Goal: Task Accomplishment & Management: Use online tool/utility

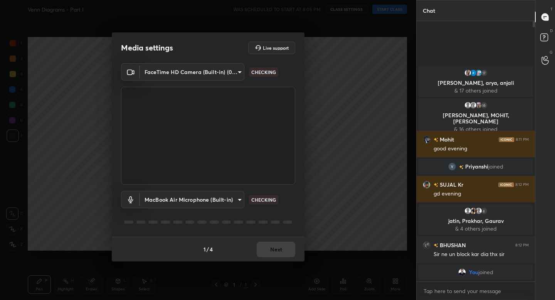
scroll to position [38323, 38188]
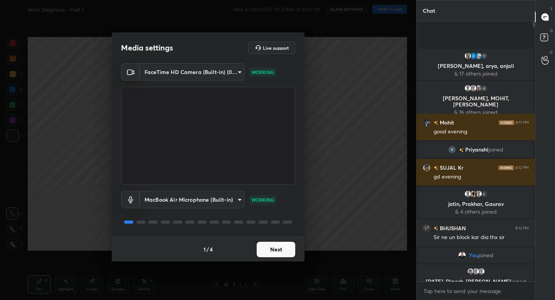
click at [337, 231] on div "Media settings Live support FaceTime HD Camera (Built-in) (05ac:8514) 5ea1b3cd3…" at bounding box center [208, 150] width 417 height 300
click at [294, 252] on button "Next" at bounding box center [276, 249] width 39 height 15
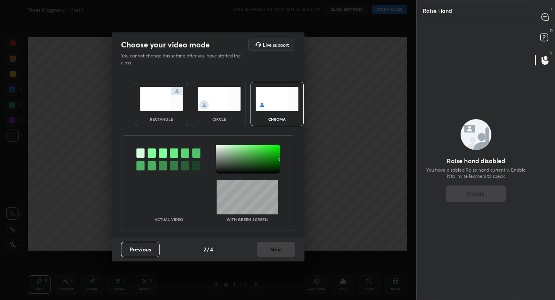
click at [167, 120] on div "rectangle" at bounding box center [161, 119] width 31 height 4
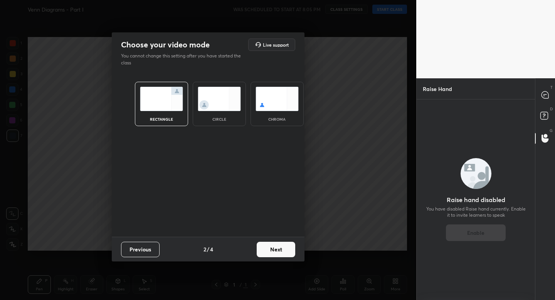
click at [267, 235] on div "rectangle circle chroma" at bounding box center [208, 155] width 193 height 164
click at [277, 250] on button "Next" at bounding box center [276, 249] width 39 height 15
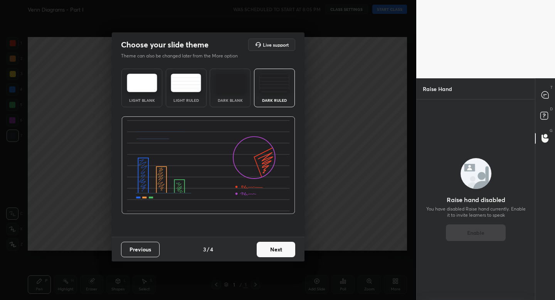
click at [277, 246] on button "Next" at bounding box center [276, 249] width 39 height 15
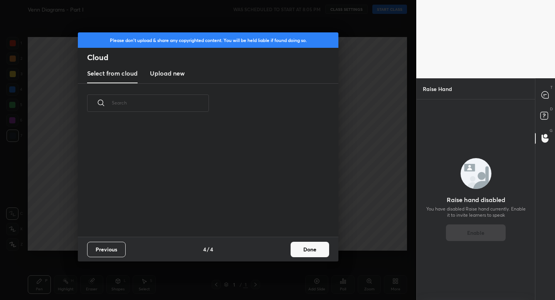
scroll to position [114, 248]
click at [316, 248] on button "Done" at bounding box center [310, 249] width 39 height 15
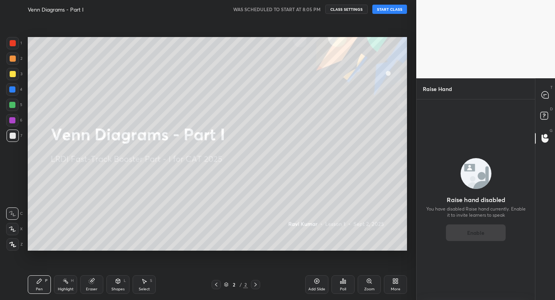
click at [392, 9] on button "START CLASS" at bounding box center [390, 9] width 35 height 9
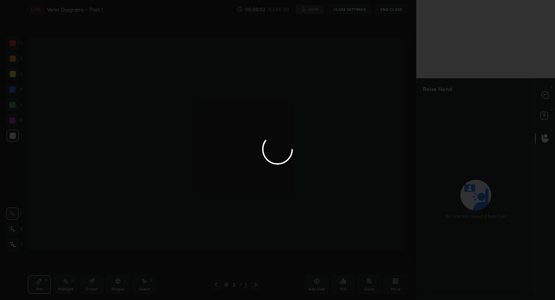
click at [546, 96] on div at bounding box center [277, 150] width 555 height 300
click at [545, 97] on div at bounding box center [277, 150] width 555 height 300
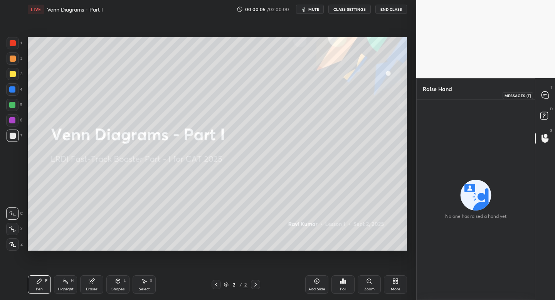
click at [547, 98] on icon at bounding box center [545, 94] width 7 height 7
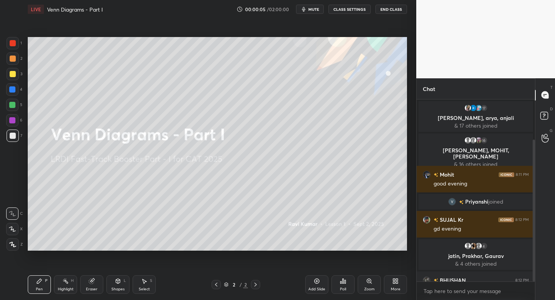
scroll to position [180, 116]
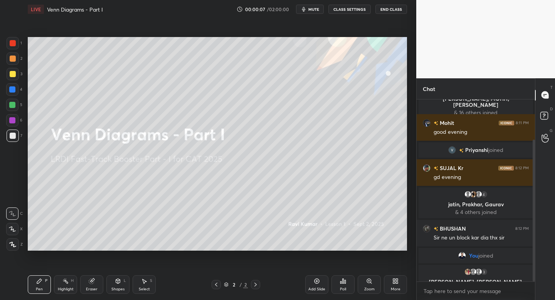
drag, startPoint x: 533, startPoint y: 220, endPoint x: 533, endPoint y: 255, distance: 34.7
click at [534, 260] on div at bounding box center [534, 211] width 2 height 142
click at [395, 284] on icon at bounding box center [396, 281] width 6 height 6
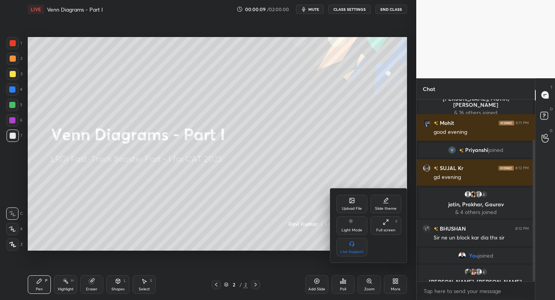
click at [385, 229] on div "Full screen" at bounding box center [385, 230] width 19 height 4
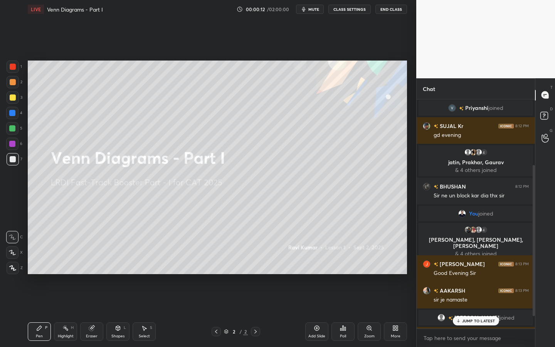
scroll to position [51, 0]
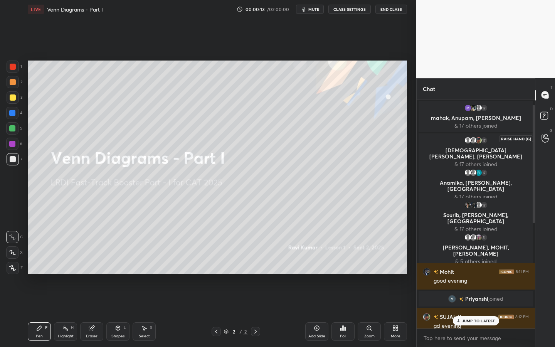
drag, startPoint x: 534, startPoint y: 277, endPoint x: 536, endPoint y: 133, distance: 143.1
click at [538, 134] on div "Chat 17 mahak, [PERSON_NAME], [PERSON_NAME] & 17 others joined 17 [PERSON_NAME]…" at bounding box center [486, 212] width 139 height 269
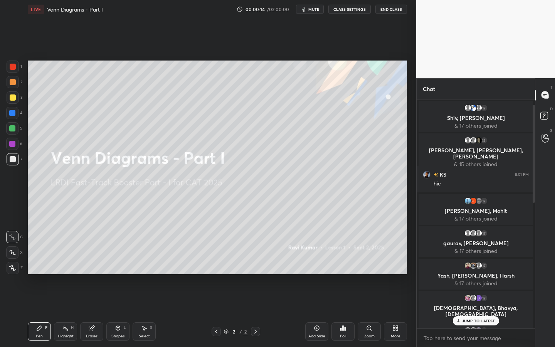
drag, startPoint x: 536, startPoint y: 140, endPoint x: 538, endPoint y: 105, distance: 35.1
click at [538, 104] on div "T Messages (T) D Doubts (D) G Raise Hand (G)" at bounding box center [545, 212] width 20 height 269
click at [537, 113] on div "D Doubts (D)" at bounding box center [546, 117] width 20 height 22
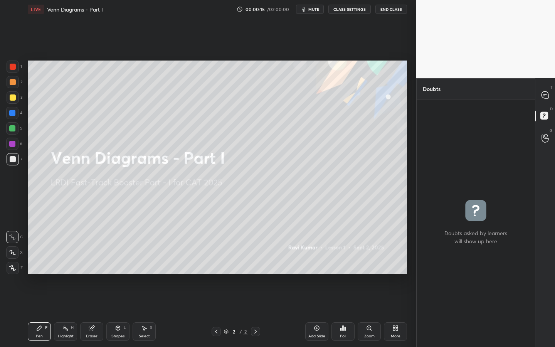
drag, startPoint x: 536, startPoint y: 120, endPoint x: 536, endPoint y: 110, distance: 10.0
click at [537, 109] on div "D Doubts (D)" at bounding box center [546, 117] width 20 height 22
click at [545, 97] on icon at bounding box center [545, 94] width 7 height 7
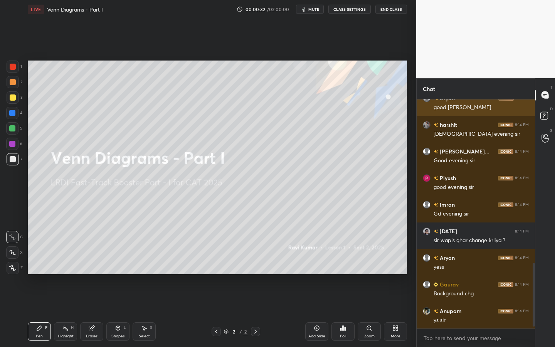
scroll to position [601, 0]
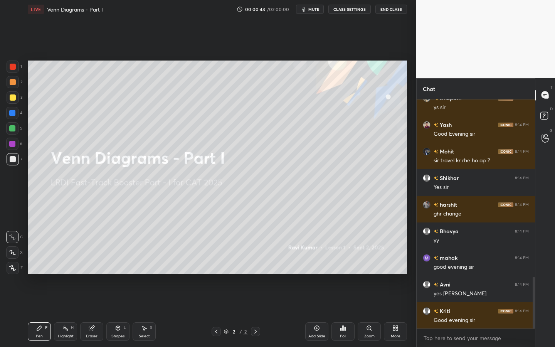
click at [321, 13] on button "mute" at bounding box center [310, 9] width 28 height 9
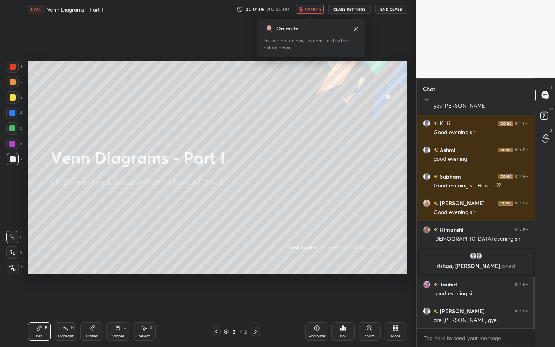
click at [321, 11] on span "unmute" at bounding box center [313, 9] width 17 height 5
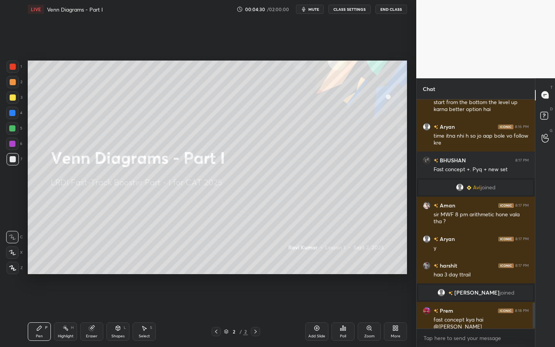
scroll to position [1820, 0]
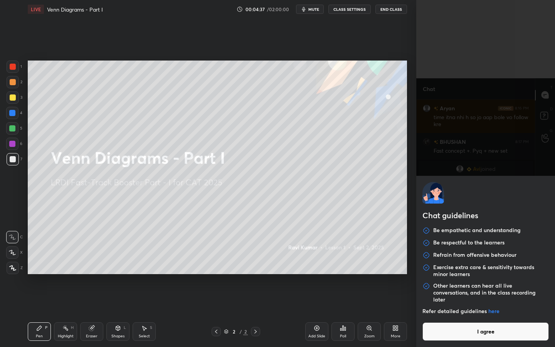
click at [441, 300] on body "1 2 3 4 5 6 7 C X Z C X Z E E Erase all H H LIVE Venn Diagrams - Part I 00:04:3…" at bounding box center [277, 173] width 555 height 347
click at [440, 300] on button "I agree" at bounding box center [486, 331] width 127 height 19
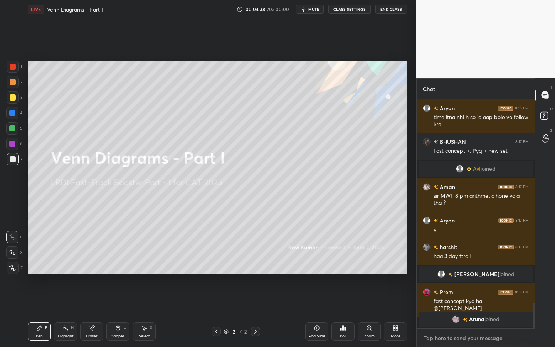
scroll to position [1829, 0]
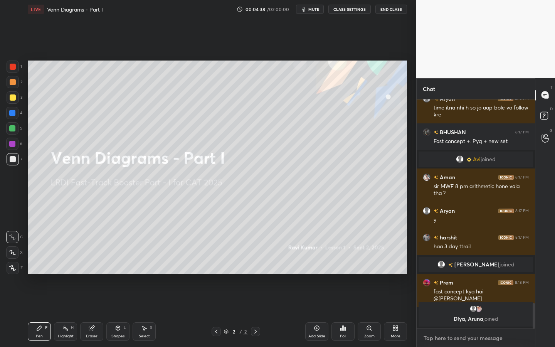
type textarea "x"
click at [439, 300] on textarea at bounding box center [476, 338] width 106 height 12
paste textarea "[URL][DOMAIN_NAME]"
type textarea "[URL][DOMAIN_NAME]"
type textarea "x"
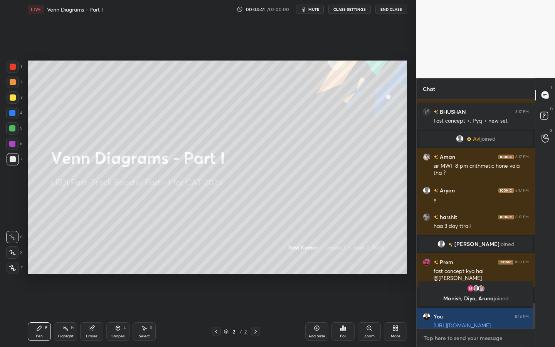
scroll to position [1851, 0]
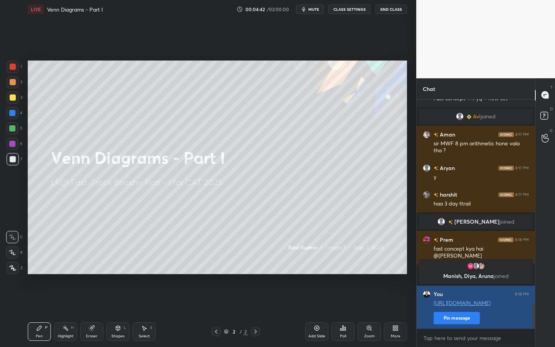
click at [456, 300] on button "Pin message" at bounding box center [457, 318] width 46 height 12
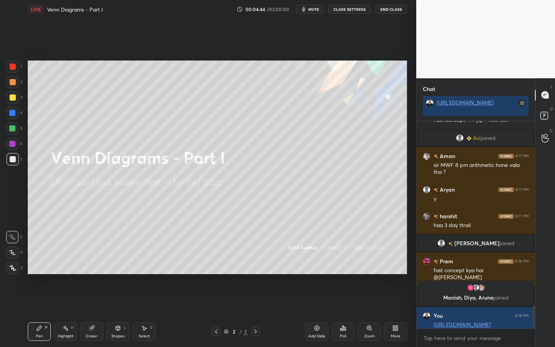
click at [405, 300] on div "More" at bounding box center [395, 331] width 23 height 19
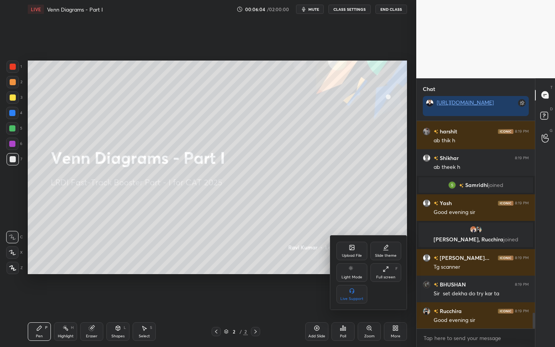
scroll to position [2547, 0]
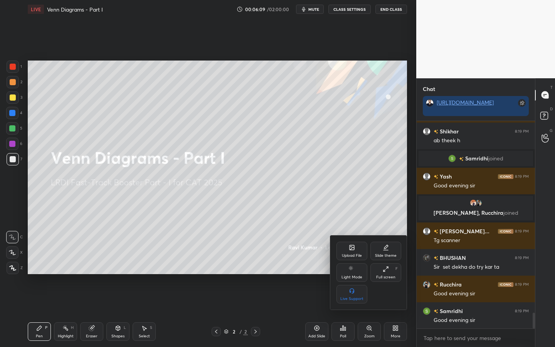
click at [353, 249] on icon at bounding box center [352, 247] width 5 height 5
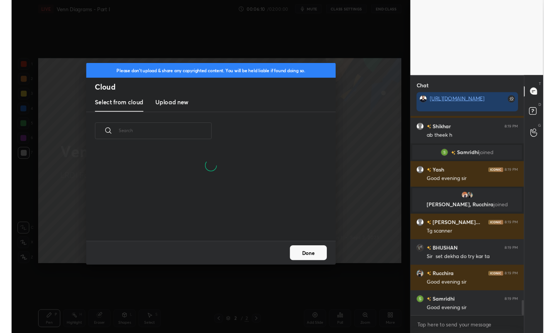
scroll to position [95, 248]
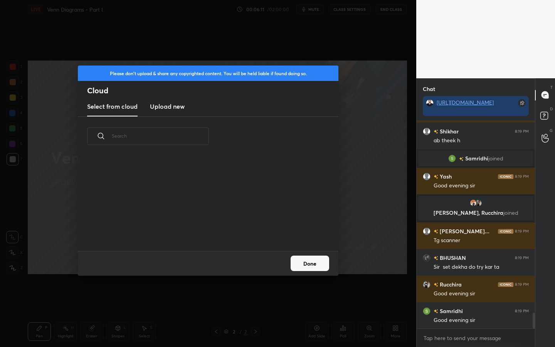
click at [182, 115] on new "Upload new" at bounding box center [167, 106] width 35 height 19
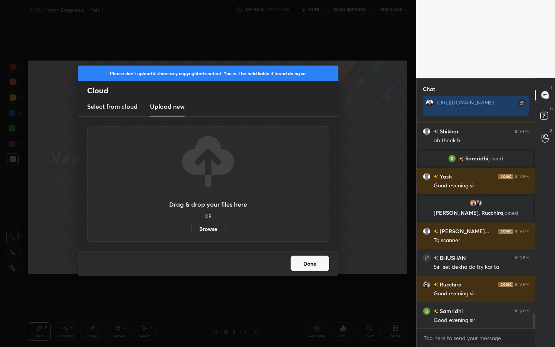
click at [211, 228] on label "Browse" at bounding box center [208, 229] width 34 height 12
click at [191, 228] on input "Browse" at bounding box center [191, 229] width 0 height 12
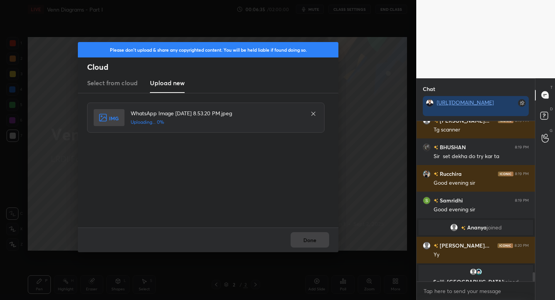
scroll to position [2608, 0]
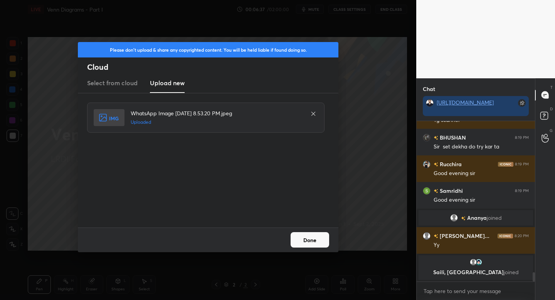
click at [316, 242] on button "Done" at bounding box center [310, 239] width 39 height 15
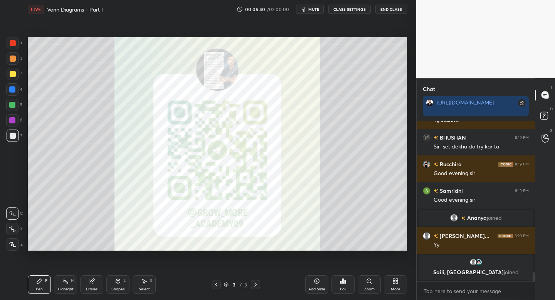
click at [396, 280] on icon at bounding box center [396, 281] width 6 height 6
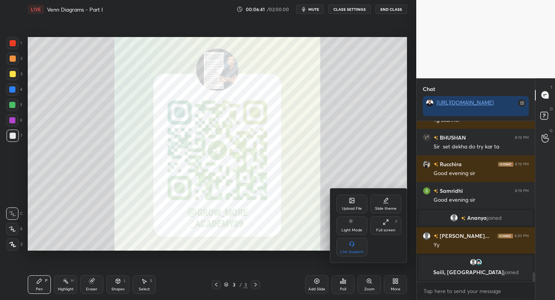
click at [355, 207] on div "Upload File" at bounding box center [352, 209] width 20 height 4
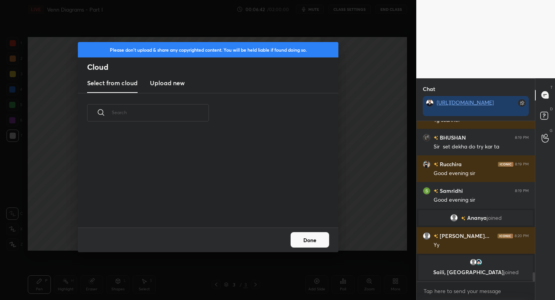
scroll to position [95, 248]
click at [177, 88] on new "Upload new" at bounding box center [167, 83] width 35 height 19
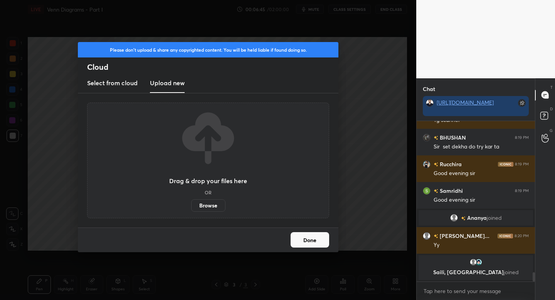
click at [212, 205] on label "Browse" at bounding box center [208, 205] width 34 height 12
click at [191, 205] on input "Browse" at bounding box center [191, 205] width 0 height 12
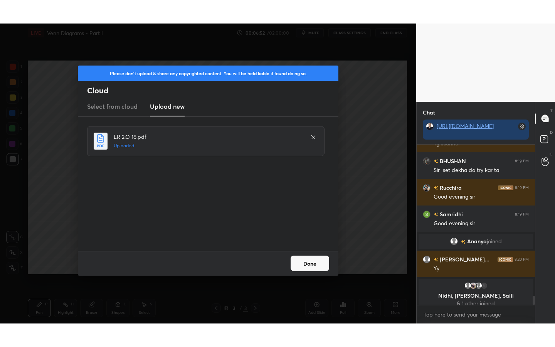
scroll to position [2613, 0]
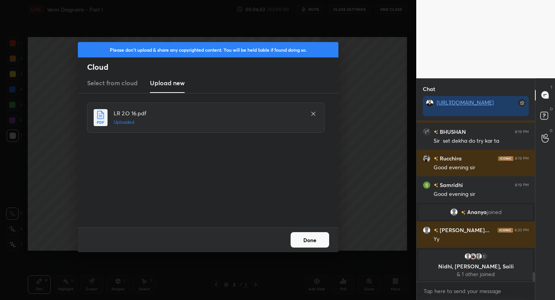
click at [311, 242] on button "Done" at bounding box center [310, 239] width 39 height 15
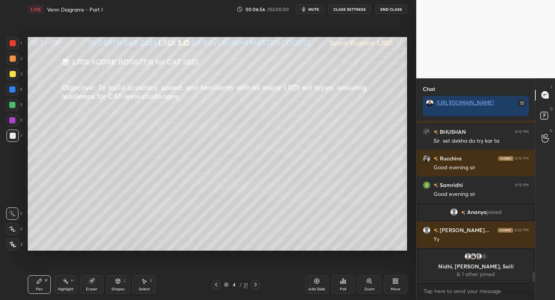
click at [223, 285] on div "4 / 21" at bounding box center [236, 284] width 49 height 9
click at [219, 285] on icon at bounding box center [216, 285] width 6 height 6
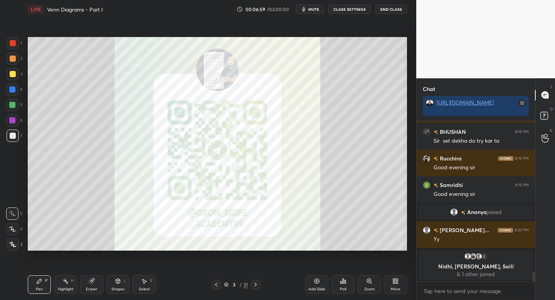
click at [393, 284] on icon at bounding box center [396, 281] width 6 height 6
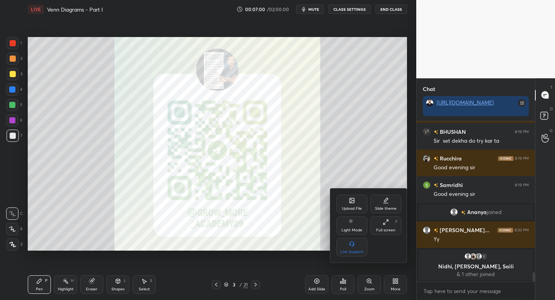
click at [387, 225] on icon at bounding box center [386, 222] width 6 height 6
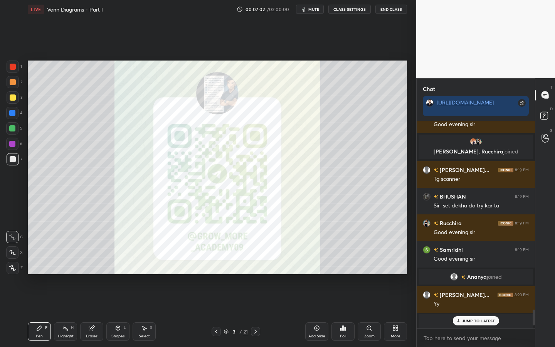
scroll to position [2574, 0]
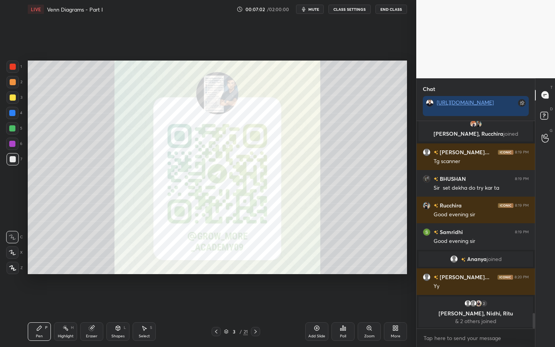
drag, startPoint x: 533, startPoint y: 319, endPoint x: 532, endPoint y: 327, distance: 8.2
click at [532, 300] on div "Yash 8:19 PM Good evening [PERSON_NAME], [PERSON_NAME] joined [PERSON_NAME]... …" at bounding box center [476, 234] width 118 height 226
click at [119, 300] on icon at bounding box center [118, 328] width 4 height 5
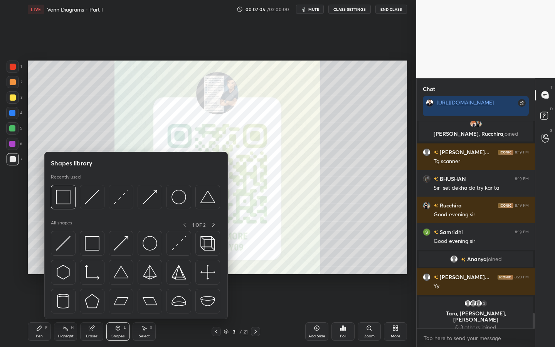
click at [69, 216] on div "Shapes library Recently used All shapes 1 OF 2" at bounding box center [136, 235] width 184 height 167
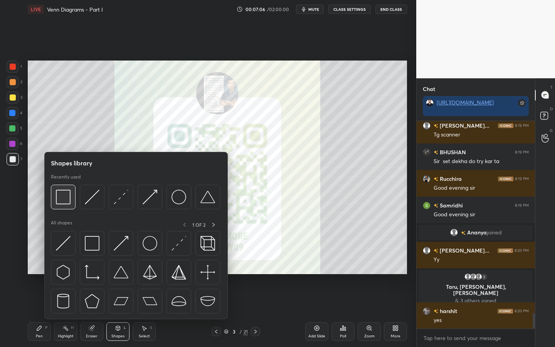
click at [66, 206] on div at bounding box center [63, 197] width 25 height 25
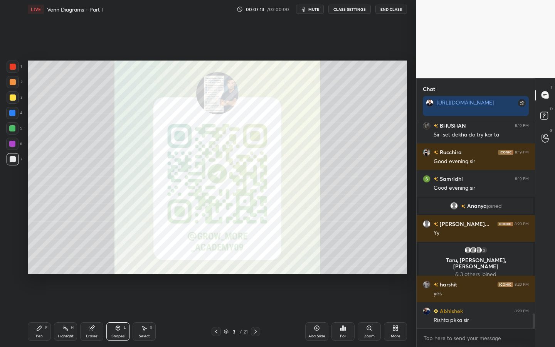
scroll to position [2707, 0]
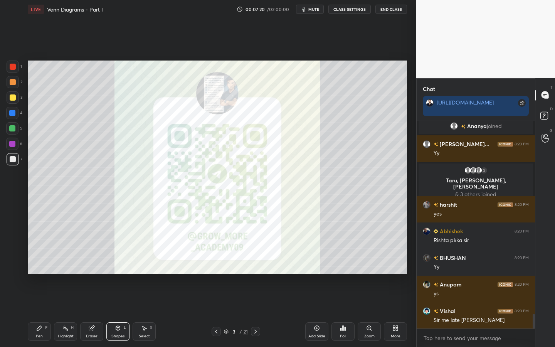
click at [12, 79] on div at bounding box center [13, 82] width 6 height 6
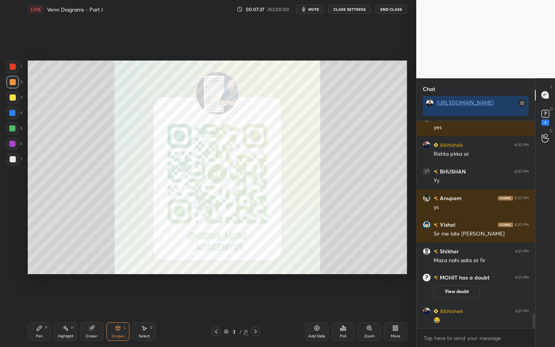
scroll to position [2761, 0]
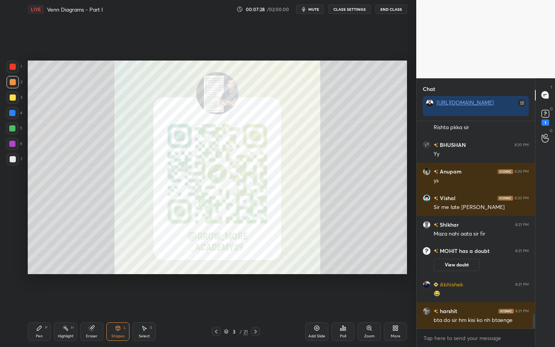
click at [44, 300] on div "Pen P" at bounding box center [39, 331] width 23 height 19
click at [15, 272] on div at bounding box center [13, 268] width 12 height 12
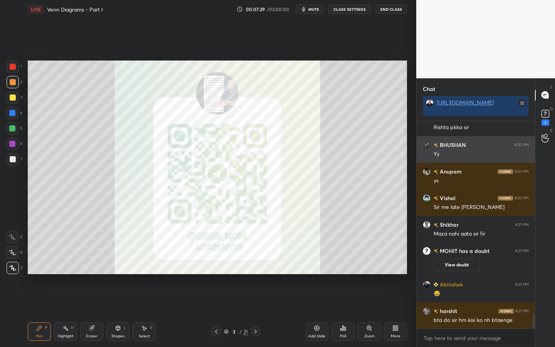
scroll to position [2788, 0]
click at [498, 167] on div "[PERSON_NAME] 8:20 PM" at bounding box center [476, 171] width 106 height 8
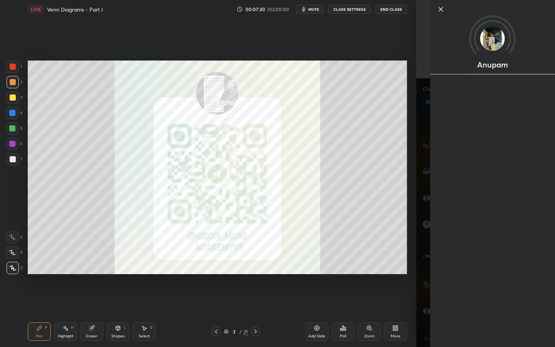
click at [547, 118] on div "Anupam" at bounding box center [492, 173] width 125 height 347
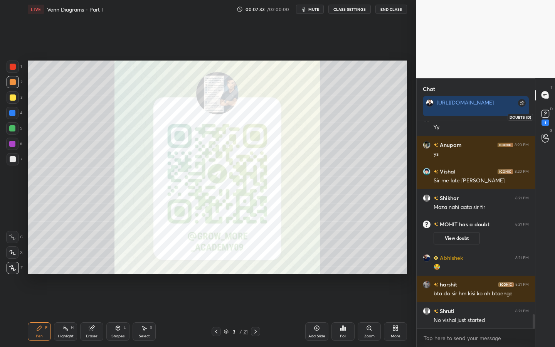
click at [545, 120] on div "1" at bounding box center [546, 123] width 8 height 6
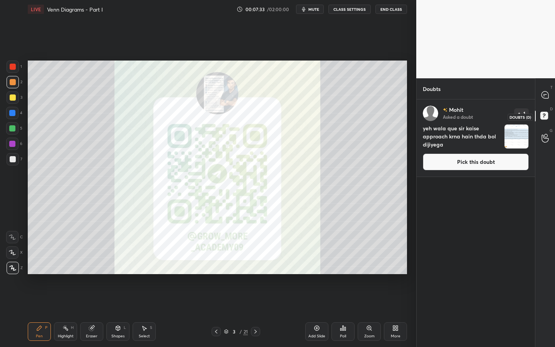
scroll to position [245, 116]
click at [499, 162] on button "Pick this doubt" at bounding box center [476, 162] width 106 height 17
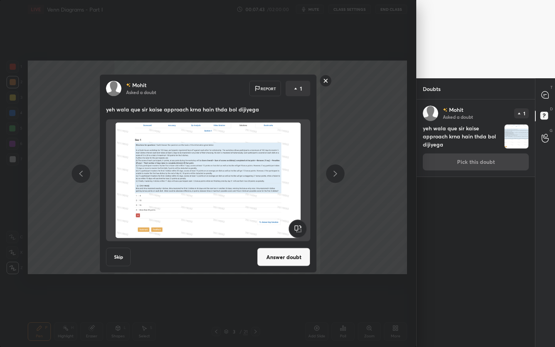
click at [326, 83] on rect at bounding box center [326, 81] width 12 height 12
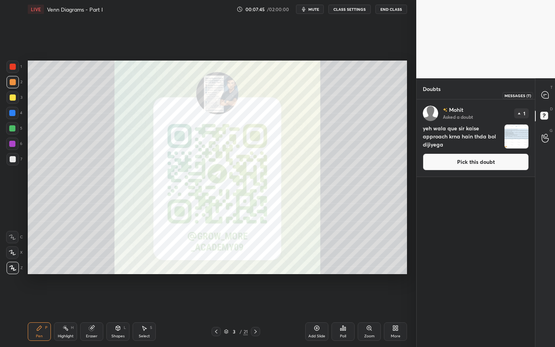
click at [545, 95] on icon at bounding box center [546, 95] width 8 height 8
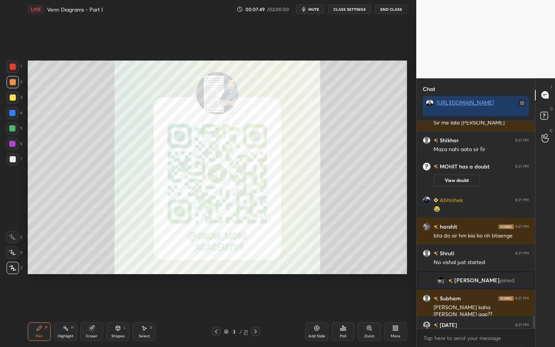
scroll to position [3046, 0]
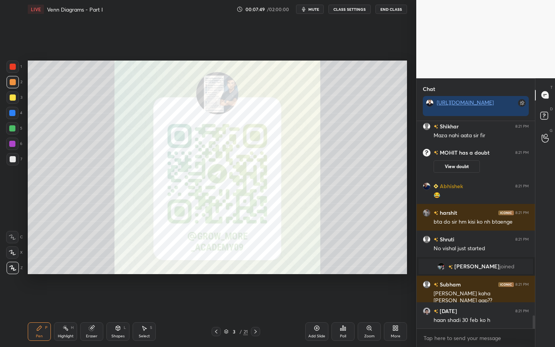
drag, startPoint x: 534, startPoint y: 322, endPoint x: 534, endPoint y: 336, distance: 13.5
click at [534, 300] on div "Vishal 8:20 PM Sir me late hu kya [PERSON_NAME] 8:21 PM Maza nahi aata sir fir …" at bounding box center [476, 234] width 118 height 226
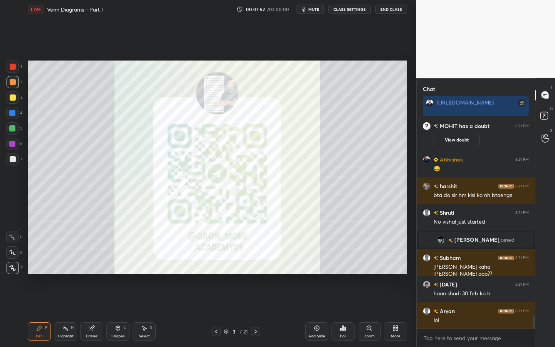
scroll to position [3126, 0]
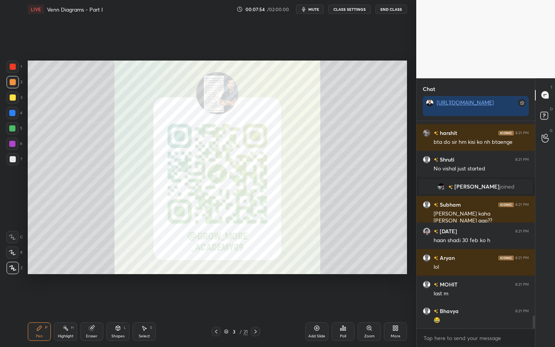
click at [217, 300] on icon at bounding box center [216, 332] width 6 height 6
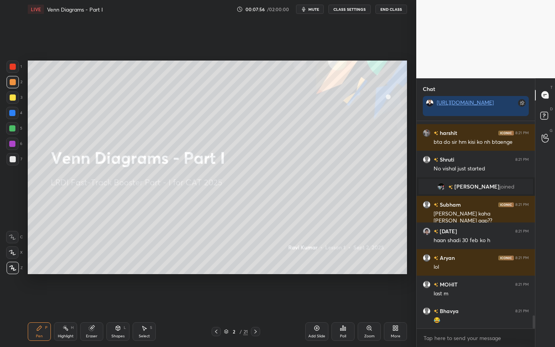
scroll to position [3152, 0]
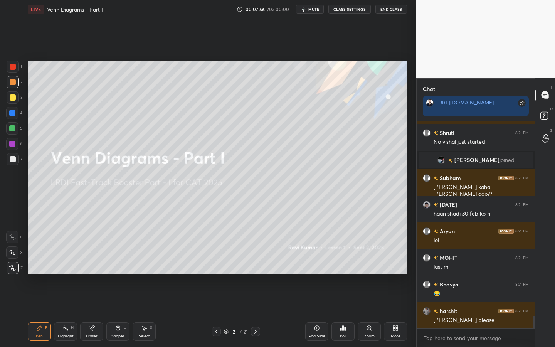
click at [395, 300] on icon at bounding box center [394, 330] width 2 height 2
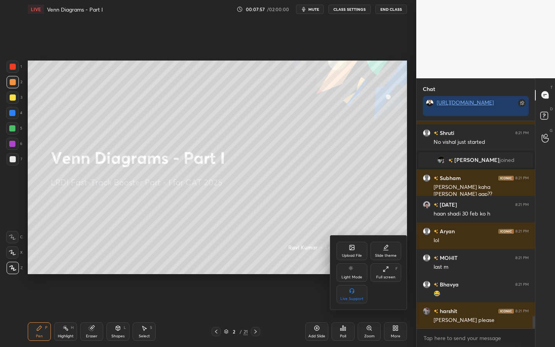
click at [353, 252] on div "Upload File" at bounding box center [352, 251] width 31 height 19
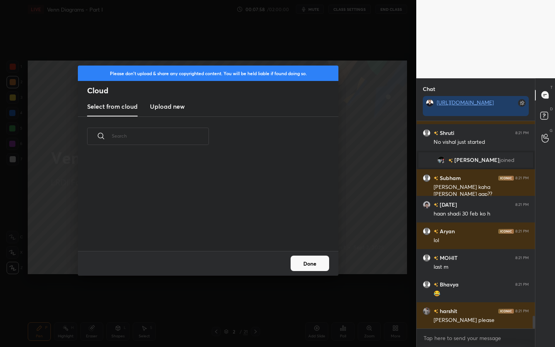
scroll to position [95, 248]
click at [176, 109] on h3 "Upload new" at bounding box center [167, 106] width 35 height 9
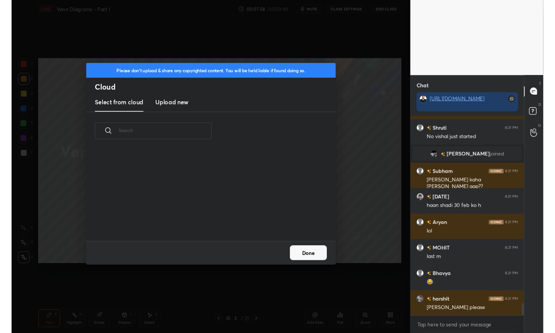
scroll to position [3171, 0]
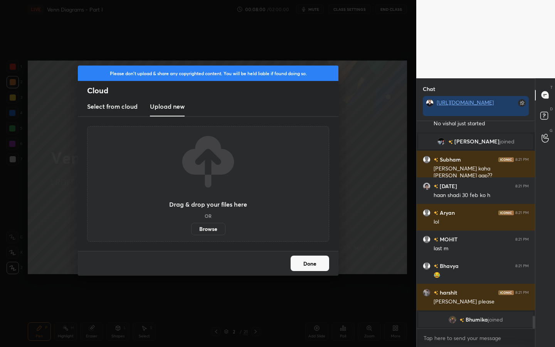
click at [208, 228] on label "Browse" at bounding box center [208, 229] width 34 height 12
click at [191, 228] on input "Browse" at bounding box center [191, 229] width 0 height 12
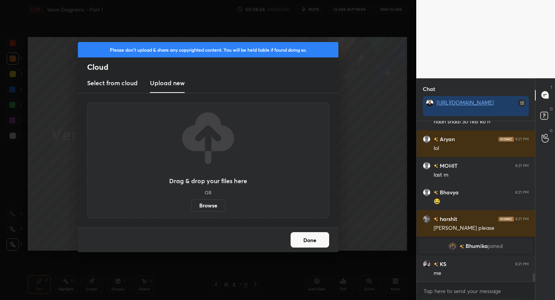
scroll to position [3011, 0]
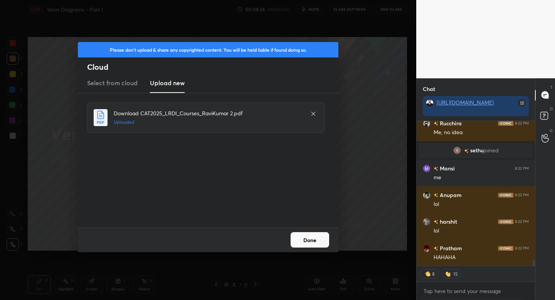
click at [312, 243] on button "Done" at bounding box center [310, 239] width 39 height 15
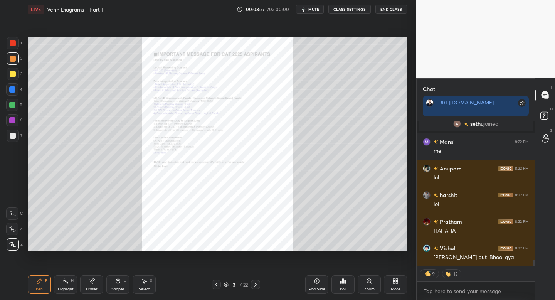
click at [397, 284] on icon at bounding box center [396, 281] width 6 height 6
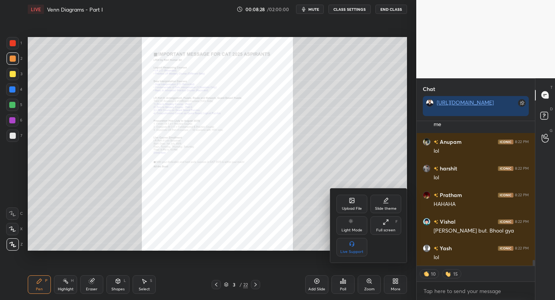
click at [388, 226] on div "Full screen F" at bounding box center [386, 225] width 31 height 19
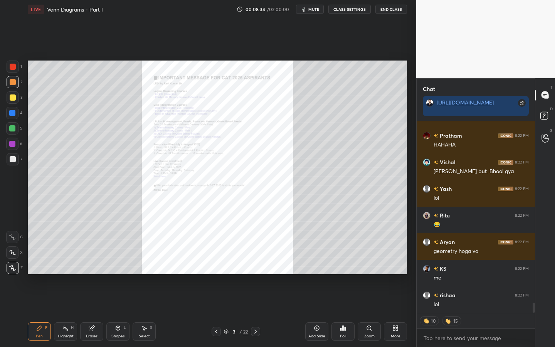
click at [389, 300] on div "Add Slide Poll Zoom More" at bounding box center [357, 331] width 102 height 43
click at [368, 300] on icon at bounding box center [369, 328] width 4 height 4
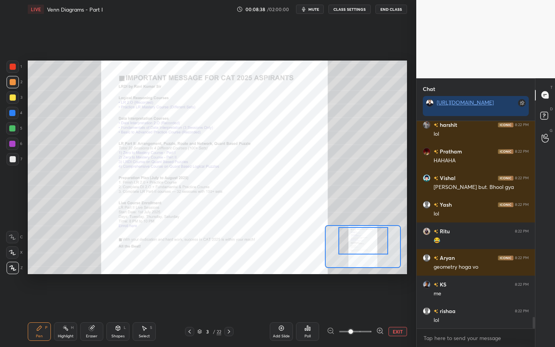
click at [387, 245] on div at bounding box center [364, 240] width 50 height 27
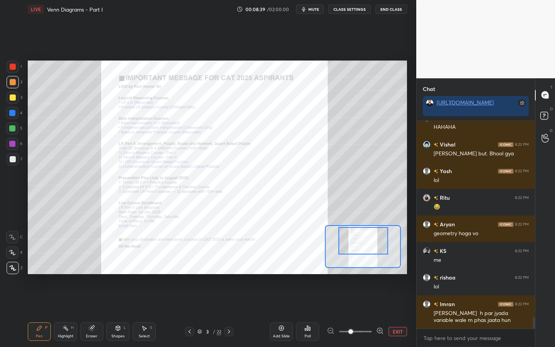
click at [380, 300] on icon at bounding box center [380, 331] width 0 height 2
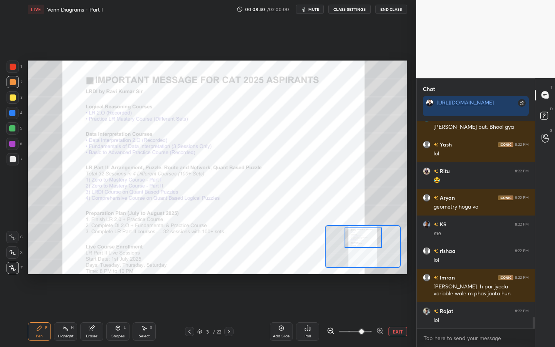
click at [378, 244] on div at bounding box center [363, 238] width 37 height 20
click at [332, 300] on icon at bounding box center [330, 330] width 5 height 5
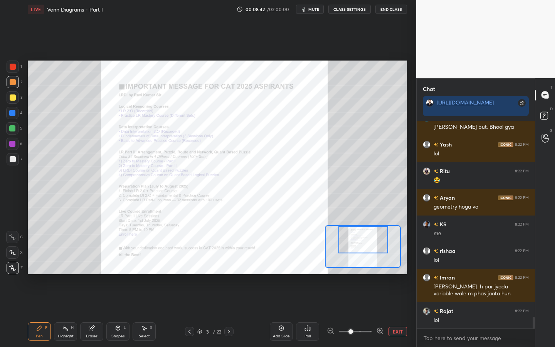
click at [391, 300] on button "EXIT" at bounding box center [398, 331] width 19 height 9
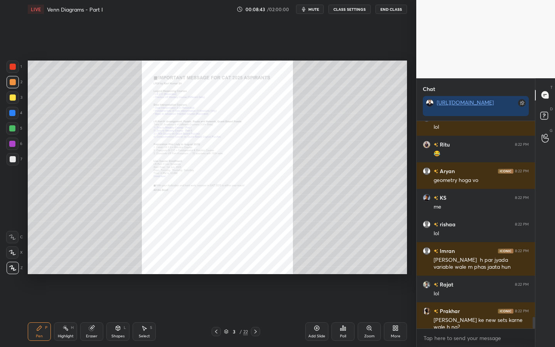
click at [219, 300] on div at bounding box center [216, 331] width 9 height 9
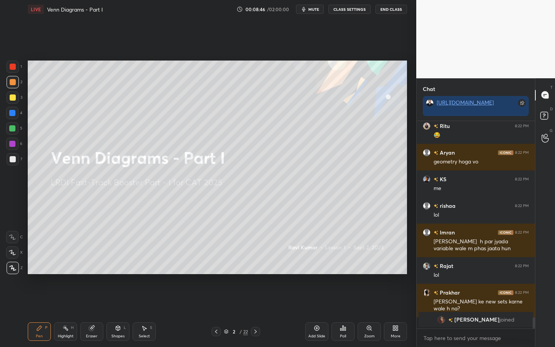
click at [15, 66] on div at bounding box center [13, 67] width 12 height 12
click at [315, 300] on div "Add Slide" at bounding box center [317, 331] width 23 height 19
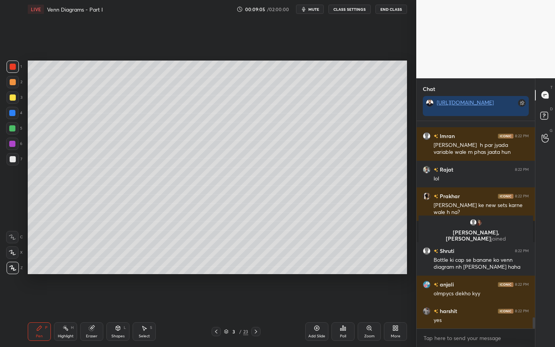
click at [114, 300] on div "Shapes" at bounding box center [117, 336] width 13 height 4
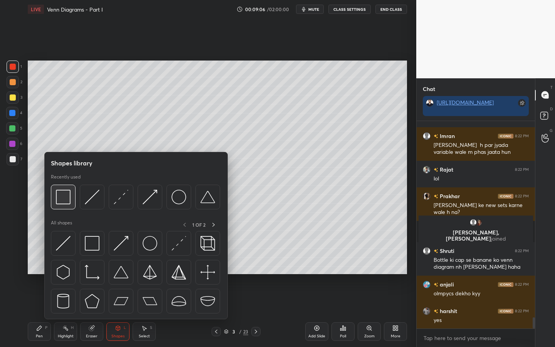
click at [68, 205] on div at bounding box center [63, 197] width 25 height 25
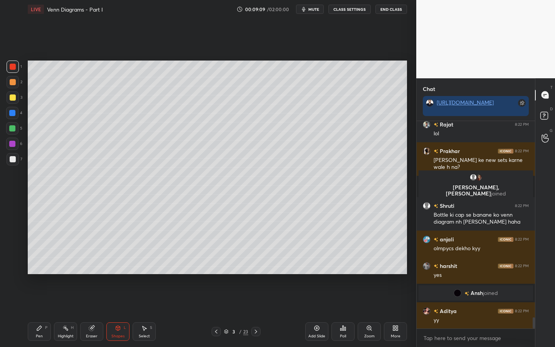
click at [39, 300] on icon at bounding box center [39, 328] width 5 height 5
click at [12, 127] on div at bounding box center [12, 128] width 6 height 6
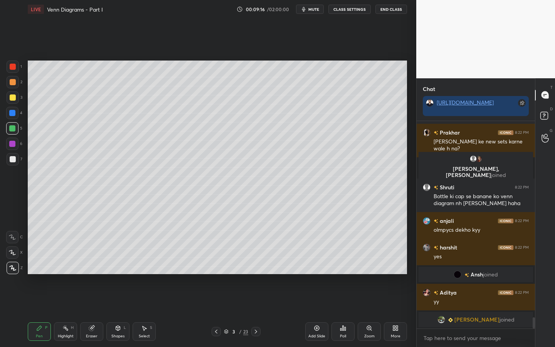
scroll to position [3669, 0]
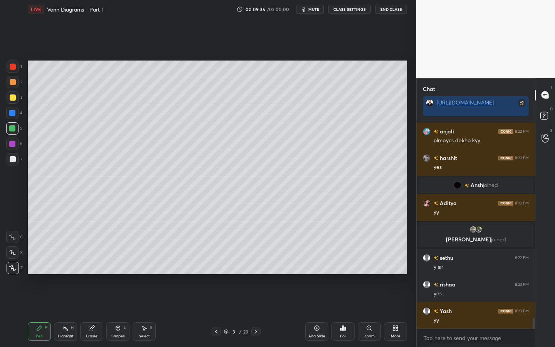
click at [12, 83] on div at bounding box center [13, 82] width 6 height 6
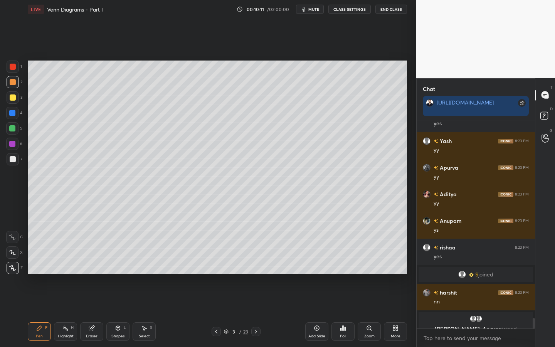
scroll to position [3878, 0]
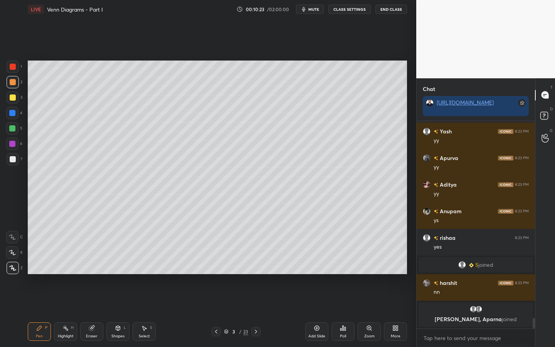
click at [12, 129] on div at bounding box center [12, 128] width 6 height 6
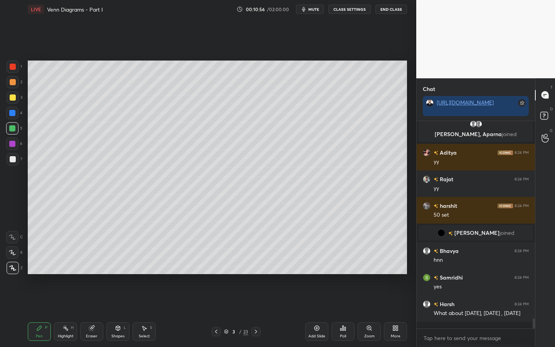
scroll to position [4030, 0]
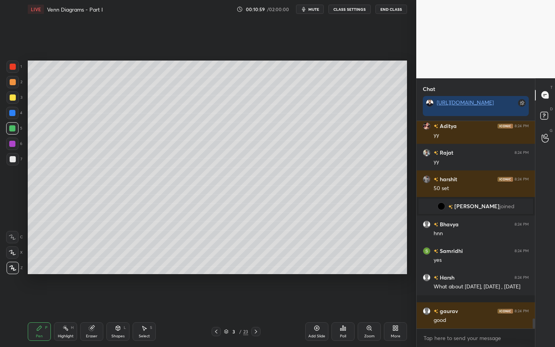
click at [12, 113] on div at bounding box center [12, 113] width 6 height 6
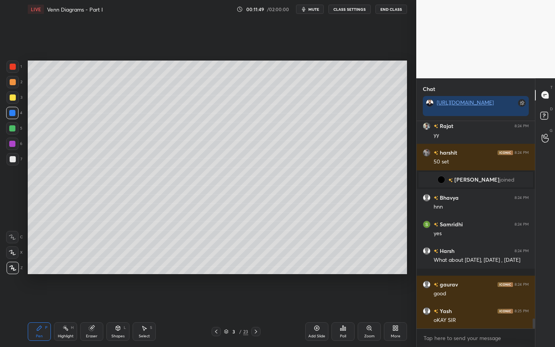
click at [11, 143] on div at bounding box center [12, 144] width 6 height 6
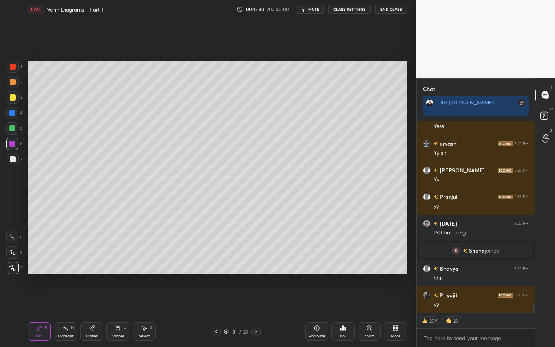
scroll to position [4319, 0]
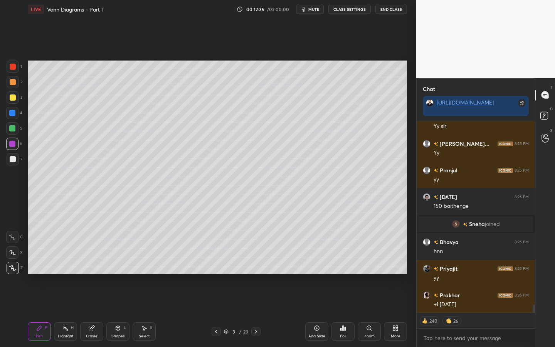
click at [13, 76] on div at bounding box center [13, 82] width 12 height 12
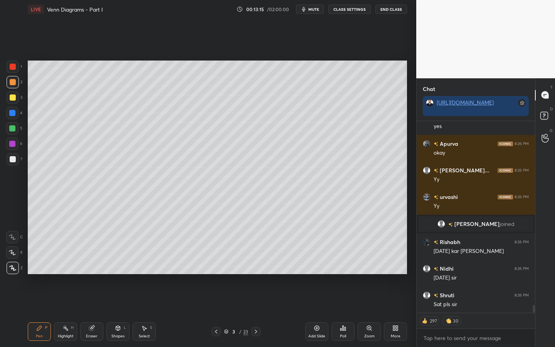
scroll to position [4658, 0]
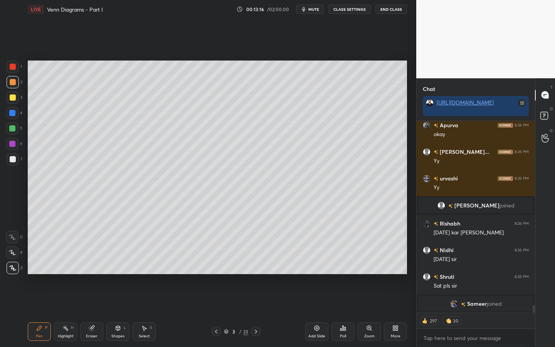
click at [11, 129] on div at bounding box center [12, 128] width 6 height 6
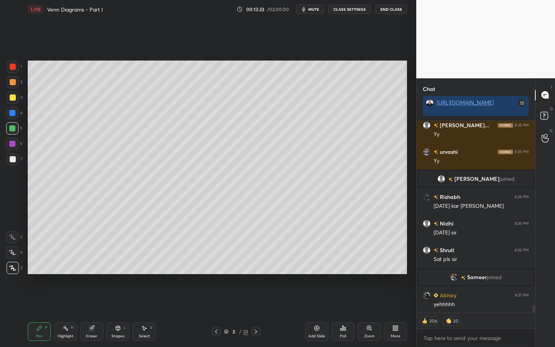
scroll to position [4698, 0]
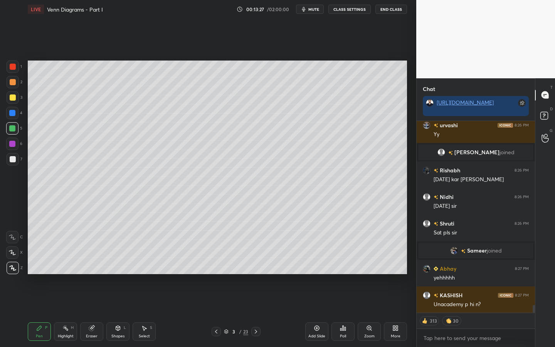
click at [13, 157] on div at bounding box center [13, 159] width 6 height 6
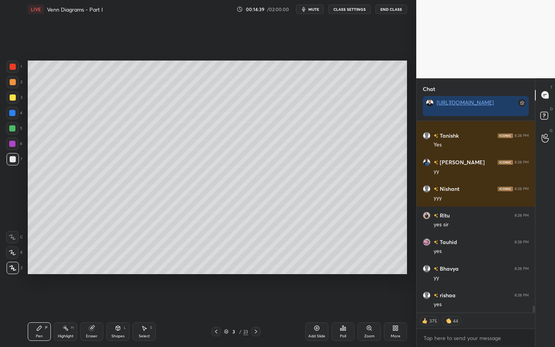
scroll to position [5089, 0]
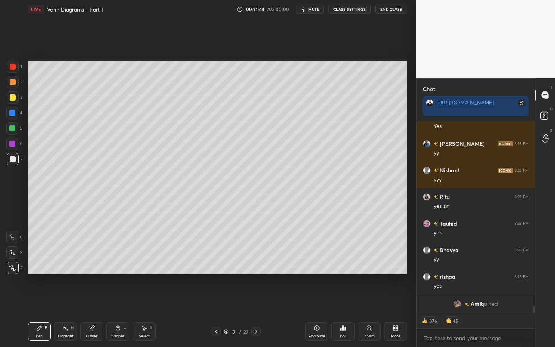
click at [12, 117] on div at bounding box center [12, 113] width 12 height 12
click at [14, 81] on div at bounding box center [13, 82] width 6 height 6
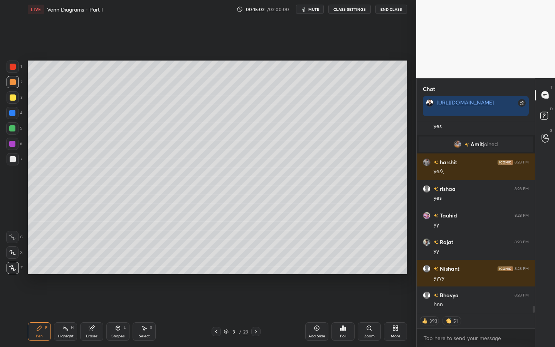
scroll to position [5151, 0]
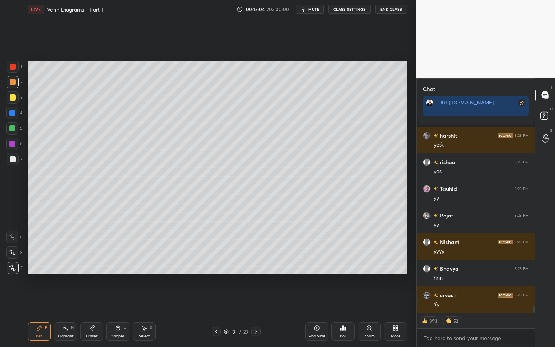
click at [11, 118] on div at bounding box center [12, 113] width 12 height 12
click at [14, 142] on div at bounding box center [12, 144] width 6 height 6
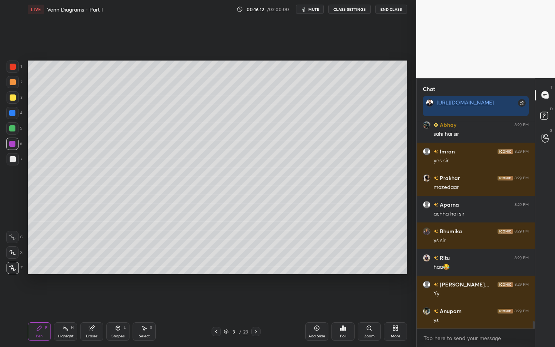
scroll to position [5774, 0]
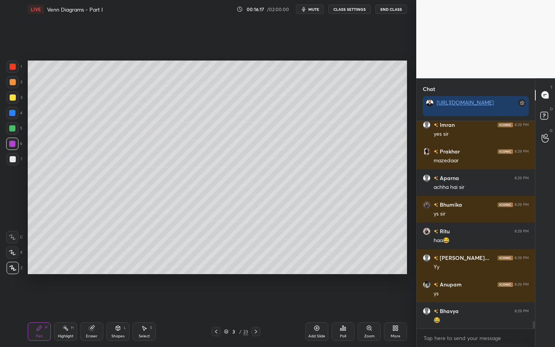
click at [316, 300] on icon at bounding box center [317, 328] width 6 height 6
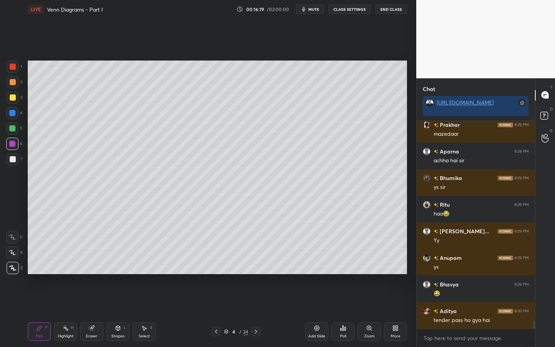
click at [13, 68] on div at bounding box center [13, 67] width 6 height 6
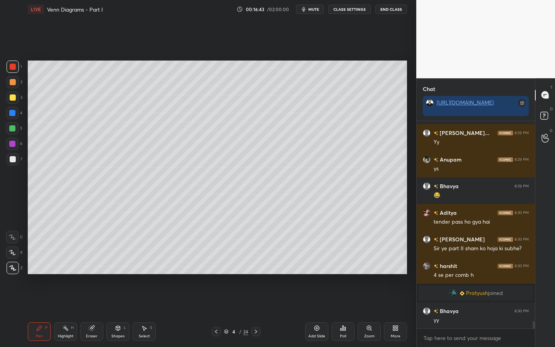
scroll to position [5666, 0]
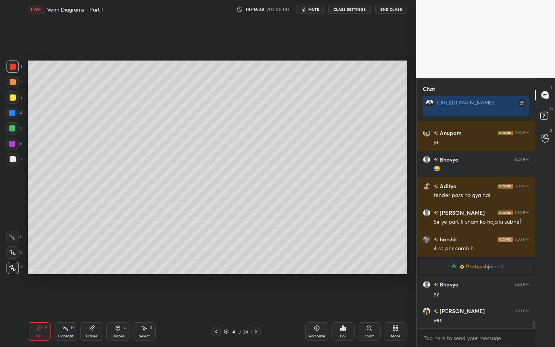
click at [12, 131] on div at bounding box center [12, 128] width 6 height 6
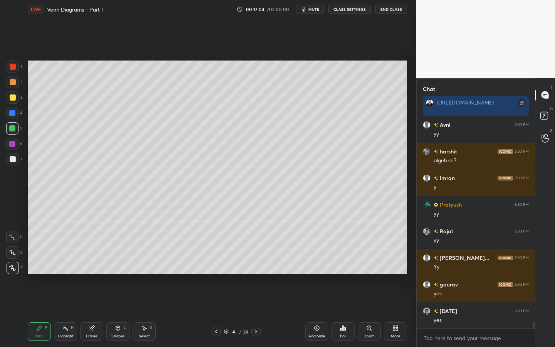
scroll to position [6092, 0]
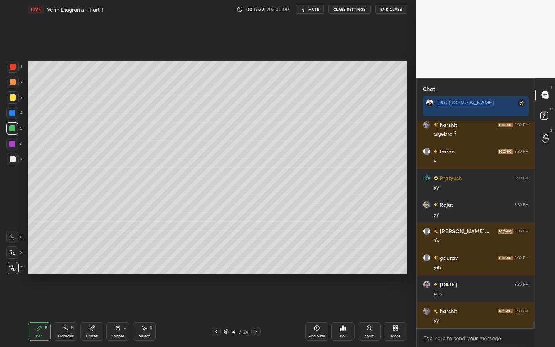
click at [13, 116] on div at bounding box center [12, 113] width 12 height 12
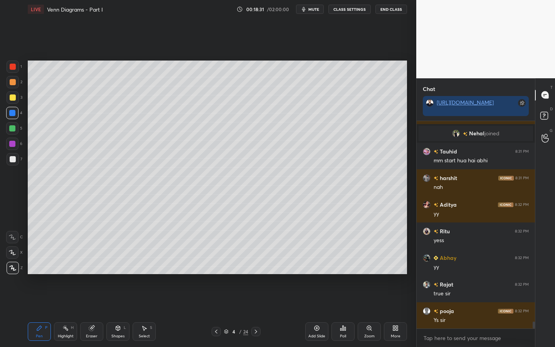
scroll to position [6191, 0]
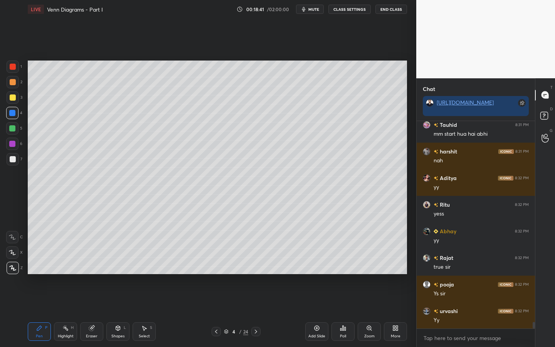
click at [226, 300] on icon at bounding box center [226, 331] width 5 height 5
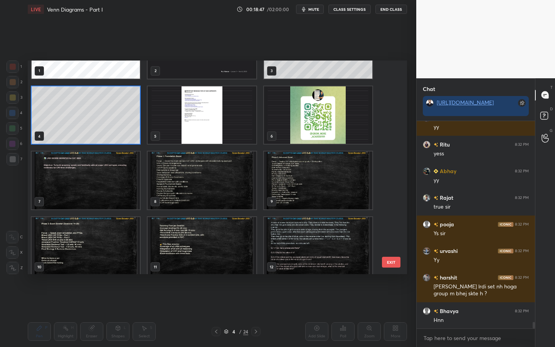
scroll to position [42, 0]
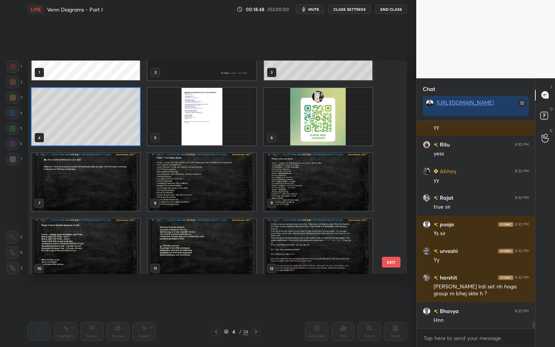
click at [239, 123] on img "grid" at bounding box center [202, 117] width 108 height 58
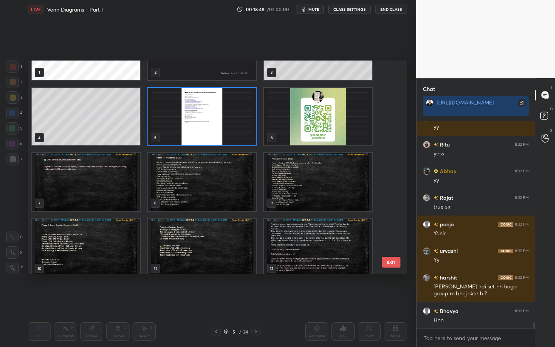
click at [238, 123] on img "grid" at bounding box center [202, 117] width 108 height 58
click at [238, 124] on img "grid" at bounding box center [202, 117] width 108 height 58
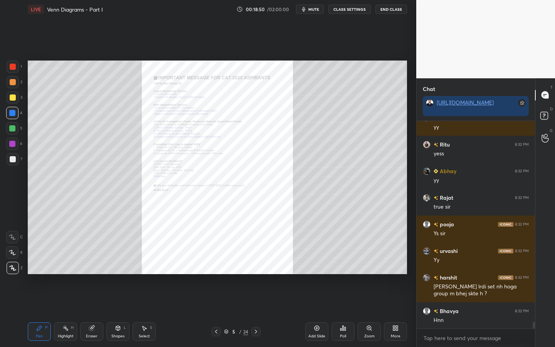
click at [369, 300] on icon at bounding box center [369, 328] width 2 height 0
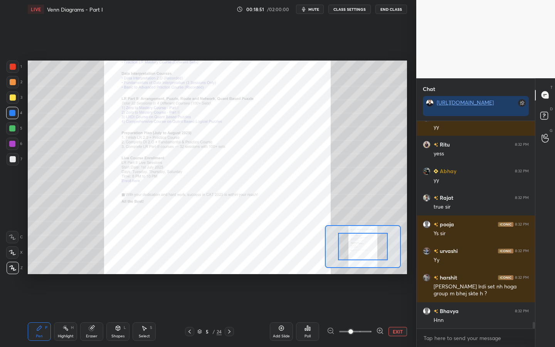
click at [379, 300] on icon at bounding box center [380, 331] width 8 height 8
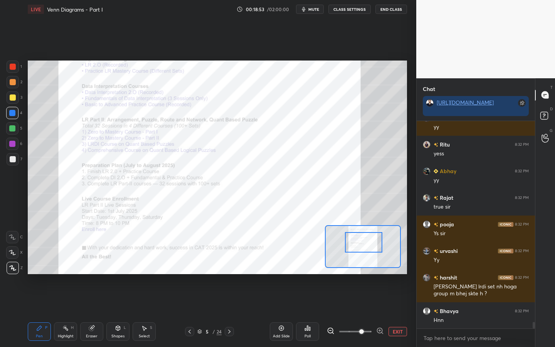
drag, startPoint x: 367, startPoint y: 247, endPoint x: 368, endPoint y: 243, distance: 3.9
click at [368, 243] on div at bounding box center [363, 242] width 37 height 20
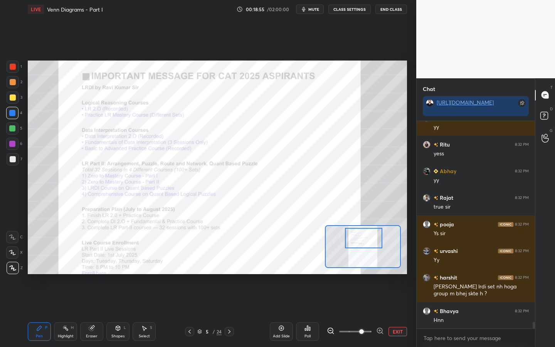
click at [368, 239] on div at bounding box center [363, 238] width 37 height 20
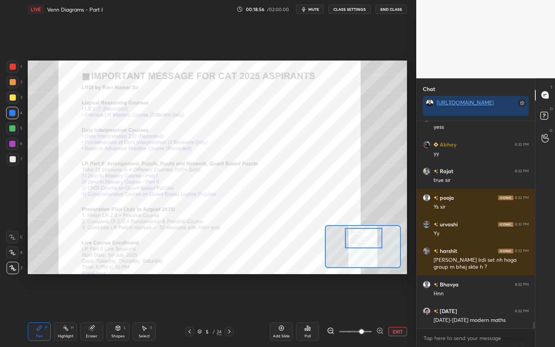
click at [13, 72] on div at bounding box center [13, 67] width 12 height 12
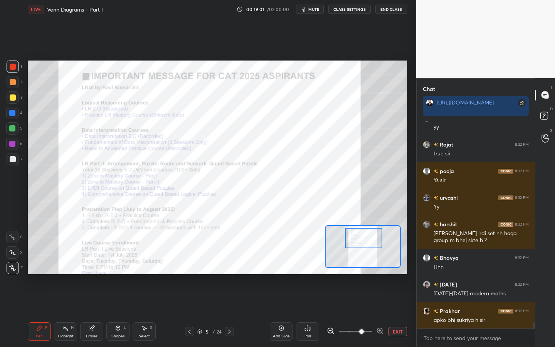
scroll to position [6332, 0]
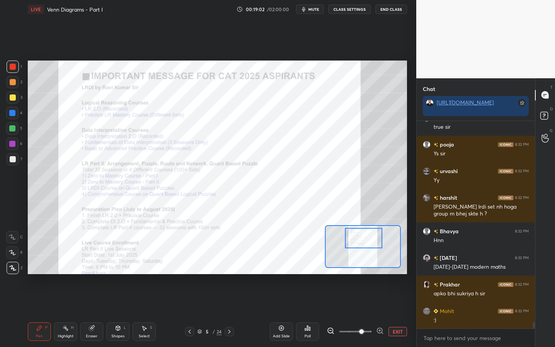
click at [95, 300] on div "Eraser" at bounding box center [91, 331] width 23 height 19
click at [12, 267] on span "Erase all" at bounding box center [13, 267] width 12 height 5
click at [115, 300] on icon at bounding box center [118, 328] width 6 height 6
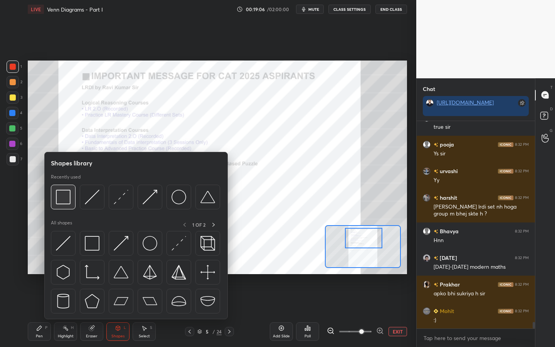
click at [62, 201] on img at bounding box center [63, 197] width 15 height 15
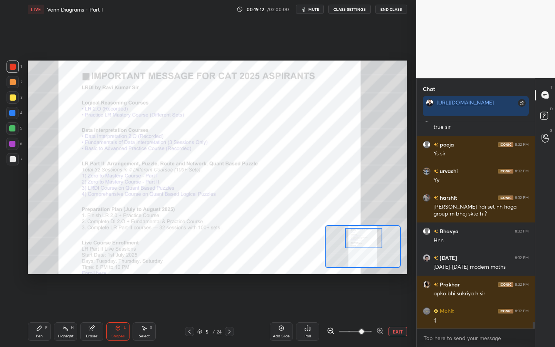
click at [35, 300] on div "Pen P" at bounding box center [39, 331] width 23 height 19
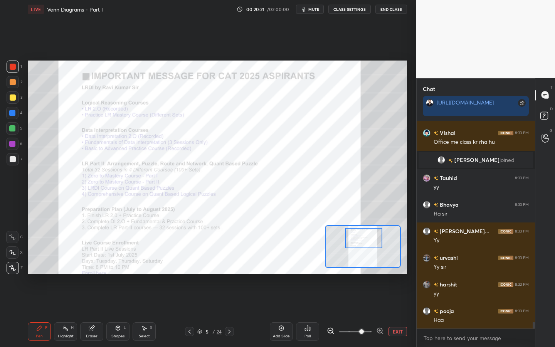
scroll to position [6480, 0]
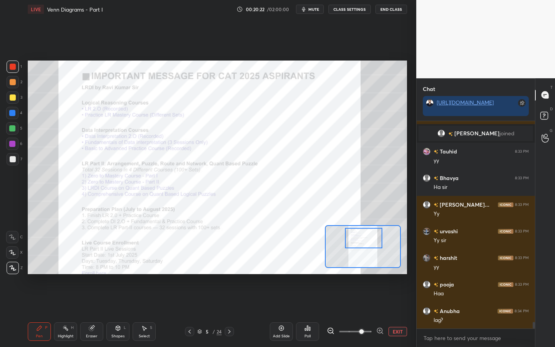
click at [382, 62] on div "Setting up your live class Poll for secs No correct answer Start poll" at bounding box center [218, 168] width 386 height 298
click at [8, 117] on div at bounding box center [12, 113] width 12 height 12
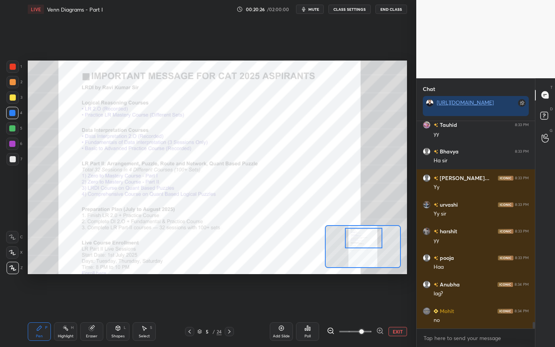
scroll to position [6533, 0]
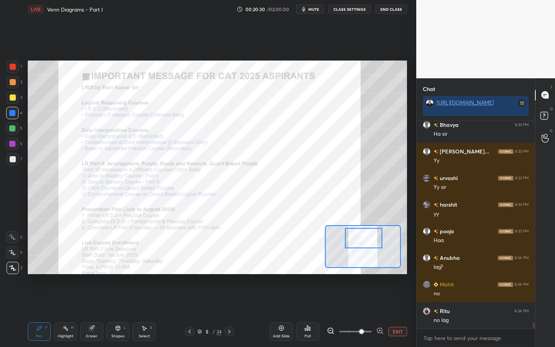
click at [11, 67] on div at bounding box center [13, 67] width 6 height 6
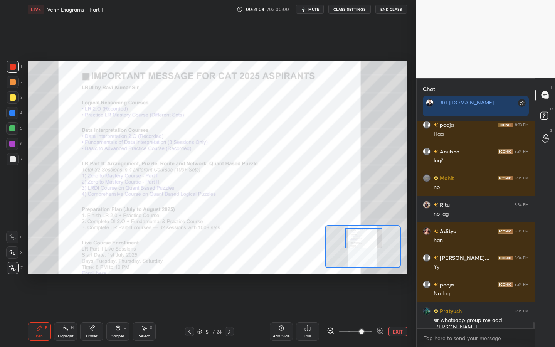
scroll to position [3, 3]
click at [230, 300] on icon at bounding box center [229, 332] width 2 height 4
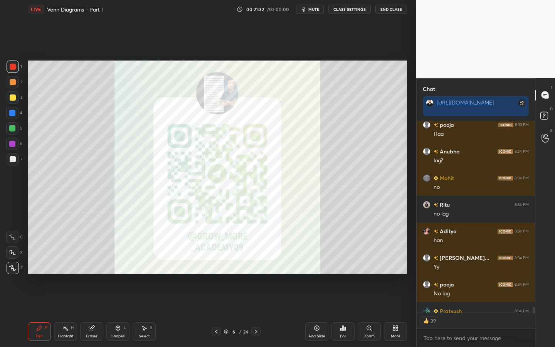
scroll to position [6682, 0]
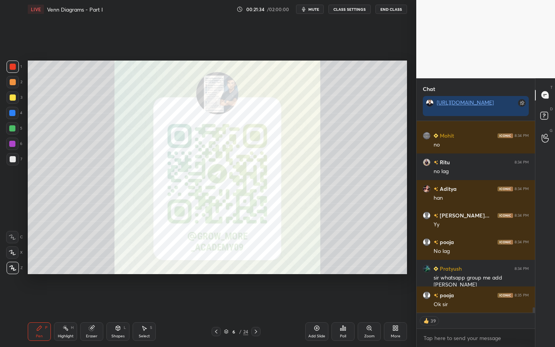
click at [258, 300] on icon at bounding box center [256, 332] width 6 height 6
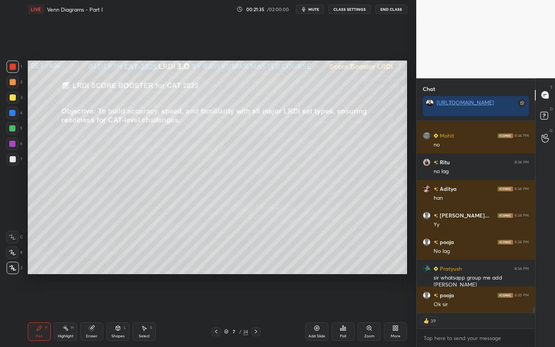
click at [255, 300] on icon at bounding box center [256, 332] width 6 height 6
click at [256, 300] on icon at bounding box center [256, 332] width 2 height 4
click at [218, 300] on icon at bounding box center [216, 332] width 6 height 6
click at [255, 300] on icon at bounding box center [256, 332] width 6 height 6
click at [254, 300] on icon at bounding box center [256, 332] width 6 height 6
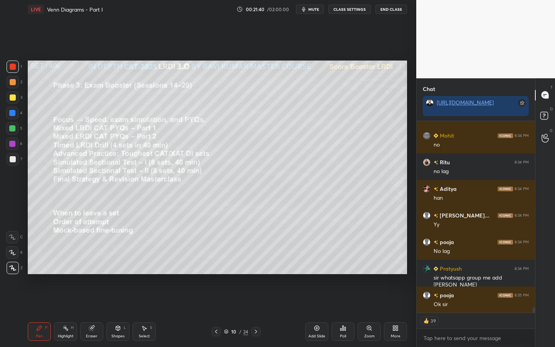
click at [255, 300] on icon at bounding box center [256, 332] width 6 height 6
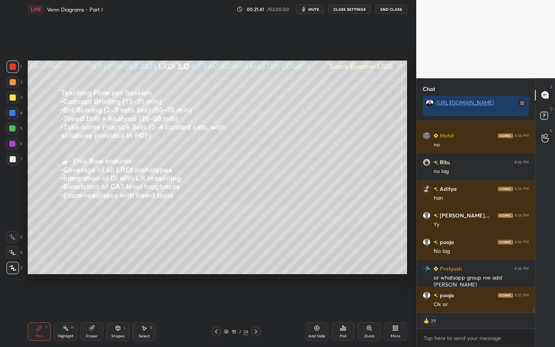
click at [254, 300] on icon at bounding box center [256, 332] width 6 height 6
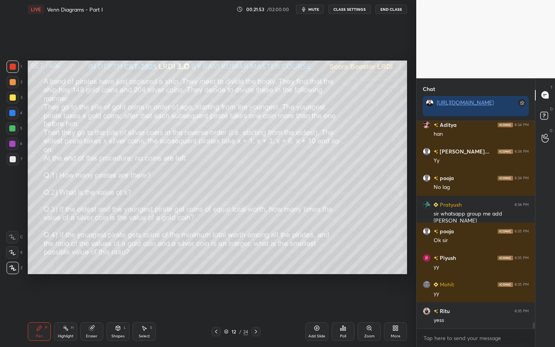
scroll to position [6773, 0]
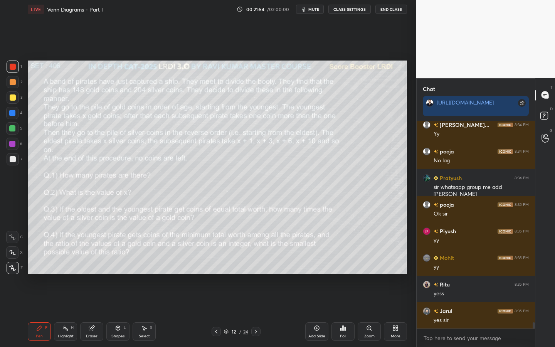
click at [257, 300] on icon at bounding box center [256, 332] width 6 height 6
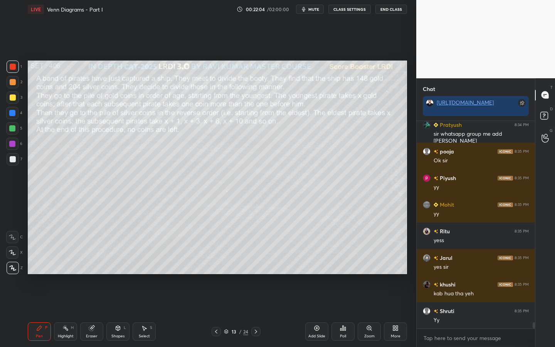
scroll to position [6853, 0]
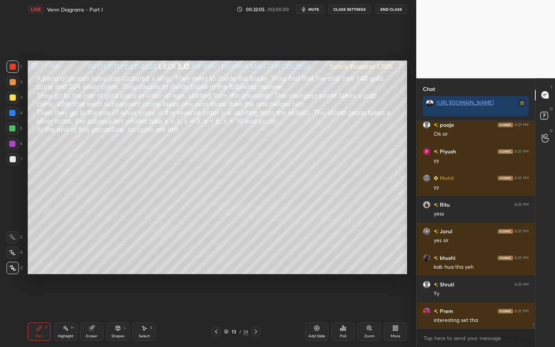
click at [256, 300] on icon at bounding box center [256, 332] width 6 height 6
click at [213, 300] on icon at bounding box center [216, 332] width 6 height 6
click at [317, 300] on icon at bounding box center [317, 328] width 2 height 2
click at [12, 128] on div at bounding box center [12, 128] width 6 height 6
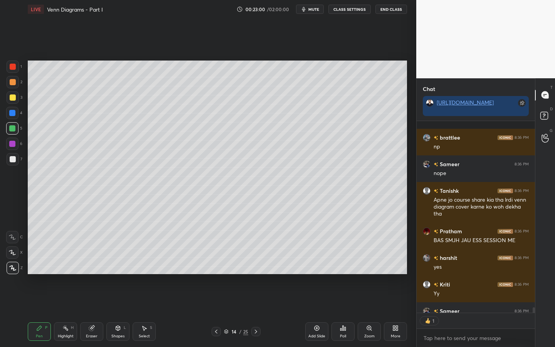
scroll to position [7388, 0]
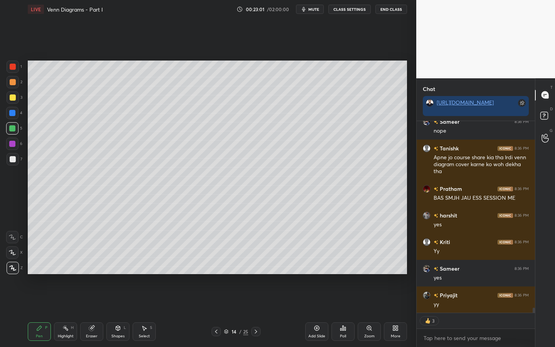
click at [89, 300] on div "Eraser" at bounding box center [92, 336] width 12 height 4
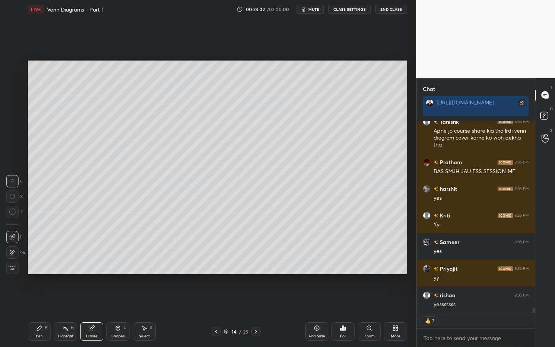
scroll to position [7441, 0]
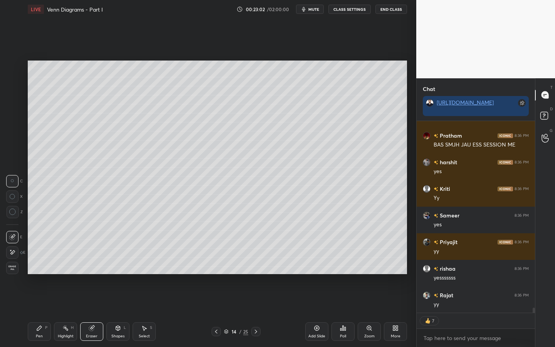
click at [14, 268] on span "Erase all" at bounding box center [13, 267] width 12 height 5
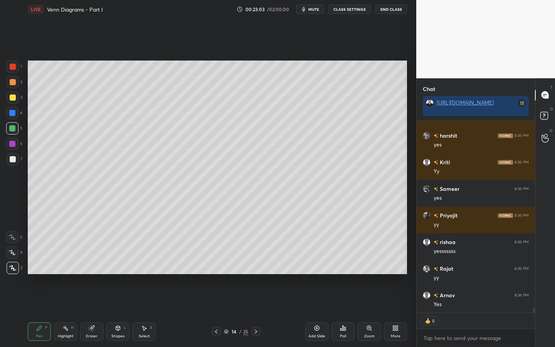
click at [14, 65] on div at bounding box center [13, 67] width 6 height 6
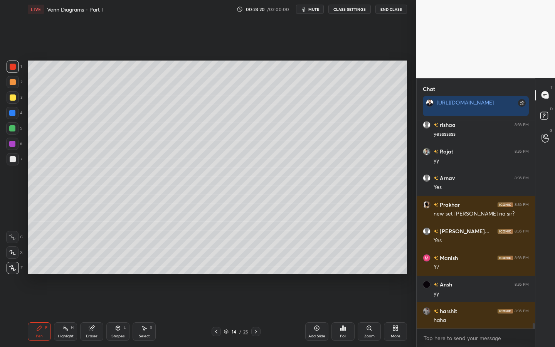
scroll to position [7612, 0]
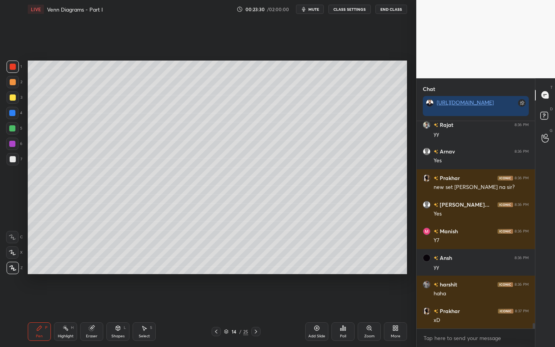
drag, startPoint x: 118, startPoint y: 331, endPoint x: 118, endPoint y: 327, distance: 4.7
click at [117, 300] on div "Shapes L" at bounding box center [117, 331] width 23 height 19
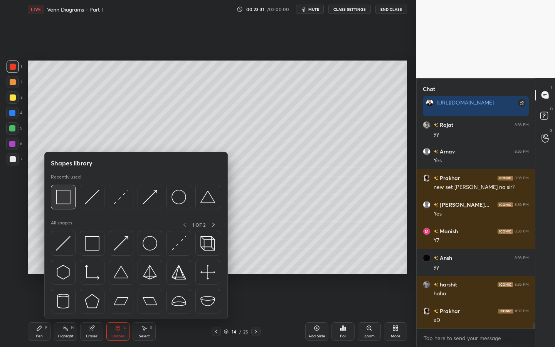
click at [66, 201] on img at bounding box center [63, 197] width 15 height 15
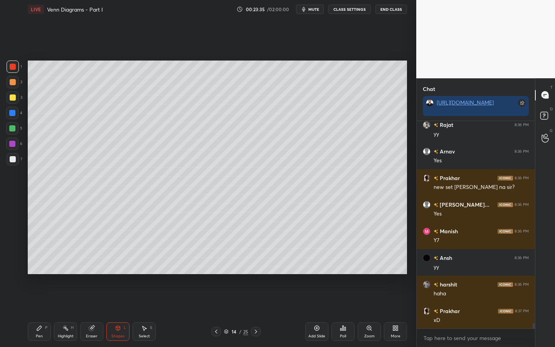
click at [39, 300] on div "Pen P" at bounding box center [39, 331] width 23 height 19
click at [10, 127] on div at bounding box center [12, 128] width 6 height 6
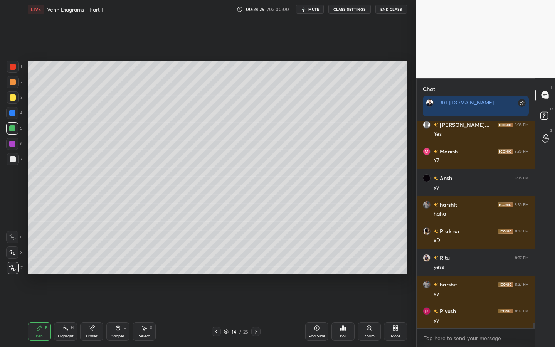
scroll to position [7718, 0]
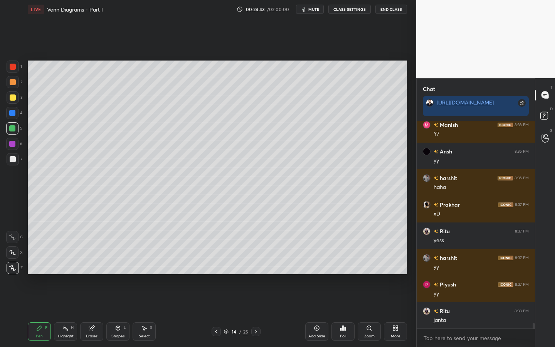
click at [92, 300] on div "Eraser" at bounding box center [91, 331] width 23 height 19
click at [12, 212] on icon at bounding box center [12, 212] width 7 height 7
click at [37, 300] on div "Pen P" at bounding box center [39, 331] width 23 height 19
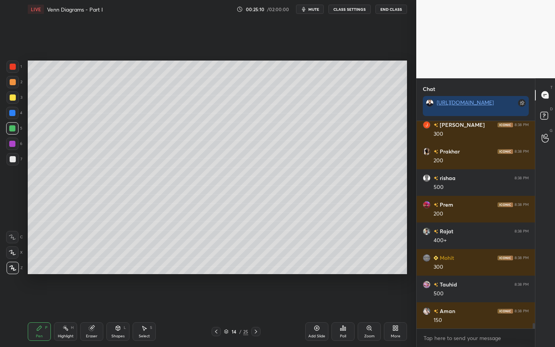
scroll to position [7984, 0]
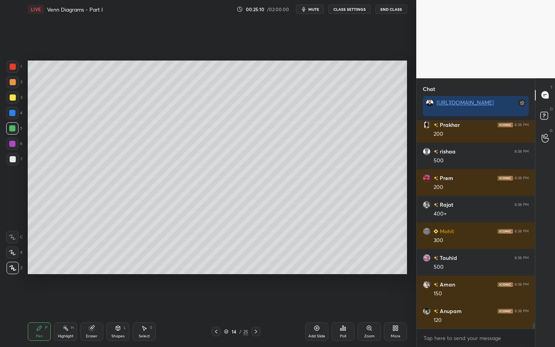
click at [10, 111] on div at bounding box center [12, 113] width 6 height 6
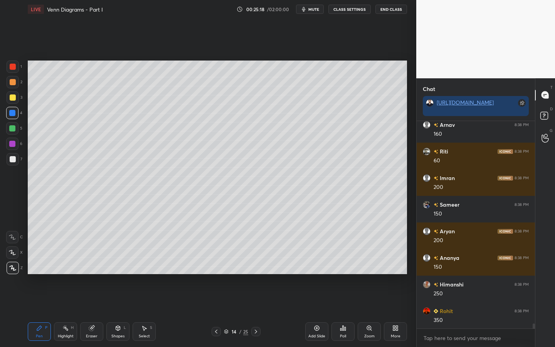
scroll to position [8384, 0]
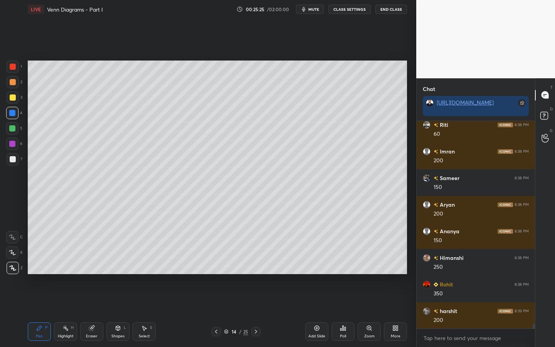
click at [12, 129] on div at bounding box center [12, 128] width 6 height 6
click at [11, 82] on div at bounding box center [13, 82] width 6 height 6
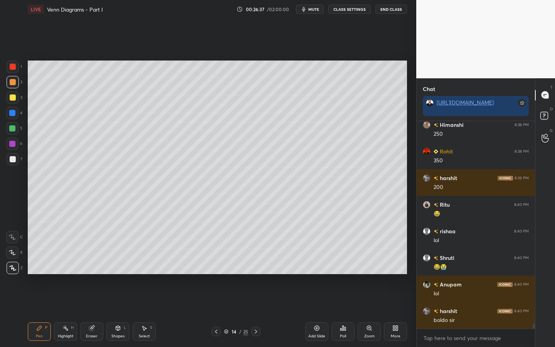
scroll to position [8543, 0]
click at [114, 300] on div "Shapes L" at bounding box center [117, 331] width 23 height 19
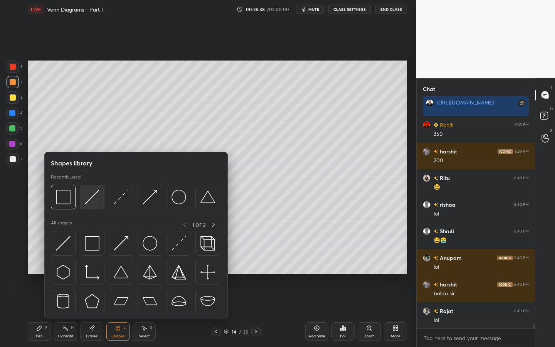
click at [93, 199] on img at bounding box center [92, 197] width 15 height 15
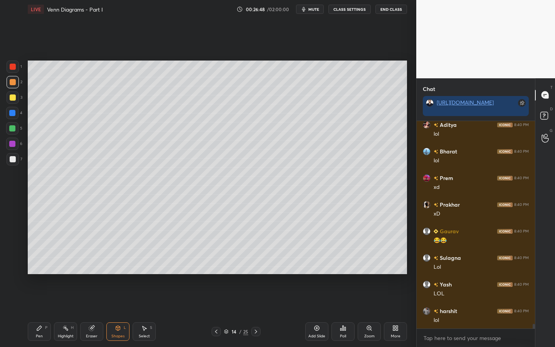
scroll to position [8809, 0]
click at [12, 146] on div at bounding box center [12, 144] width 6 height 6
click at [40, 300] on div "Pen" at bounding box center [39, 336] width 7 height 4
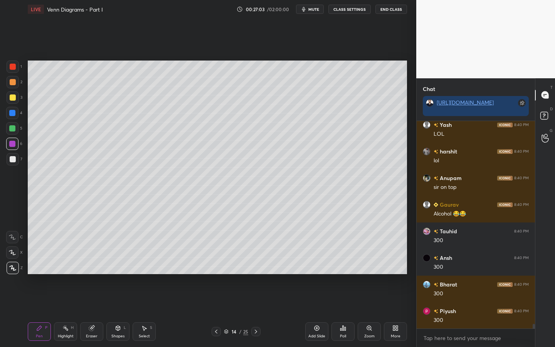
scroll to position [8943, 0]
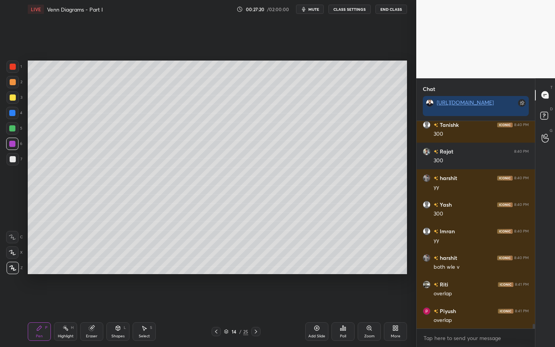
click at [18, 118] on div "4" at bounding box center [14, 113] width 16 height 12
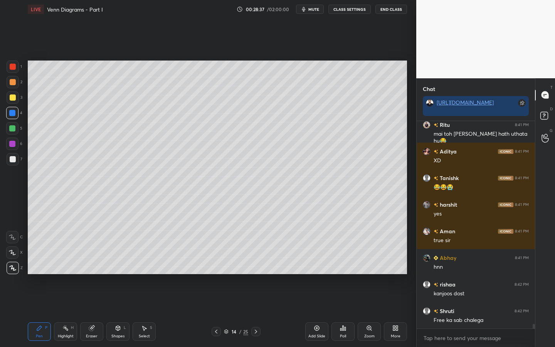
scroll to position [8905, 0]
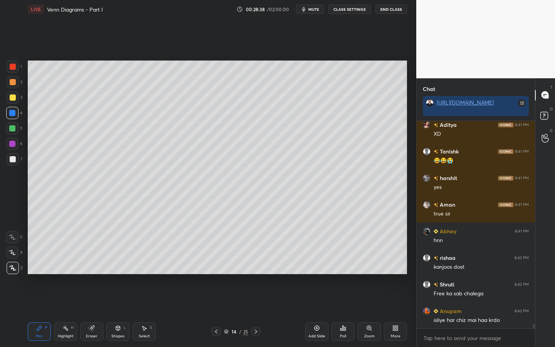
click at [12, 132] on div at bounding box center [12, 128] width 12 height 12
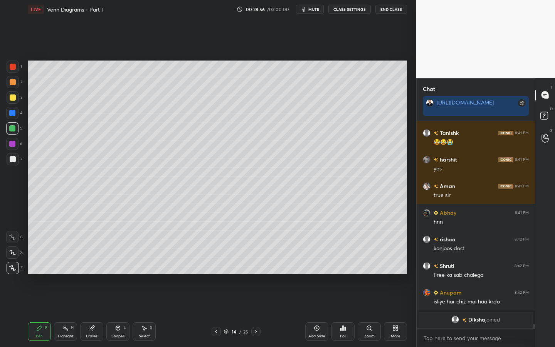
click at [318, 300] on icon at bounding box center [317, 328] width 6 height 6
click at [12, 78] on div at bounding box center [13, 82] width 12 height 12
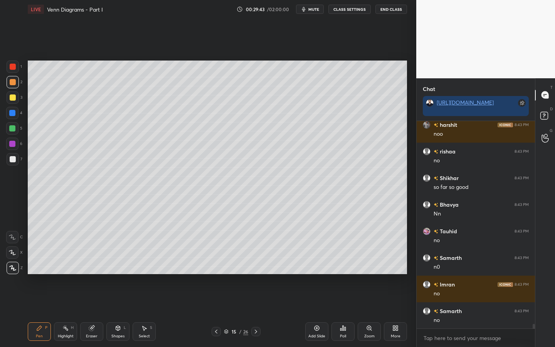
scroll to position [9080, 0]
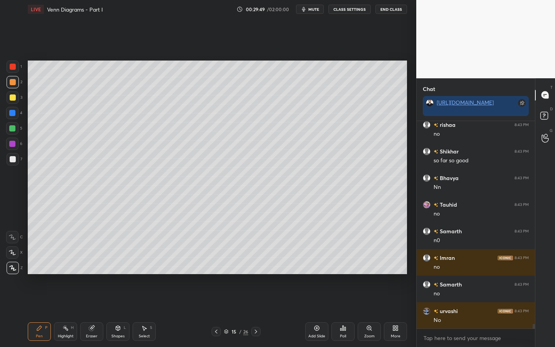
click at [7, 131] on div at bounding box center [12, 128] width 12 height 12
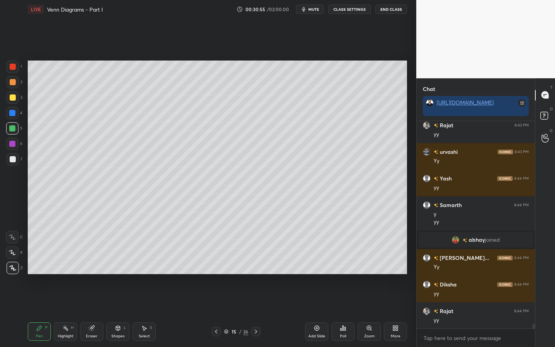
scroll to position [9248, 0]
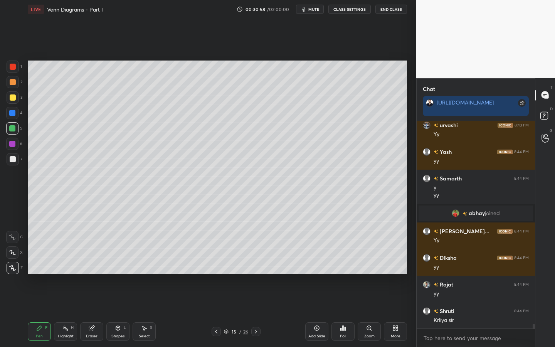
click at [316, 300] on icon at bounding box center [317, 328] width 6 height 6
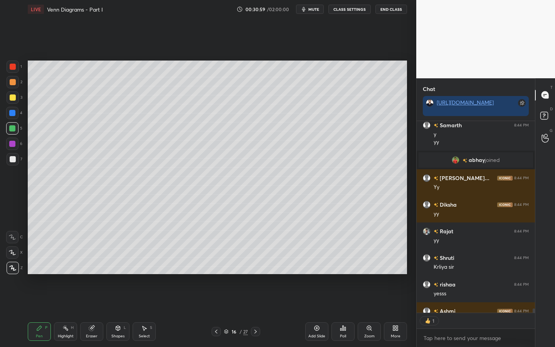
scroll to position [189, 116]
click at [14, 81] on div at bounding box center [13, 82] width 6 height 6
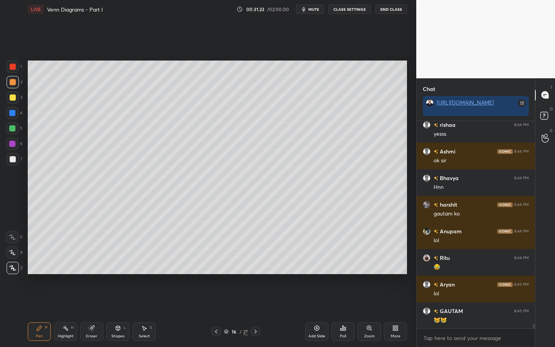
scroll to position [9488, 0]
click at [116, 300] on icon at bounding box center [118, 328] width 4 height 5
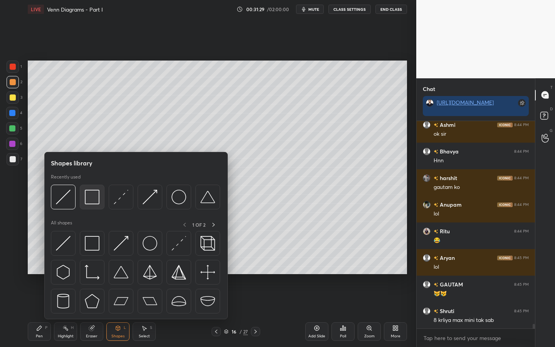
click at [96, 198] on img at bounding box center [92, 197] width 15 height 15
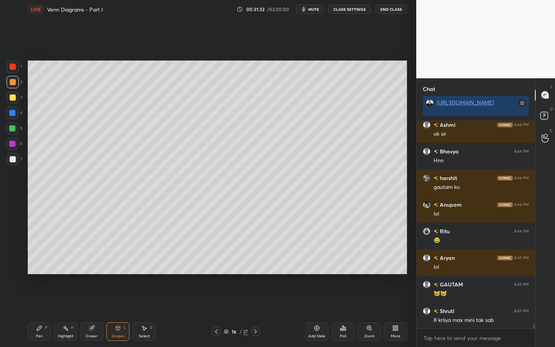
click at [10, 112] on div at bounding box center [12, 113] width 6 height 6
click at [15, 67] on div at bounding box center [13, 67] width 6 height 6
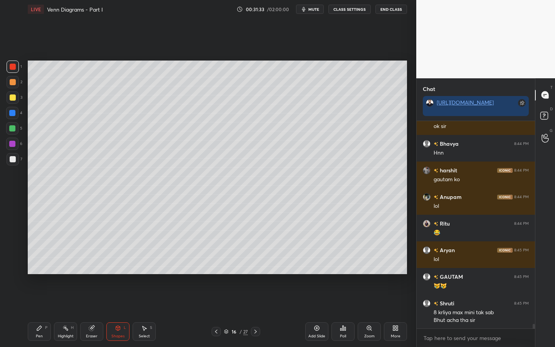
click at [15, 127] on div at bounding box center [12, 128] width 12 height 12
click at [39, 300] on icon at bounding box center [39, 328] width 6 height 6
click at [37, 300] on div "Pen P" at bounding box center [39, 331] width 23 height 19
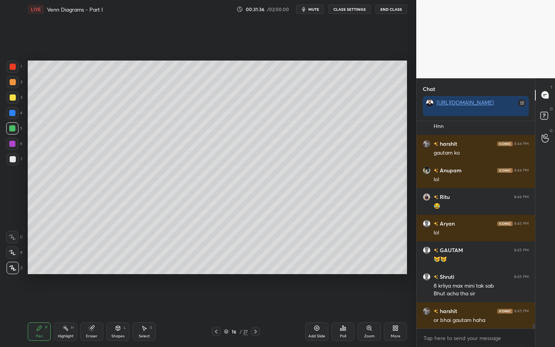
click at [13, 117] on div at bounding box center [12, 113] width 12 height 12
click at [118, 300] on div "Shapes L" at bounding box center [117, 331] width 23 height 19
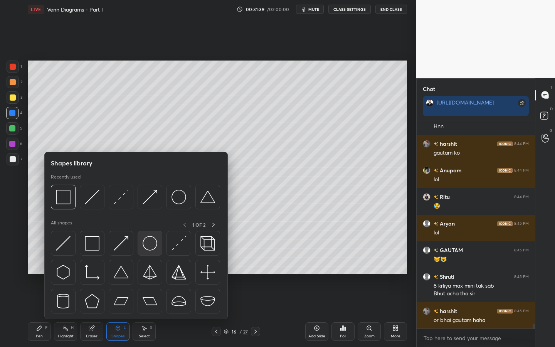
click at [153, 246] on img at bounding box center [150, 243] width 15 height 15
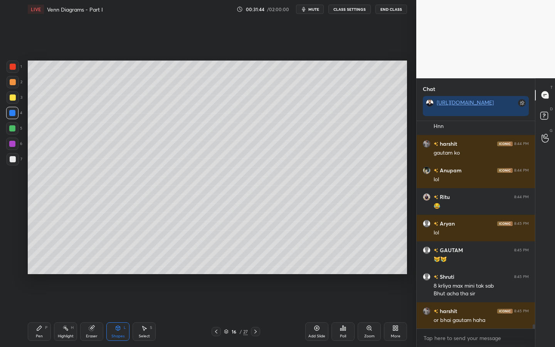
scroll to position [9549, 0]
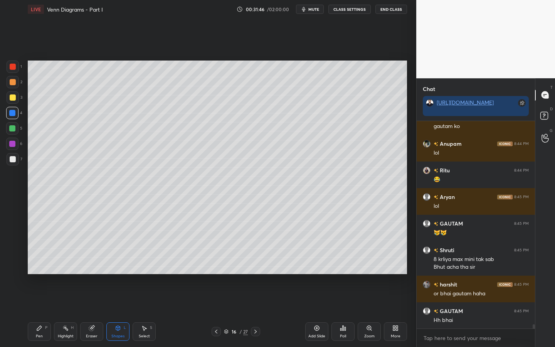
click at [44, 300] on div "Pen P" at bounding box center [39, 331] width 23 height 19
click at [13, 128] on div at bounding box center [12, 128] width 6 height 6
click at [15, 99] on div at bounding box center [13, 98] width 6 height 6
drag, startPoint x: 115, startPoint y: 333, endPoint x: 115, endPoint y: 329, distance: 4.3
click at [115, 300] on div "Shapes L" at bounding box center [117, 331] width 23 height 19
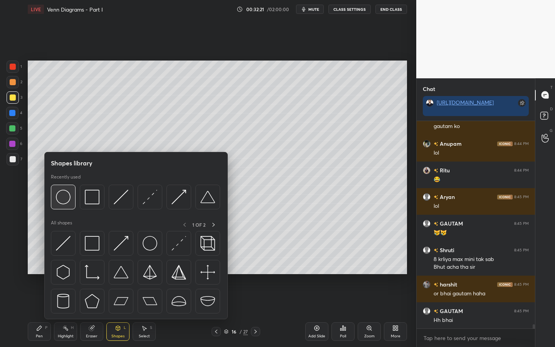
click at [59, 199] on img at bounding box center [63, 197] width 15 height 15
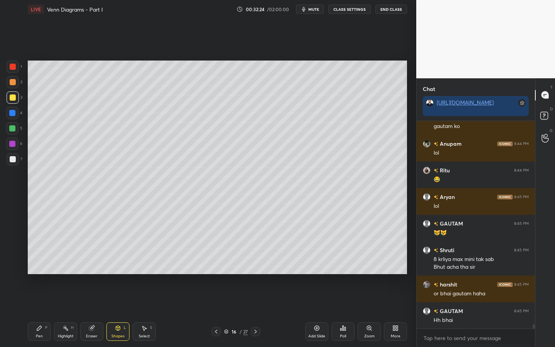
click at [37, 300] on div "Pen P" at bounding box center [39, 331] width 23 height 19
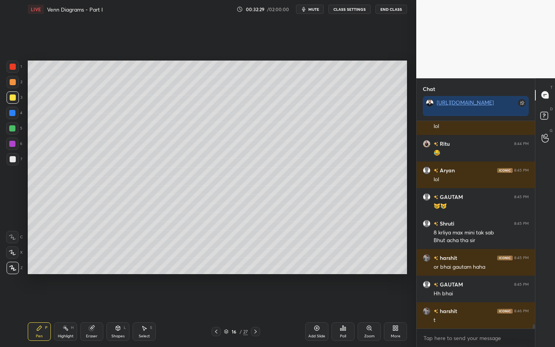
click at [88, 300] on div "Eraser" at bounding box center [92, 336] width 12 height 4
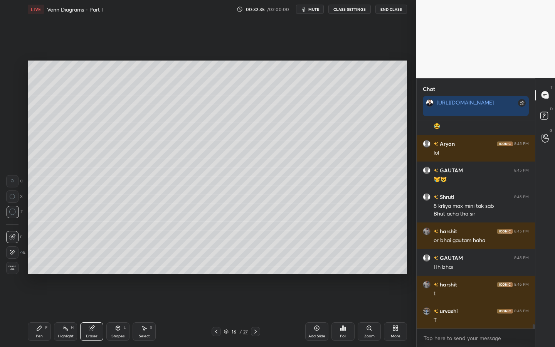
scroll to position [9629, 0]
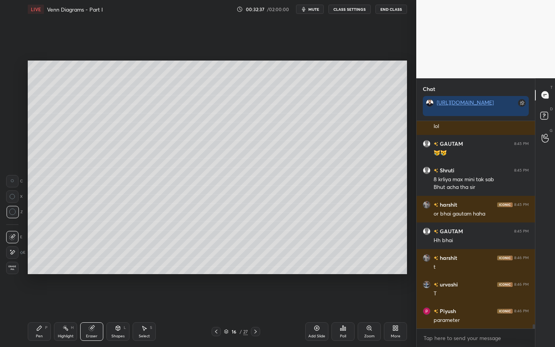
click at [112, 300] on div "Shapes L" at bounding box center [117, 331] width 23 height 19
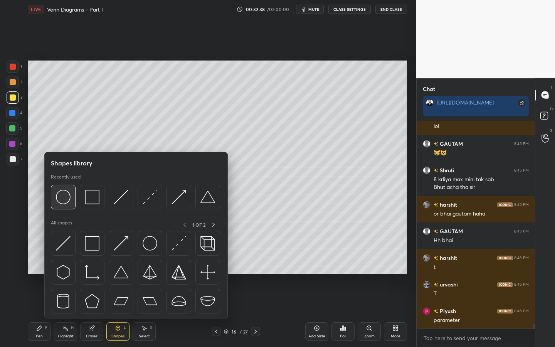
click at [64, 205] on div at bounding box center [63, 197] width 25 height 25
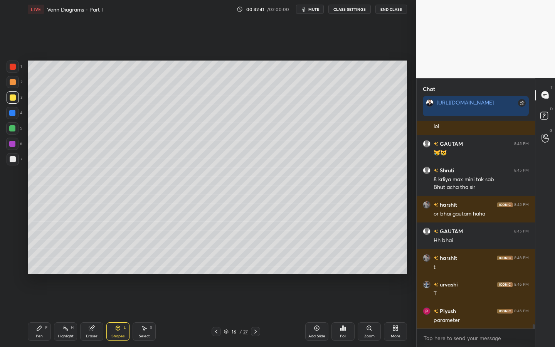
click at [12, 68] on div at bounding box center [13, 67] width 6 height 6
click at [39, 300] on div "Pen" at bounding box center [39, 336] width 7 height 4
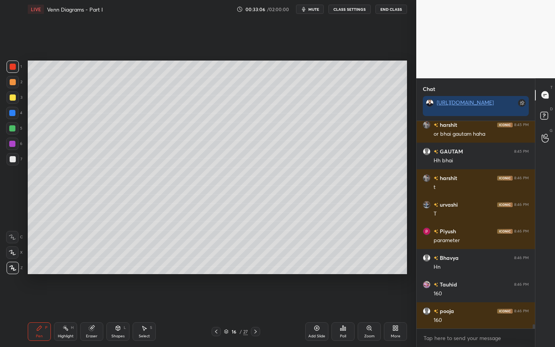
scroll to position [9735, 0]
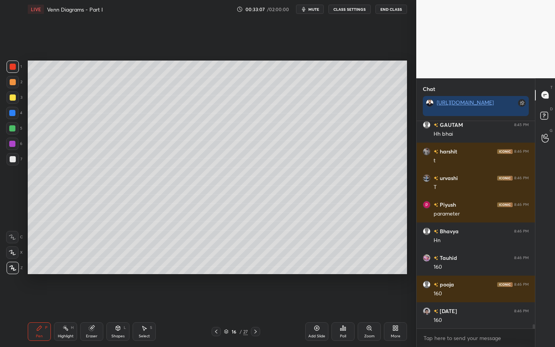
click at [13, 129] on div at bounding box center [12, 128] width 6 height 6
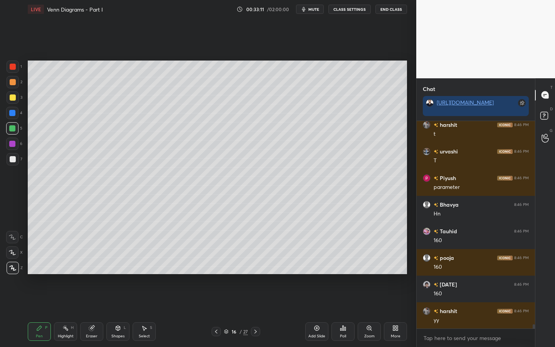
scroll to position [9788, 0]
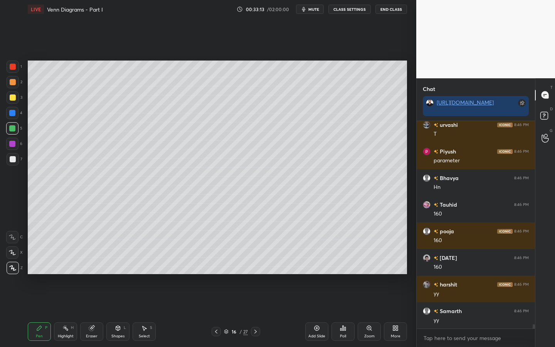
click at [11, 85] on div at bounding box center [13, 82] width 6 height 6
click at [118, 300] on div "Shapes L" at bounding box center [117, 331] width 23 height 19
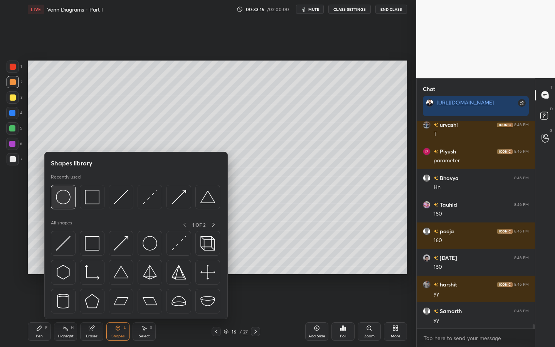
click at [60, 206] on div at bounding box center [63, 197] width 25 height 25
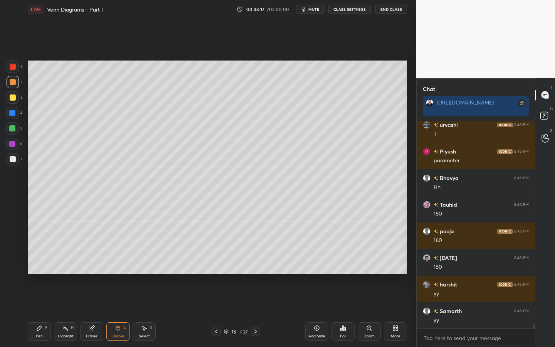
scroll to position [9815, 0]
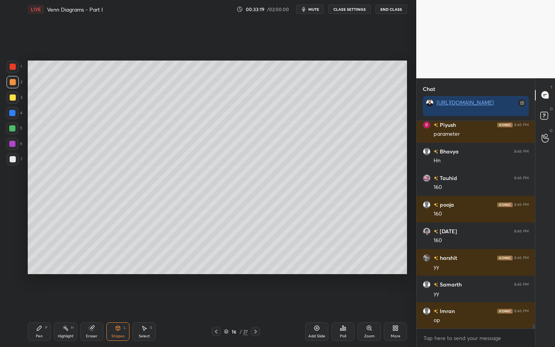
click at [10, 130] on div at bounding box center [12, 128] width 6 height 6
click at [32, 300] on div "Pen P" at bounding box center [39, 331] width 23 height 19
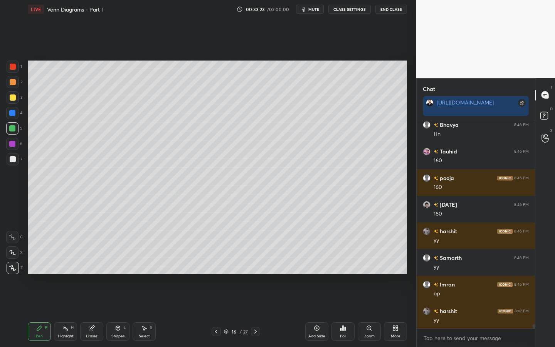
click at [11, 84] on div at bounding box center [13, 82] width 6 height 6
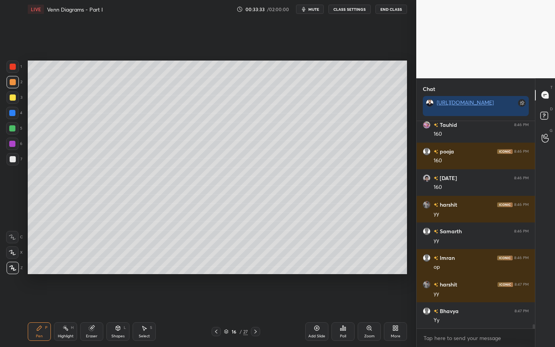
scroll to position [9895, 0]
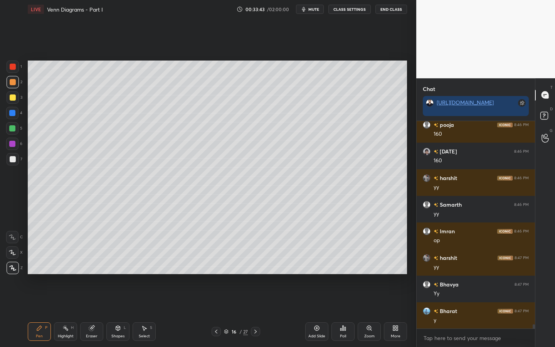
click at [68, 300] on icon at bounding box center [65, 328] width 6 height 6
click at [14, 157] on div at bounding box center [13, 159] width 6 height 6
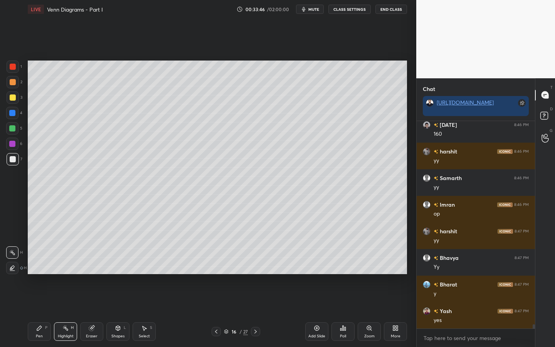
click at [12, 67] on div at bounding box center [13, 67] width 6 height 6
click at [9, 268] on icon at bounding box center [12, 268] width 6 height 6
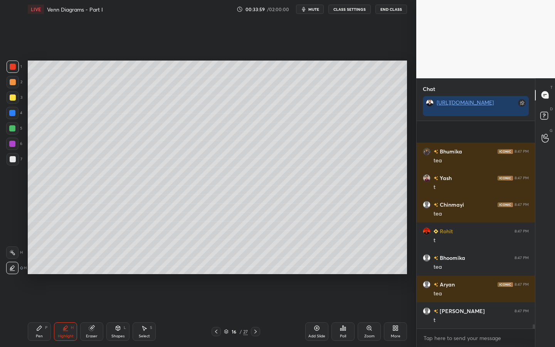
scroll to position [10143, 0]
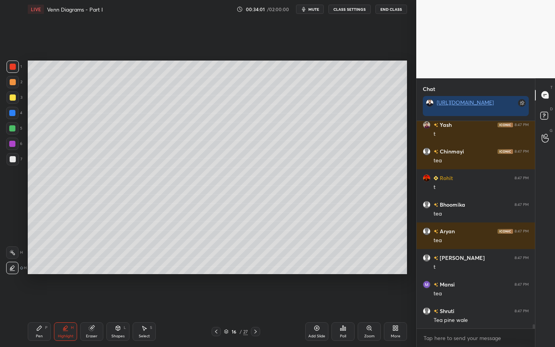
click at [11, 82] on div at bounding box center [13, 82] width 6 height 6
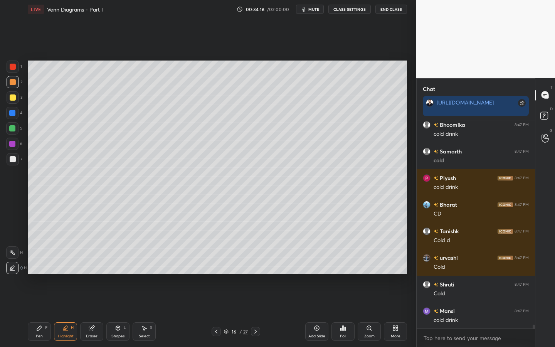
scroll to position [10808, 0]
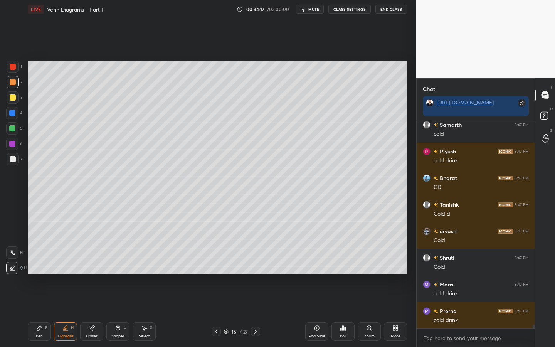
click at [14, 130] on div at bounding box center [12, 128] width 6 height 6
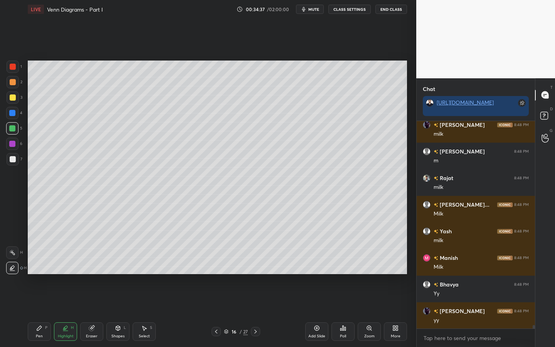
scroll to position [11713, 0]
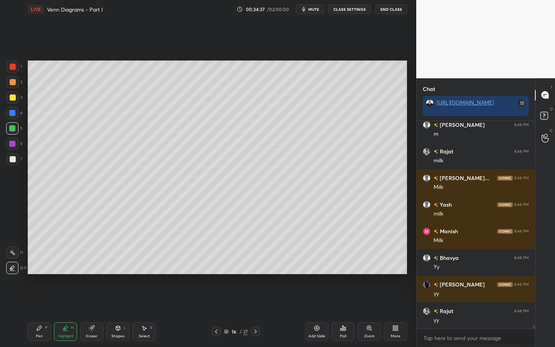
click at [12, 163] on div at bounding box center [13, 159] width 12 height 12
click at [91, 300] on div "Eraser" at bounding box center [92, 336] width 12 height 4
click at [14, 181] on div at bounding box center [12, 181] width 12 height 12
click at [39, 300] on div "Pen" at bounding box center [39, 336] width 7 height 4
click at [11, 116] on div at bounding box center [12, 113] width 6 height 6
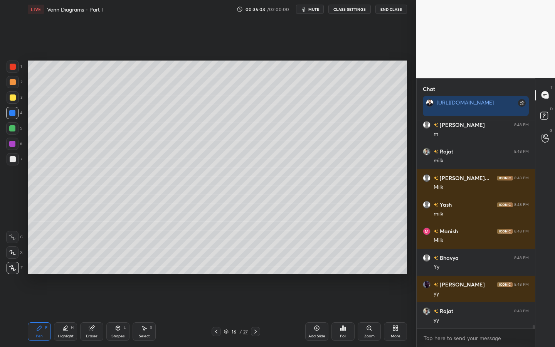
click at [8, 160] on div at bounding box center [13, 159] width 12 height 12
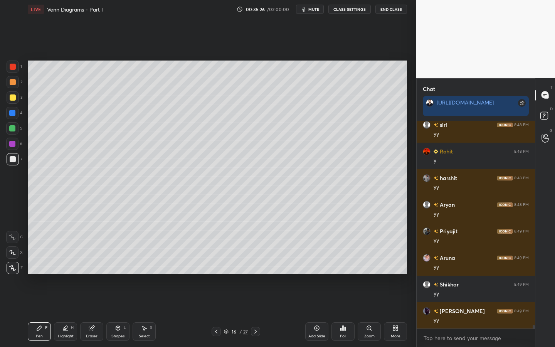
scroll to position [12086, 0]
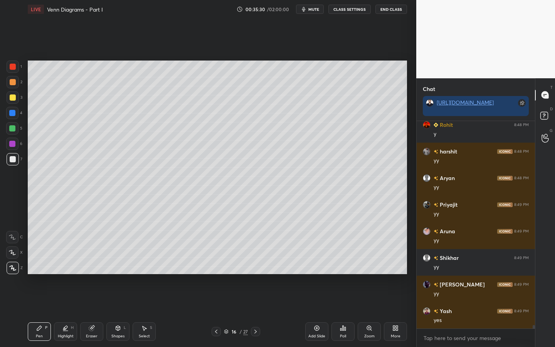
click at [67, 300] on icon at bounding box center [65, 328] width 6 height 6
click at [15, 259] on div "H H" at bounding box center [16, 258] width 20 height 31
click at [10, 252] on icon at bounding box center [12, 253] width 6 height 6
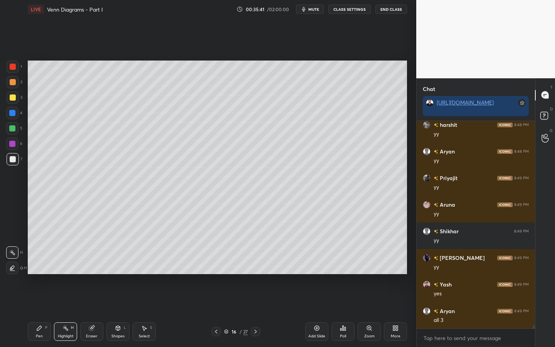
click at [42, 300] on div "Pen P" at bounding box center [39, 331] width 23 height 19
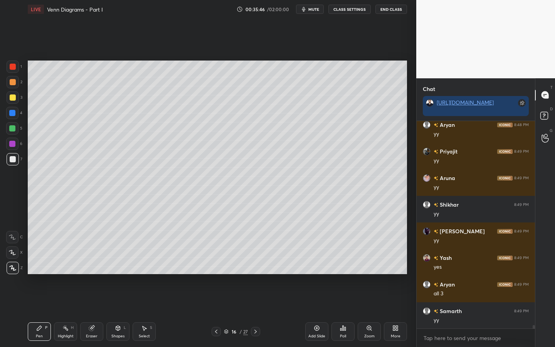
scroll to position [12165, 0]
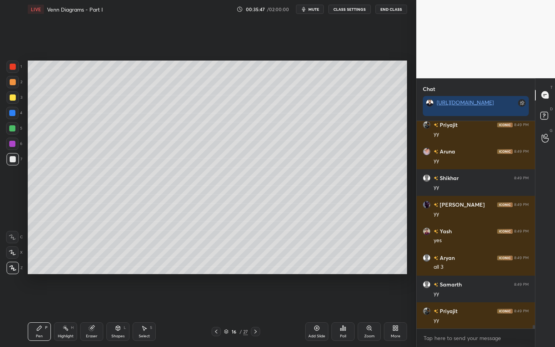
click at [61, 300] on div "Highlight" at bounding box center [66, 336] width 16 height 4
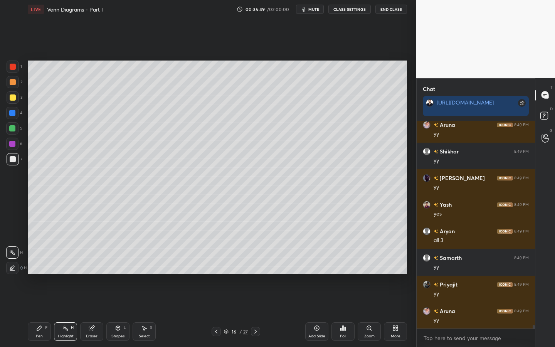
scroll to position [12219, 0]
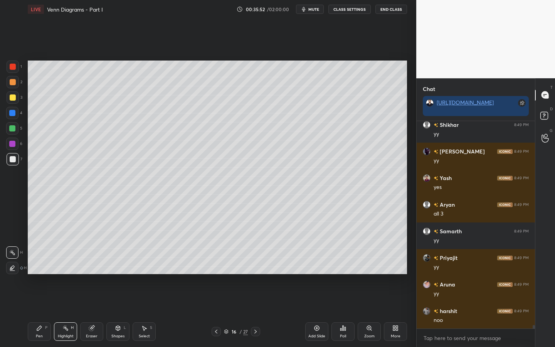
click at [36, 300] on div "Pen P" at bounding box center [39, 331] width 23 height 19
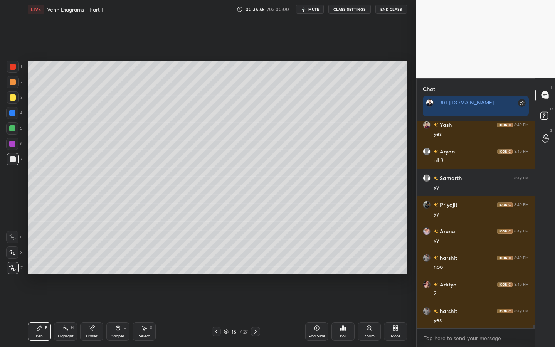
scroll to position [12298, 0]
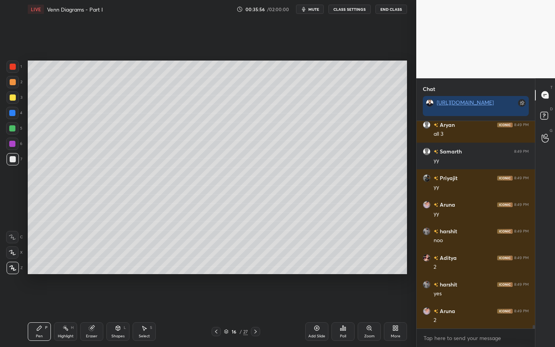
click at [68, 300] on div "Highlight" at bounding box center [66, 336] width 16 height 4
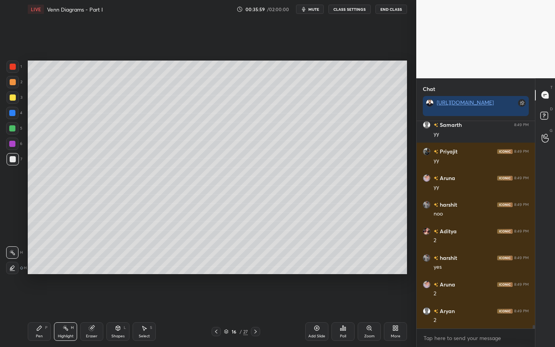
scroll to position [12352, 0]
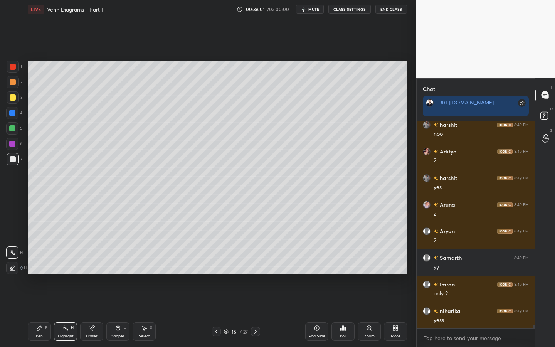
click at [34, 300] on div "Pen P" at bounding box center [39, 331] width 23 height 19
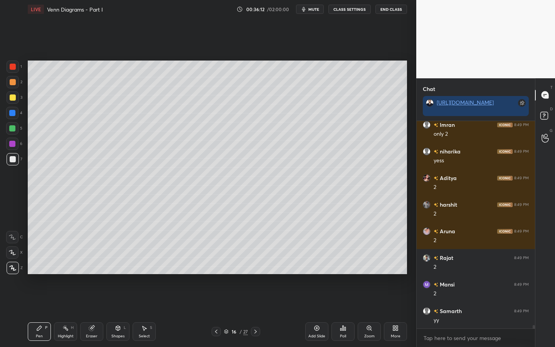
scroll to position [12591, 0]
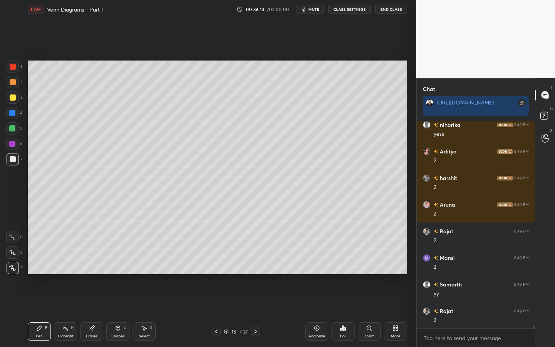
click at [118, 300] on div "Shapes" at bounding box center [117, 336] width 13 height 4
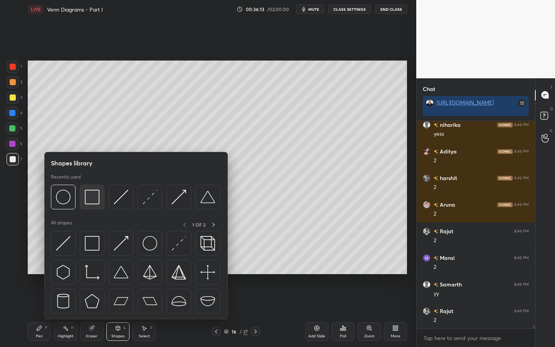
scroll to position [12618, 0]
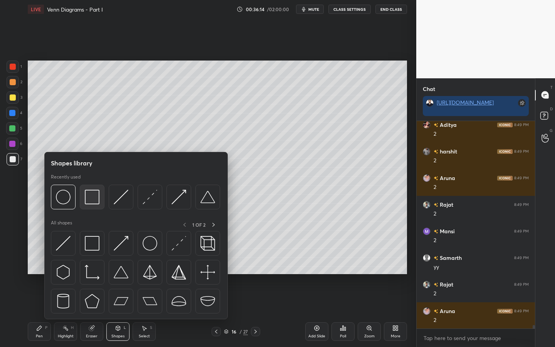
click at [93, 200] on img at bounding box center [92, 197] width 15 height 15
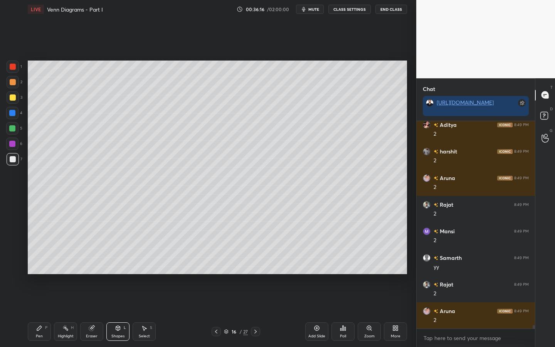
scroll to position [12645, 0]
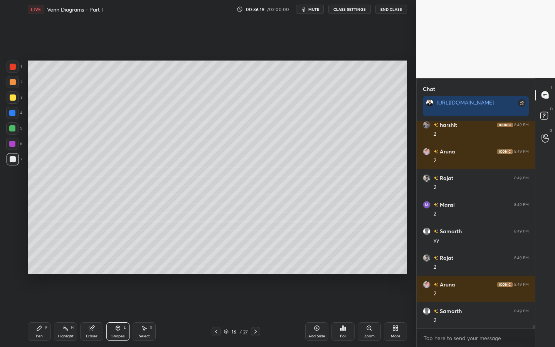
click at [39, 300] on div "Pen P" at bounding box center [39, 331] width 23 height 19
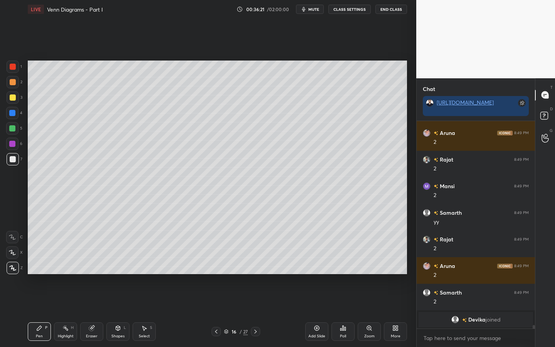
click at [11, 121] on div "4" at bounding box center [14, 114] width 16 height 15
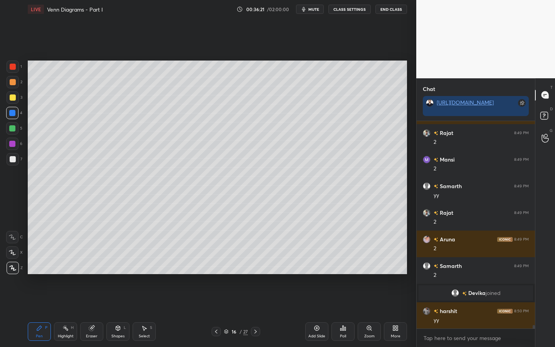
click at [11, 135] on div "5" at bounding box center [14, 129] width 16 height 15
drag, startPoint x: 10, startPoint y: 148, endPoint x: 26, endPoint y: 143, distance: 16.7
click at [10, 147] on div at bounding box center [12, 144] width 12 height 12
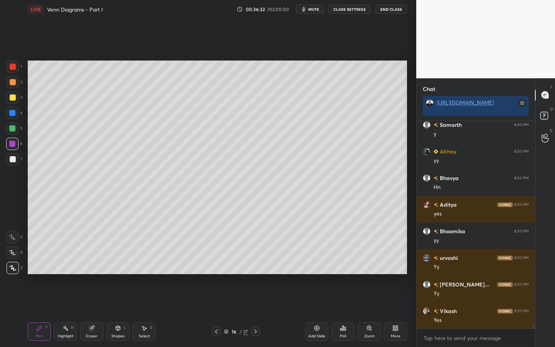
scroll to position [12223, 0]
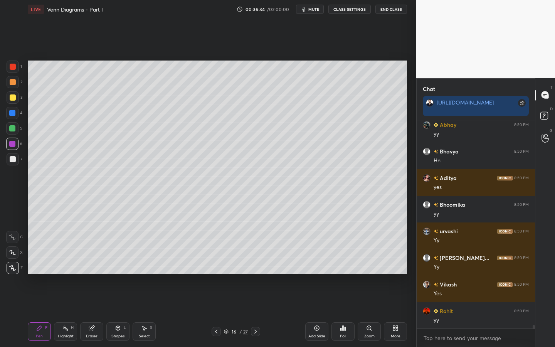
click at [9, 114] on div at bounding box center [12, 113] width 6 height 6
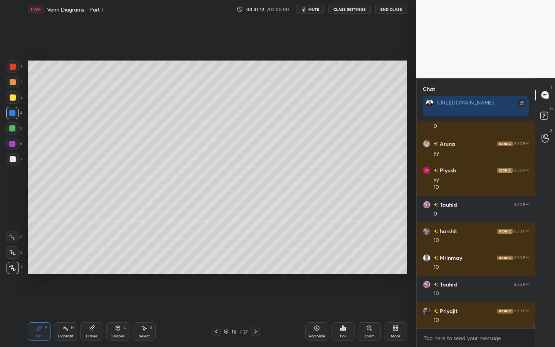
scroll to position [12523, 0]
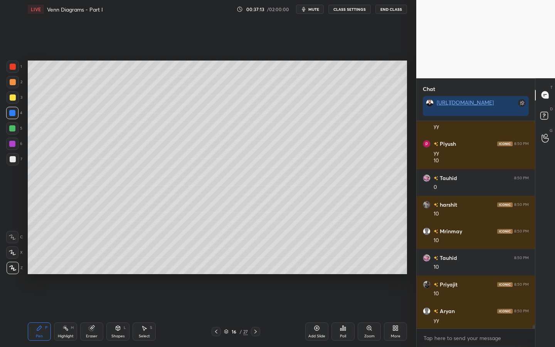
click at [11, 160] on div at bounding box center [13, 159] width 6 height 6
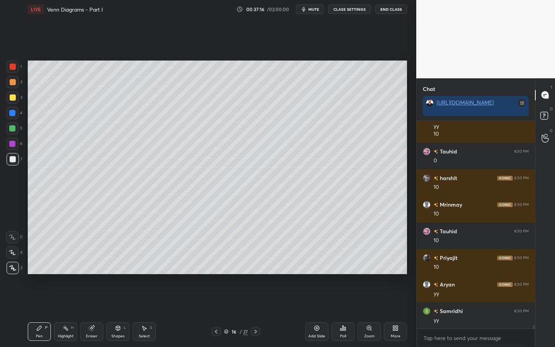
scroll to position [12576, 0]
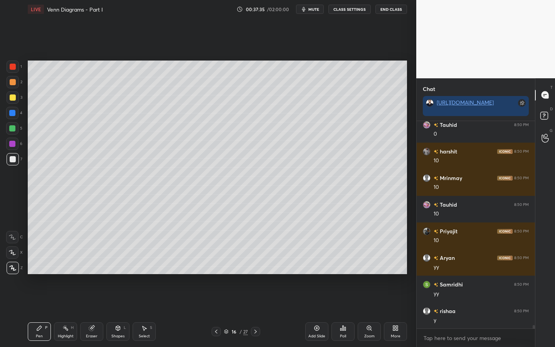
drag, startPoint x: 91, startPoint y: 335, endPoint x: 93, endPoint y: 323, distance: 12.3
click at [90, 300] on div "Eraser" at bounding box center [92, 336] width 12 height 4
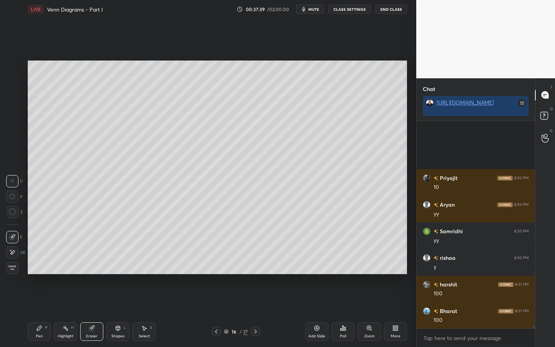
scroll to position [12709, 0]
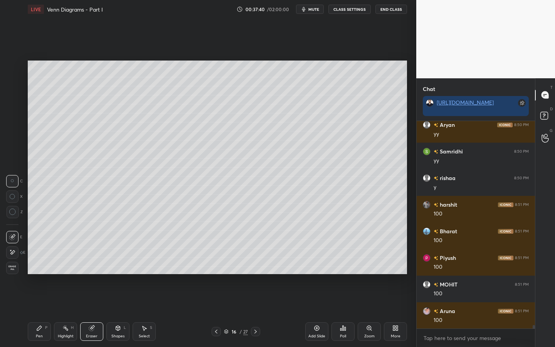
click at [40, 300] on icon at bounding box center [39, 328] width 5 height 5
click at [11, 130] on div at bounding box center [12, 128] width 6 height 6
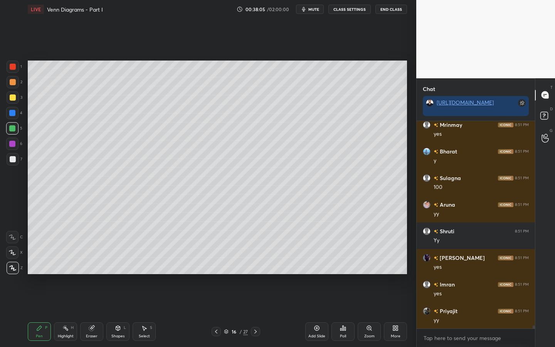
scroll to position [13082, 0]
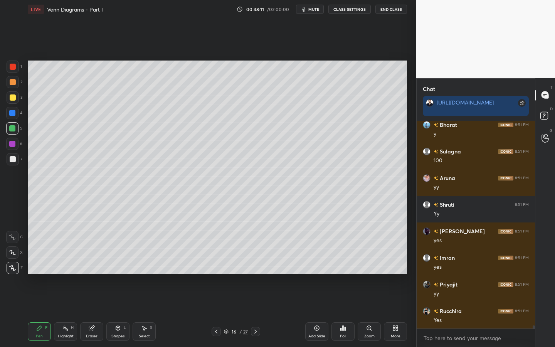
click at [13, 79] on div at bounding box center [13, 82] width 6 height 6
click at [12, 111] on div at bounding box center [12, 113] width 6 height 6
click at [10, 141] on div at bounding box center [12, 144] width 6 height 6
click at [313, 300] on div "Add Slide" at bounding box center [317, 331] width 23 height 19
click at [115, 300] on icon at bounding box center [118, 328] width 6 height 6
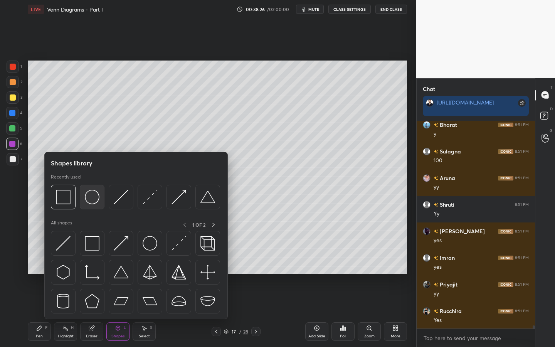
click at [90, 201] on img at bounding box center [92, 197] width 15 height 15
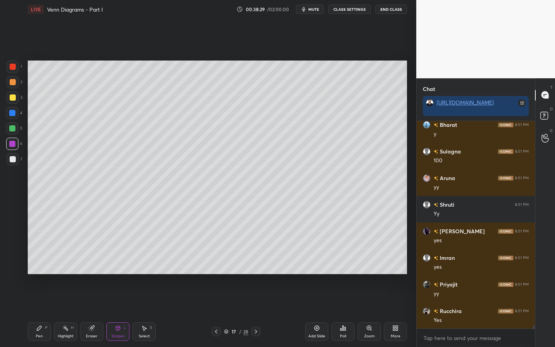
scroll to position [13109, 0]
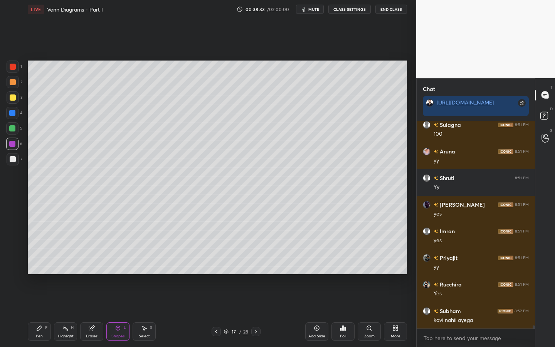
click at [37, 300] on div "Pen" at bounding box center [39, 336] width 7 height 4
click at [12, 162] on div at bounding box center [13, 159] width 6 height 6
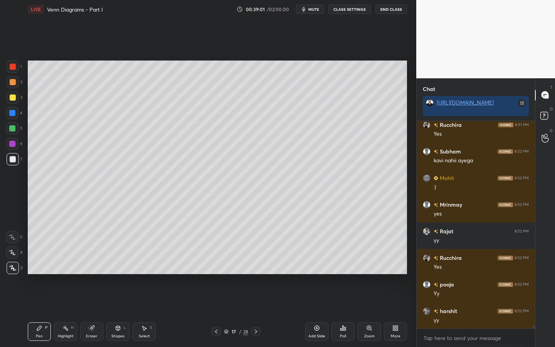
scroll to position [13295, 0]
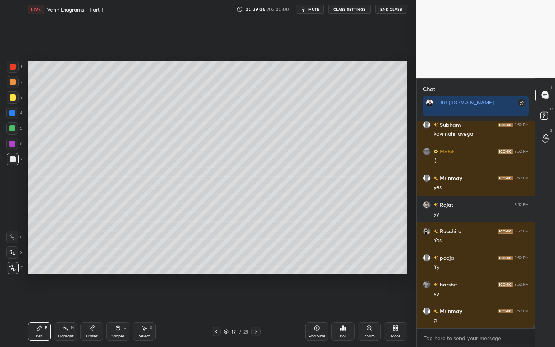
click at [11, 143] on div at bounding box center [12, 144] width 6 height 6
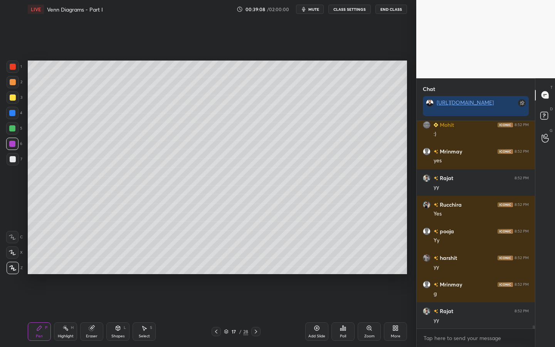
drag, startPoint x: 115, startPoint y: 329, endPoint x: 118, endPoint y: 325, distance: 5.4
click at [115, 300] on icon at bounding box center [118, 328] width 6 height 6
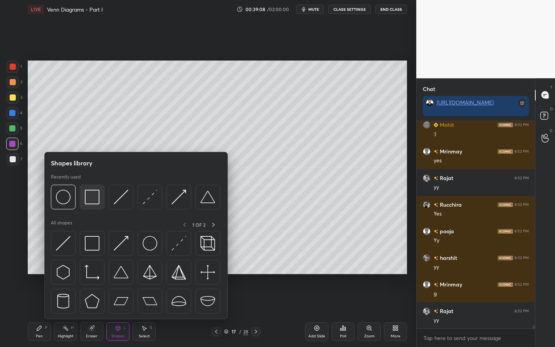
scroll to position [13348, 0]
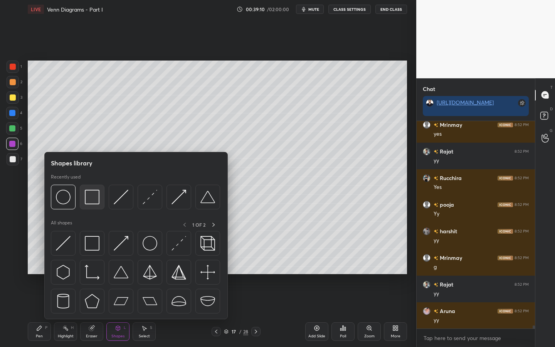
click at [89, 202] on img at bounding box center [92, 197] width 15 height 15
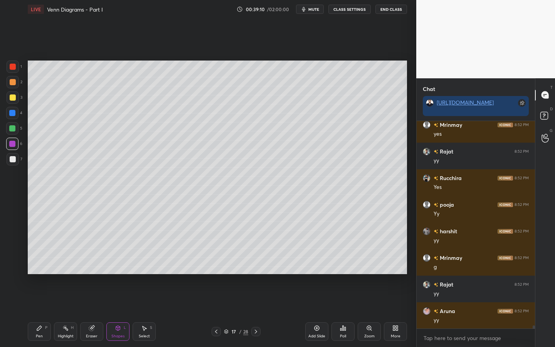
drag, startPoint x: 17, startPoint y: 70, endPoint x: 21, endPoint y: 75, distance: 6.3
click at [17, 71] on div at bounding box center [13, 67] width 12 height 12
click at [37, 300] on div "Pen P" at bounding box center [39, 331] width 23 height 19
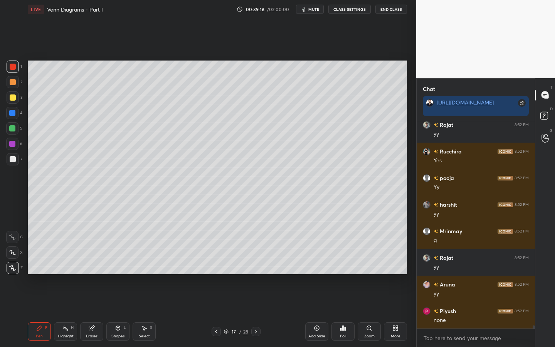
scroll to position [13401, 0]
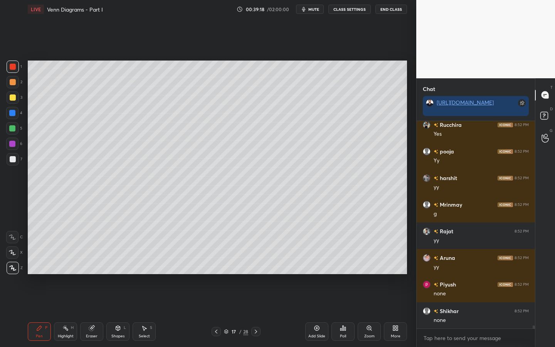
click at [9, 130] on div at bounding box center [12, 128] width 12 height 12
click at [12, 147] on div at bounding box center [12, 144] width 12 height 12
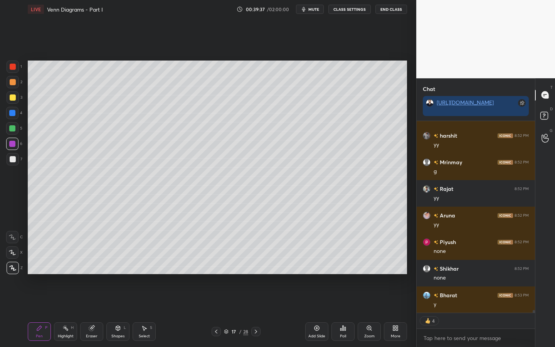
scroll to position [13470, 0]
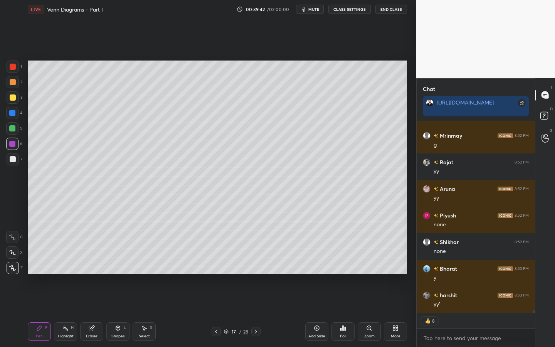
drag, startPoint x: 68, startPoint y: 330, endPoint x: 70, endPoint y: 325, distance: 5.2
click at [68, 300] on div "Highlight H" at bounding box center [65, 331] width 23 height 19
click at [39, 300] on div "Pen" at bounding box center [39, 336] width 7 height 4
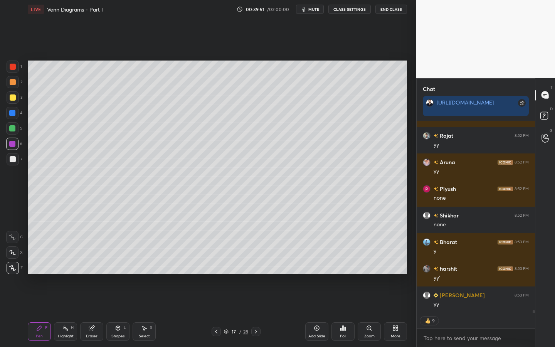
click at [14, 114] on div at bounding box center [12, 113] width 6 height 6
click at [14, 83] on div at bounding box center [13, 82] width 6 height 6
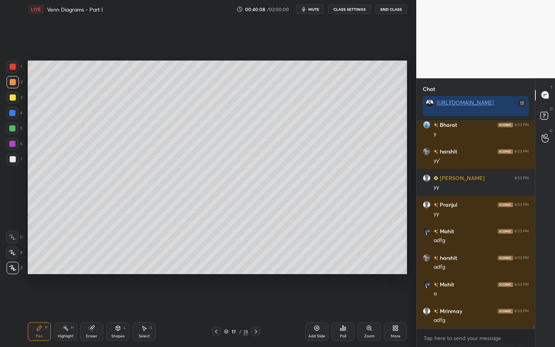
scroll to position [13641, 0]
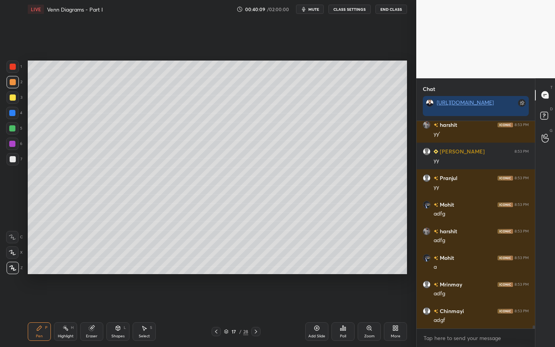
click at [13, 129] on div at bounding box center [12, 128] width 6 height 6
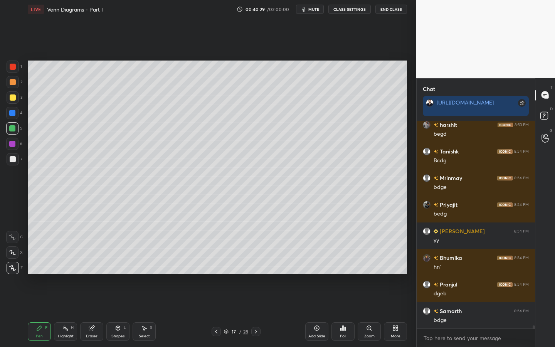
scroll to position [13960, 0]
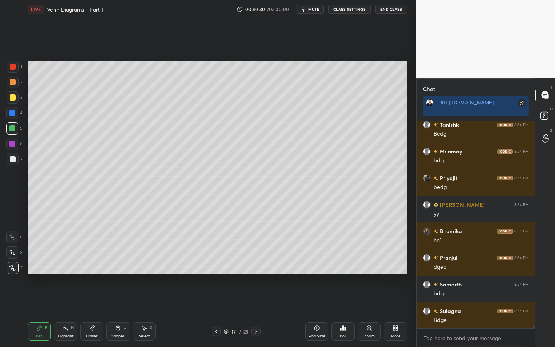
click at [12, 80] on div at bounding box center [13, 82] width 6 height 6
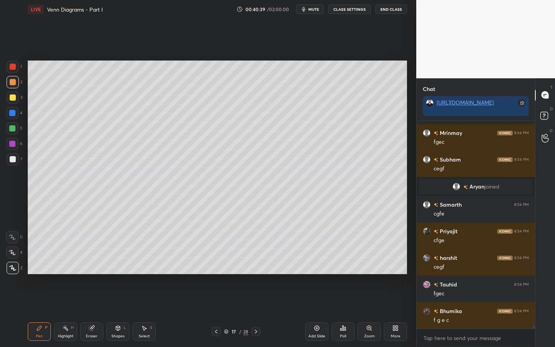
scroll to position [13610, 0]
click at [12, 113] on div at bounding box center [12, 113] width 6 height 6
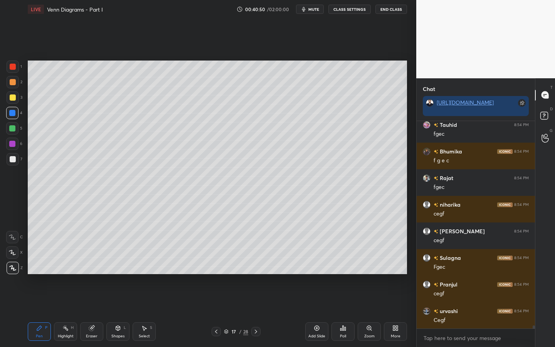
scroll to position [13770, 0]
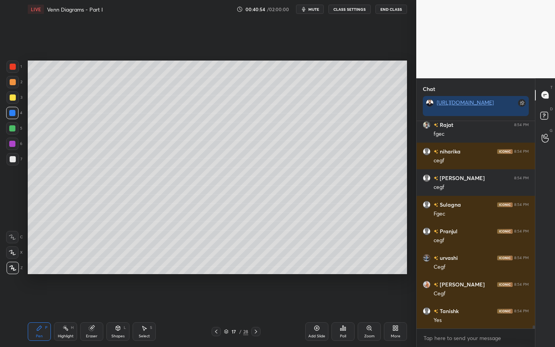
click at [12, 130] on div at bounding box center [12, 128] width 6 height 6
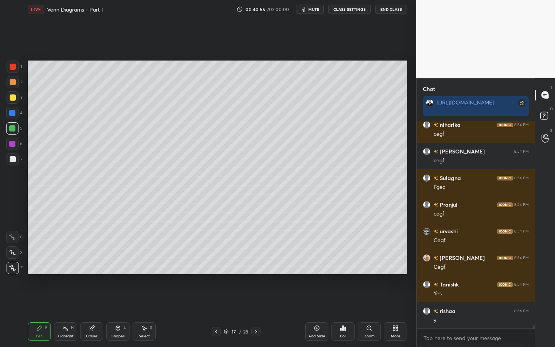
click at [12, 158] on div at bounding box center [13, 159] width 6 height 6
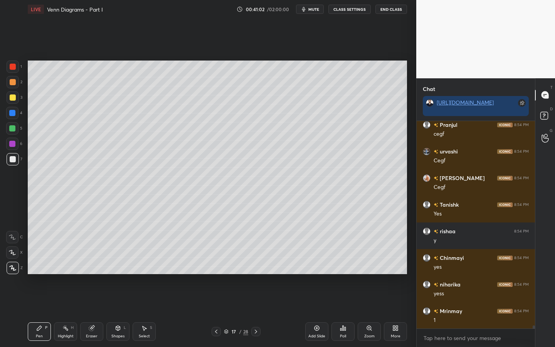
scroll to position [13930, 0]
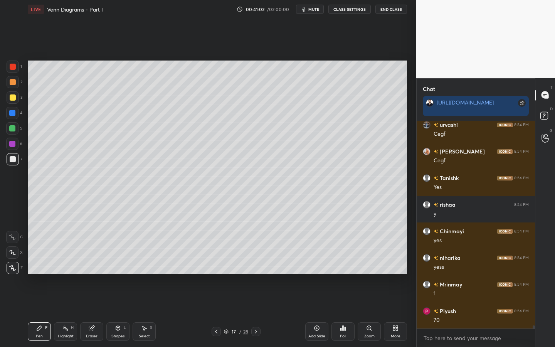
drag, startPoint x: 188, startPoint y: 314, endPoint x: 202, endPoint y: 316, distance: 14.1
click at [201, 300] on div "LIVE Venn Diagrams - Part I 00:41:02 / 02:00:00 mute CLASS SETTINGS End Class S…" at bounding box center [218, 173] width 386 height 347
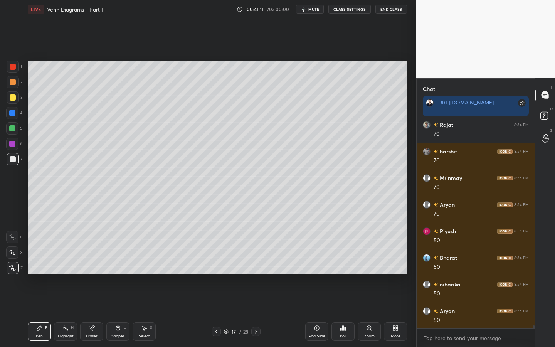
scroll to position [14196, 0]
click at [14, 145] on div at bounding box center [12, 144] width 6 height 6
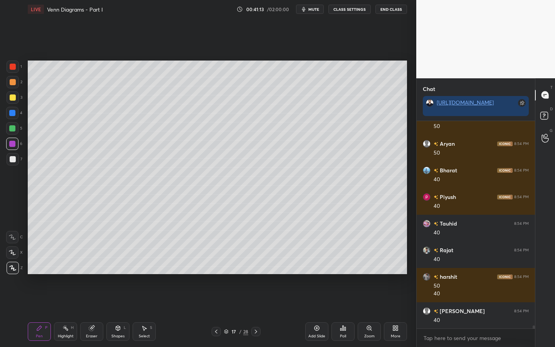
scroll to position [14363, 0]
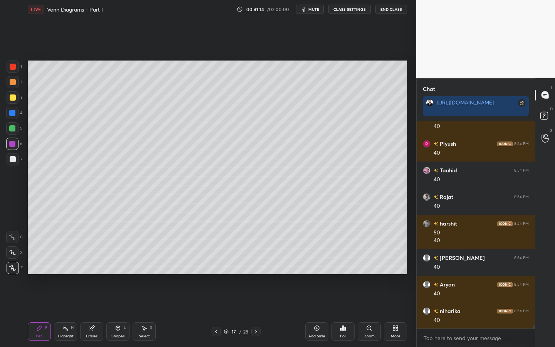
click at [14, 117] on div at bounding box center [12, 113] width 12 height 12
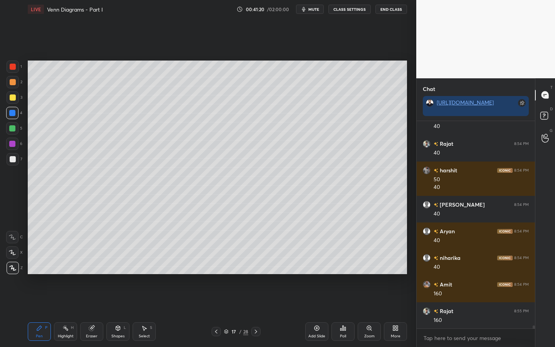
scroll to position [14443, 0]
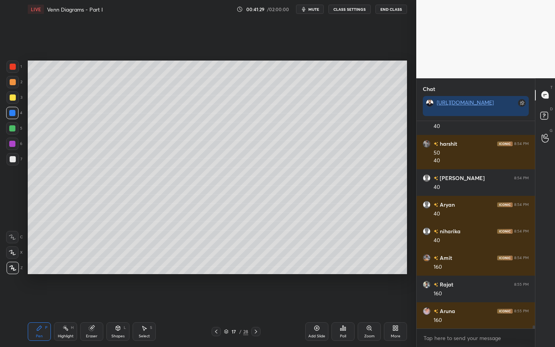
click at [12, 254] on icon at bounding box center [12, 252] width 7 height 5
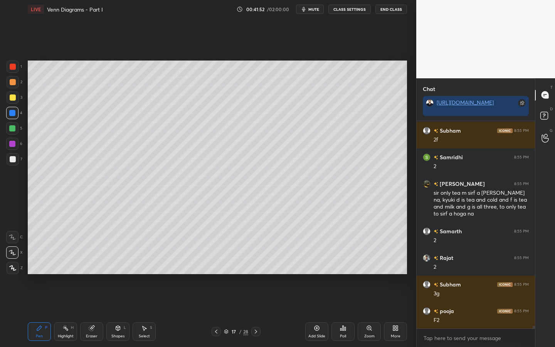
scroll to position [15103, 0]
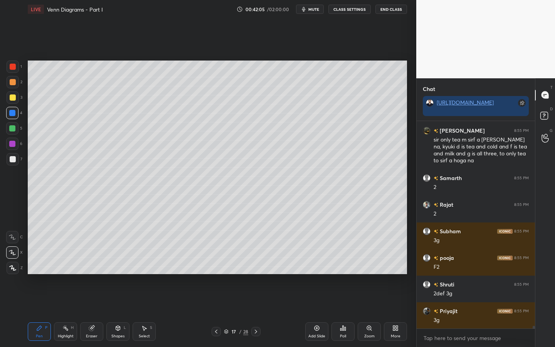
drag, startPoint x: 12, startPoint y: 127, endPoint x: 24, endPoint y: 132, distance: 12.0
click at [12, 128] on div at bounding box center [12, 128] width 6 height 6
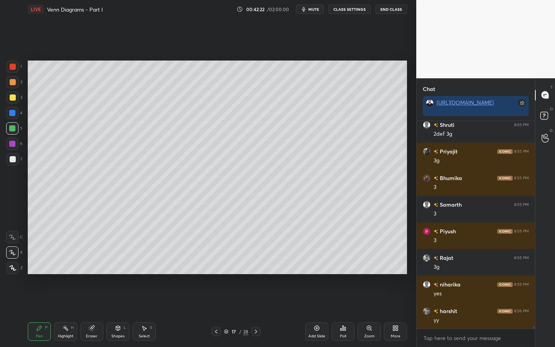
scroll to position [15308, 0]
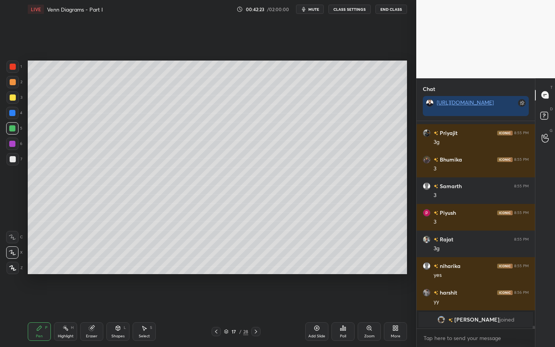
click at [316, 300] on icon at bounding box center [317, 328] width 6 height 6
click at [14, 63] on div at bounding box center [13, 67] width 12 height 12
click at [215, 300] on icon at bounding box center [216, 332] width 6 height 6
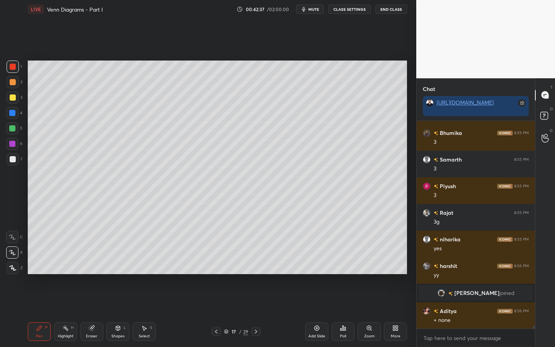
click at [13, 161] on div at bounding box center [13, 159] width 6 height 6
click at [257, 300] on icon at bounding box center [256, 332] width 6 height 6
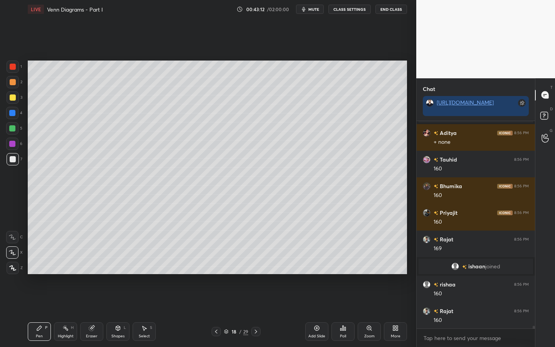
scroll to position [14997, 0]
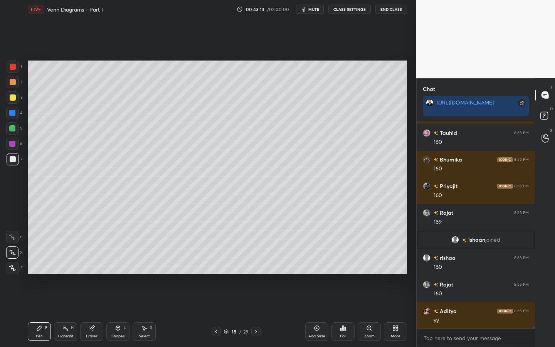
click at [112, 300] on div "Shapes L" at bounding box center [117, 331] width 23 height 19
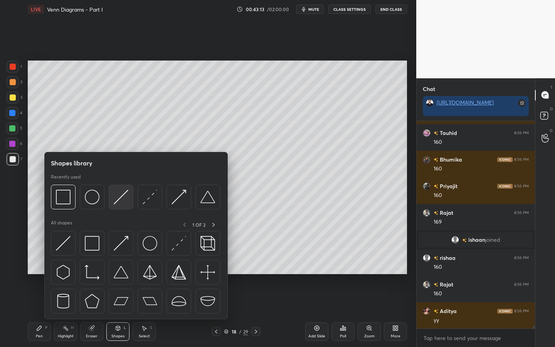
click at [118, 199] on img at bounding box center [121, 197] width 15 height 15
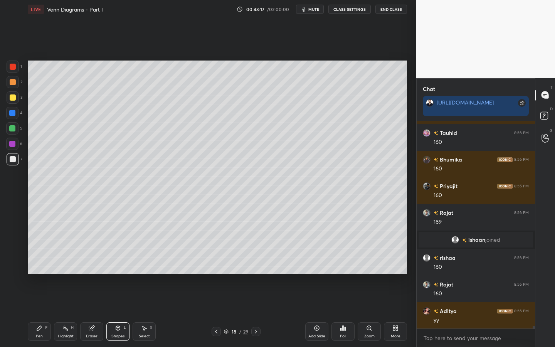
click at [13, 116] on div at bounding box center [12, 113] width 12 height 12
click at [42, 300] on div "Pen" at bounding box center [39, 336] width 7 height 4
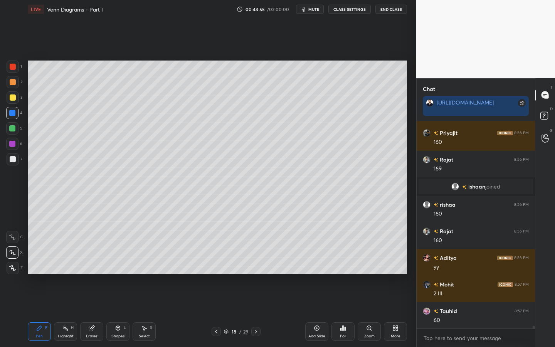
scroll to position [15069, 0]
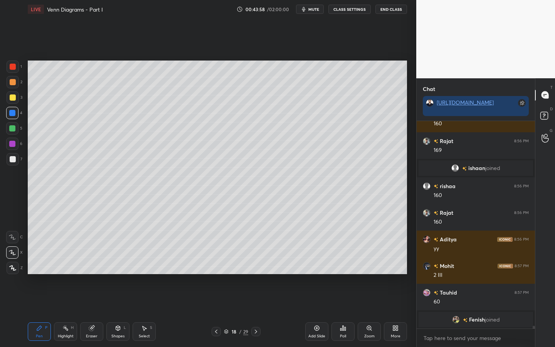
click at [10, 130] on div at bounding box center [12, 128] width 6 height 6
click at [318, 300] on icon at bounding box center [317, 328] width 6 height 6
click at [111, 300] on div "Shapes L" at bounding box center [117, 331] width 23 height 19
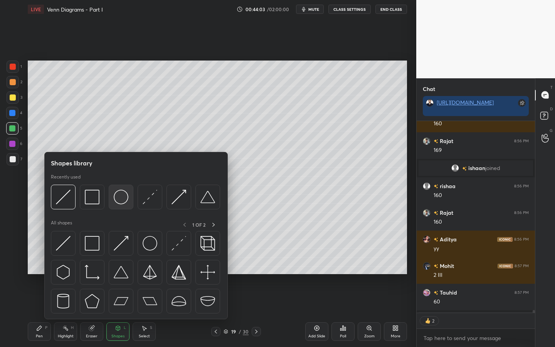
scroll to position [15032, 0]
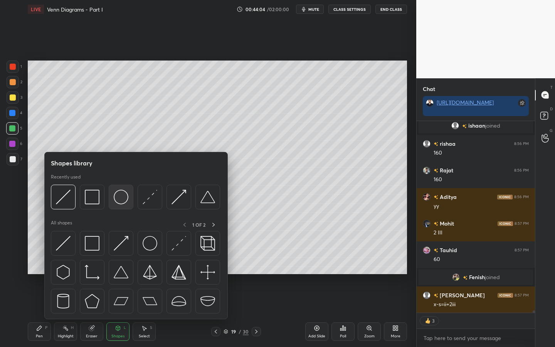
click at [125, 199] on img at bounding box center [121, 197] width 15 height 15
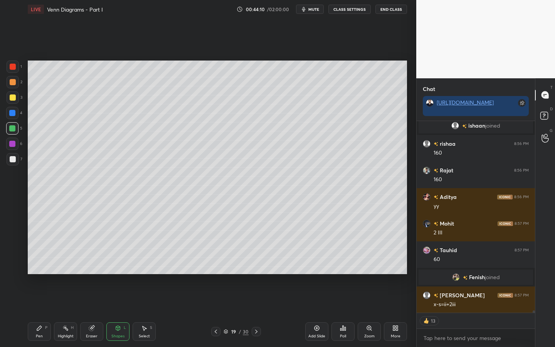
click at [39, 300] on div "Pen" at bounding box center [39, 336] width 7 height 4
click at [12, 108] on div at bounding box center [12, 113] width 12 height 12
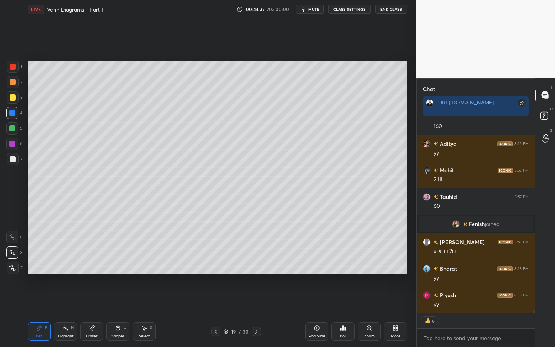
scroll to position [15112, 0]
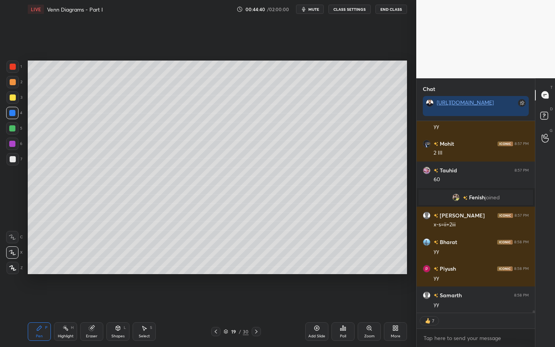
click at [12, 130] on div at bounding box center [12, 128] width 6 height 6
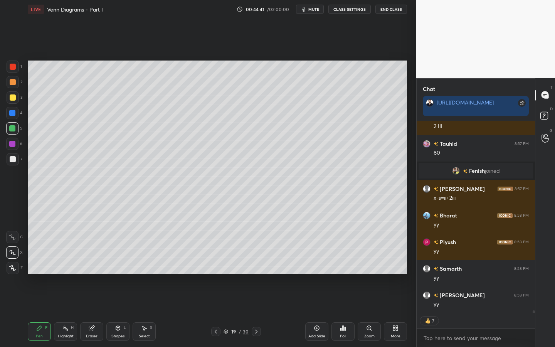
click at [12, 80] on div at bounding box center [13, 82] width 6 height 6
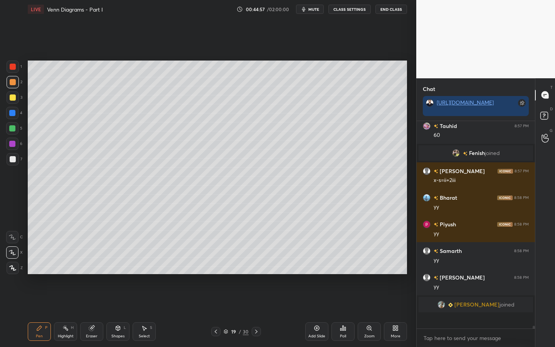
scroll to position [15141, 0]
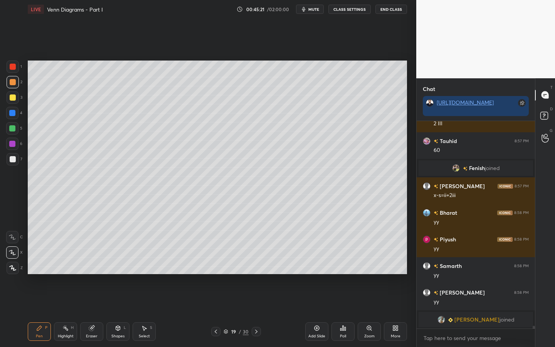
click at [127, 300] on div "Shapes L" at bounding box center [117, 331] width 23 height 19
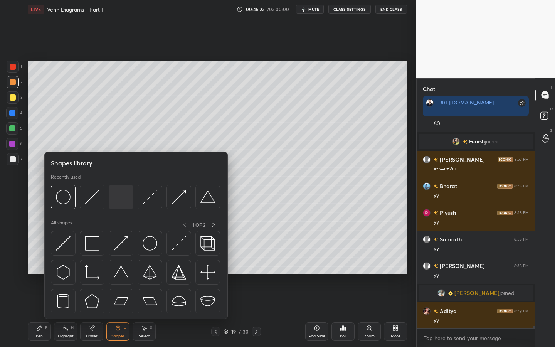
scroll to position [15124, 0]
click at [122, 205] on div at bounding box center [121, 197] width 25 height 25
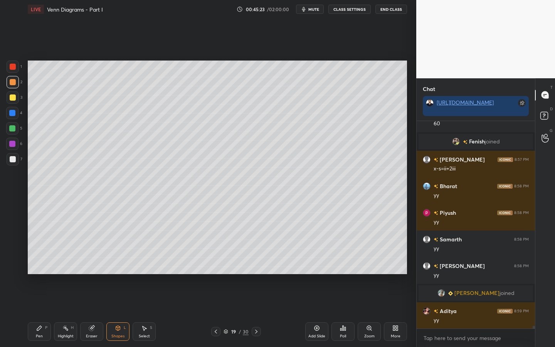
click at [9, 133] on div at bounding box center [12, 128] width 12 height 12
click at [12, 162] on div at bounding box center [13, 159] width 6 height 6
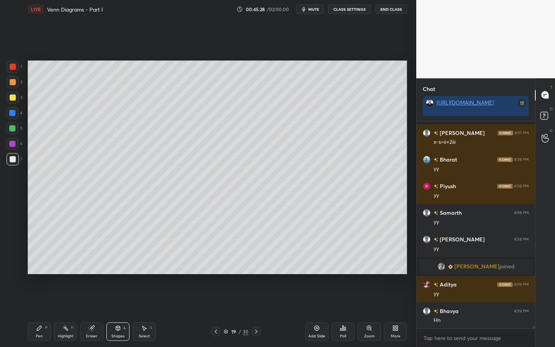
scroll to position [15177, 0]
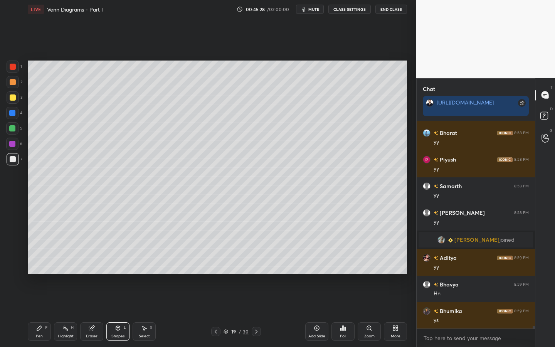
click at [43, 300] on div "Pen P" at bounding box center [39, 331] width 23 height 19
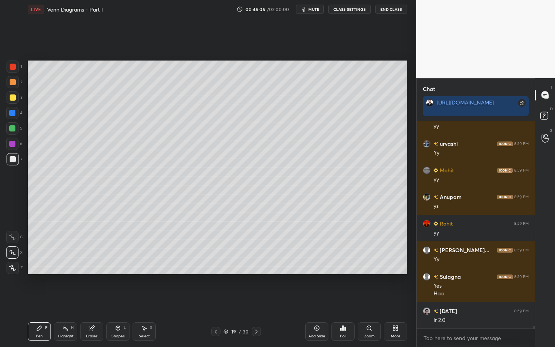
scroll to position [15443, 0]
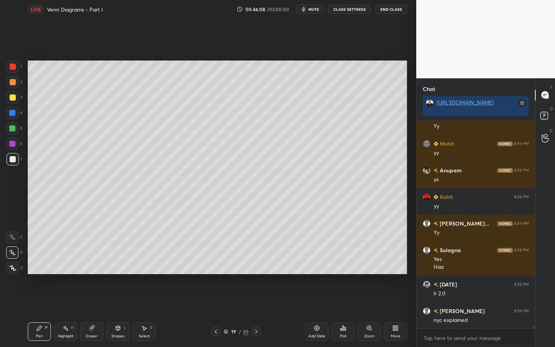
click at [256, 300] on icon at bounding box center [256, 332] width 6 height 6
click at [12, 68] on div at bounding box center [13, 67] width 6 height 6
click at [255, 300] on icon at bounding box center [256, 332] width 6 height 6
click at [257, 300] on icon at bounding box center [256, 332] width 6 height 6
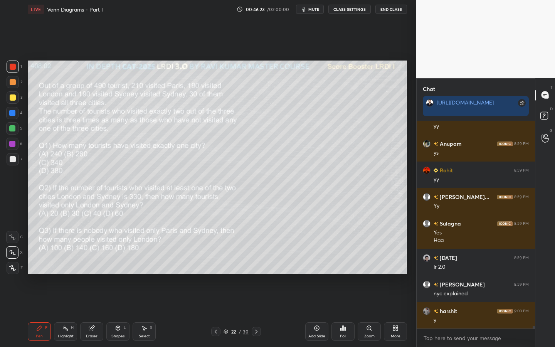
click at [256, 300] on icon at bounding box center [256, 332] width 2 height 4
click at [257, 300] on icon at bounding box center [256, 332] width 6 height 6
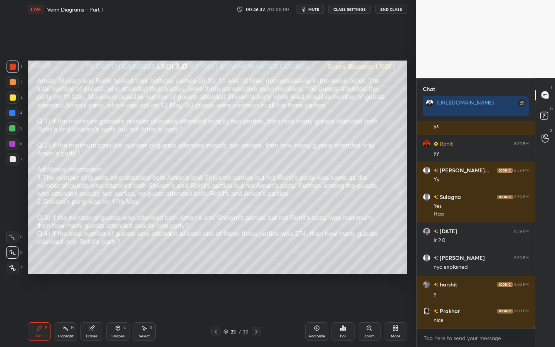
scroll to position [15522, 0]
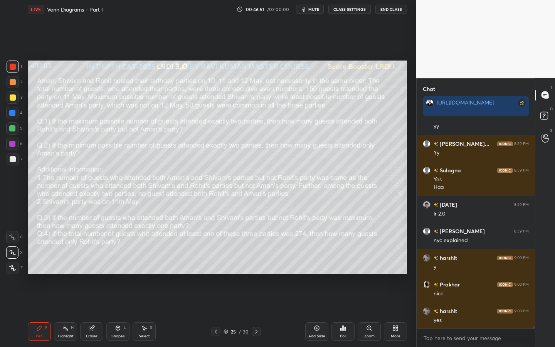
click at [216, 300] on icon at bounding box center [216, 332] width 2 height 4
click at [217, 300] on icon at bounding box center [216, 332] width 6 height 6
click at [218, 300] on icon at bounding box center [216, 332] width 6 height 6
click at [217, 300] on icon at bounding box center [216, 332] width 6 height 6
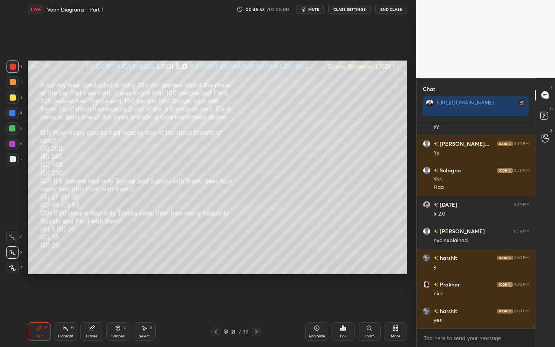
scroll to position [15549, 0]
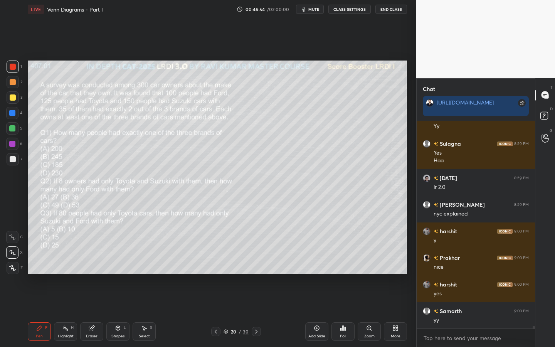
click at [216, 300] on icon at bounding box center [216, 332] width 6 height 6
click at [254, 300] on icon at bounding box center [256, 332] width 6 height 6
click at [95, 300] on div "Eraser" at bounding box center [91, 331] width 23 height 19
click at [17, 272] on div "Erase all" at bounding box center [12, 268] width 12 height 12
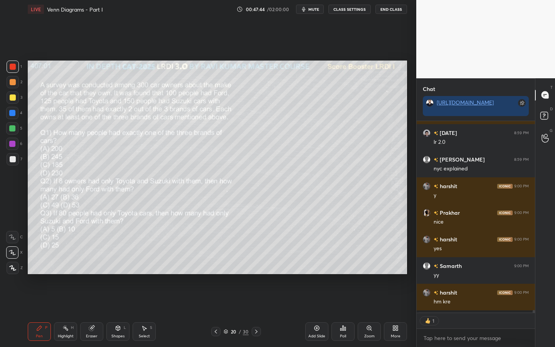
scroll to position [189, 116]
click at [118, 300] on div "Shapes" at bounding box center [117, 336] width 13 height 4
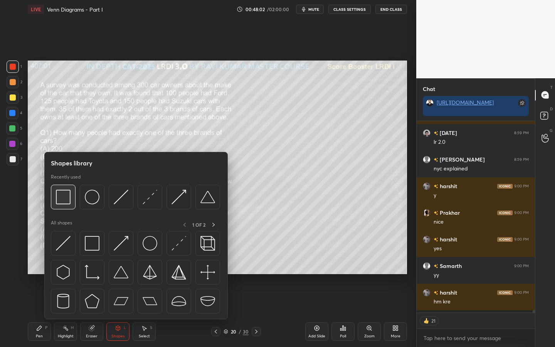
click at [58, 200] on img at bounding box center [63, 197] width 15 height 15
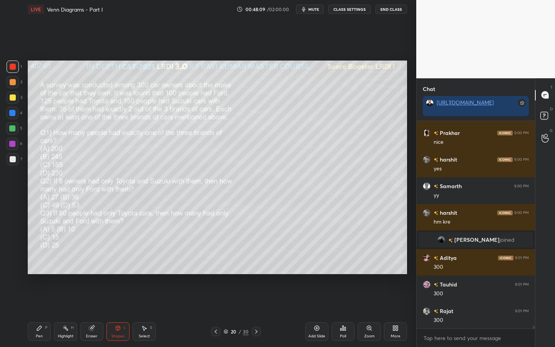
scroll to position [3, 3]
click at [40, 300] on div "Pen" at bounding box center [39, 336] width 7 height 4
click at [10, 130] on div at bounding box center [12, 128] width 6 height 6
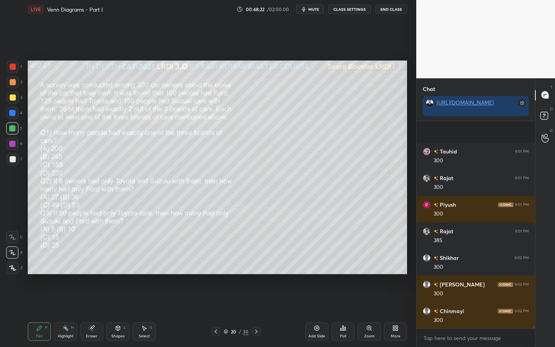
scroll to position [15754, 0]
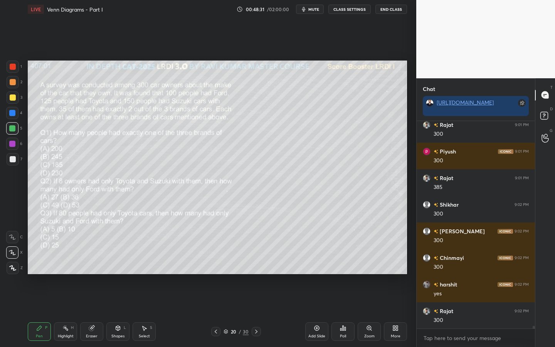
click at [62, 300] on div "Highlight H" at bounding box center [65, 331] width 23 height 19
click at [35, 300] on div "Pen P" at bounding box center [39, 331] width 23 height 19
click at [117, 300] on icon at bounding box center [118, 328] width 4 height 5
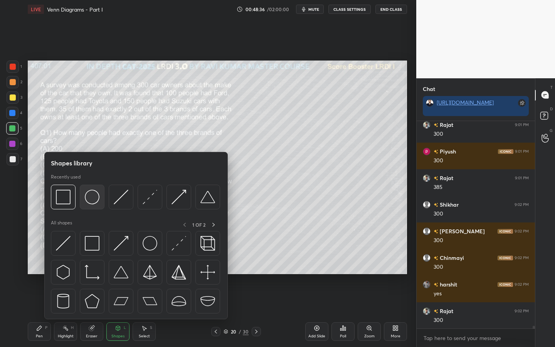
scroll to position [15761, 0]
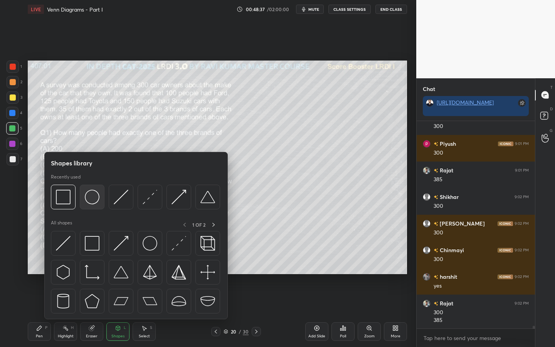
click at [89, 198] on img at bounding box center [92, 197] width 15 height 15
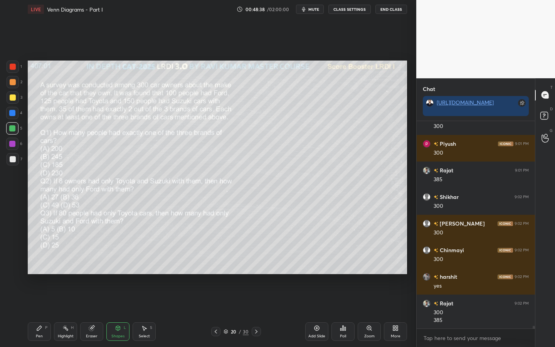
click at [12, 159] on div at bounding box center [13, 159] width 6 height 6
click at [41, 300] on div "Pen P" at bounding box center [39, 331] width 23 height 19
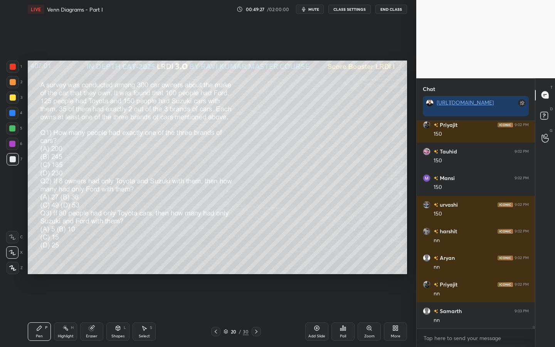
scroll to position [16228, 0]
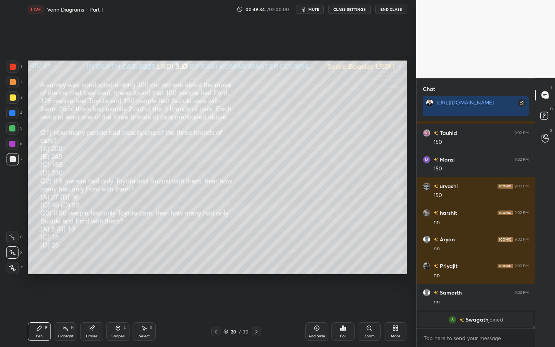
click at [12, 82] on div at bounding box center [13, 82] width 6 height 6
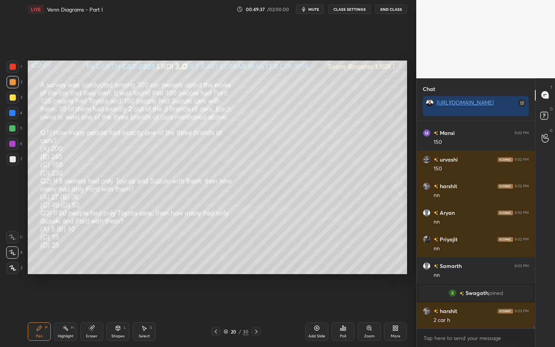
scroll to position [16157, 0]
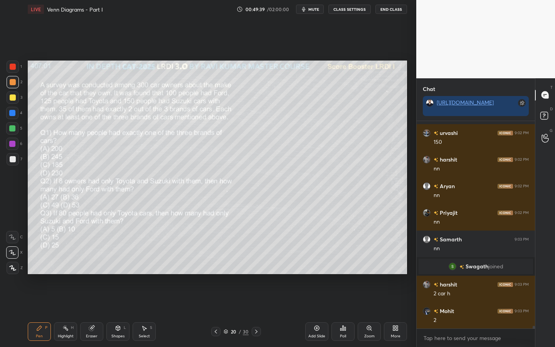
click at [11, 131] on div at bounding box center [12, 128] width 6 height 6
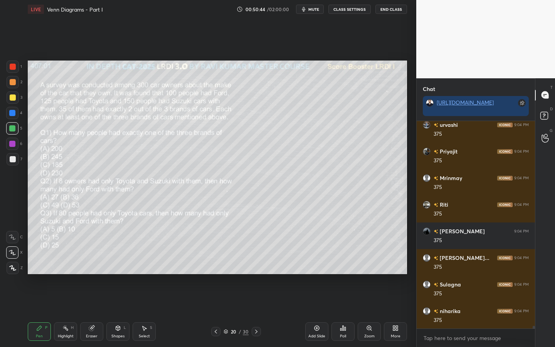
scroll to position [16817, 0]
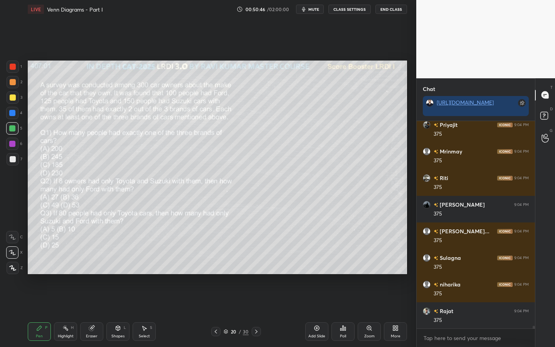
click at [142, 300] on icon at bounding box center [144, 328] width 6 height 6
click at [342, 255] on div "0 ° Undo Copy Duplicate Duplicate to new slide Delete" at bounding box center [218, 168] width 380 height 214
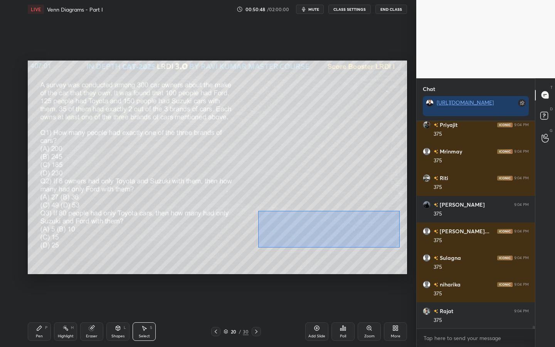
drag, startPoint x: 400, startPoint y: 247, endPoint x: 260, endPoint y: 211, distance: 144.6
click at [258, 211] on div "0 ° Undo Copy Duplicate Duplicate to new slide Delete" at bounding box center [218, 168] width 380 height 214
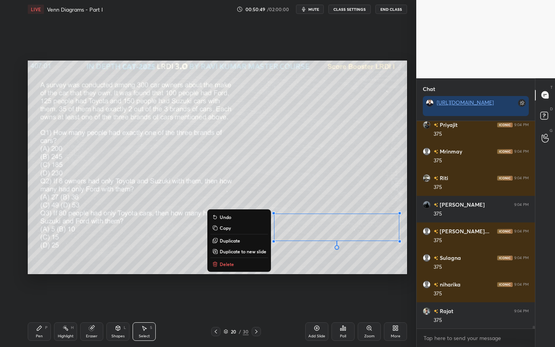
click at [307, 261] on div "0 ° Undo Copy Duplicate Duplicate to new slide Delete" at bounding box center [218, 168] width 380 height 214
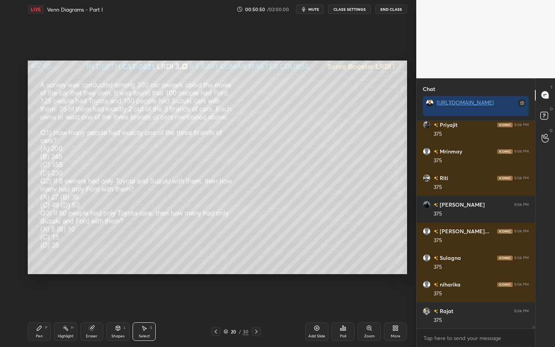
scroll to position [16843, 0]
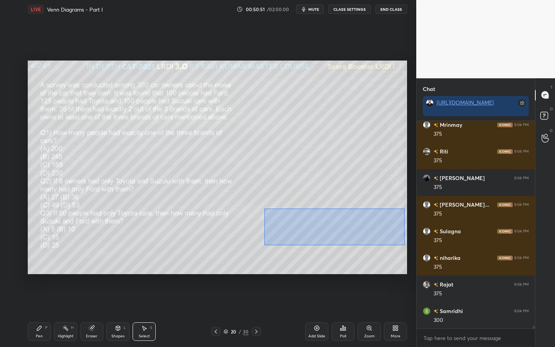
drag, startPoint x: 405, startPoint y: 245, endPoint x: 265, endPoint y: 210, distance: 144.5
click at [265, 210] on div "0 ° Undo Copy Duplicate Duplicate to new slide Delete" at bounding box center [218, 168] width 380 height 214
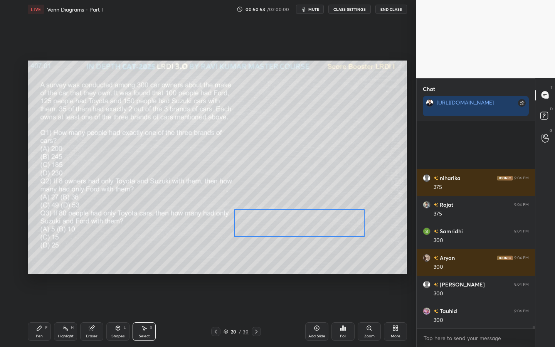
scroll to position [17003, 0]
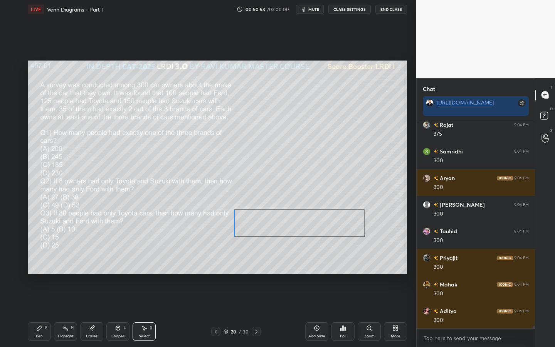
drag, startPoint x: 351, startPoint y: 228, endPoint x: 314, endPoint y: 224, distance: 37.2
click at [314, 224] on div "0 ° Undo Copy Duplicate Duplicate to new slide Delete" at bounding box center [218, 168] width 380 height 214
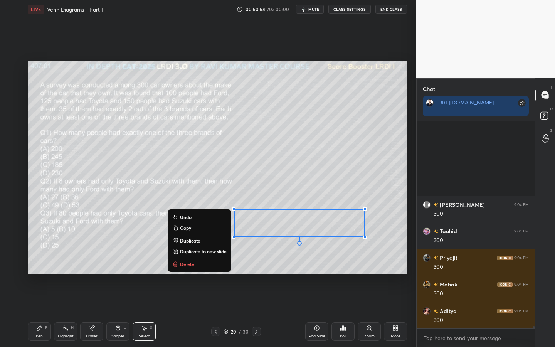
scroll to position [17109, 0]
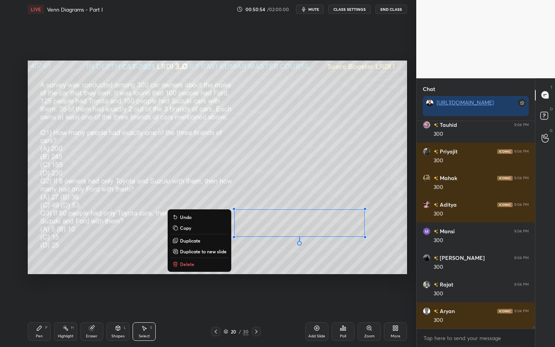
click at [142, 265] on div "0 ° Undo Copy Duplicate Duplicate to new slide Delete" at bounding box center [218, 168] width 380 height 214
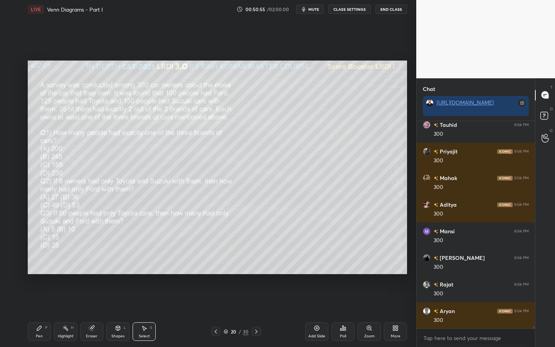
click at [91, 300] on icon at bounding box center [91, 328] width 5 height 5
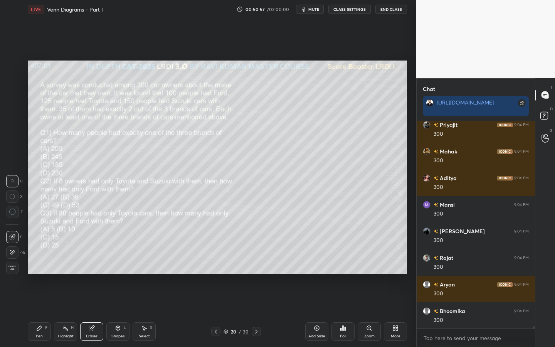
scroll to position [17163, 0]
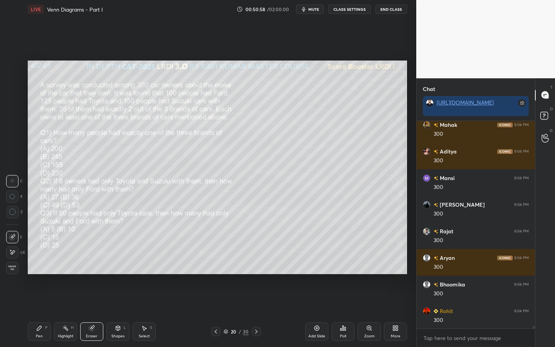
click at [39, 300] on div "Pen P" at bounding box center [39, 331] width 23 height 19
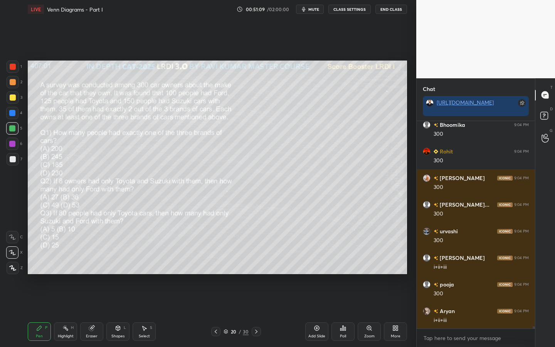
scroll to position [17341, 0]
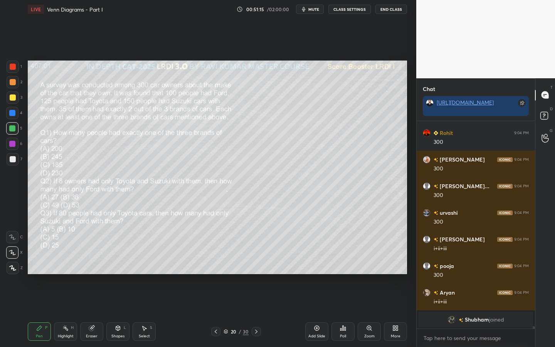
click at [63, 300] on icon at bounding box center [65, 328] width 6 height 6
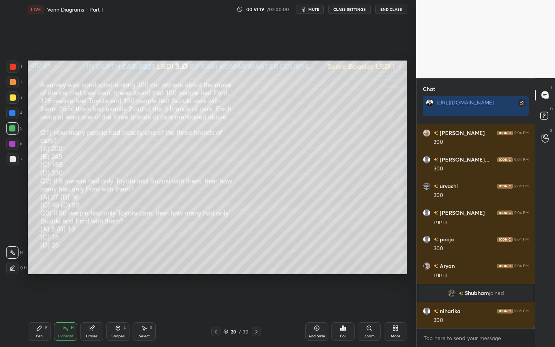
scroll to position [17142, 0]
click at [31, 300] on div "Pen P" at bounding box center [39, 331] width 23 height 19
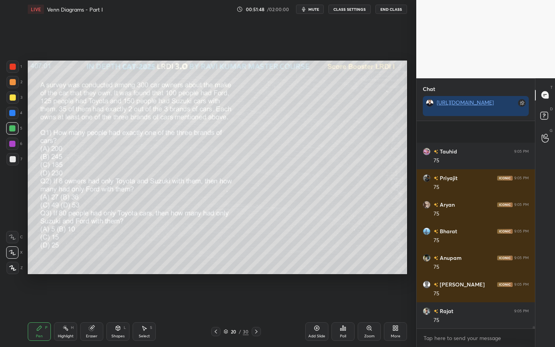
scroll to position [17408, 0]
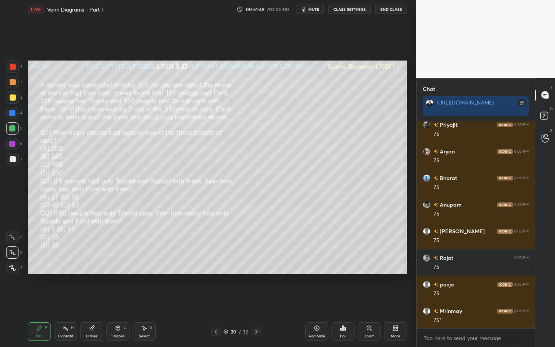
click at [13, 85] on div at bounding box center [13, 82] width 6 height 6
click at [12, 67] on div at bounding box center [13, 67] width 6 height 6
click at [16, 84] on div at bounding box center [13, 82] width 12 height 12
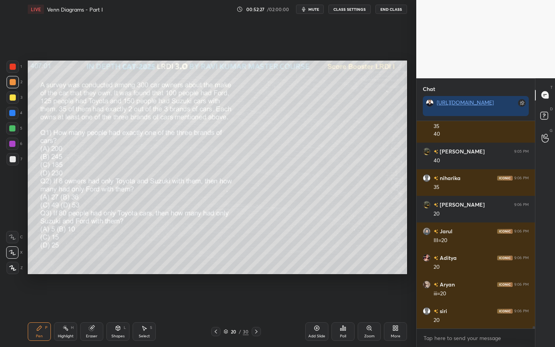
scroll to position [18001, 0]
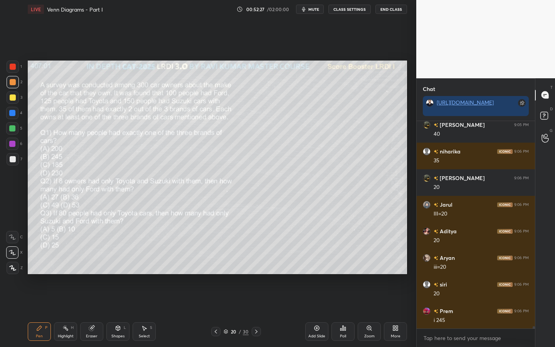
drag, startPoint x: 14, startPoint y: 144, endPoint x: 25, endPoint y: 151, distance: 13.4
click at [14, 144] on div at bounding box center [12, 144] width 6 height 6
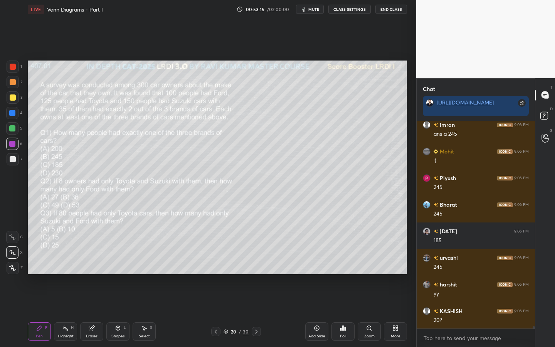
scroll to position [18241, 0]
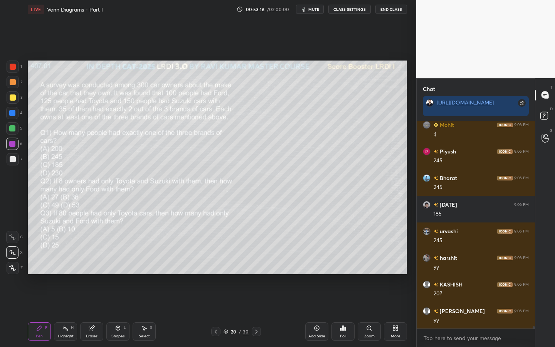
click at [314, 300] on icon at bounding box center [317, 328] width 6 height 6
click at [11, 114] on div at bounding box center [12, 113] width 6 height 6
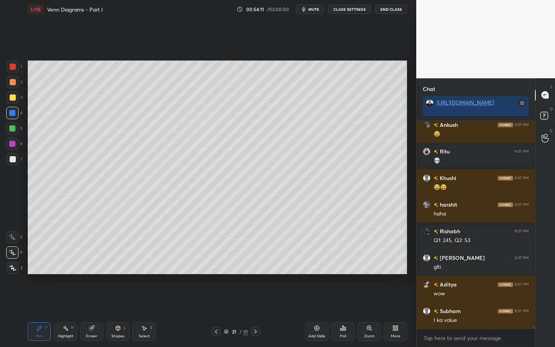
scroll to position [18245, 0]
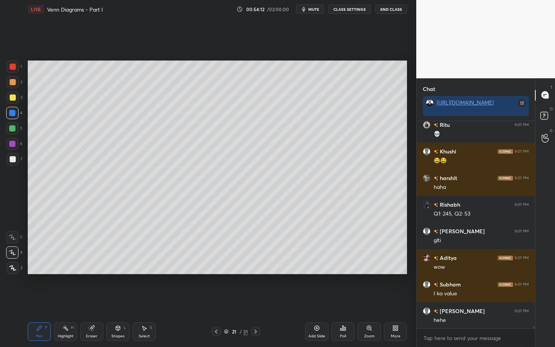
click at [255, 300] on icon at bounding box center [256, 332] width 2 height 4
click at [254, 300] on icon at bounding box center [256, 332] width 6 height 6
click at [255, 300] on icon at bounding box center [256, 332] width 6 height 6
click at [254, 300] on icon at bounding box center [256, 332] width 6 height 6
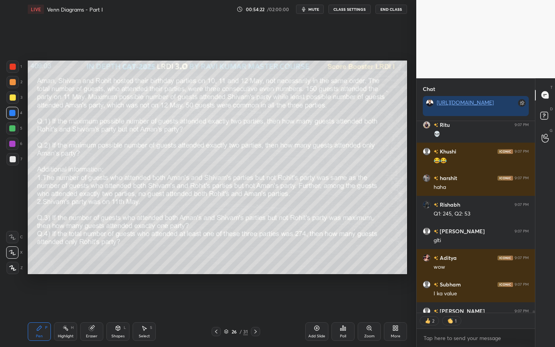
scroll to position [18287, 0]
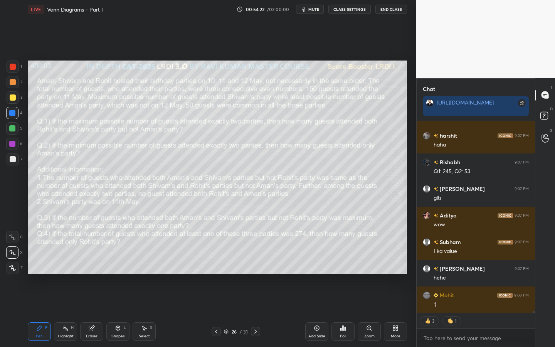
click at [216, 300] on icon at bounding box center [216, 332] width 2 height 4
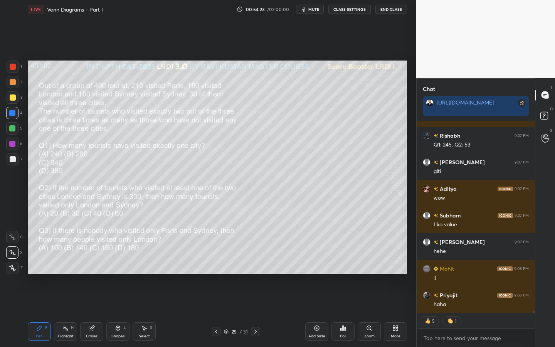
click at [216, 300] on icon at bounding box center [216, 332] width 6 height 6
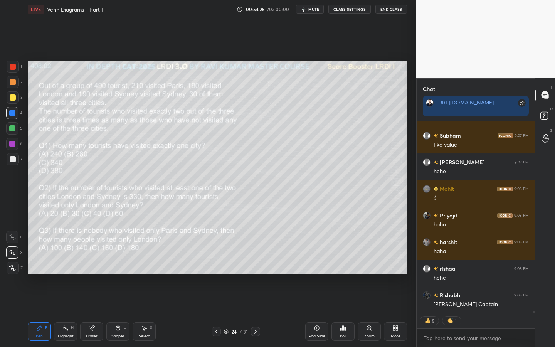
click at [216, 300] on icon at bounding box center [216, 332] width 2 height 4
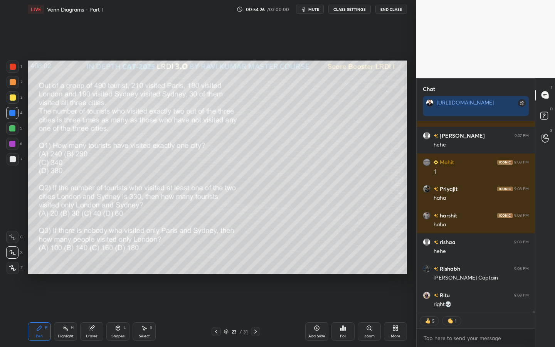
click at [216, 300] on icon at bounding box center [216, 332] width 6 height 6
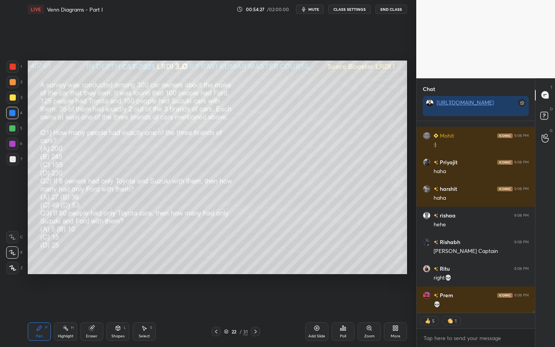
click at [217, 300] on icon at bounding box center [216, 332] width 2 height 4
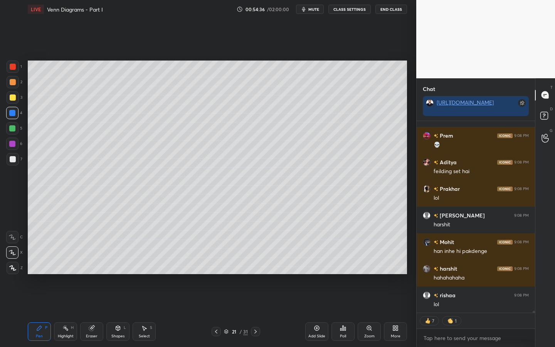
scroll to position [18633, 0]
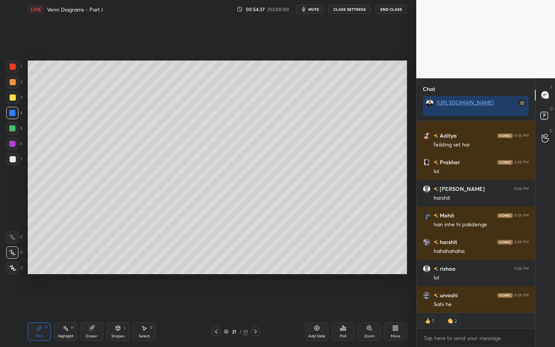
click at [217, 300] on icon at bounding box center [216, 332] width 6 height 6
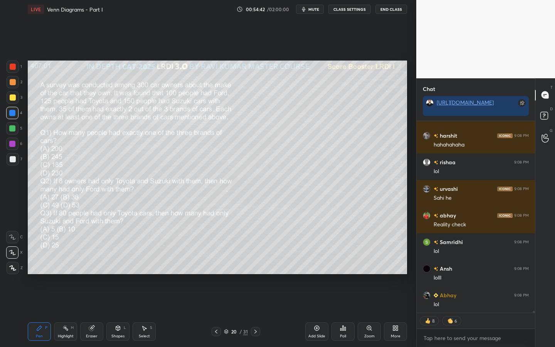
scroll to position [18767, 0]
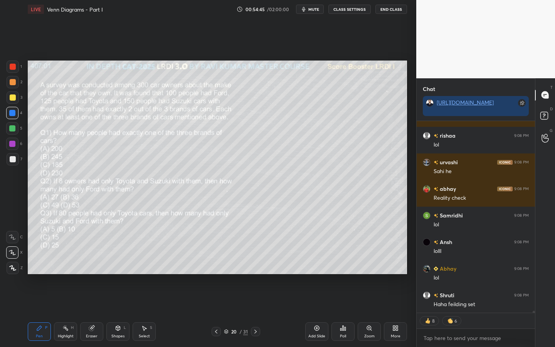
click at [257, 300] on icon at bounding box center [256, 332] width 6 height 6
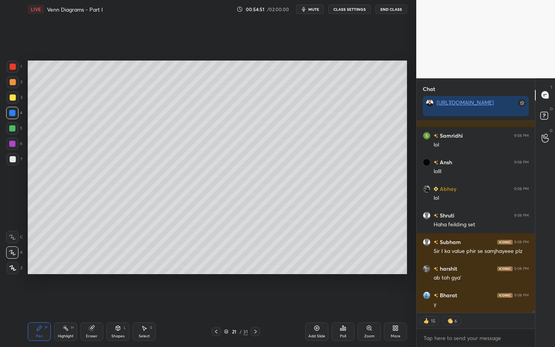
scroll to position [18873, 0]
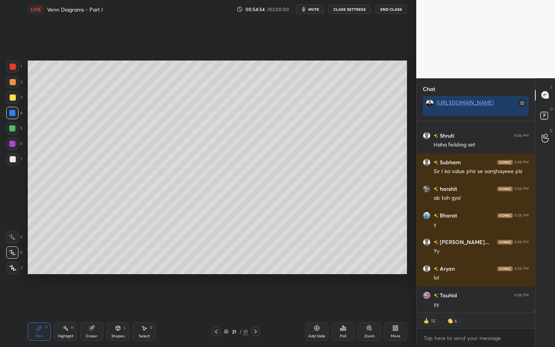
drag, startPoint x: 13, startPoint y: 95, endPoint x: 19, endPoint y: 101, distance: 7.9
click at [13, 95] on div at bounding box center [13, 98] width 6 height 6
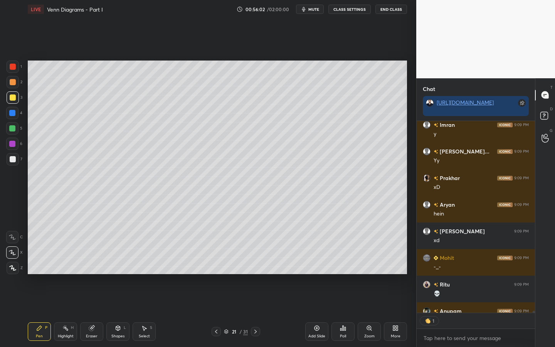
scroll to position [19698, 0]
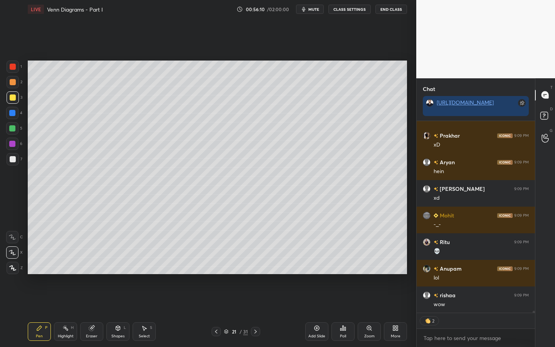
click at [216, 300] on icon at bounding box center [216, 332] width 6 height 6
drag, startPoint x: 12, startPoint y: 66, endPoint x: 26, endPoint y: 81, distance: 20.2
click at [12, 66] on div at bounding box center [13, 67] width 6 height 6
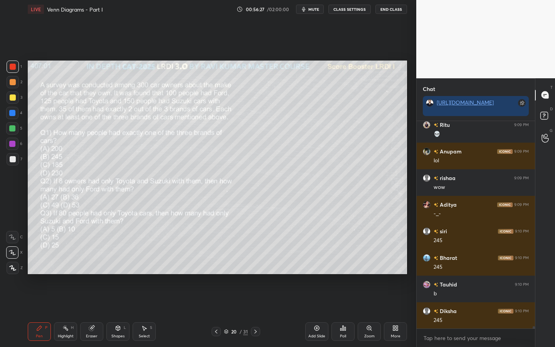
scroll to position [19842, 0]
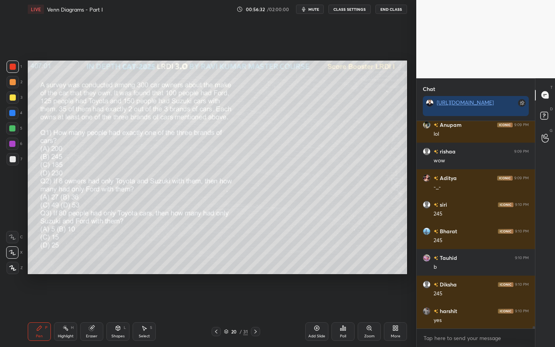
click at [11, 114] on div at bounding box center [12, 113] width 6 height 6
click at [149, 300] on div "Select S" at bounding box center [144, 331] width 23 height 19
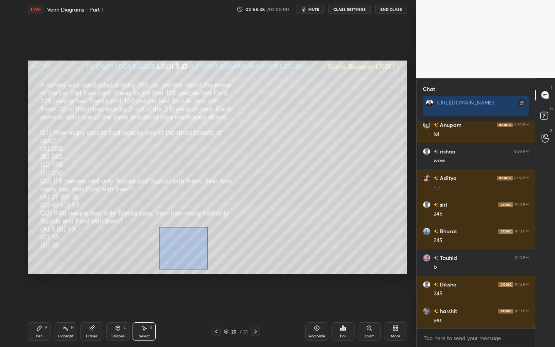
drag, startPoint x: 207, startPoint y: 270, endPoint x: 160, endPoint y: 227, distance: 63.7
click at [159, 227] on div "0 ° Undo Copy Duplicate Duplicate to new slide Delete" at bounding box center [218, 168] width 380 height 214
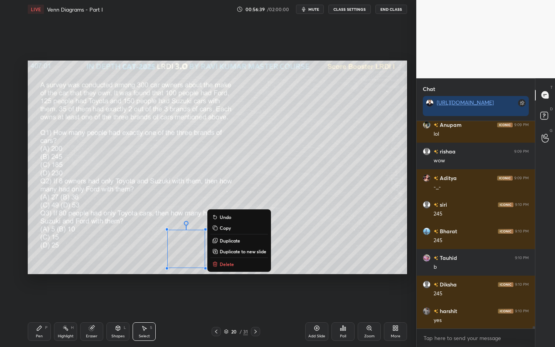
click at [226, 228] on p "Copy" at bounding box center [225, 228] width 11 height 6
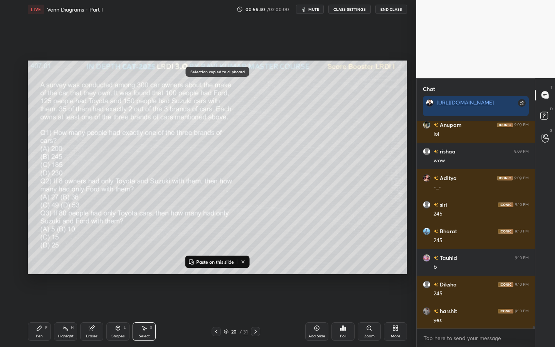
click at [256, 300] on icon at bounding box center [256, 332] width 2 height 4
click at [257, 300] on icon at bounding box center [256, 332] width 6 height 6
click at [212, 266] on button "Paste on this slide" at bounding box center [211, 261] width 49 height 9
drag, startPoint x: 220, startPoint y: 238, endPoint x: 264, endPoint y: 122, distance: 124.9
click at [269, 105] on div "0 ° Undo Copy Paste here Duplicate Duplicate to new slide Delete" at bounding box center [218, 168] width 380 height 214
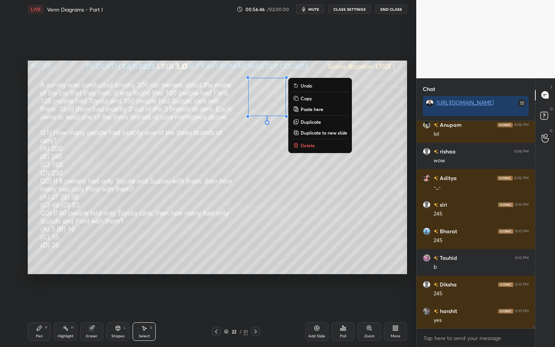
click at [38, 300] on div "Pen P" at bounding box center [39, 331] width 23 height 19
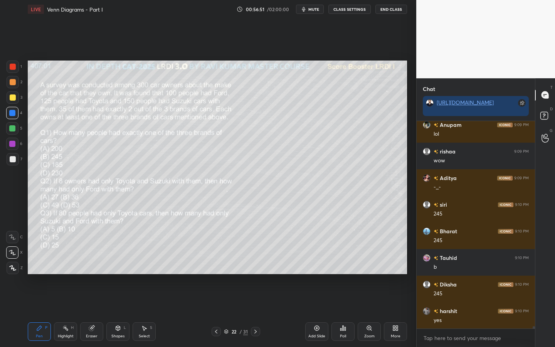
drag, startPoint x: 119, startPoint y: 334, endPoint x: 121, endPoint y: 329, distance: 6.1
click at [119, 300] on div "Shapes" at bounding box center [117, 336] width 13 height 4
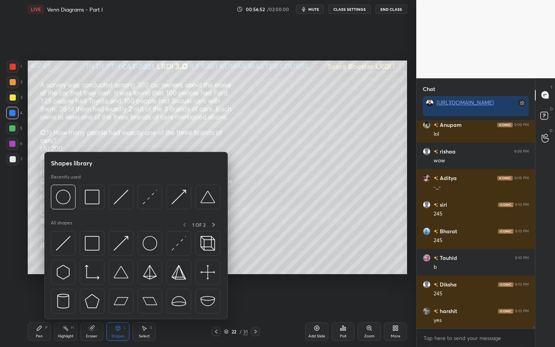
click at [215, 300] on icon at bounding box center [216, 332] width 6 height 6
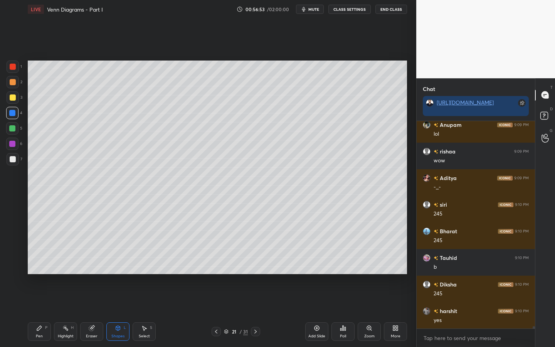
click at [215, 300] on icon at bounding box center [216, 332] width 6 height 6
click at [145, 300] on div "Select S" at bounding box center [144, 331] width 23 height 19
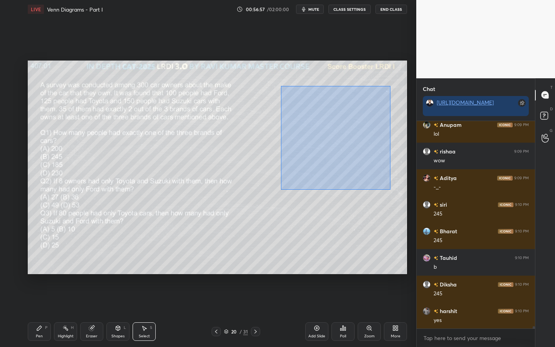
drag, startPoint x: 391, startPoint y: 190, endPoint x: 282, endPoint y: 86, distance: 150.9
click at [281, 86] on div "0 ° Undo Copy Paste here Duplicate Duplicate to new slide Delete" at bounding box center [218, 168] width 380 height 214
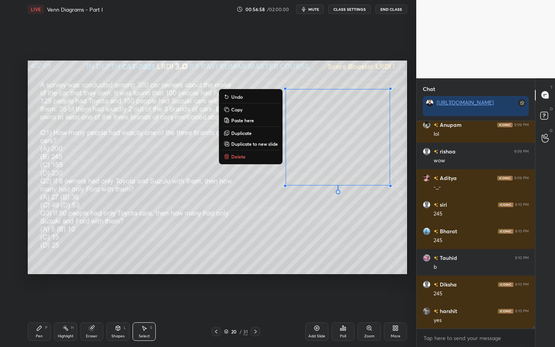
click at [239, 111] on p "Copy" at bounding box center [236, 109] width 11 height 6
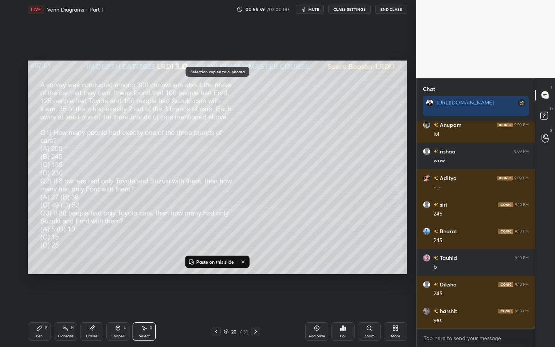
click at [257, 300] on icon at bounding box center [256, 332] width 6 height 6
click at [256, 300] on icon at bounding box center [256, 332] width 6 height 6
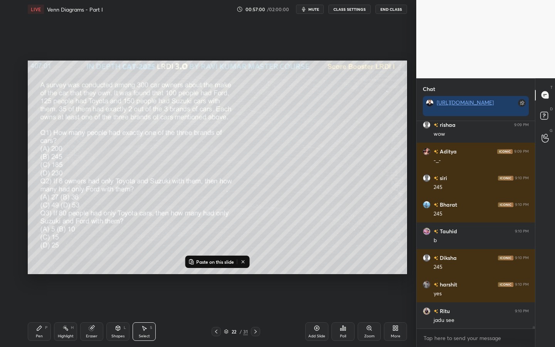
click at [219, 267] on div "Paste on this slide" at bounding box center [218, 262] width 64 height 12
click at [218, 262] on p "Paste on this slide" at bounding box center [215, 262] width 38 height 6
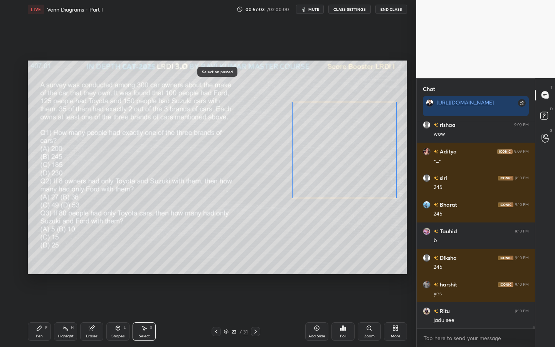
drag, startPoint x: 310, startPoint y: 163, endPoint x: 316, endPoint y: 176, distance: 14.1
click at [316, 176] on div "0 ° Undo Copy Paste here Duplicate Duplicate to new slide Delete" at bounding box center [218, 168] width 380 height 214
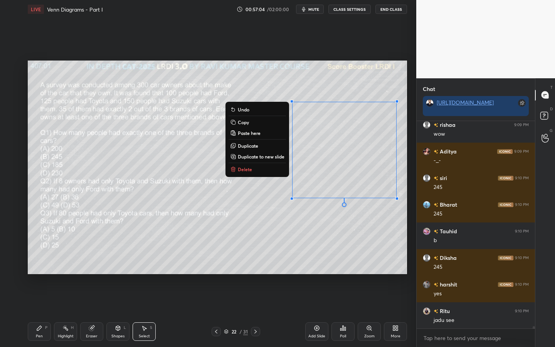
click at [262, 221] on div "0 ° Undo Copy Paste here Duplicate Duplicate to new slide Delete" at bounding box center [218, 168] width 380 height 214
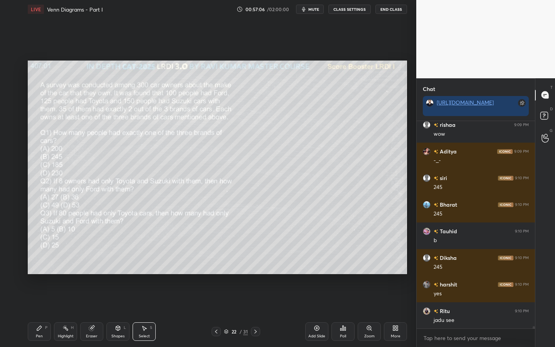
drag, startPoint x: 44, startPoint y: 334, endPoint x: 38, endPoint y: 335, distance: 6.2
click at [41, 300] on div "Pen P" at bounding box center [39, 331] width 23 height 19
click at [16, 134] on div at bounding box center [12, 128] width 12 height 12
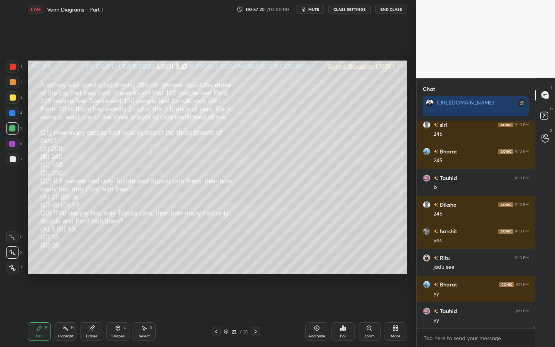
click at [95, 300] on div "Eraser" at bounding box center [91, 331] width 23 height 19
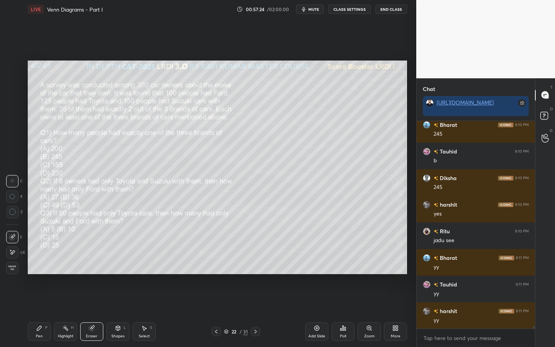
click at [40, 300] on div "Pen P" at bounding box center [39, 331] width 23 height 19
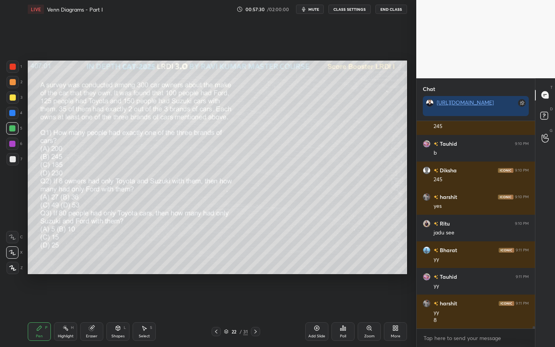
drag, startPoint x: 65, startPoint y: 329, endPoint x: 69, endPoint y: 330, distance: 4.3
click at [64, 300] on icon at bounding box center [65, 328] width 6 height 6
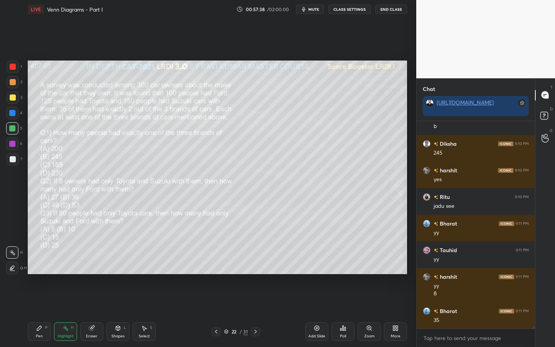
scroll to position [20036, 0]
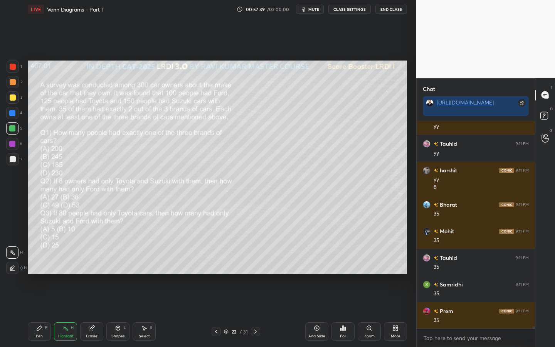
click at [32, 300] on div "Pen P" at bounding box center [39, 331] width 23 height 19
click at [12, 145] on div at bounding box center [12, 144] width 6 height 6
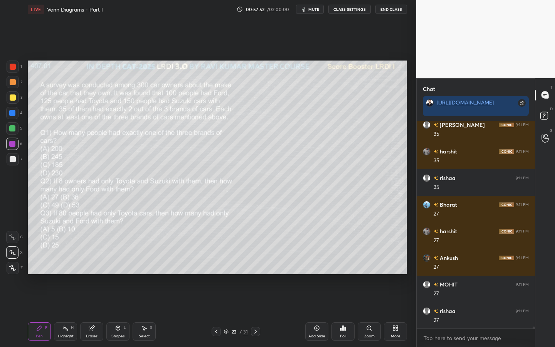
scroll to position [20329, 0]
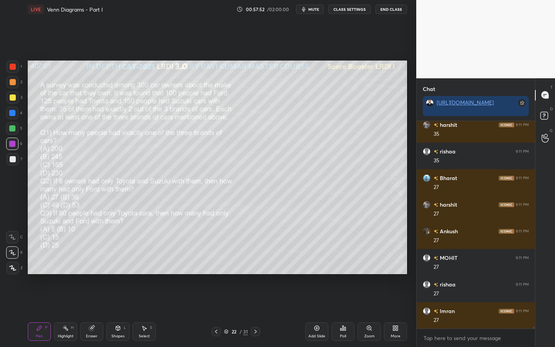
drag, startPoint x: 13, startPoint y: 68, endPoint x: 21, endPoint y: 72, distance: 9.1
click at [13, 68] on div at bounding box center [13, 67] width 6 height 6
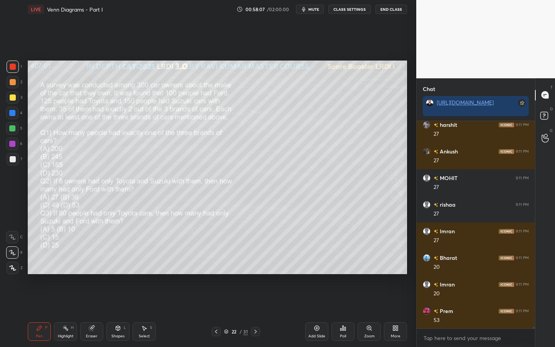
scroll to position [20435, 0]
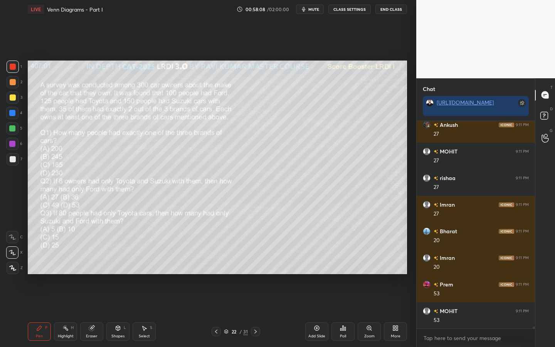
click at [113, 300] on div "Shapes L" at bounding box center [117, 331] width 23 height 19
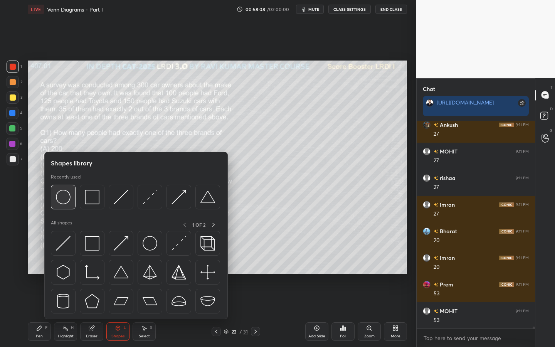
click at [68, 203] on img at bounding box center [63, 197] width 15 height 15
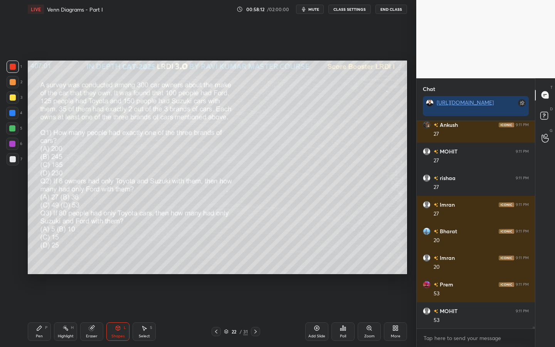
drag, startPoint x: 39, startPoint y: 331, endPoint x: 72, endPoint y: 308, distance: 40.7
click at [39, 300] on div "Pen P" at bounding box center [39, 331] width 23 height 19
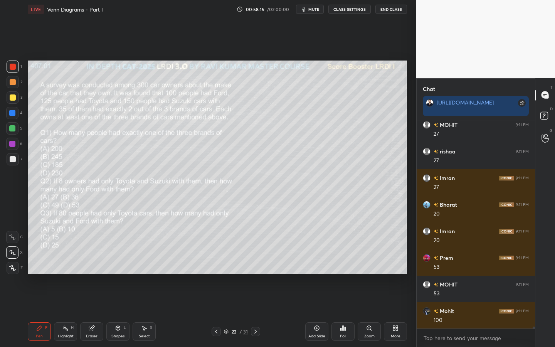
click at [70, 300] on div "Highlight" at bounding box center [66, 336] width 16 height 4
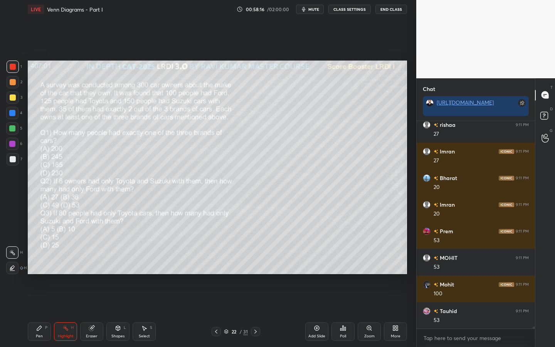
click at [12, 272] on div at bounding box center [12, 268] width 12 height 12
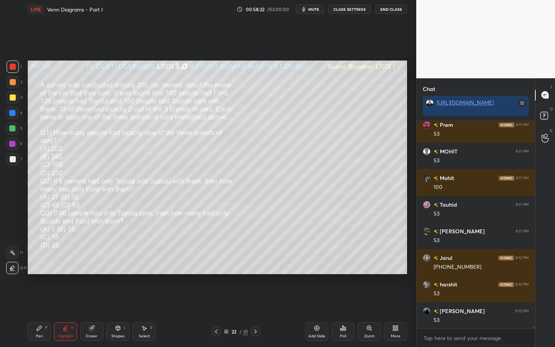
scroll to position [20622, 0]
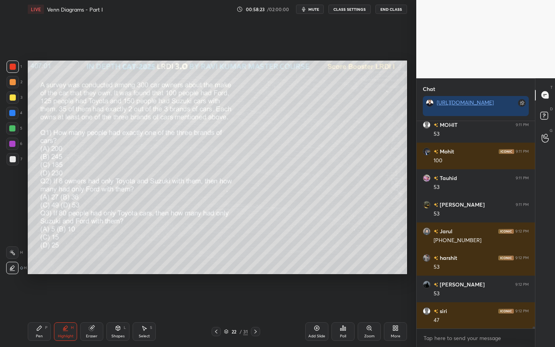
click at [36, 300] on div "Pen" at bounding box center [39, 336] width 7 height 4
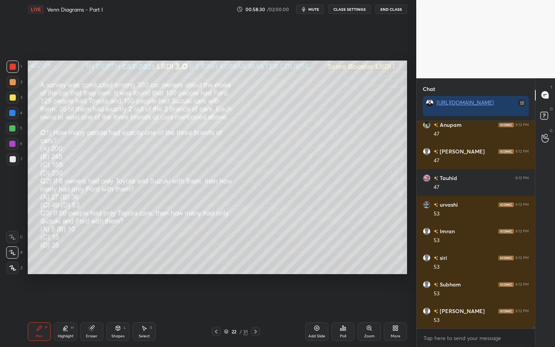
scroll to position [20861, 0]
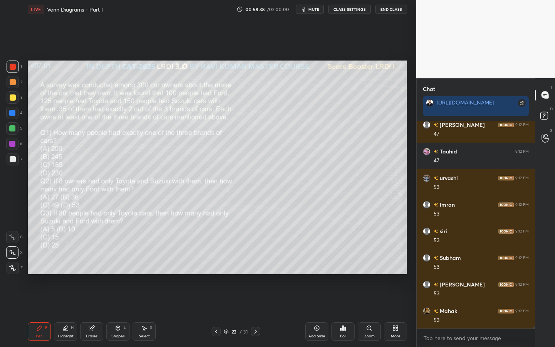
click at [15, 128] on div at bounding box center [12, 128] width 6 height 6
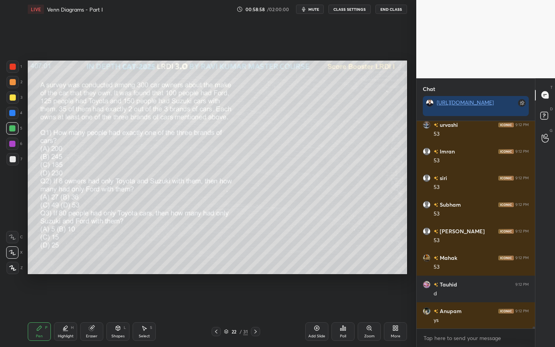
scroll to position [20941, 0]
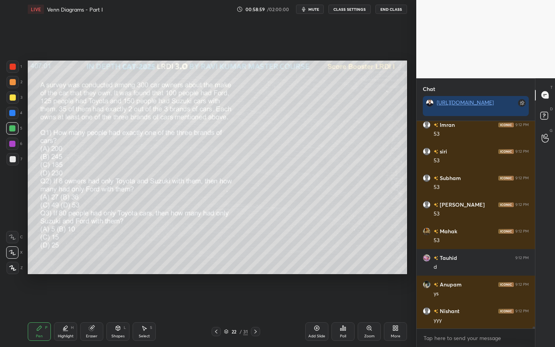
click at [86, 300] on div "Eraser" at bounding box center [91, 331] width 23 height 19
click at [12, 214] on icon at bounding box center [12, 212] width 7 height 7
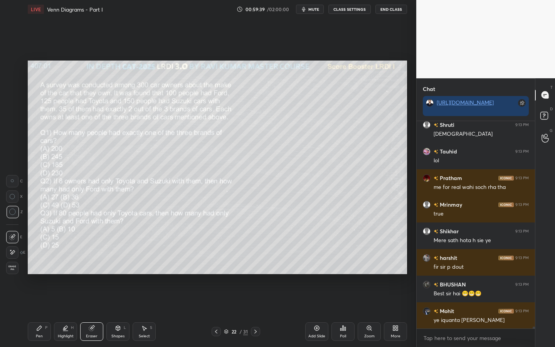
scroll to position [21500, 0]
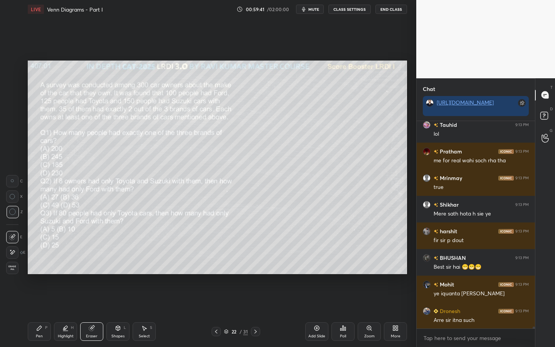
click at [40, 300] on div "Pen P" at bounding box center [39, 331] width 23 height 19
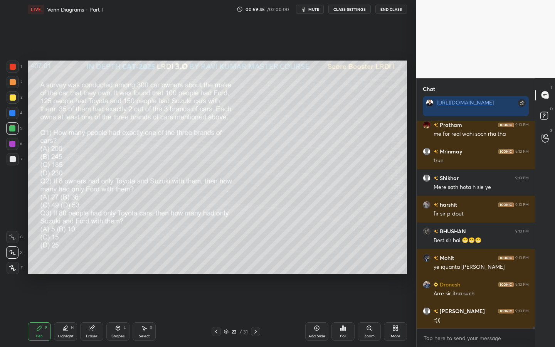
click at [10, 63] on div at bounding box center [13, 67] width 12 height 12
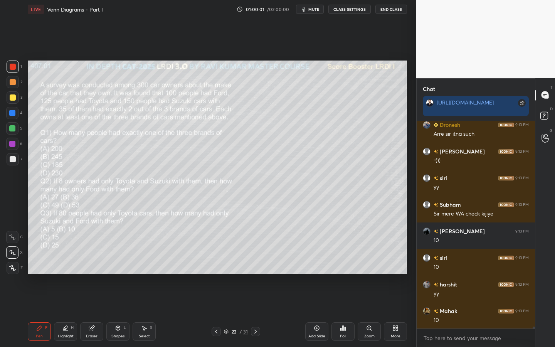
scroll to position [21713, 0]
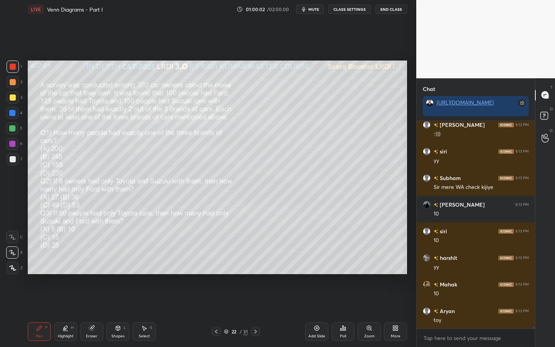
drag, startPoint x: 176, startPoint y: 345, endPoint x: 194, endPoint y: 347, distance: 17.8
click at [182, 300] on div "Pen P Highlight H Eraser Shapes L Select S 22 / 31 Add Slide Poll Zoom More" at bounding box center [218, 331] width 380 height 31
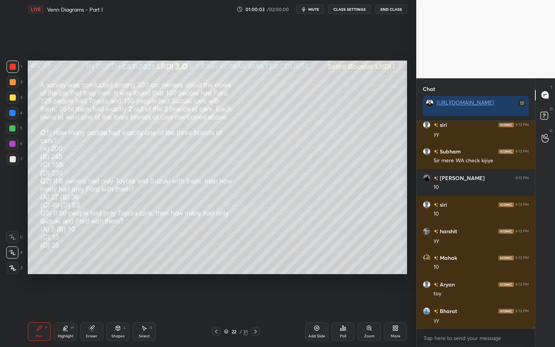
scroll to position [21766, 0]
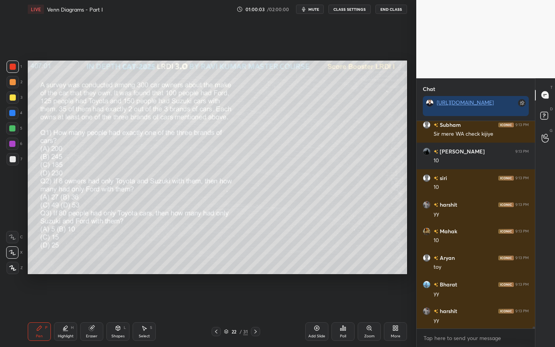
click at [122, 300] on div "Shapes L" at bounding box center [117, 331] width 23 height 19
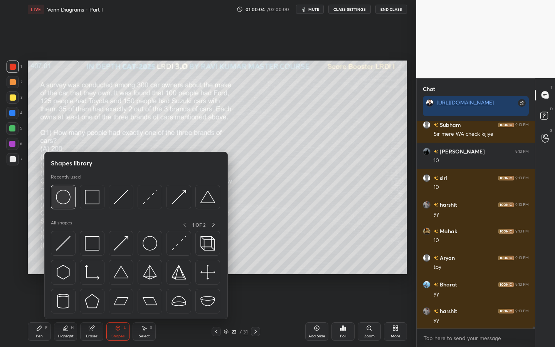
click at [59, 206] on div at bounding box center [63, 197] width 25 height 25
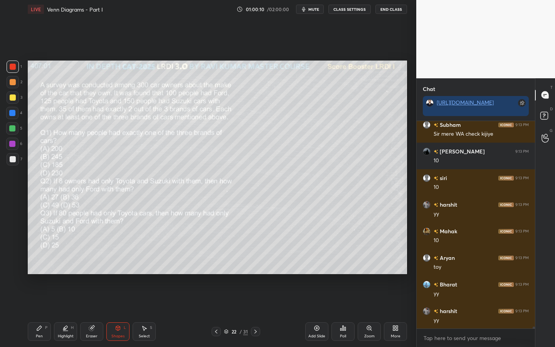
click at [35, 300] on div "Pen P" at bounding box center [39, 331] width 23 height 19
drag, startPoint x: 12, startPoint y: 129, endPoint x: 15, endPoint y: 137, distance: 8.7
click at [12, 129] on div at bounding box center [12, 128] width 6 height 6
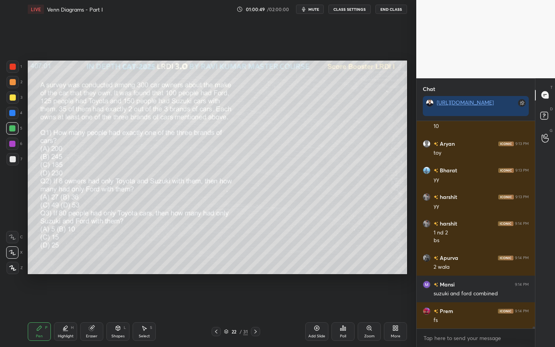
scroll to position [21960, 0]
click at [11, 116] on div at bounding box center [12, 113] width 12 height 12
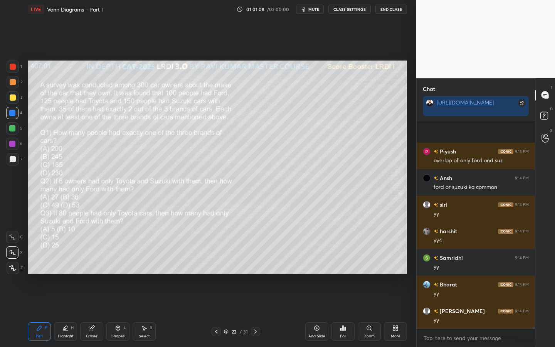
scroll to position [22333, 0]
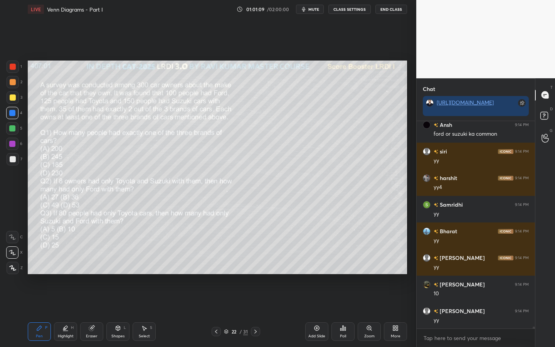
drag, startPoint x: 15, startPoint y: 127, endPoint x: 25, endPoint y: 136, distance: 13.7
click at [15, 128] on div at bounding box center [12, 128] width 6 height 6
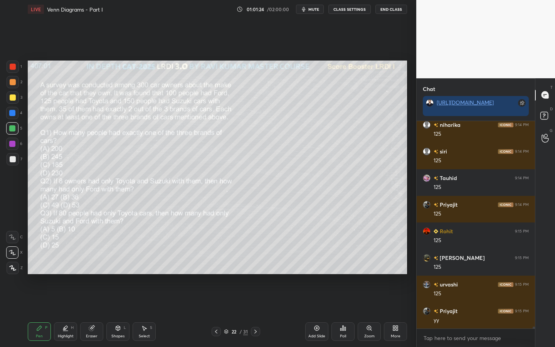
scroll to position [22625, 0]
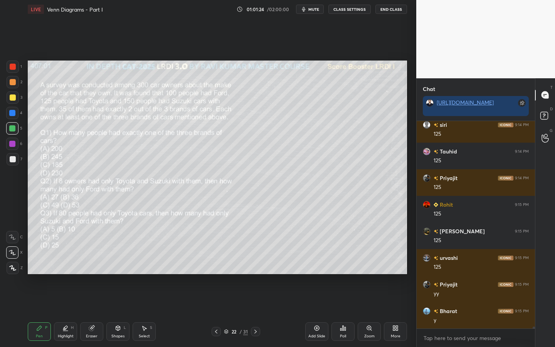
click at [12, 157] on div at bounding box center [13, 159] width 6 height 6
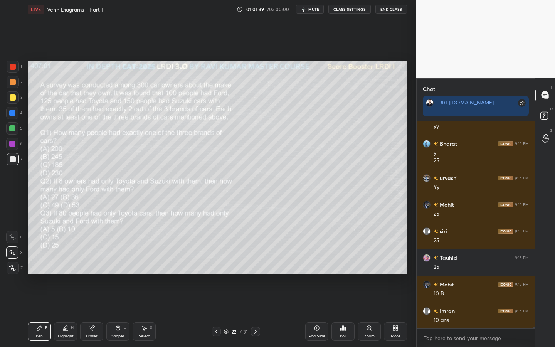
scroll to position [22820, 0]
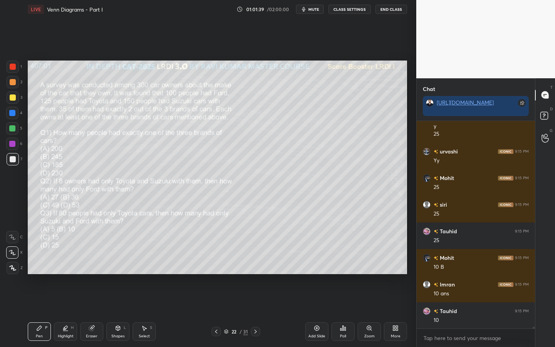
click at [14, 128] on div at bounding box center [12, 128] width 6 height 6
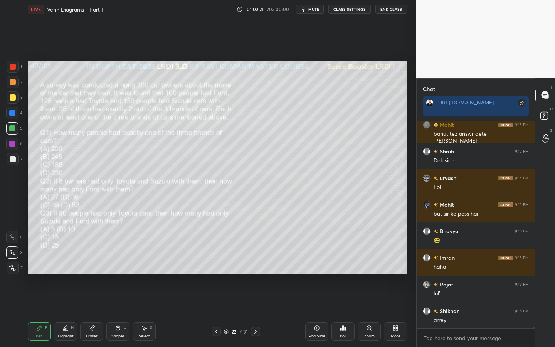
scroll to position [22220, 0]
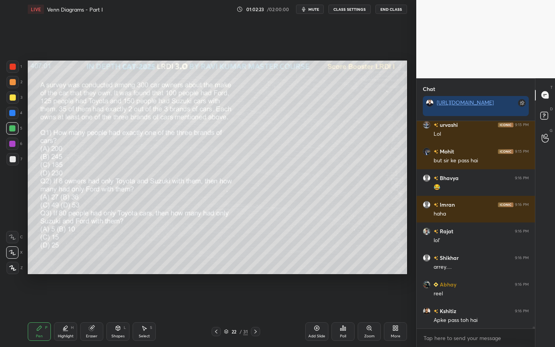
click at [255, 300] on icon at bounding box center [256, 332] width 6 height 6
click at [88, 300] on div "Eraser" at bounding box center [91, 331] width 23 height 19
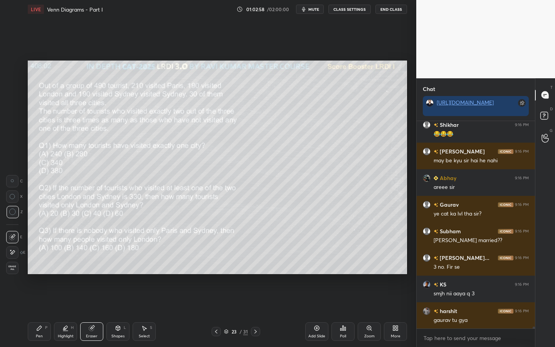
scroll to position [22819, 0]
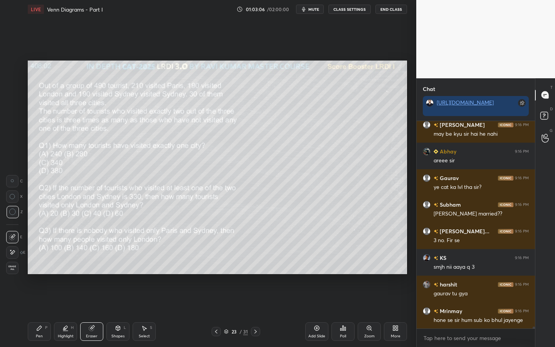
click at [216, 300] on icon at bounding box center [216, 332] width 2 height 4
click at [216, 300] on icon at bounding box center [216, 332] width 6 height 6
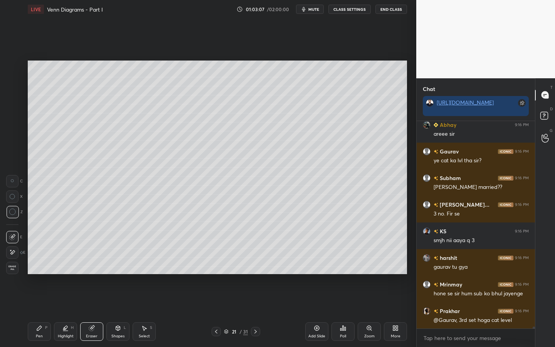
click at [258, 300] on icon at bounding box center [256, 332] width 6 height 6
click at [318, 300] on icon at bounding box center [317, 328] width 6 height 6
click at [120, 300] on icon at bounding box center [118, 328] width 6 height 6
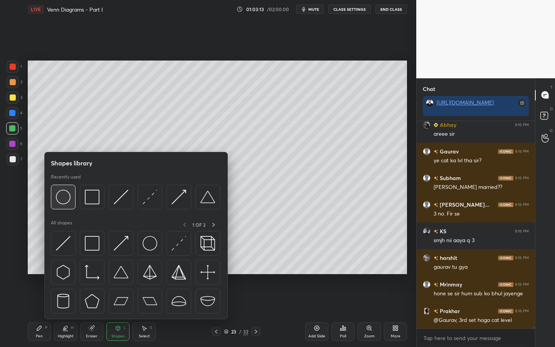
click at [62, 197] on img at bounding box center [63, 197] width 15 height 15
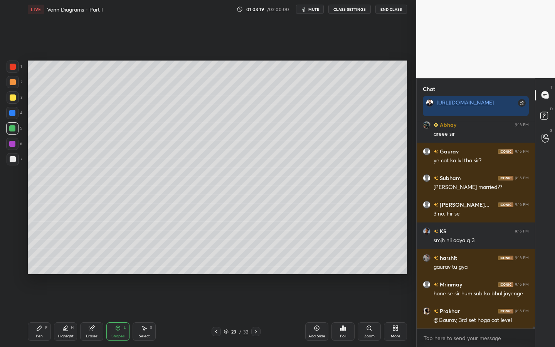
click at [37, 300] on div "Pen" at bounding box center [39, 336] width 7 height 4
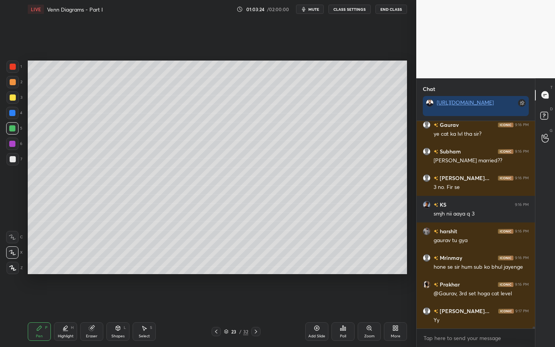
scroll to position [22899, 0]
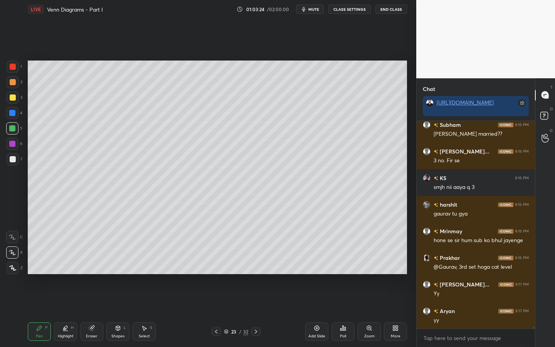
click at [15, 114] on div at bounding box center [12, 113] width 12 height 12
click at [14, 160] on div at bounding box center [13, 159] width 6 height 6
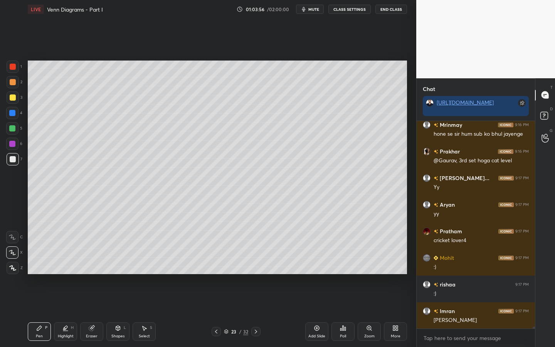
scroll to position [23032, 0]
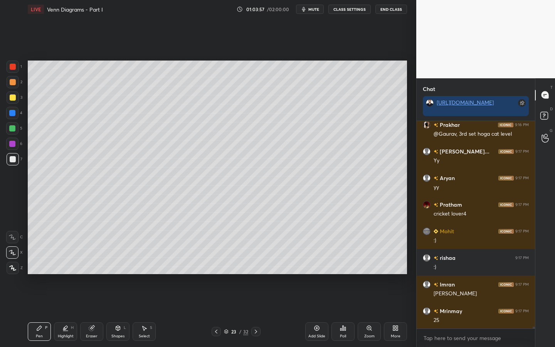
click at [10, 145] on div at bounding box center [12, 144] width 6 height 6
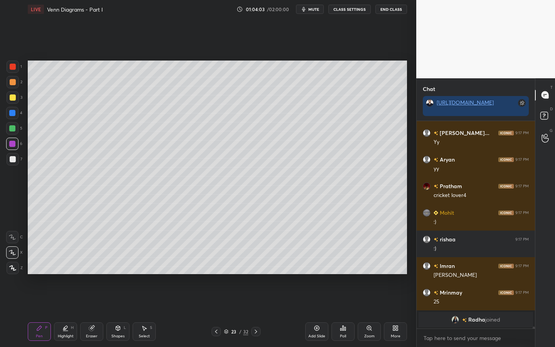
click at [217, 300] on icon at bounding box center [216, 332] width 6 height 6
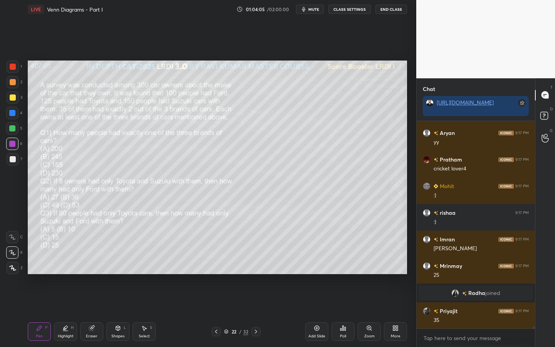
click at [255, 300] on icon at bounding box center [256, 332] width 6 height 6
click at [258, 300] on icon at bounding box center [256, 332] width 6 height 6
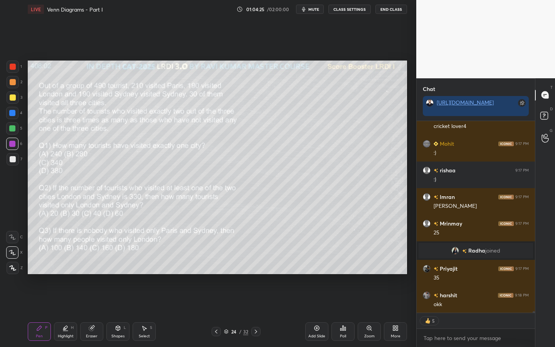
type textarea "x"
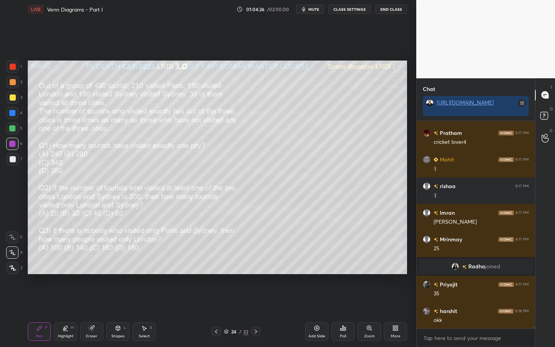
scroll to position [22665, 0]
click at [345, 300] on icon at bounding box center [343, 328] width 6 height 6
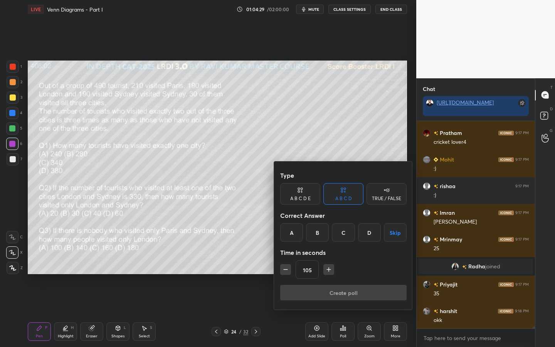
click at [330, 270] on icon "button" at bounding box center [329, 270] width 8 height 8
click at [330, 270] on icon "button" at bounding box center [329, 270] width 4 height 0
click at [331, 269] on icon "button" at bounding box center [329, 270] width 8 height 8
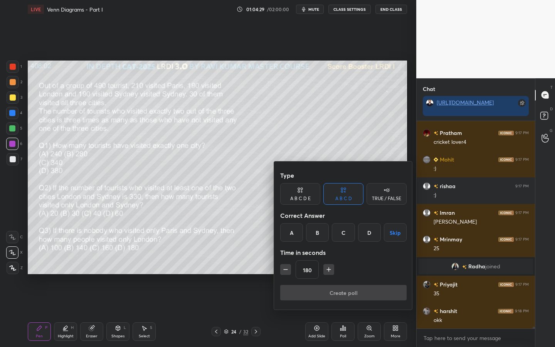
click at [331, 269] on icon "button" at bounding box center [329, 270] width 8 height 8
click at [331, 270] on icon "button" at bounding box center [329, 270] width 8 height 8
click at [332, 270] on icon "button" at bounding box center [329, 270] width 8 height 8
click at [330, 271] on icon "button" at bounding box center [329, 270] width 8 height 8
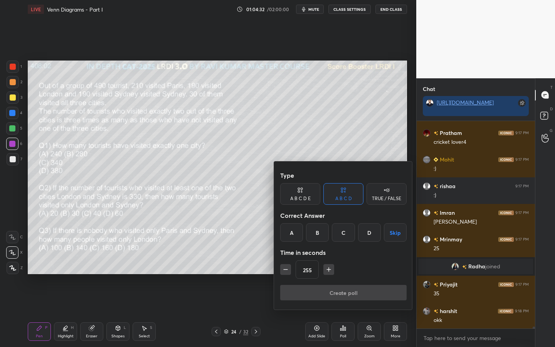
scroll to position [22692, 0]
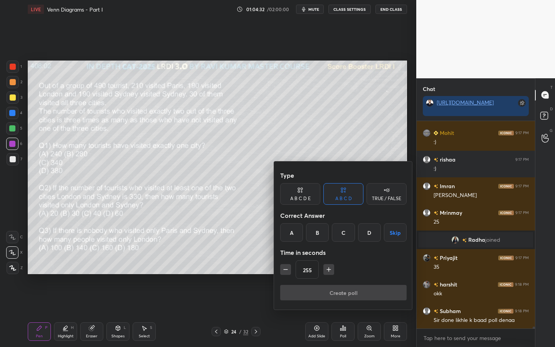
click at [330, 271] on icon "button" at bounding box center [329, 270] width 8 height 8
click at [329, 271] on icon "button" at bounding box center [329, 270] width 8 height 8
click at [288, 270] on icon "button" at bounding box center [286, 270] width 8 height 8
click at [329, 270] on icon "button" at bounding box center [329, 270] width 8 height 8
click at [328, 270] on icon "button" at bounding box center [329, 270] width 8 height 8
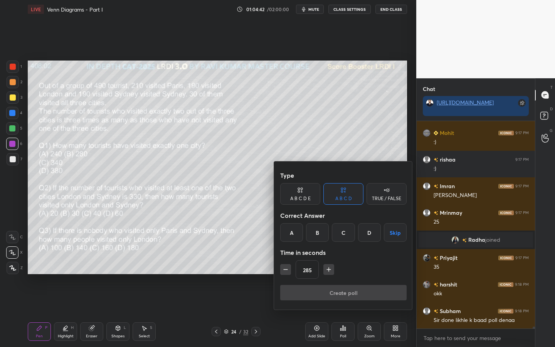
type input "300"
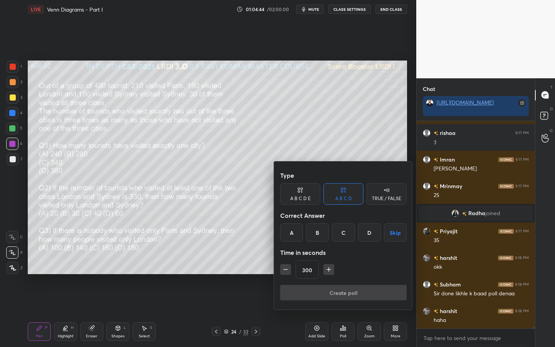
click at [394, 233] on button "Skip" at bounding box center [395, 232] width 23 height 19
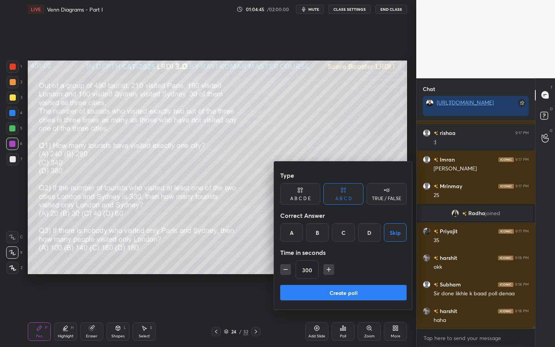
scroll to position [22745, 0]
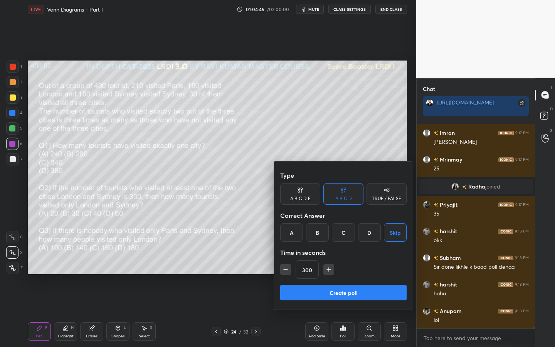
click at [354, 297] on button "Create poll" at bounding box center [343, 292] width 127 height 15
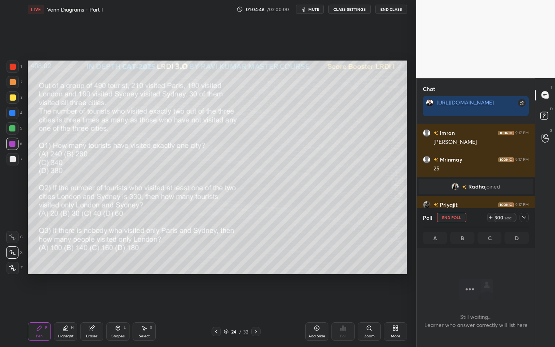
scroll to position [184, 116]
click at [526, 216] on icon at bounding box center [525, 217] width 6 height 6
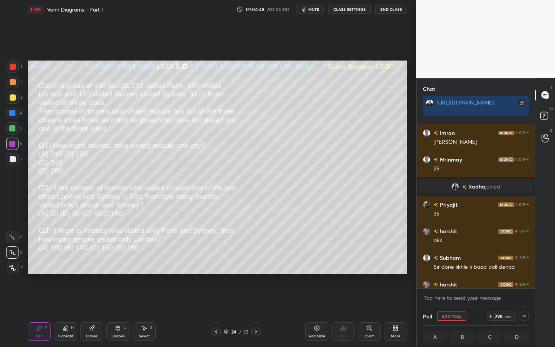
drag, startPoint x: 533, startPoint y: 290, endPoint x: 535, endPoint y: 301, distance: 11.2
click at [535, 300] on div "x" at bounding box center [476, 298] width 118 height 18
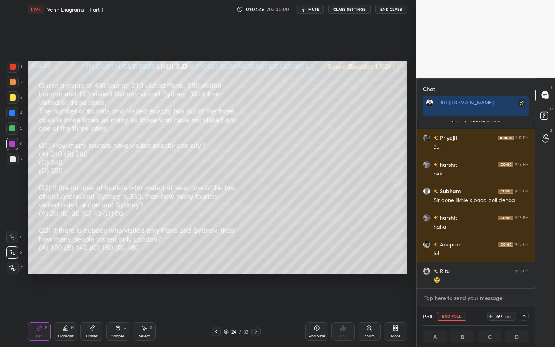
click at [519, 300] on textarea at bounding box center [476, 298] width 106 height 12
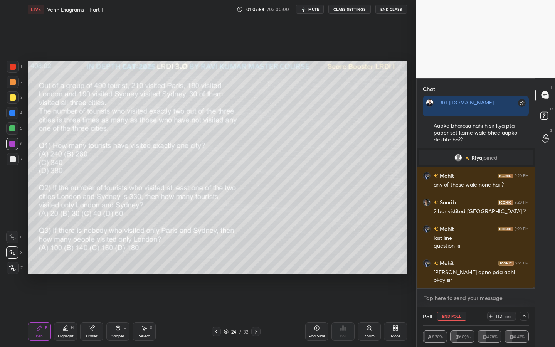
scroll to position [165, 116]
click at [523, 300] on icon at bounding box center [525, 316] width 6 height 6
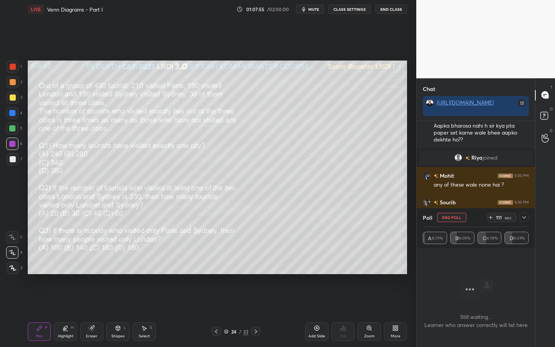
scroll to position [23177, 0]
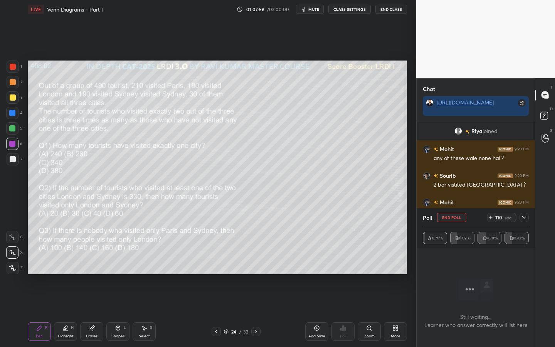
click at [525, 220] on icon at bounding box center [525, 217] width 6 height 6
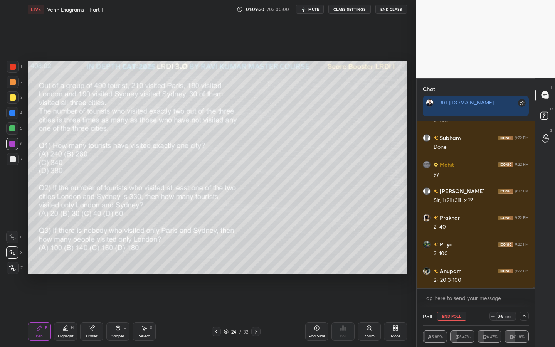
scroll to position [23869, 0]
click at [450, 300] on button "End Poll" at bounding box center [451, 316] width 29 height 9
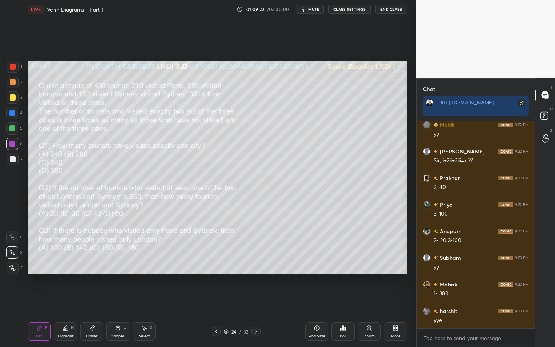
scroll to position [23909, 0]
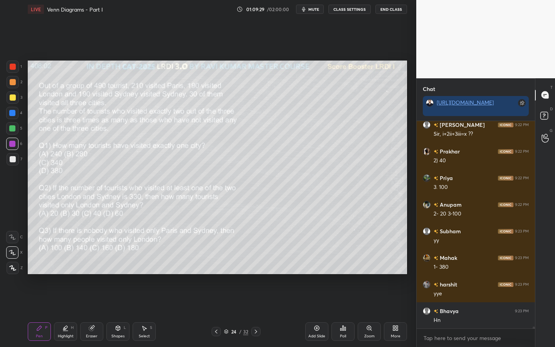
click at [121, 300] on div "Shapes L" at bounding box center [117, 331] width 23 height 19
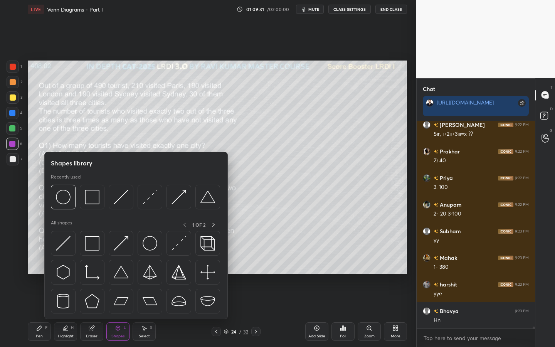
click at [15, 165] on div at bounding box center [13, 159] width 12 height 12
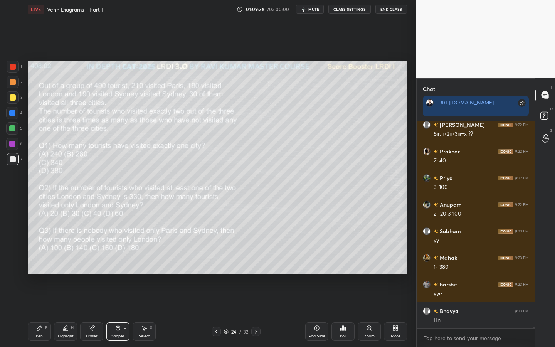
scroll to position [23935, 0]
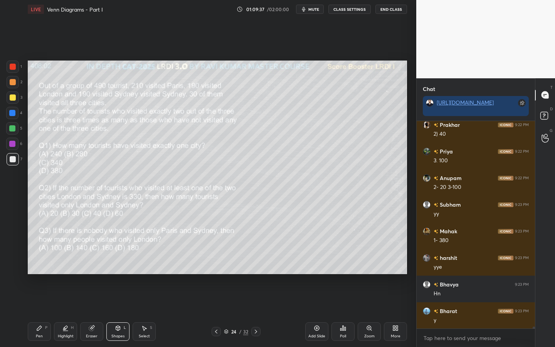
click at [112, 300] on div "Pen P Highlight H Eraser Shapes L Select S 24 / 32 Add Slide Poll Zoom More" at bounding box center [218, 331] width 380 height 31
click at [114, 300] on div "Shapes L" at bounding box center [117, 331] width 23 height 19
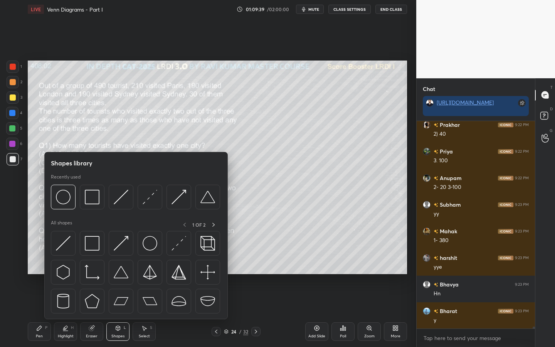
click at [39, 300] on icon at bounding box center [39, 328] width 6 height 6
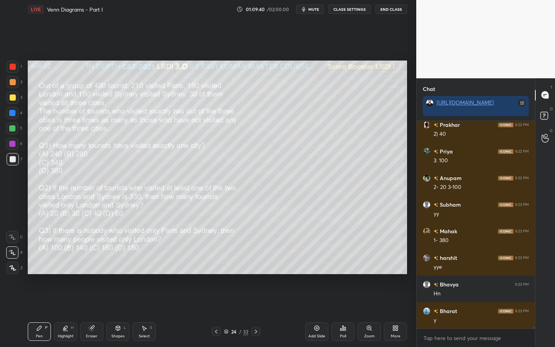
click at [13, 238] on icon at bounding box center [12, 237] width 6 height 5
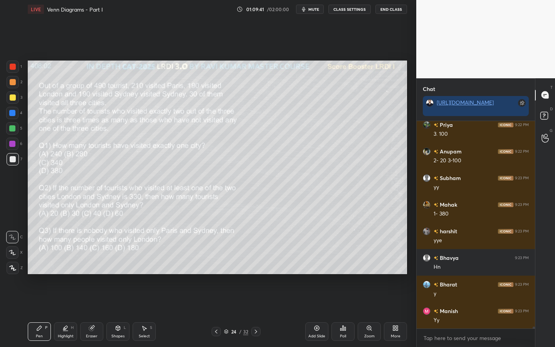
click at [117, 300] on icon at bounding box center [118, 327] width 4 height 1
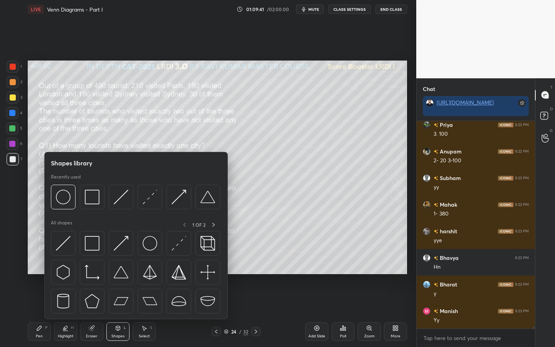
scroll to position [23989, 0]
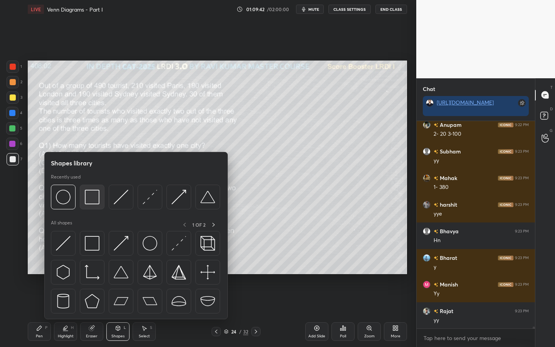
click at [91, 193] on img at bounding box center [92, 197] width 15 height 15
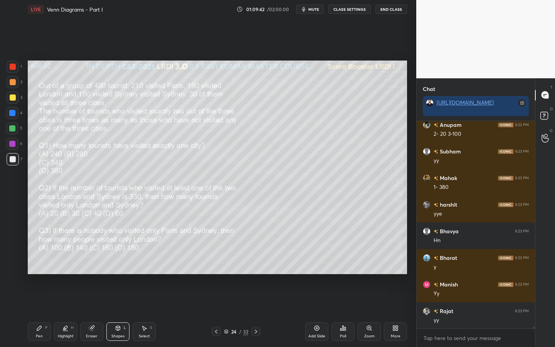
scroll to position [24015, 0]
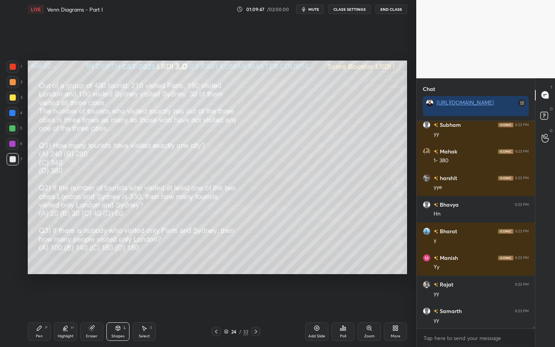
click at [41, 300] on div "Pen" at bounding box center [39, 336] width 7 height 4
click at [14, 69] on div at bounding box center [13, 67] width 6 height 6
drag, startPoint x: 15, startPoint y: 84, endPoint x: 17, endPoint y: 91, distance: 7.6
click at [14, 84] on div at bounding box center [13, 82] width 6 height 6
click at [113, 300] on div "Shapes L" at bounding box center [117, 331] width 23 height 19
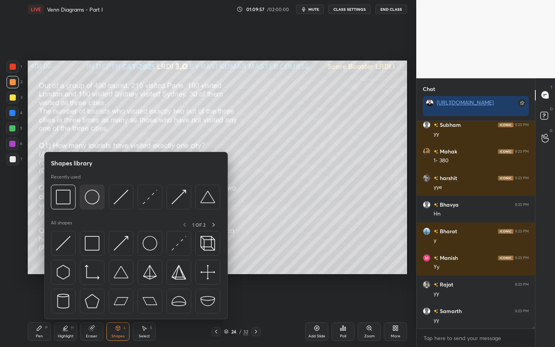
click at [93, 203] on img at bounding box center [92, 197] width 15 height 15
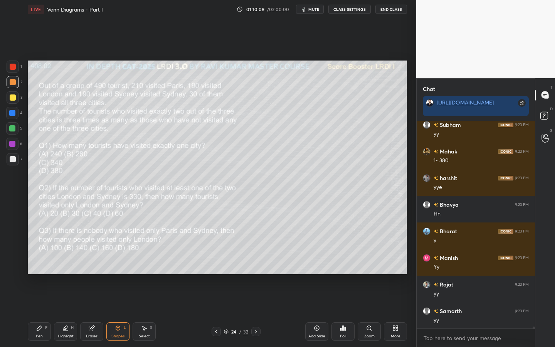
click at [39, 300] on div "Pen P" at bounding box center [39, 331] width 23 height 19
click at [12, 252] on icon at bounding box center [12, 252] width 7 height 5
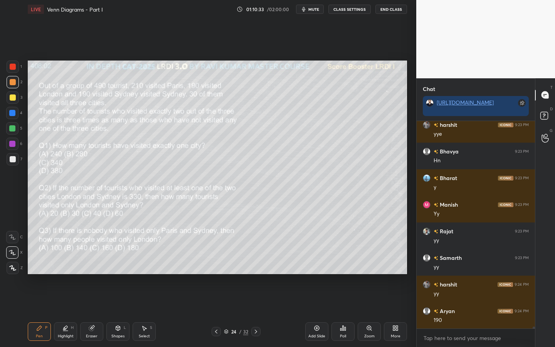
scroll to position [24095, 0]
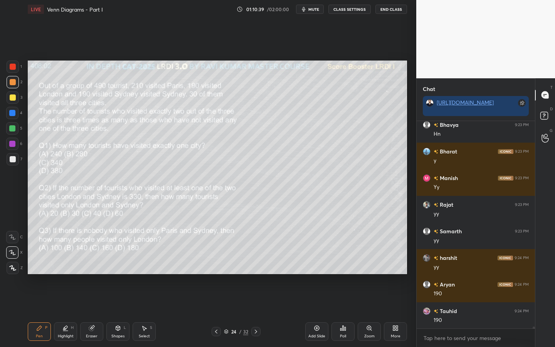
click at [12, 127] on div at bounding box center [12, 128] width 6 height 6
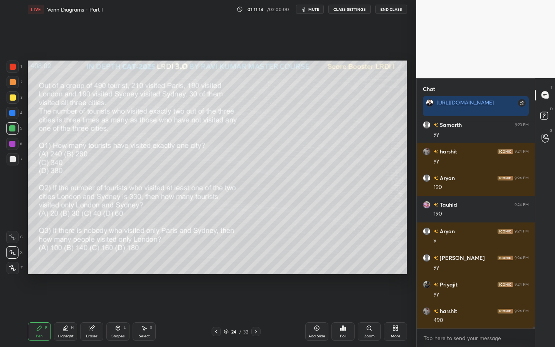
scroll to position [24228, 0]
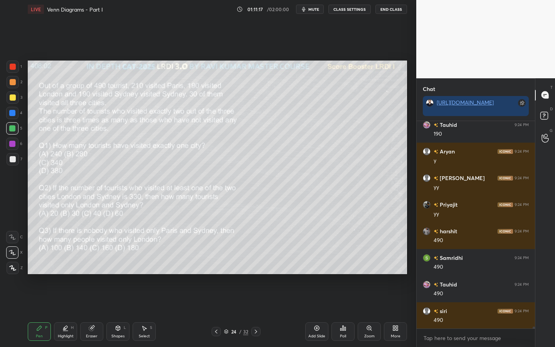
click at [121, 300] on div "Shapes L" at bounding box center [117, 331] width 23 height 19
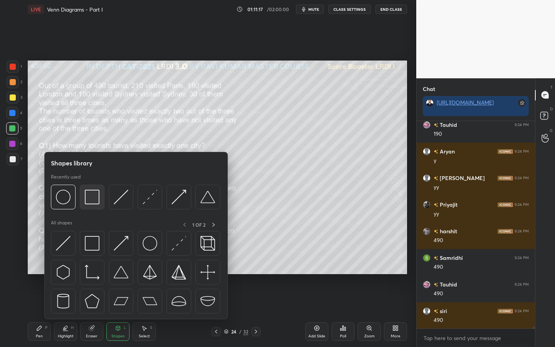
scroll to position [24308, 0]
click at [88, 199] on img at bounding box center [92, 197] width 15 height 15
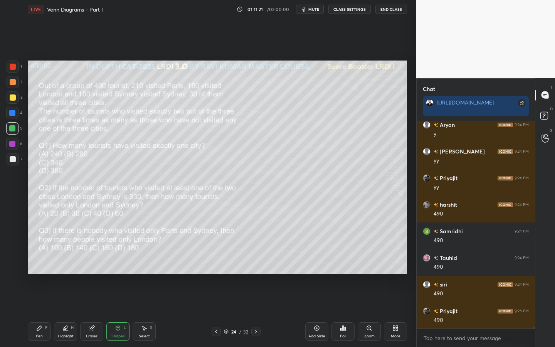
scroll to position [24327, 0]
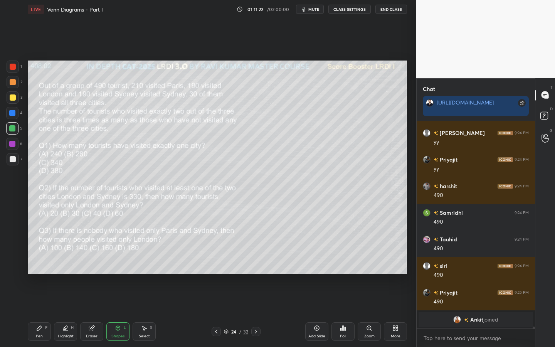
click at [41, 300] on div "Pen" at bounding box center [39, 336] width 7 height 4
click at [12, 83] on div at bounding box center [13, 82] width 6 height 6
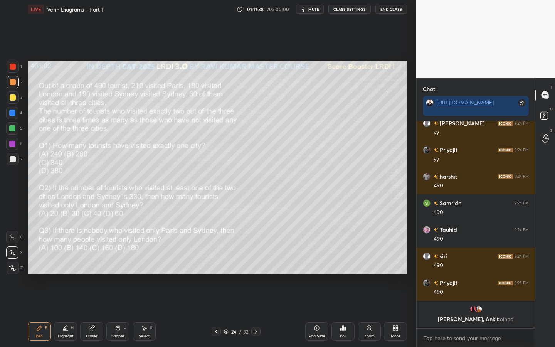
click at [10, 162] on div at bounding box center [13, 159] width 6 height 6
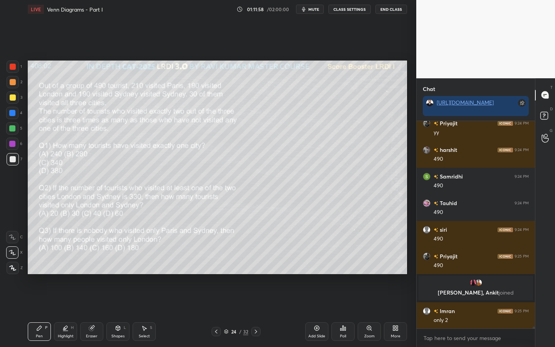
scroll to position [24025, 0]
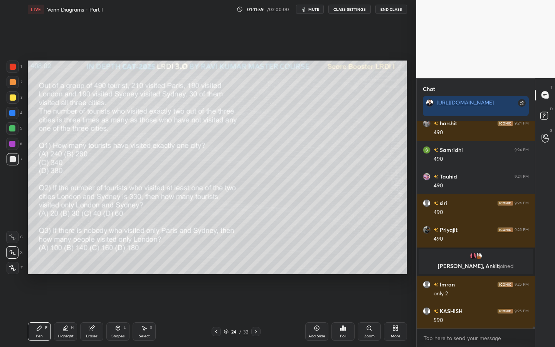
click at [59, 300] on div "Highlight H" at bounding box center [65, 331] width 23 height 19
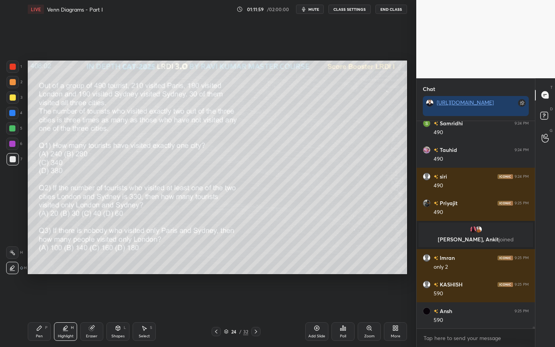
click at [14, 250] on icon at bounding box center [12, 253] width 6 height 6
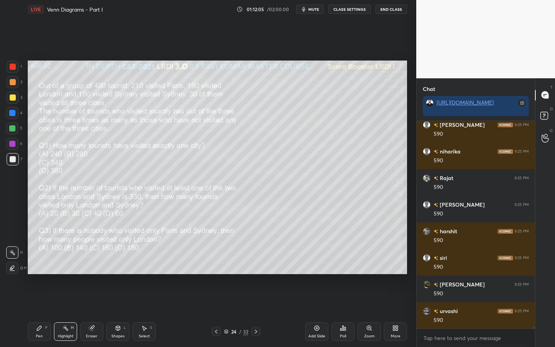
scroll to position [24451, 0]
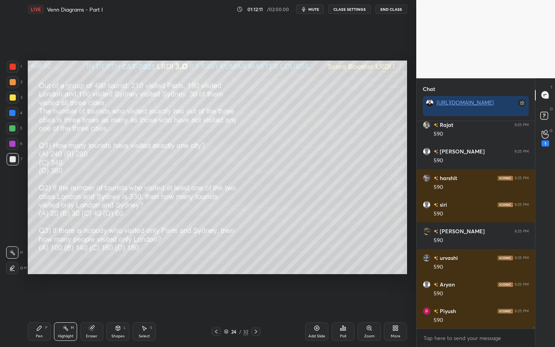
click at [546, 138] on icon at bounding box center [545, 134] width 7 height 9
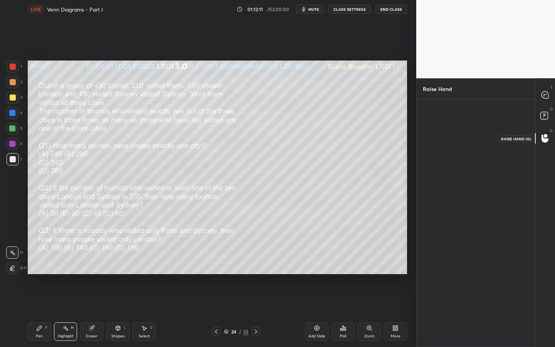
scroll to position [3, 3]
click at [545, 93] on icon at bounding box center [545, 94] width 7 height 7
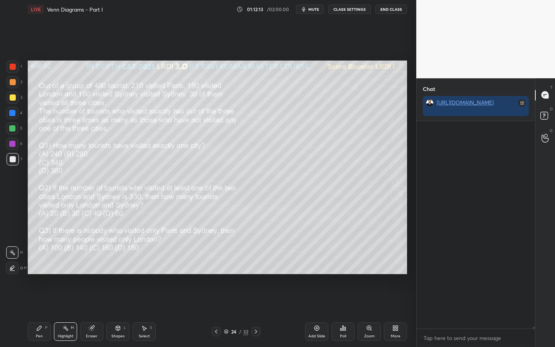
scroll to position [205, 116]
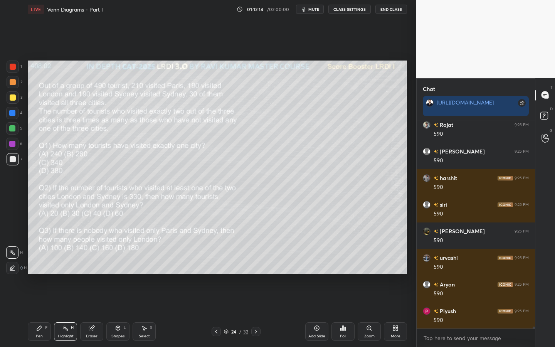
click at [37, 300] on div "Pen P" at bounding box center [39, 331] width 23 height 19
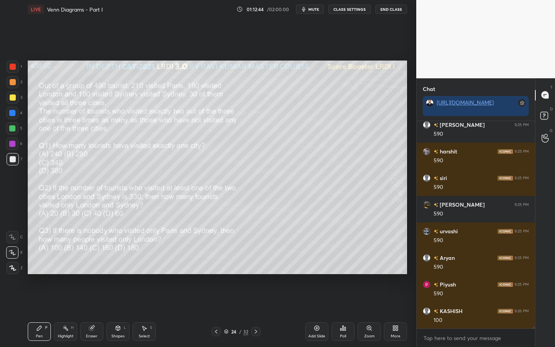
click at [11, 126] on div at bounding box center [12, 128] width 6 height 6
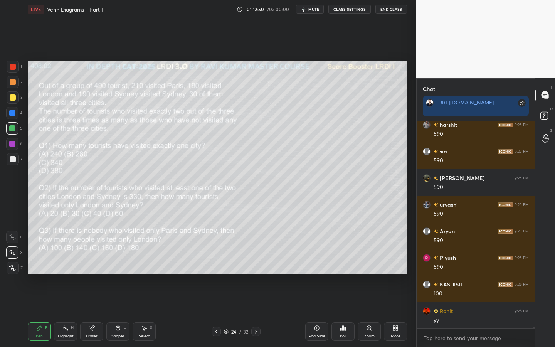
scroll to position [24717, 0]
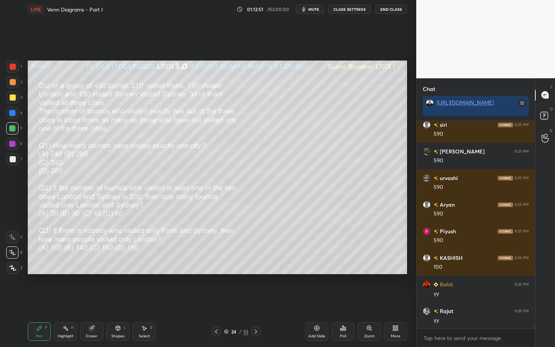
click at [117, 300] on icon at bounding box center [118, 328] width 6 height 6
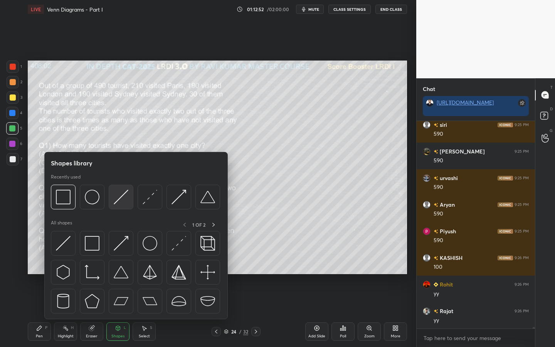
click at [122, 199] on img at bounding box center [121, 197] width 15 height 15
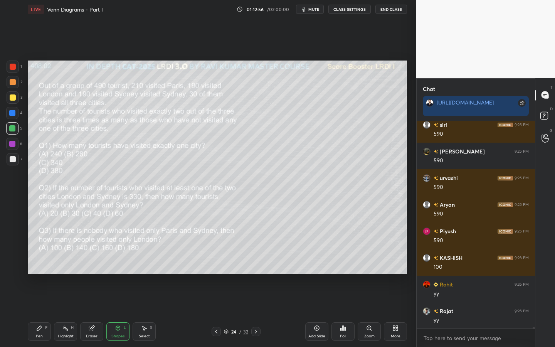
click at [41, 300] on div "Pen" at bounding box center [39, 336] width 7 height 4
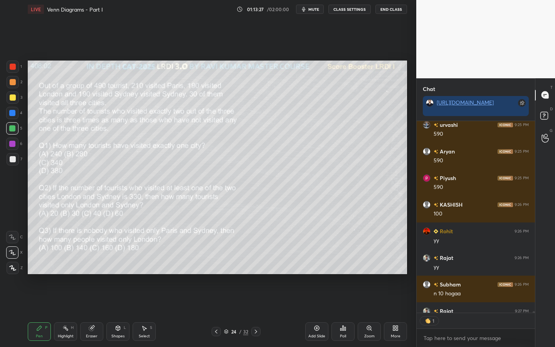
scroll to position [24813, 0]
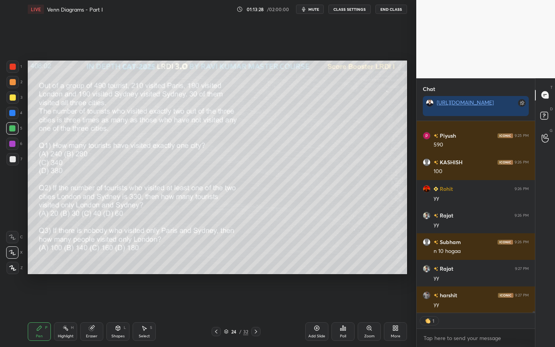
click at [316, 300] on div "Add Slide" at bounding box center [317, 331] width 23 height 19
drag, startPoint x: 10, startPoint y: 113, endPoint x: 15, endPoint y: 112, distance: 4.8
click at [10, 113] on div at bounding box center [12, 113] width 6 height 6
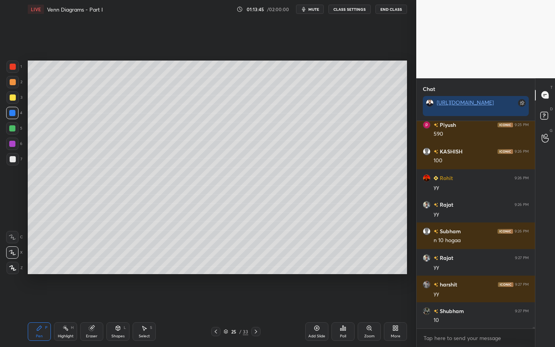
scroll to position [24464, 0]
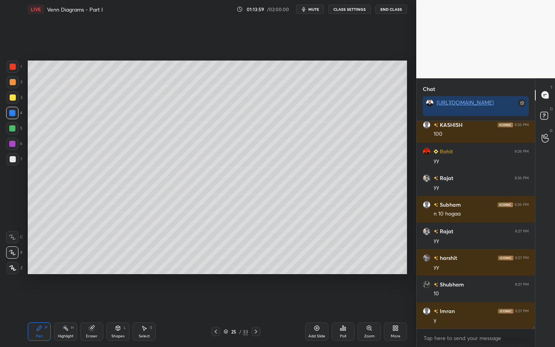
click at [218, 300] on icon at bounding box center [216, 332] width 6 height 6
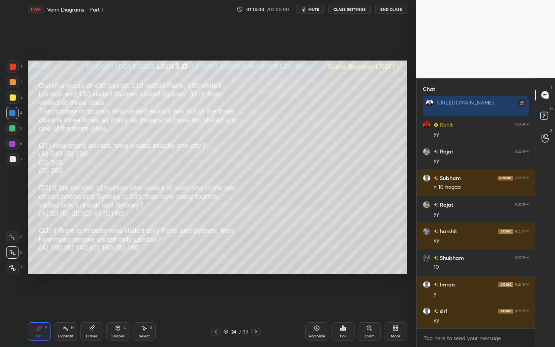
click at [12, 98] on div at bounding box center [13, 98] width 6 height 6
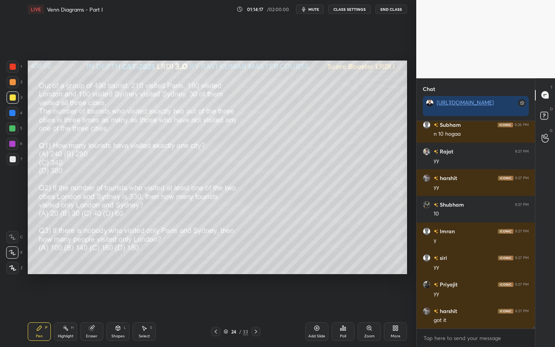
scroll to position [24571, 0]
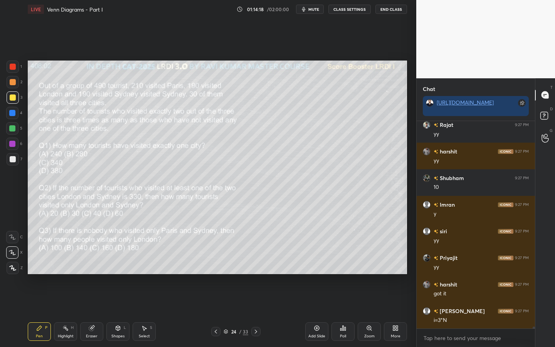
click at [257, 300] on icon at bounding box center [256, 332] width 6 height 6
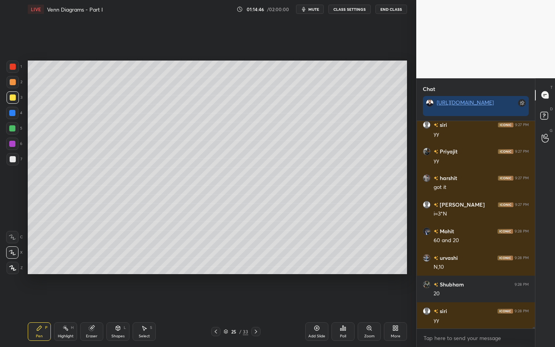
scroll to position [24704, 0]
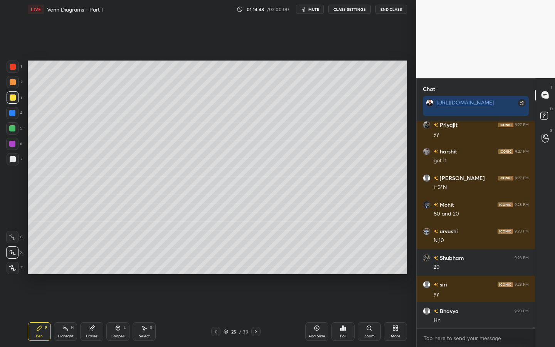
click at [218, 300] on icon at bounding box center [216, 332] width 6 height 6
click at [12, 68] on div at bounding box center [13, 67] width 6 height 6
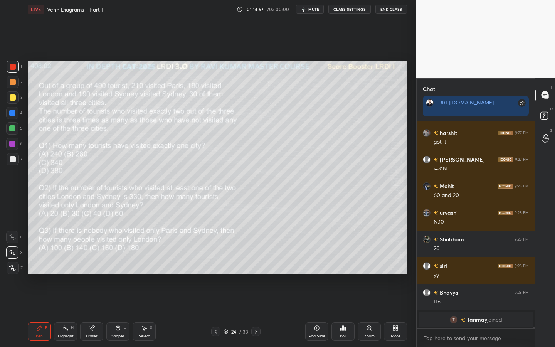
click at [254, 300] on icon at bounding box center [256, 332] width 6 height 6
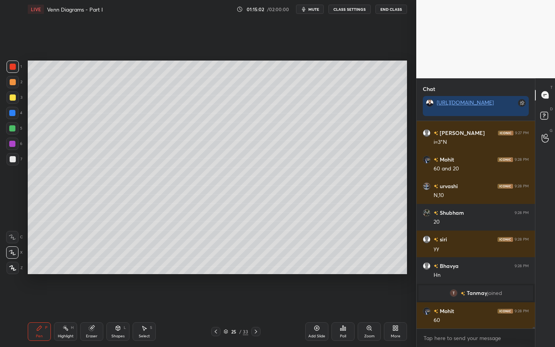
scroll to position [24683, 0]
drag, startPoint x: 215, startPoint y: 331, endPoint x: 216, endPoint y: 326, distance: 4.4
click at [216, 300] on icon at bounding box center [216, 332] width 6 height 6
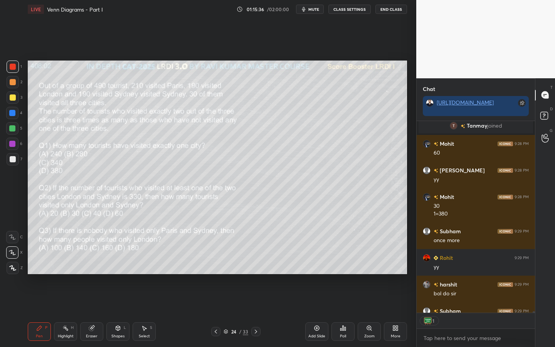
scroll to position [3, 3]
click at [535, 300] on div "9 Enable hand raising Enable raise hand to speak to learners. Once enabled, cha…" at bounding box center [476, 330] width 118 height 34
click at [257, 300] on icon at bounding box center [256, 332] width 6 height 6
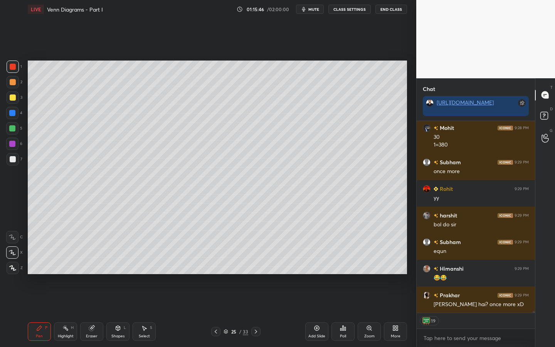
scroll to position [24946, 0]
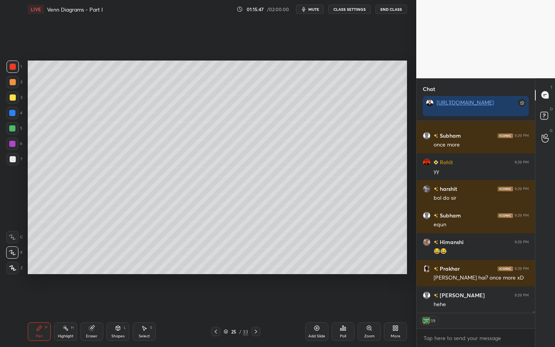
click at [214, 300] on icon at bounding box center [216, 332] width 6 height 6
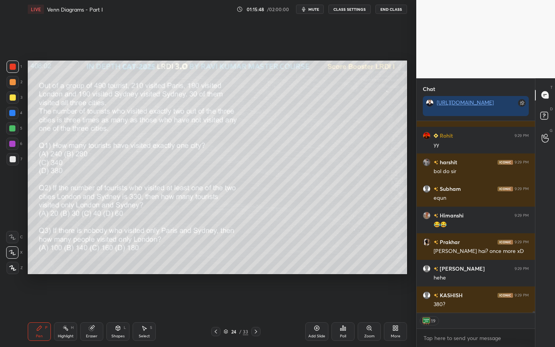
drag, startPoint x: 64, startPoint y: 333, endPoint x: 102, endPoint y: 326, distance: 38.8
click at [64, 300] on div "Highlight H" at bounding box center [65, 331] width 23 height 19
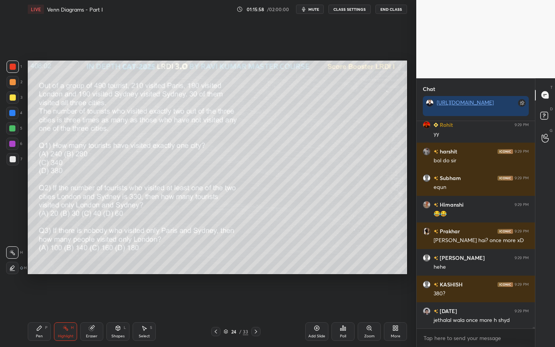
scroll to position [25017, 0]
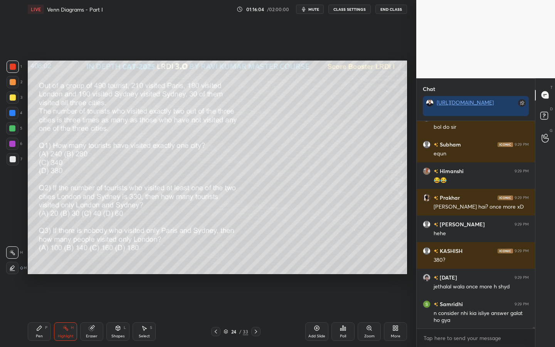
click at [37, 300] on div "Pen" at bounding box center [39, 336] width 7 height 4
click at [257, 300] on icon at bounding box center [256, 332] width 2 height 4
click at [317, 300] on icon at bounding box center [317, 328] width 6 height 6
click at [8, 103] on div at bounding box center [13, 97] width 12 height 12
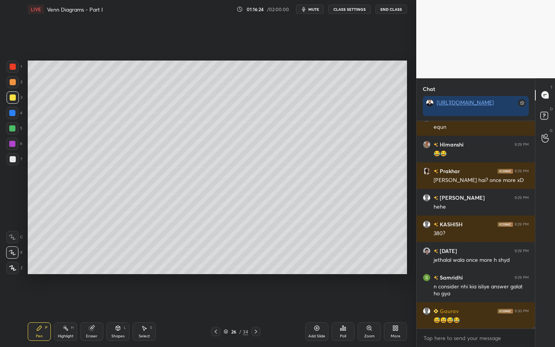
scroll to position [25070, 0]
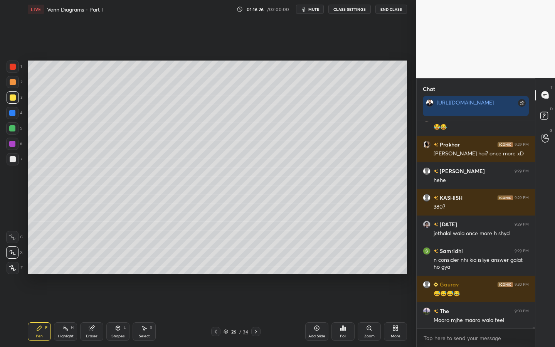
click at [220, 300] on div at bounding box center [215, 331] width 9 height 9
click at [214, 300] on icon at bounding box center [216, 332] width 6 height 6
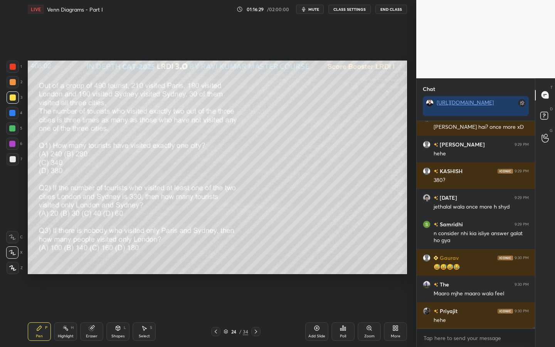
click at [255, 300] on icon at bounding box center [256, 332] width 6 height 6
click at [255, 300] on icon at bounding box center [256, 332] width 2 height 4
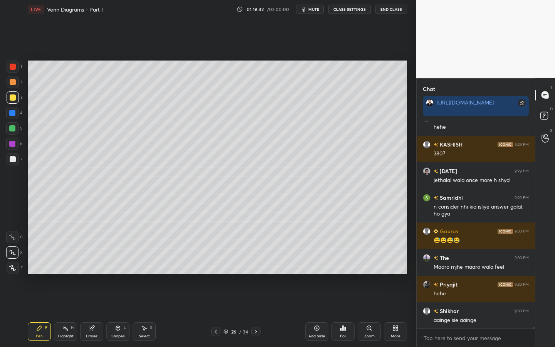
scroll to position [25150, 0]
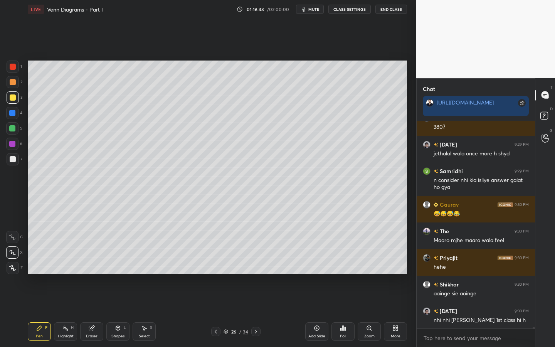
click at [12, 133] on div at bounding box center [12, 128] width 12 height 12
click at [13, 143] on div at bounding box center [12, 144] width 6 height 6
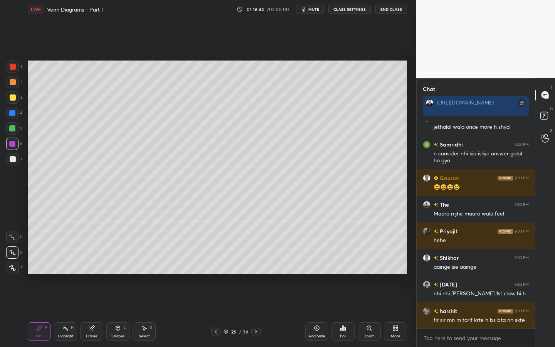
click at [216, 300] on icon at bounding box center [216, 332] width 6 height 6
click at [257, 300] on icon at bounding box center [256, 332] width 6 height 6
click at [216, 300] on icon at bounding box center [216, 332] width 6 height 6
click at [13, 102] on div at bounding box center [13, 97] width 12 height 12
click at [12, 67] on div at bounding box center [13, 67] width 6 height 6
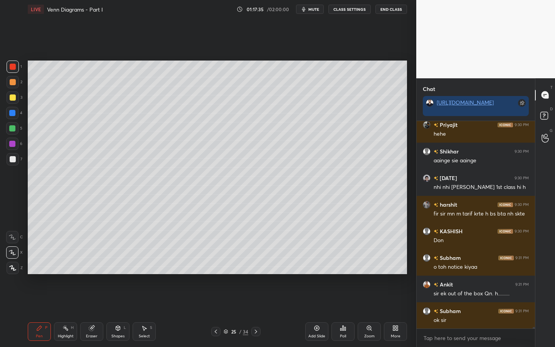
scroll to position [25291, 0]
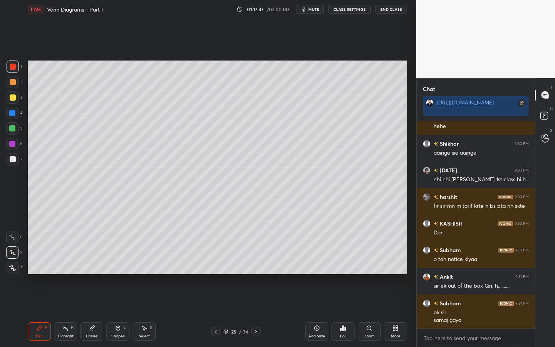
click at [217, 300] on icon at bounding box center [216, 332] width 6 height 6
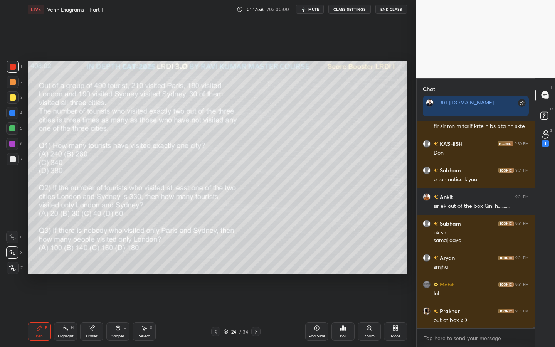
scroll to position [25397, 0]
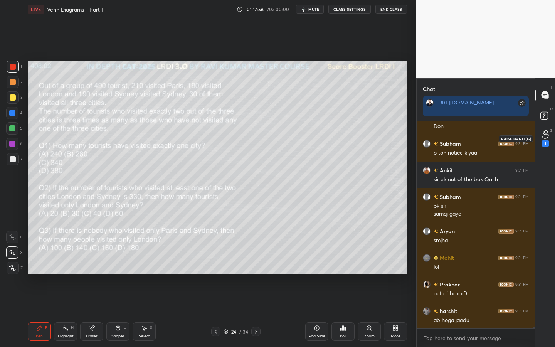
click at [547, 134] on icon at bounding box center [545, 134] width 7 height 9
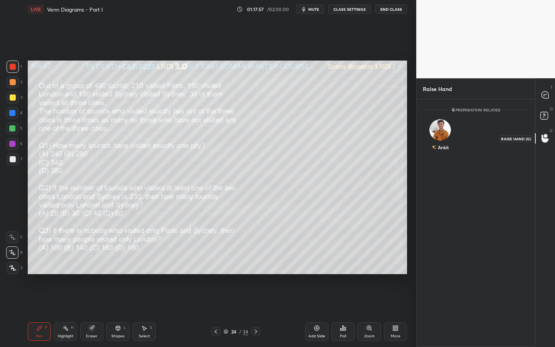
scroll to position [3, 3]
drag, startPoint x: 438, startPoint y: 132, endPoint x: 443, endPoint y: 142, distance: 11.4
click at [438, 132] on img "grid" at bounding box center [441, 130] width 22 height 22
click at [442, 149] on button "INVITE" at bounding box center [441, 153] width 28 height 10
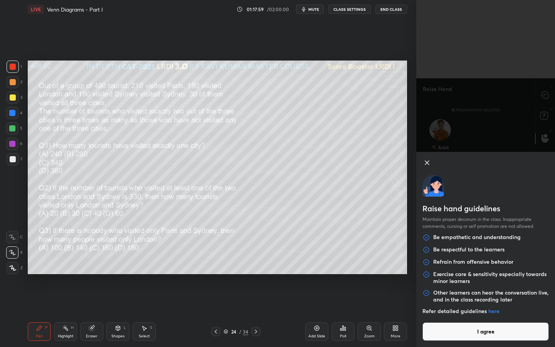
click at [488, 300] on button "I agree" at bounding box center [486, 331] width 127 height 19
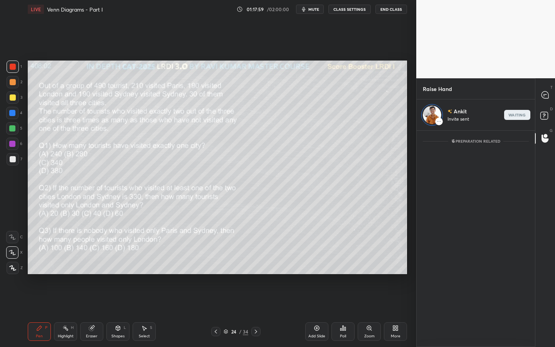
scroll to position [214, 116]
click at [548, 95] on icon at bounding box center [545, 94] width 7 height 7
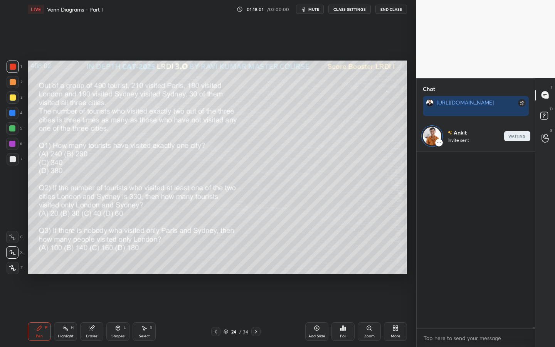
scroll to position [174, 116]
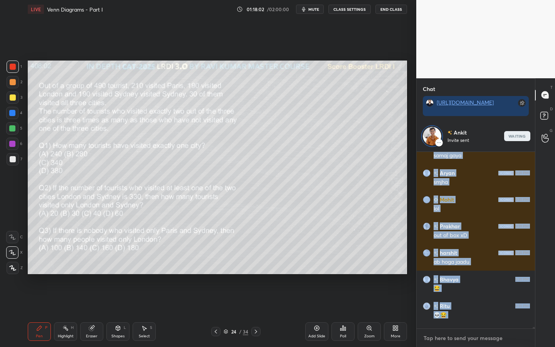
click at [487, 300] on textarea at bounding box center [476, 338] width 106 height 12
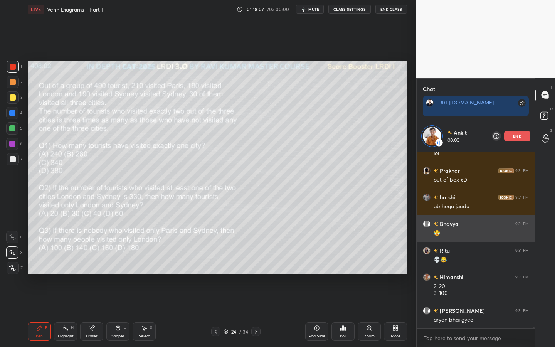
scroll to position [25748, 0]
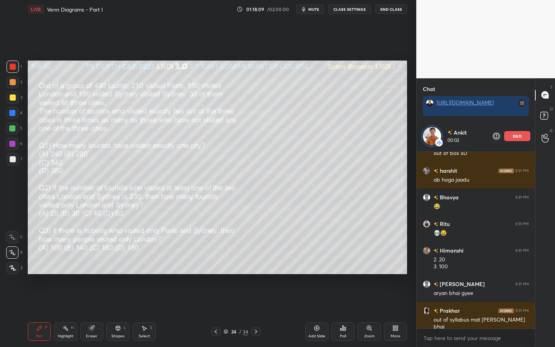
click at [141, 300] on div "Select S" at bounding box center [144, 331] width 23 height 19
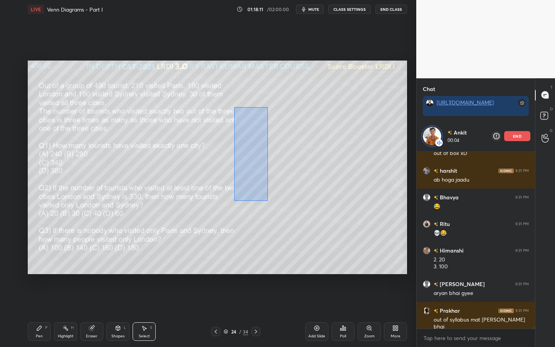
drag, startPoint x: 268, startPoint y: 201, endPoint x: 235, endPoint y: 107, distance: 99.1
click at [235, 107] on div "0 ° Undo Copy Paste here Duplicate Duplicate to new slide Delete" at bounding box center [218, 168] width 380 height 214
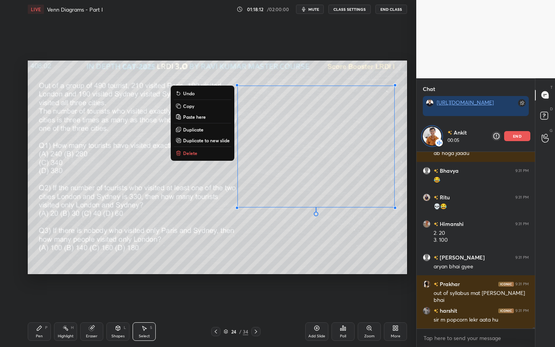
click at [188, 109] on p "Copy" at bounding box center [188, 106] width 11 height 6
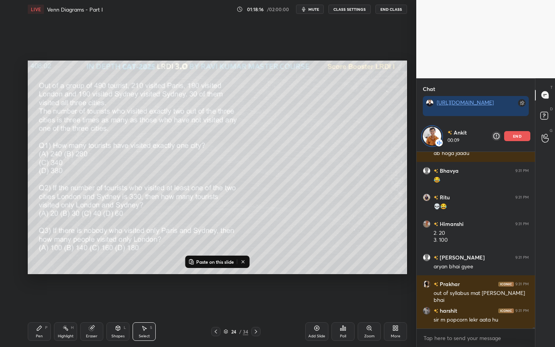
click at [253, 300] on icon at bounding box center [256, 332] width 6 height 6
click at [254, 300] on icon at bounding box center [256, 332] width 6 height 6
click at [255, 300] on icon at bounding box center [256, 332] width 6 height 6
click at [217, 260] on p "Paste on this slide" at bounding box center [215, 262] width 38 height 6
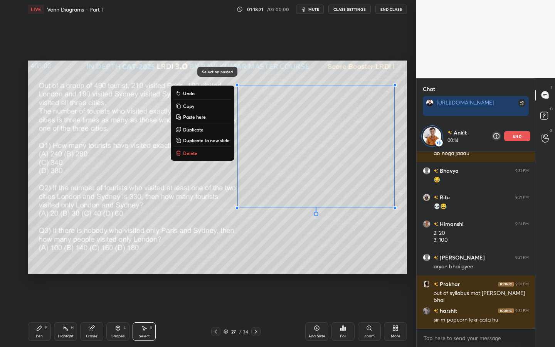
click at [295, 178] on div "0 ° Undo Copy Paste here Duplicate Duplicate to new slide Delete" at bounding box center [218, 168] width 380 height 214
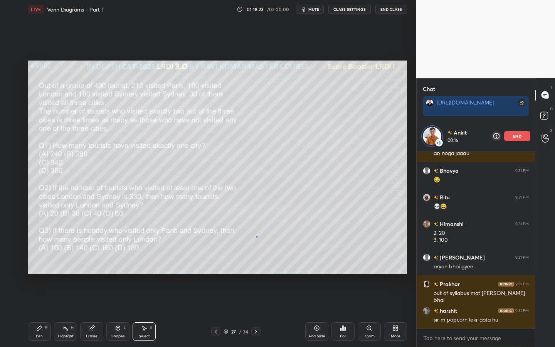
click at [257, 236] on div "0 ° Undo Copy Paste here Duplicate Duplicate to new slide Delete" at bounding box center [218, 168] width 380 height 214
click at [217, 300] on icon at bounding box center [216, 332] width 6 height 6
click at [218, 300] on icon at bounding box center [216, 332] width 6 height 6
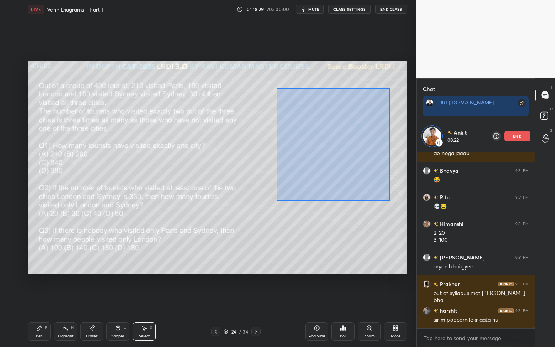
drag, startPoint x: 379, startPoint y: 191, endPoint x: 277, endPoint y: 88, distance: 145.1
click at [277, 88] on div "0 ° Undo Copy Paste here Duplicate Duplicate to new slide Delete" at bounding box center [218, 168] width 380 height 214
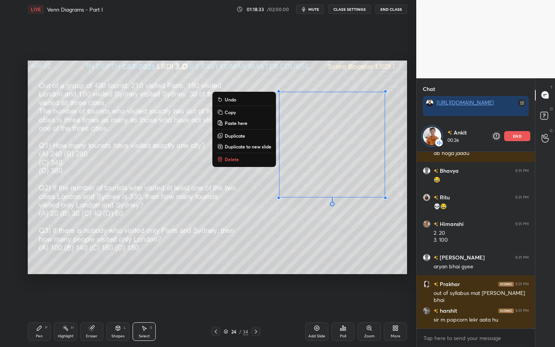
drag, startPoint x: 232, startPoint y: 115, endPoint x: 233, endPoint y: 111, distance: 3.9
click at [232, 116] on button "Copy" at bounding box center [244, 112] width 57 height 9
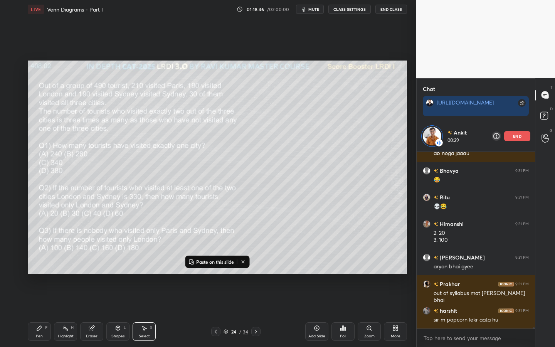
click at [256, 300] on icon at bounding box center [256, 332] width 6 height 6
click at [257, 300] on icon at bounding box center [256, 332] width 6 height 6
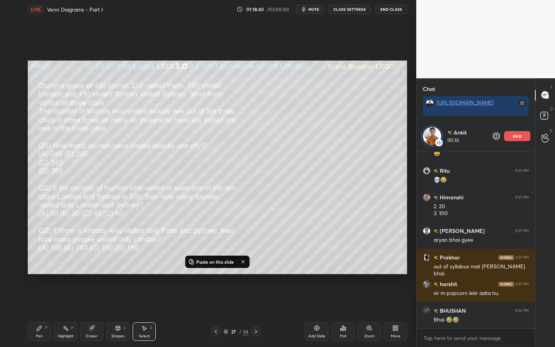
scroll to position [25827, 0]
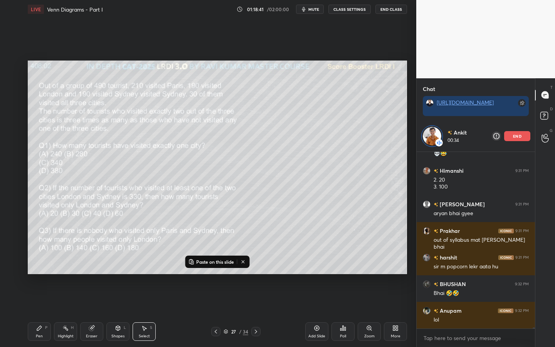
click at [218, 262] on p "Paste on this slide" at bounding box center [215, 262] width 38 height 6
click at [258, 236] on div "0 ° Undo Copy Paste here Duplicate Duplicate to new slide Delete" at bounding box center [218, 168] width 380 height 214
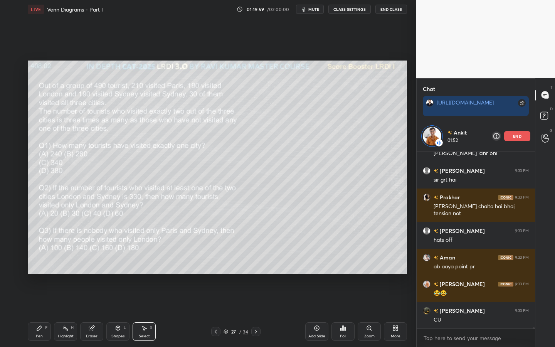
scroll to position [26381, 0]
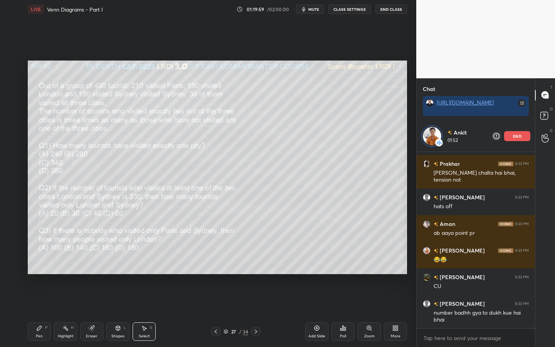
click at [36, 300] on div "Pen P" at bounding box center [39, 331] width 23 height 19
click at [12, 85] on div at bounding box center [13, 82] width 6 height 6
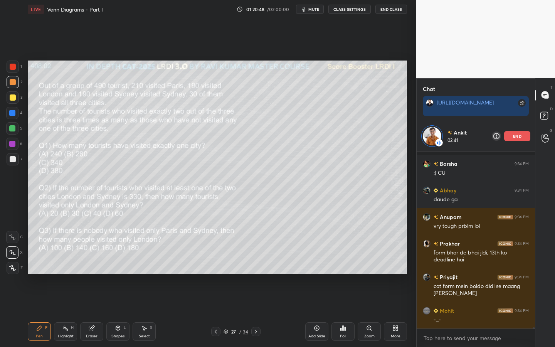
scroll to position [26801, 0]
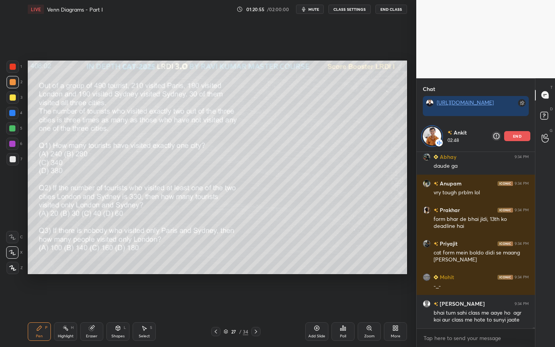
click at [521, 136] on p "end" at bounding box center [517, 136] width 8 height 4
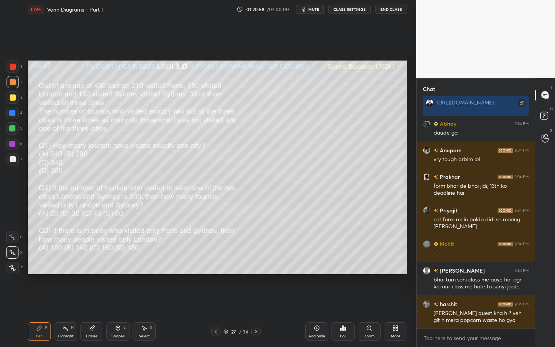
click at [89, 300] on div "Eraser" at bounding box center [91, 331] width 23 height 19
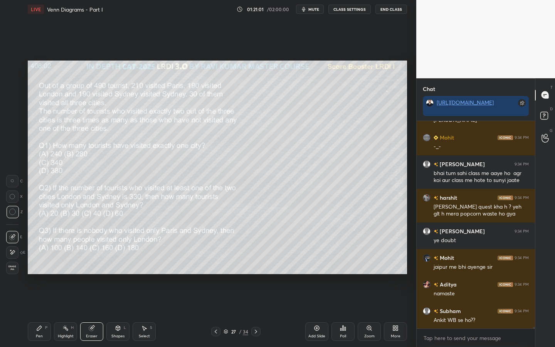
scroll to position [26950, 0]
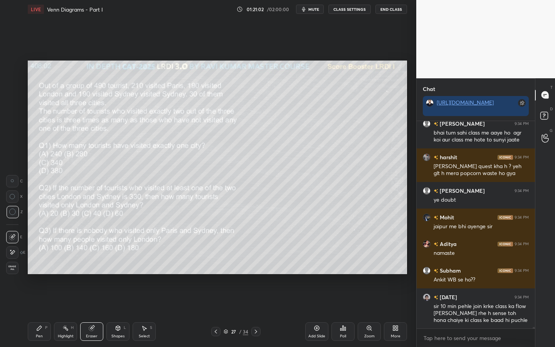
click at [30, 300] on div "Pen P" at bounding box center [39, 331] width 23 height 19
click at [14, 147] on div at bounding box center [12, 144] width 12 height 12
click at [13, 127] on div at bounding box center [12, 128] width 6 height 6
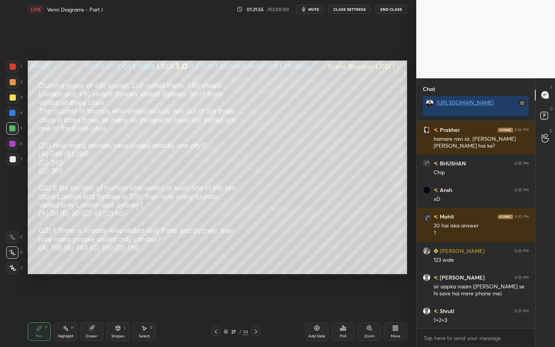
scroll to position [27238, 0]
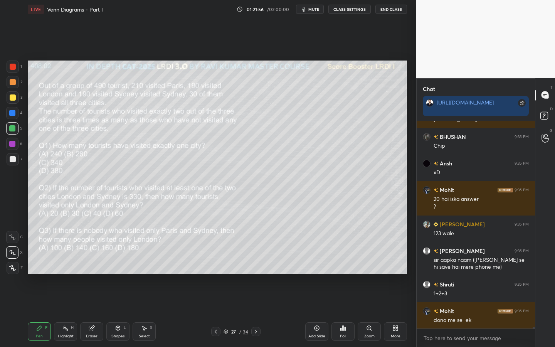
click at [11, 112] on div at bounding box center [12, 113] width 6 height 6
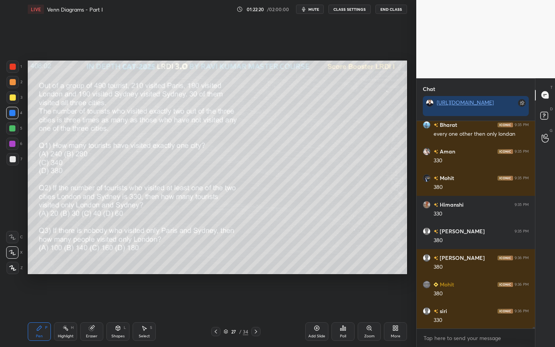
scroll to position [27610, 0]
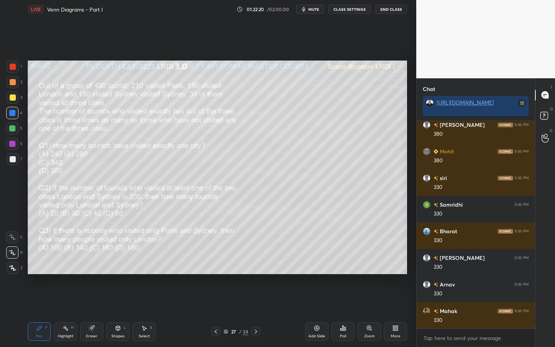
click at [69, 300] on div "Highlight H" at bounding box center [65, 331] width 23 height 19
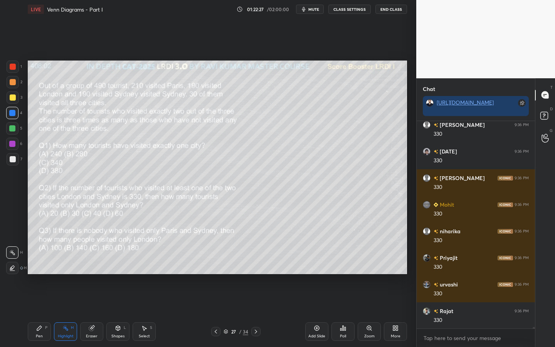
scroll to position [27903, 0]
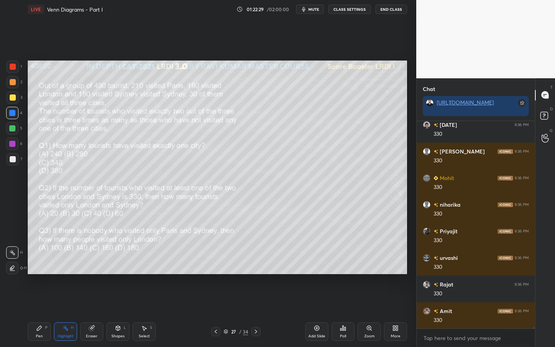
click at [42, 300] on div "Pen P" at bounding box center [39, 331] width 23 height 19
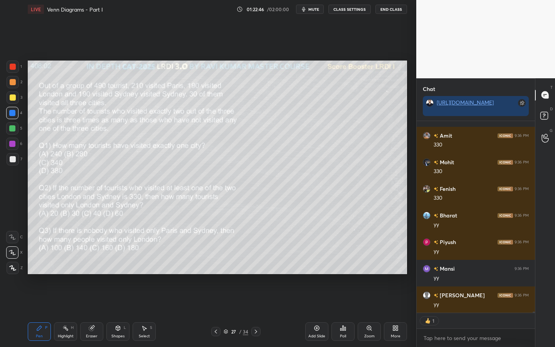
scroll to position [28105, 0]
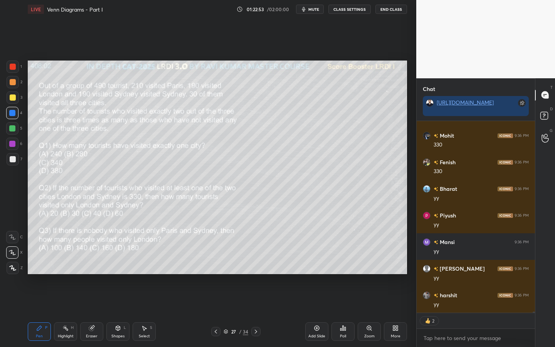
click at [11, 127] on div at bounding box center [12, 128] width 6 height 6
click at [11, 69] on div at bounding box center [13, 67] width 6 height 6
click at [12, 83] on div at bounding box center [13, 82] width 6 height 6
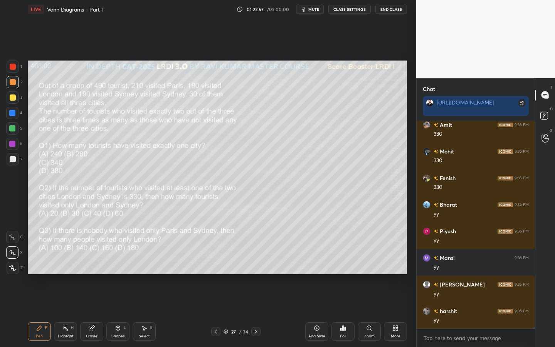
scroll to position [28089, 0]
click at [9, 133] on div at bounding box center [12, 128] width 12 height 12
click at [12, 67] on div at bounding box center [13, 67] width 6 height 6
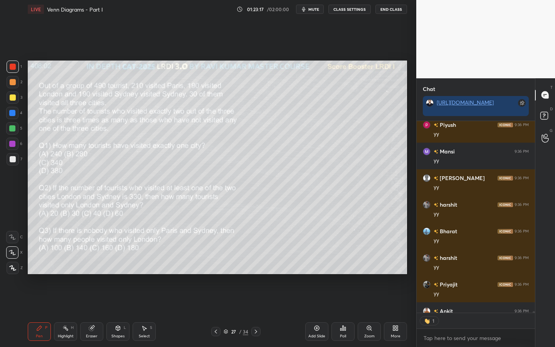
scroll to position [189, 116]
click at [13, 83] on div at bounding box center [13, 82] width 6 height 6
click at [9, 66] on div at bounding box center [13, 67] width 12 height 12
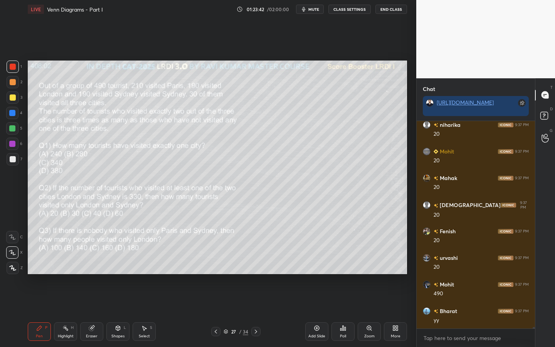
scroll to position [28569, 0]
click at [62, 300] on div "Highlight H" at bounding box center [65, 331] width 23 height 19
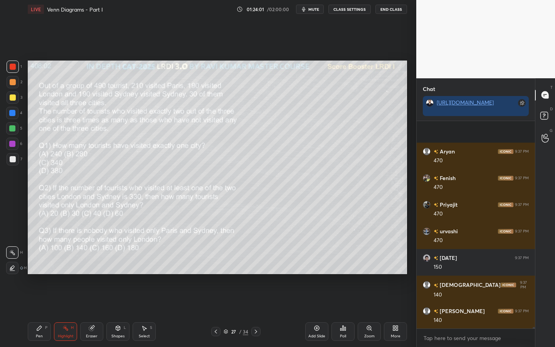
scroll to position [28994, 0]
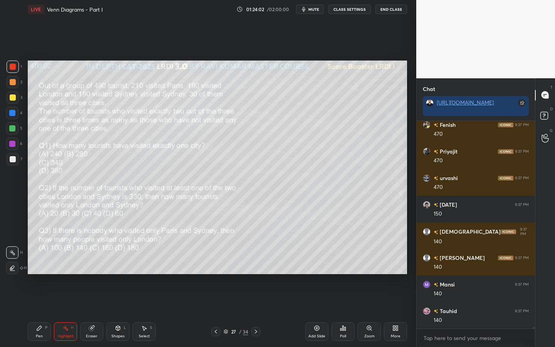
click at [42, 300] on div "Pen P" at bounding box center [39, 331] width 23 height 19
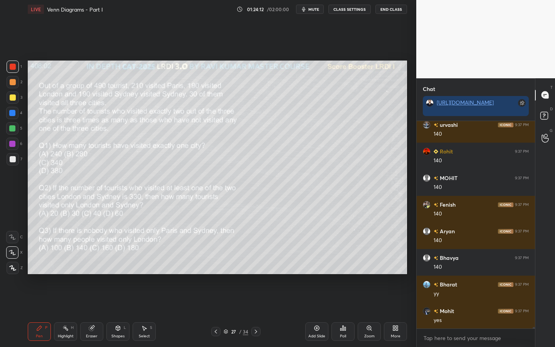
scroll to position [29261, 0]
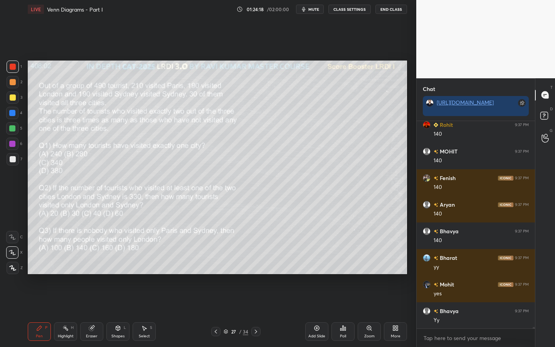
click at [72, 300] on div "Highlight" at bounding box center [66, 336] width 16 height 4
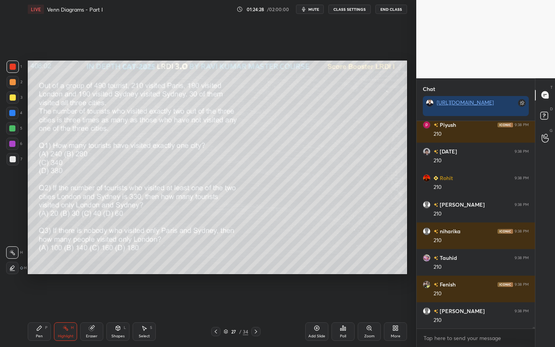
scroll to position [29580, 0]
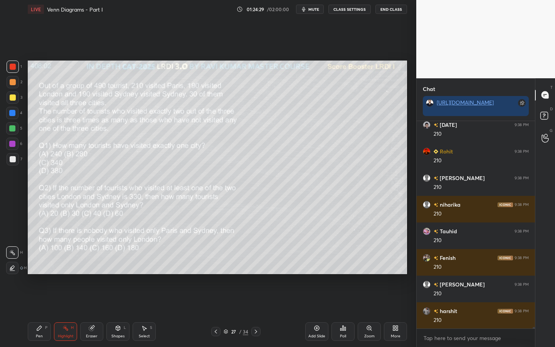
click at [33, 300] on div "Pen P Highlight H Eraser Shapes L Select S 27 / 34 Add Slide Poll Zoom More" at bounding box center [218, 331] width 380 height 31
drag, startPoint x: 41, startPoint y: 331, endPoint x: 52, endPoint y: 315, distance: 19.6
click at [40, 300] on icon at bounding box center [39, 328] width 6 height 6
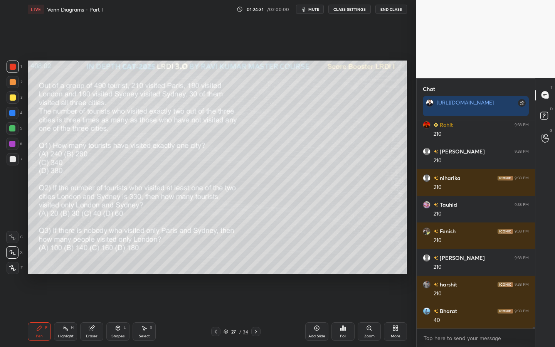
drag, startPoint x: 13, startPoint y: 163, endPoint x: 24, endPoint y: 160, distance: 11.9
click at [14, 162] on div at bounding box center [13, 159] width 12 height 12
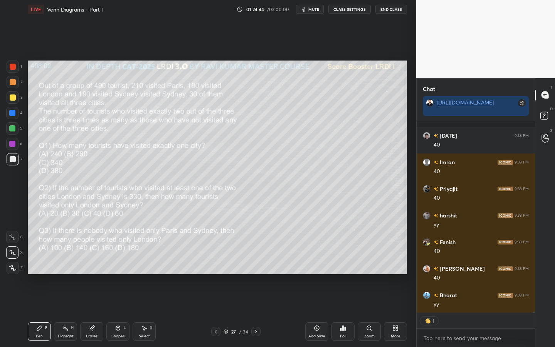
scroll to position [30048, 0]
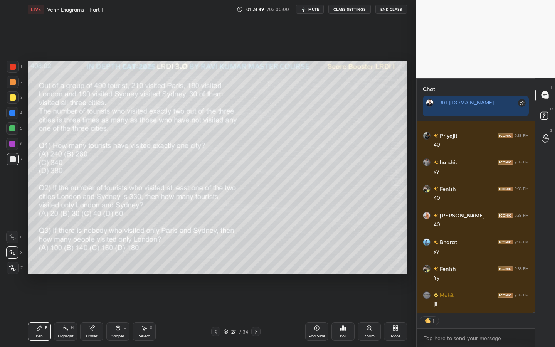
click at [13, 83] on div at bounding box center [13, 82] width 6 height 6
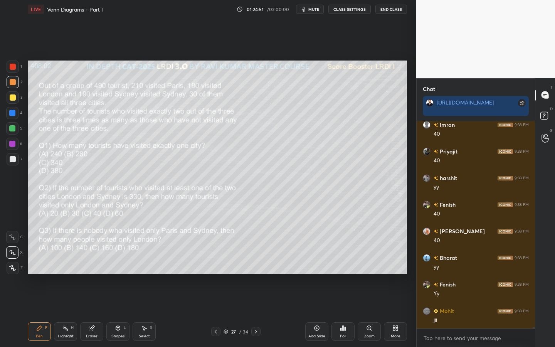
scroll to position [30032, 0]
click at [13, 144] on div at bounding box center [12, 144] width 6 height 6
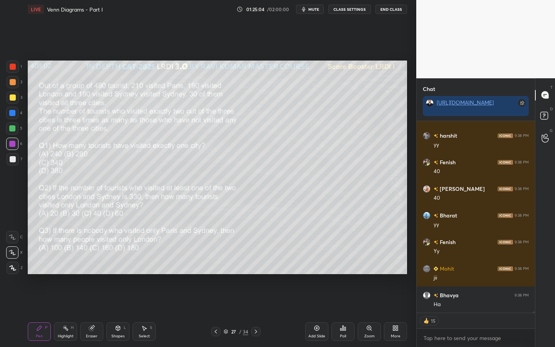
scroll to position [30101, 0]
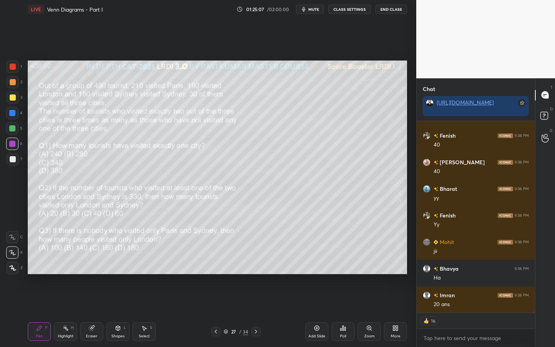
click at [67, 300] on div "Highlight" at bounding box center [66, 336] width 16 height 4
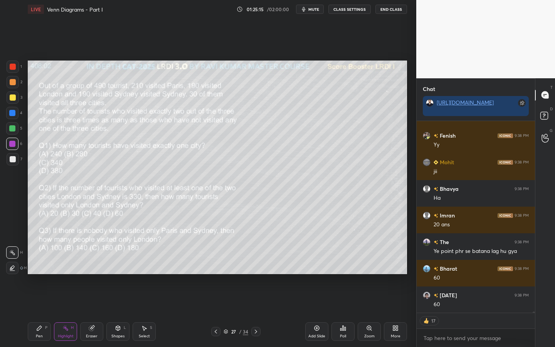
scroll to position [30208, 0]
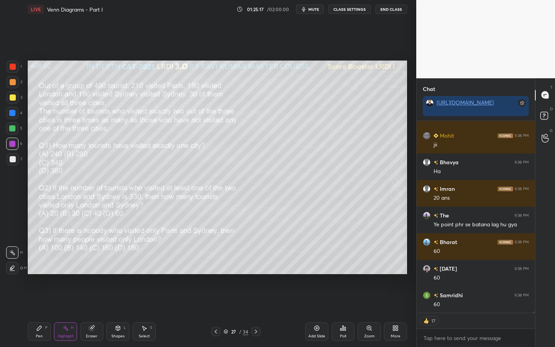
click at [14, 265] on icon at bounding box center [12, 268] width 6 height 6
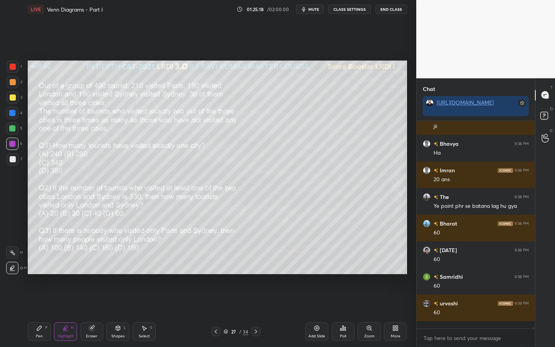
scroll to position [3, 3]
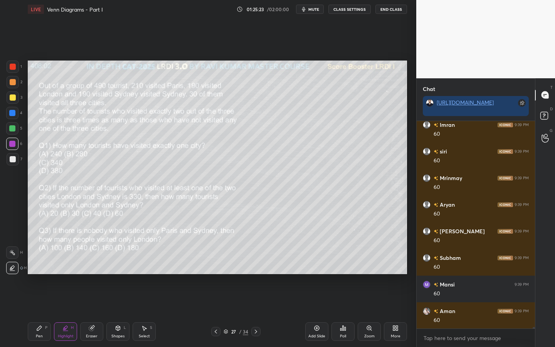
click at [32, 300] on div "Pen P" at bounding box center [39, 331] width 23 height 19
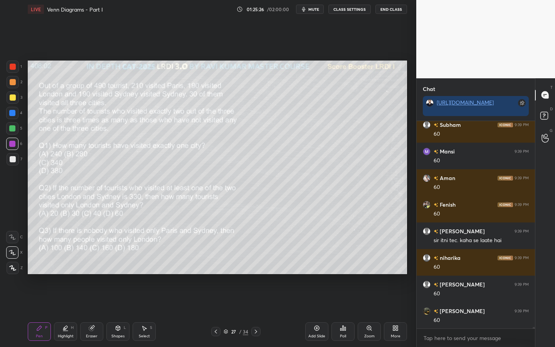
click at [13, 98] on div at bounding box center [13, 98] width 6 height 6
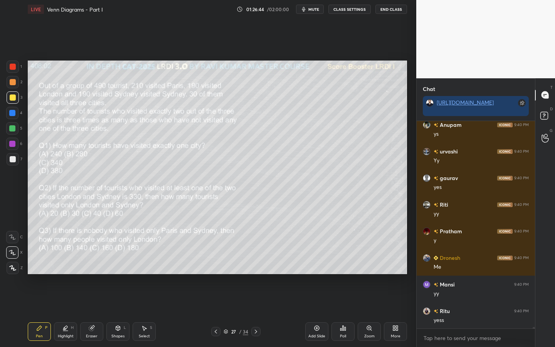
scroll to position [31256, 0]
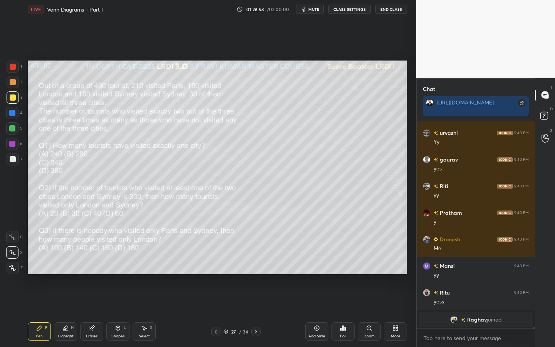
click at [70, 300] on div "Highlight H" at bounding box center [65, 331] width 23 height 19
click at [15, 251] on icon at bounding box center [12, 253] width 6 height 6
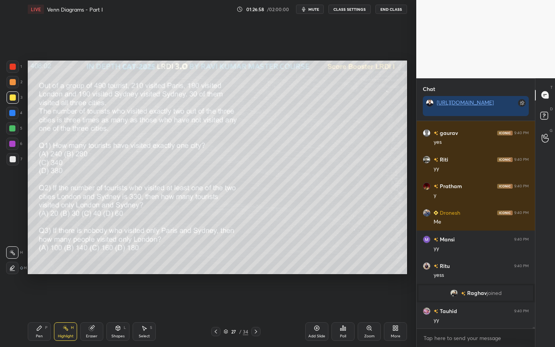
scroll to position [29280, 0]
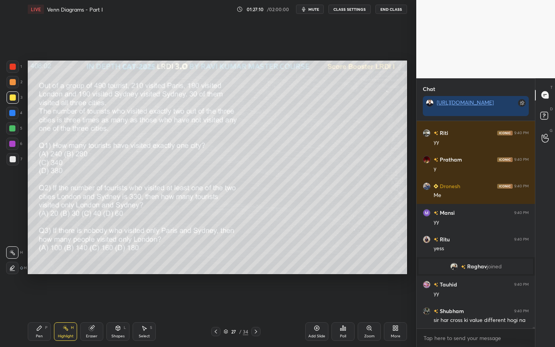
click at [36, 300] on div "Pen" at bounding box center [39, 336] width 7 height 4
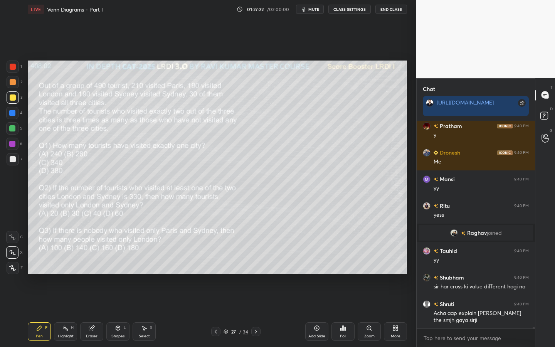
drag, startPoint x: 67, startPoint y: 333, endPoint x: 74, endPoint y: 332, distance: 7.8
click at [67, 300] on div "Highlight H" at bounding box center [65, 331] width 23 height 19
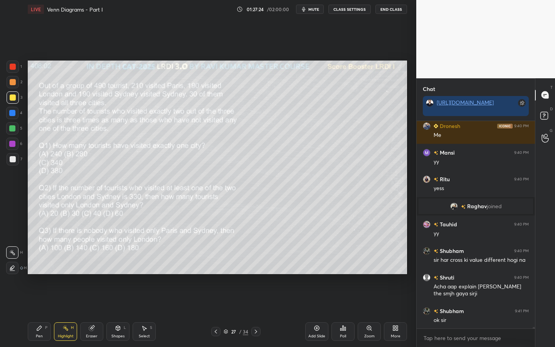
click at [87, 300] on div "Eraser" at bounding box center [91, 331] width 23 height 19
click at [33, 300] on div "Pen P" at bounding box center [39, 331] width 23 height 19
click at [15, 67] on div at bounding box center [13, 67] width 6 height 6
click at [65, 300] on div "Highlight" at bounding box center [66, 336] width 16 height 4
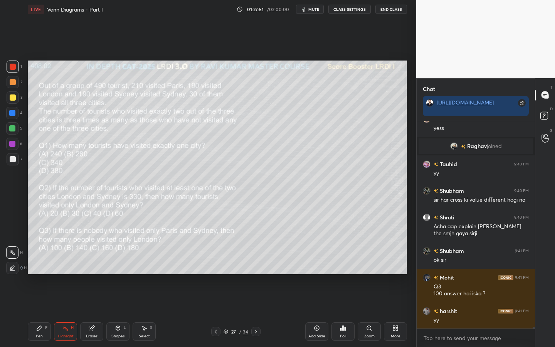
scroll to position [29427, 0]
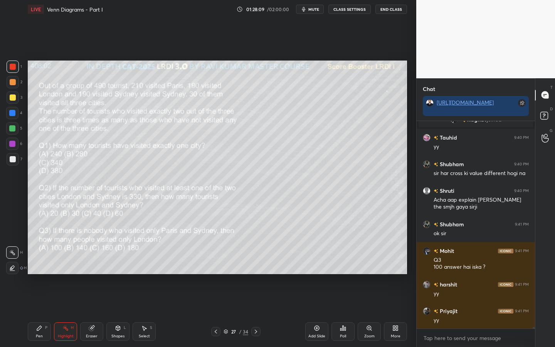
click at [318, 300] on icon at bounding box center [317, 328] width 6 height 6
click at [128, 300] on div "Pen P Highlight H Eraser Shapes L Select S" at bounding box center [97, 331] width 139 height 19
click at [117, 300] on div "Shapes L" at bounding box center [117, 331] width 23 height 19
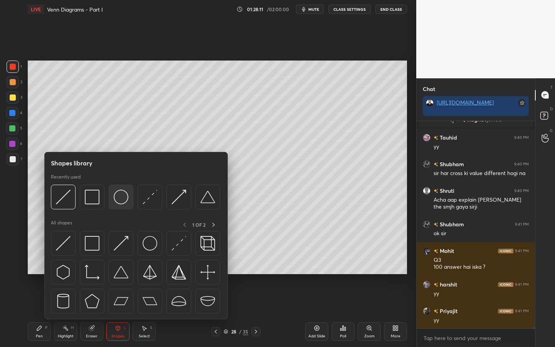
click at [120, 202] on img at bounding box center [121, 197] width 15 height 15
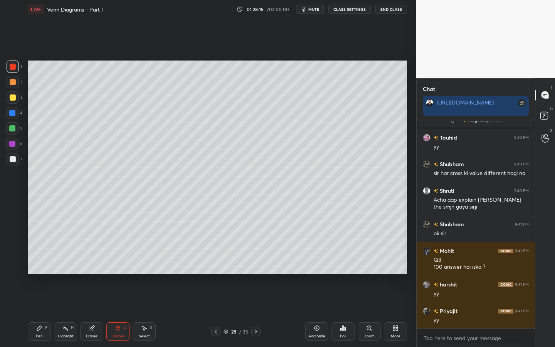
click at [41, 300] on icon at bounding box center [39, 328] width 6 height 6
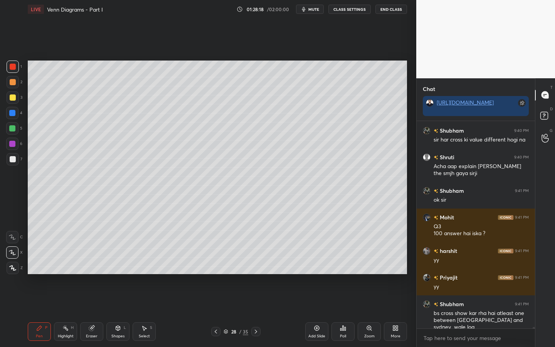
click at [214, 300] on icon at bounding box center [216, 332] width 6 height 6
click at [255, 300] on icon at bounding box center [256, 332] width 6 height 6
click at [215, 300] on icon at bounding box center [216, 332] width 6 height 6
click at [257, 300] on icon at bounding box center [256, 332] width 6 height 6
click at [12, 115] on div at bounding box center [12, 113] width 6 height 6
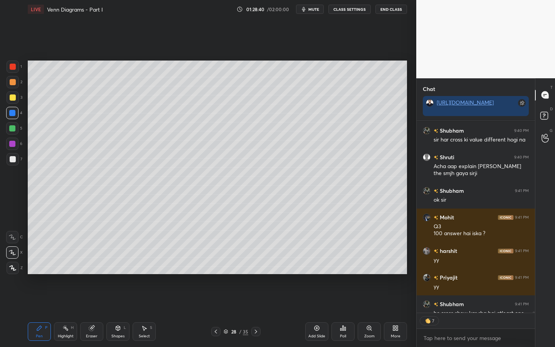
scroll to position [29503, 0]
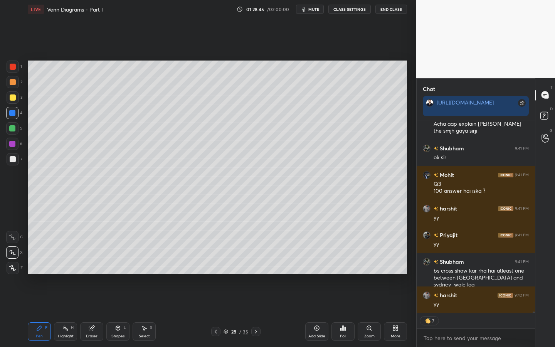
click at [13, 99] on div at bounding box center [13, 98] width 6 height 6
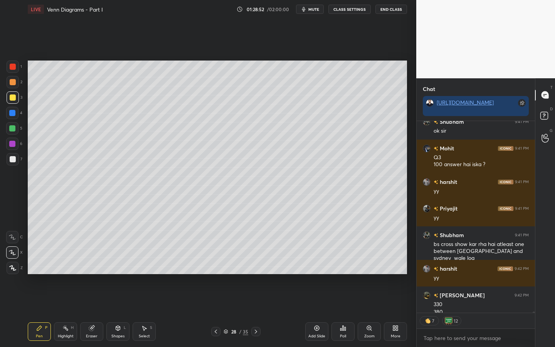
scroll to position [29538, 0]
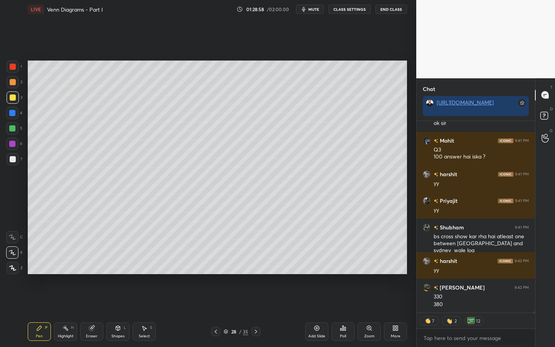
click at [15, 128] on div at bounding box center [12, 128] width 6 height 6
click at [89, 300] on div "Eraser" at bounding box center [91, 331] width 23 height 19
click at [38, 300] on div "Pen" at bounding box center [39, 336] width 7 height 4
click at [13, 116] on div at bounding box center [12, 113] width 6 height 6
click at [14, 164] on div at bounding box center [13, 159] width 12 height 12
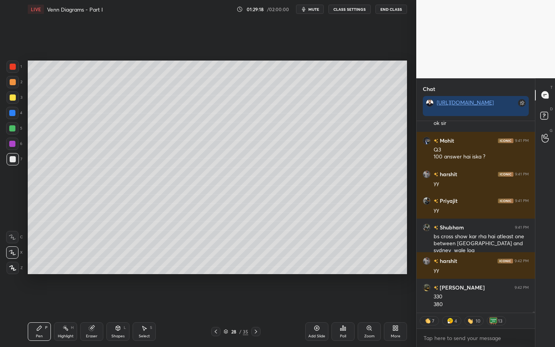
click at [216, 300] on icon at bounding box center [216, 332] width 6 height 6
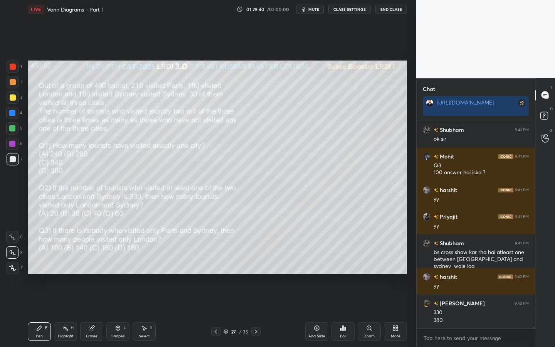
scroll to position [29548, 0]
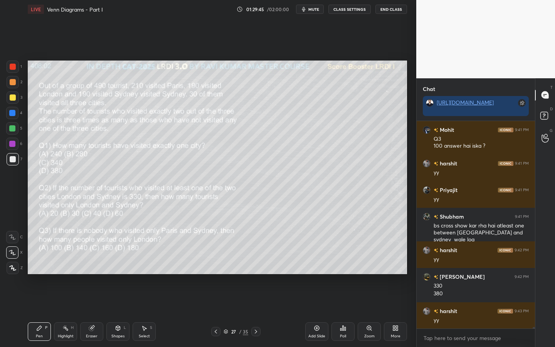
click at [64, 300] on div "Highlight" at bounding box center [66, 336] width 16 height 4
click at [255, 300] on icon at bounding box center [256, 332] width 6 height 6
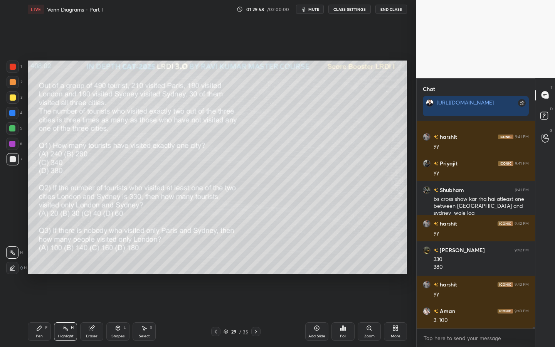
click at [113, 300] on div "Shapes L" at bounding box center [117, 331] width 23 height 19
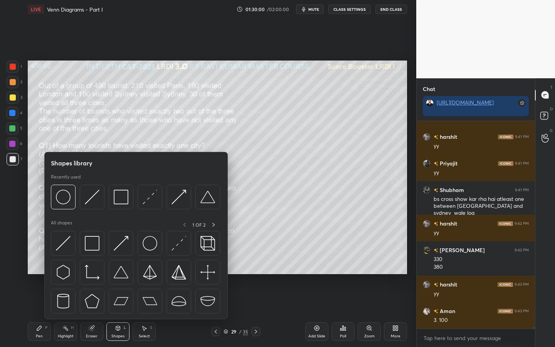
click at [211, 300] on div at bounding box center [215, 331] width 9 height 9
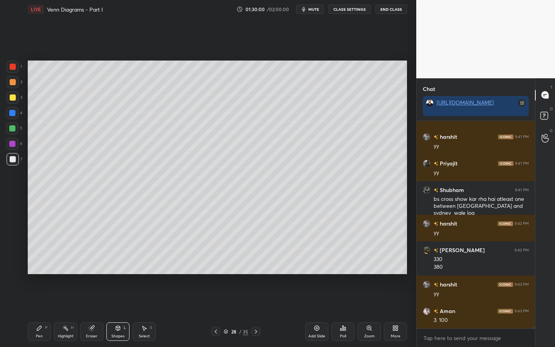
click at [214, 300] on icon at bounding box center [216, 332] width 6 height 6
click at [215, 300] on icon at bounding box center [216, 332] width 6 height 6
click at [218, 300] on icon at bounding box center [216, 332] width 6 height 6
click at [142, 300] on div "Select S" at bounding box center [144, 331] width 23 height 19
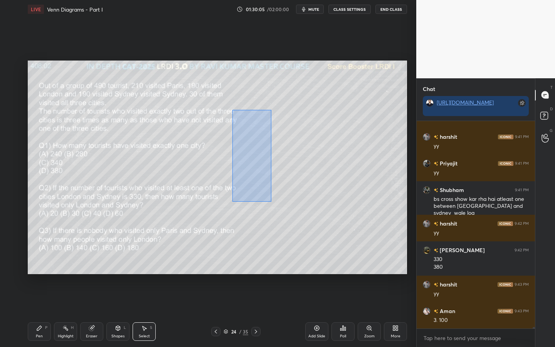
drag, startPoint x: 271, startPoint y: 201, endPoint x: 232, endPoint y: 110, distance: 99.4
click at [232, 110] on div "0 ° Undo Copy Paste here Duplicate Duplicate to new slide Delete" at bounding box center [218, 168] width 380 height 214
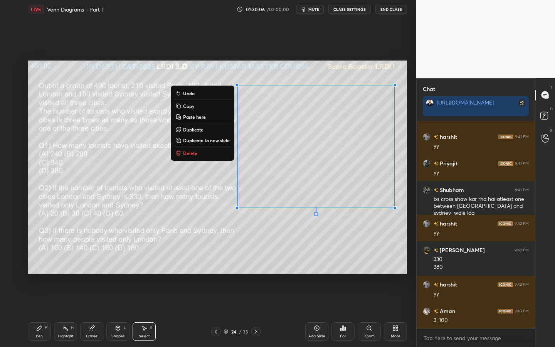
click at [190, 110] on button "Copy" at bounding box center [202, 105] width 57 height 9
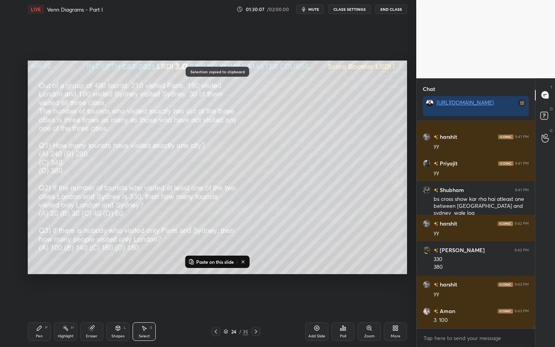
click at [258, 300] on icon at bounding box center [256, 332] width 6 height 6
click at [259, 300] on div at bounding box center [256, 331] width 9 height 9
click at [255, 300] on icon at bounding box center [256, 332] width 6 height 6
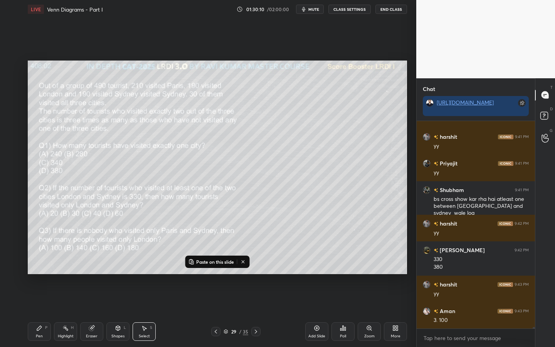
click at [221, 259] on p "Paste on this slide" at bounding box center [215, 262] width 38 height 6
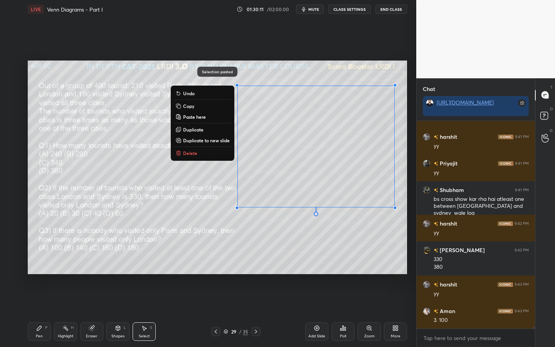
click at [118, 300] on div "Shapes L" at bounding box center [117, 331] width 23 height 19
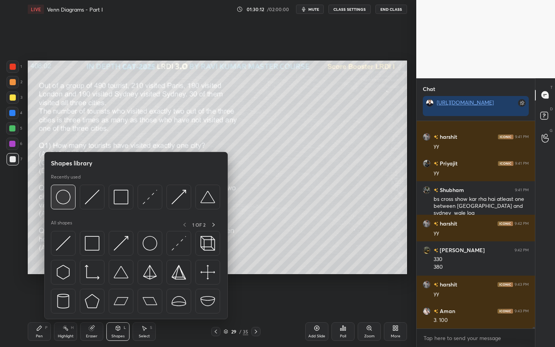
click at [67, 203] on div at bounding box center [63, 197] width 25 height 25
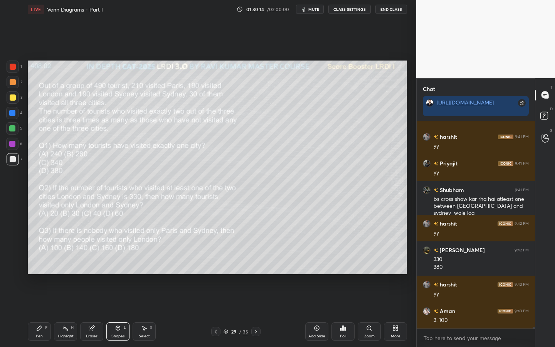
click at [12, 80] on div at bounding box center [13, 82] width 6 height 6
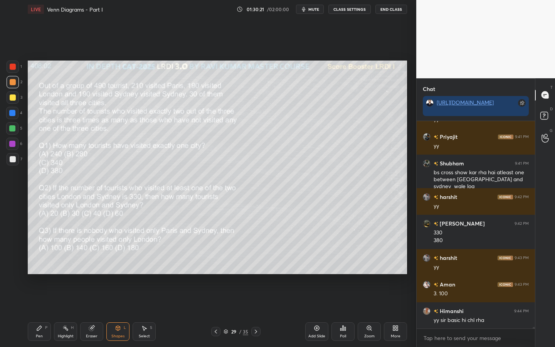
click at [40, 300] on div "Pen P" at bounding box center [39, 331] width 23 height 19
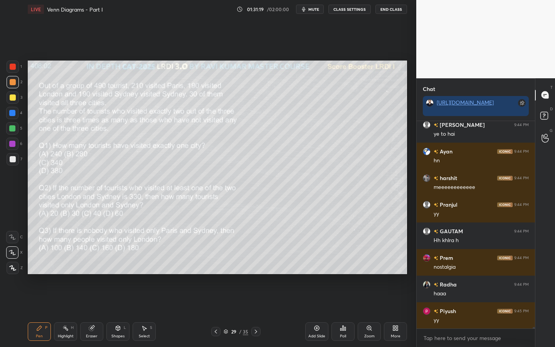
scroll to position [30693, 0]
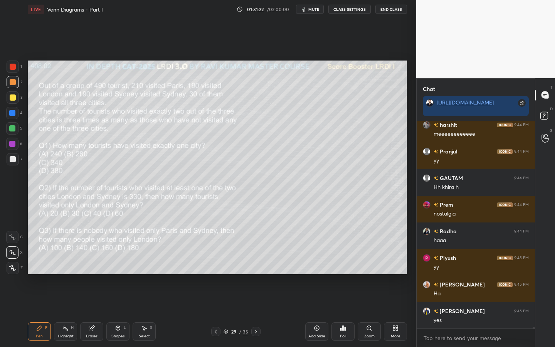
click at [11, 127] on div at bounding box center [12, 128] width 6 height 6
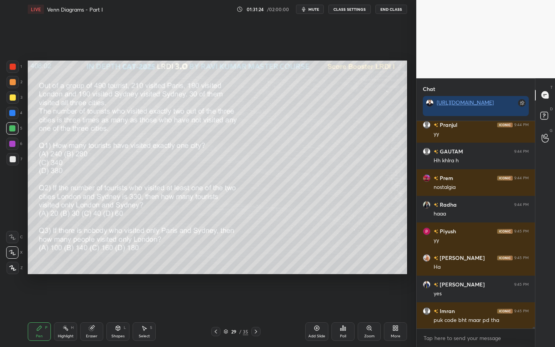
click at [13, 80] on div at bounding box center [13, 82] width 6 height 6
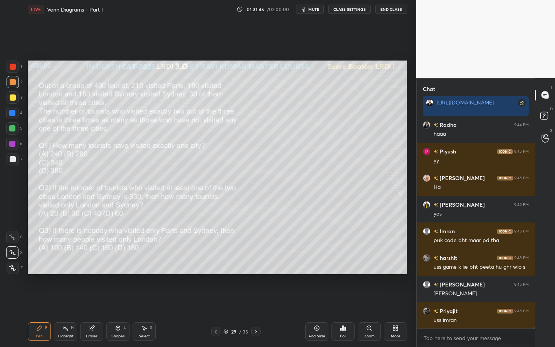
scroll to position [30853, 0]
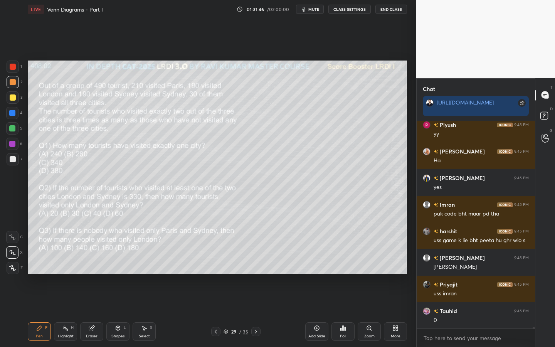
drag, startPoint x: 14, startPoint y: 68, endPoint x: 25, endPoint y: 76, distance: 13.8
click at [14, 68] on div at bounding box center [13, 67] width 6 height 6
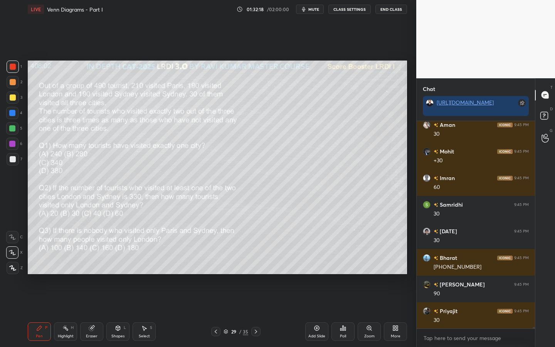
scroll to position [31652, 0]
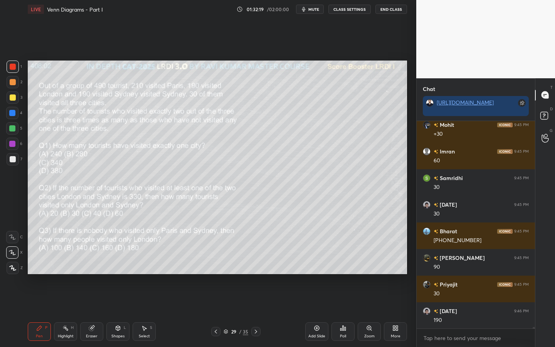
drag, startPoint x: 10, startPoint y: 115, endPoint x: 17, endPoint y: 115, distance: 6.6
click at [10, 115] on div at bounding box center [12, 113] width 6 height 6
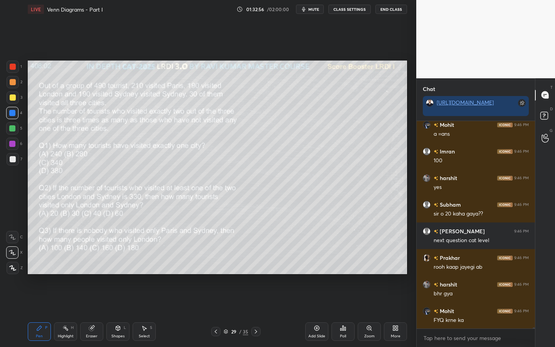
scroll to position [32105, 0]
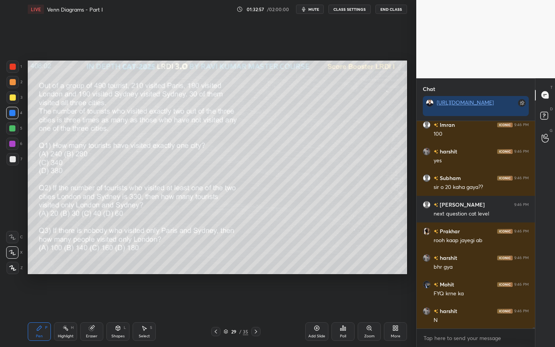
click at [219, 300] on div at bounding box center [215, 331] width 9 height 9
click at [217, 300] on icon at bounding box center [216, 332] width 6 height 6
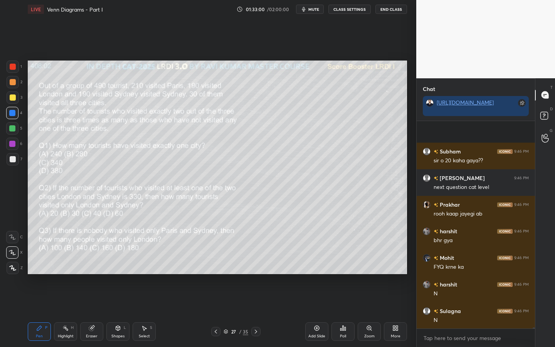
scroll to position [32184, 0]
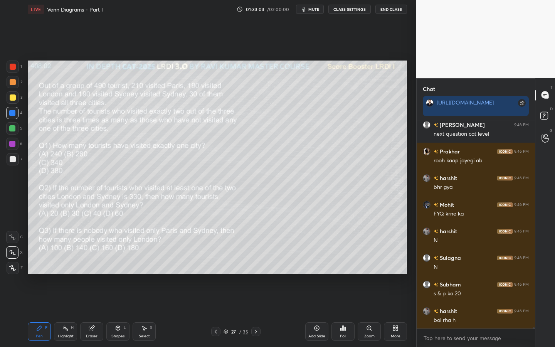
click at [256, 300] on icon at bounding box center [256, 332] width 6 height 6
click at [256, 300] on icon at bounding box center [256, 332] width 2 height 4
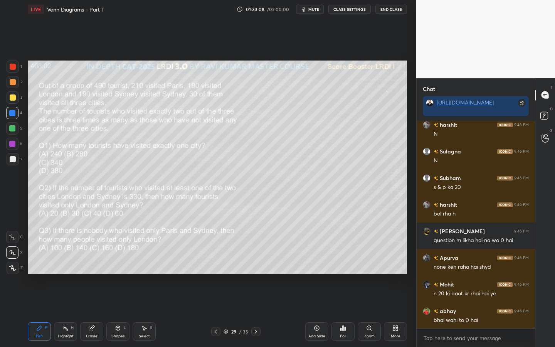
scroll to position [32318, 0]
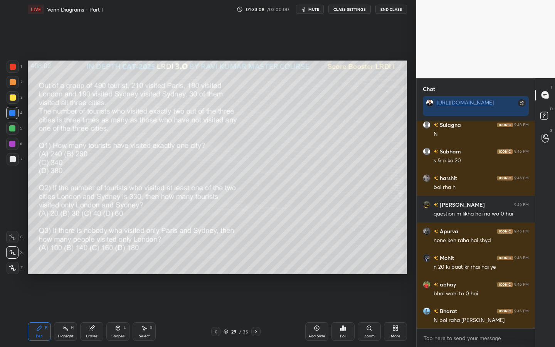
click at [12, 66] on div at bounding box center [13, 67] width 6 height 6
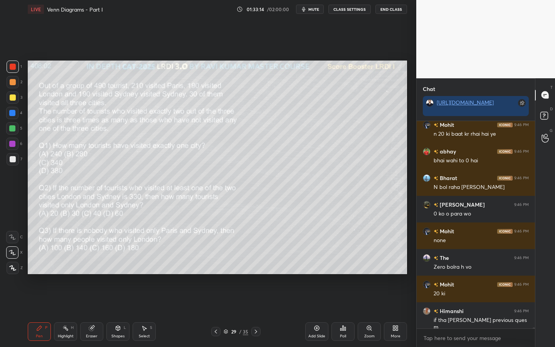
scroll to position [32477, 0]
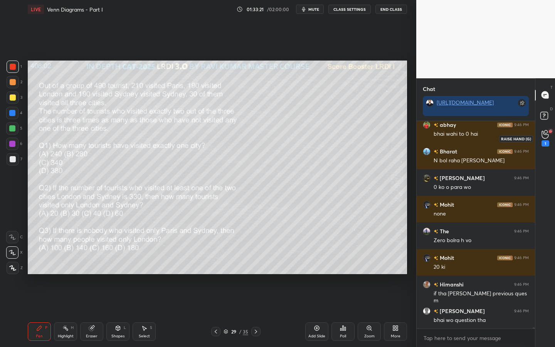
click at [545, 140] on div "1" at bounding box center [546, 138] width 8 height 17
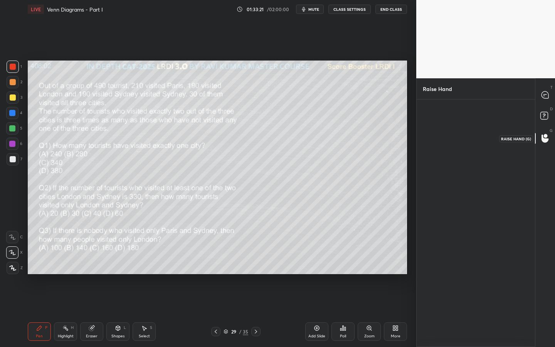
scroll to position [3, 3]
click at [435, 127] on img "grid" at bounding box center [441, 130] width 22 height 22
click at [442, 153] on button "INVITE" at bounding box center [441, 153] width 28 height 10
click at [547, 92] on icon at bounding box center [545, 94] width 7 height 7
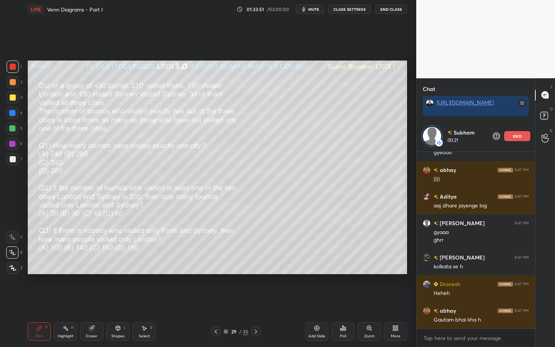
scroll to position [33121, 0]
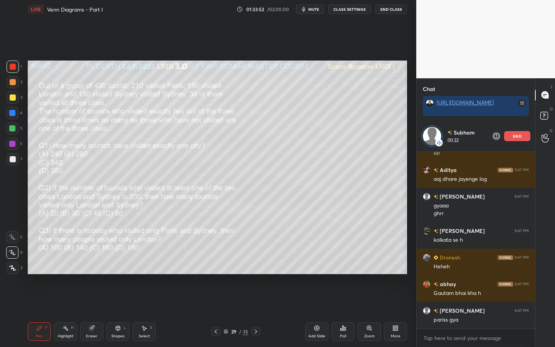
click at [217, 300] on icon at bounding box center [216, 332] width 2 height 4
click at [217, 300] on icon at bounding box center [216, 332] width 6 height 6
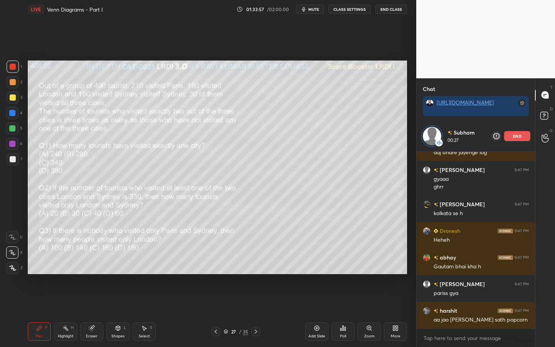
click at [254, 300] on icon at bounding box center [256, 332] width 6 height 6
click at [256, 300] on icon at bounding box center [256, 332] width 6 height 6
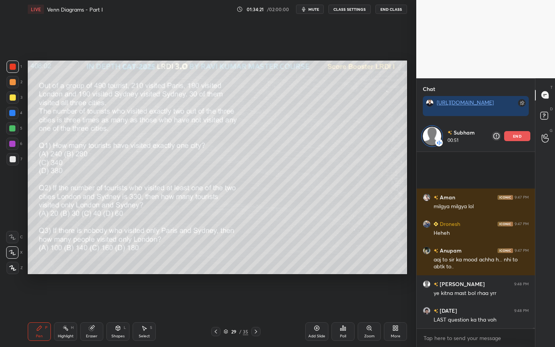
scroll to position [33580, 0]
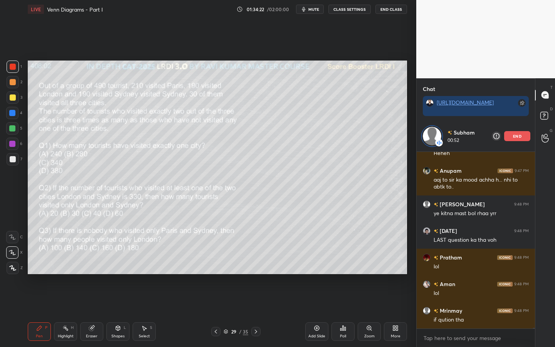
click at [216, 300] on icon at bounding box center [216, 332] width 6 height 6
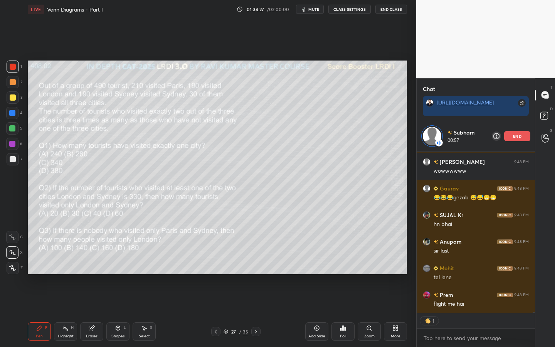
scroll to position [33836, 0]
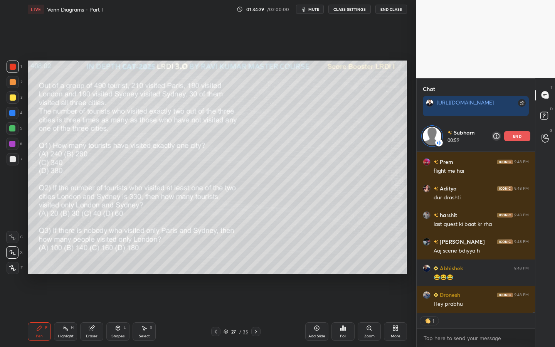
click at [60, 300] on div "Highlight" at bounding box center [66, 336] width 16 height 4
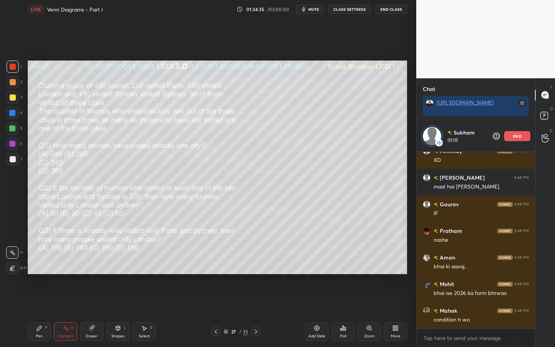
scroll to position [34113, 0]
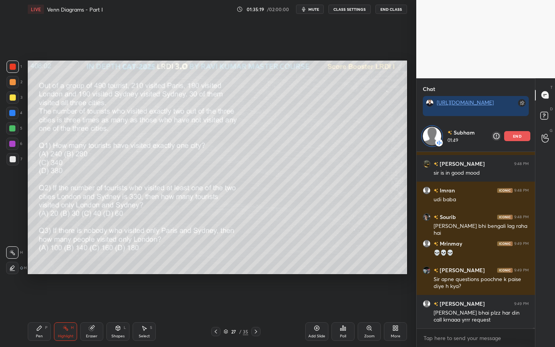
click at [255, 300] on icon at bounding box center [256, 332] width 6 height 6
click at [257, 300] on icon at bounding box center [256, 332] width 2 height 4
click at [256, 300] on icon at bounding box center [256, 332] width 6 height 6
click at [256, 300] on icon at bounding box center [256, 332] width 2 height 4
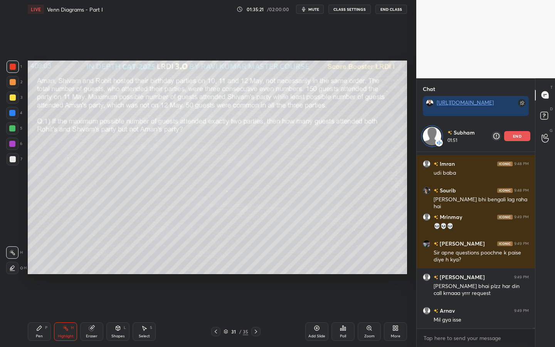
click at [216, 300] on icon at bounding box center [216, 332] width 6 height 6
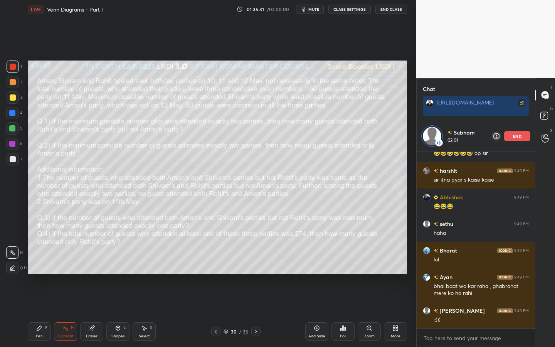
scroll to position [35239, 0]
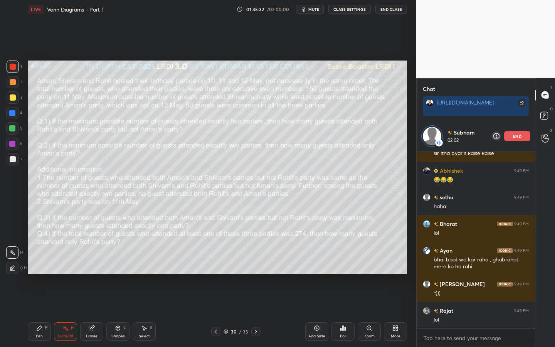
click at [520, 134] on p "end" at bounding box center [517, 136] width 8 height 4
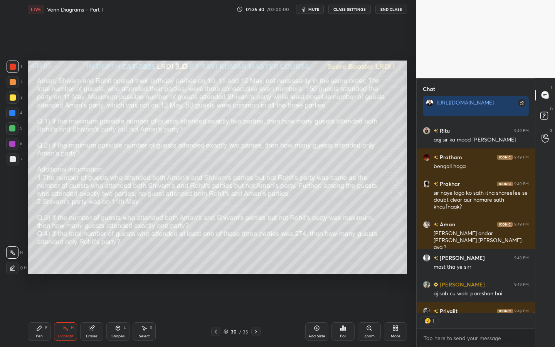
scroll to position [35457, 0]
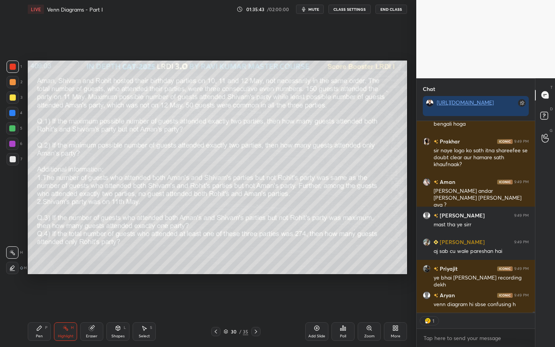
click at [98, 300] on div "Eraser" at bounding box center [91, 331] width 23 height 19
click at [17, 270] on span "Erase all" at bounding box center [13, 267] width 12 height 5
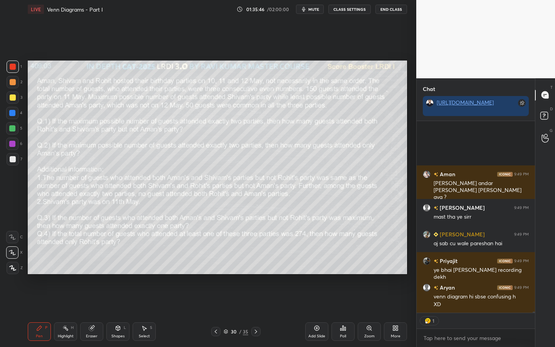
scroll to position [35545, 0]
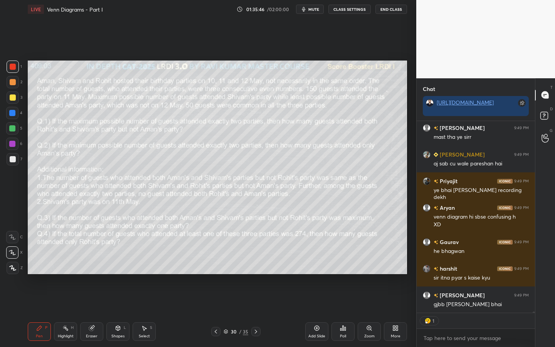
click at [14, 114] on div at bounding box center [12, 113] width 6 height 6
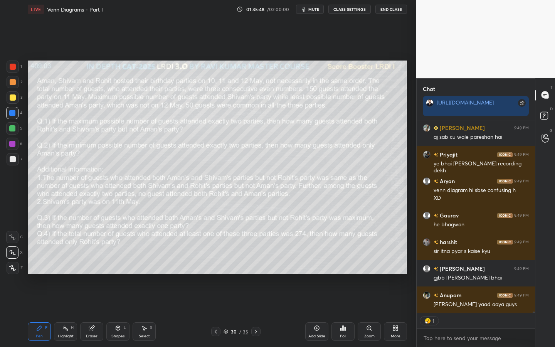
click at [99, 300] on div "Eraser" at bounding box center [91, 331] width 23 height 19
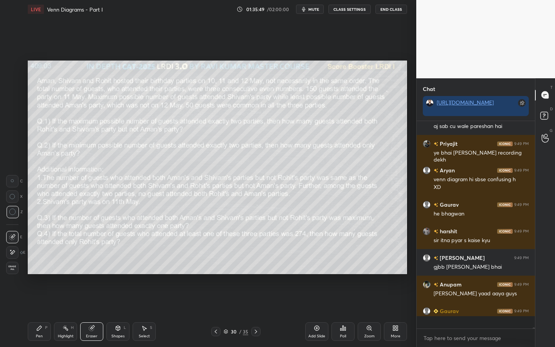
click at [119, 300] on icon at bounding box center [118, 327] width 4 height 1
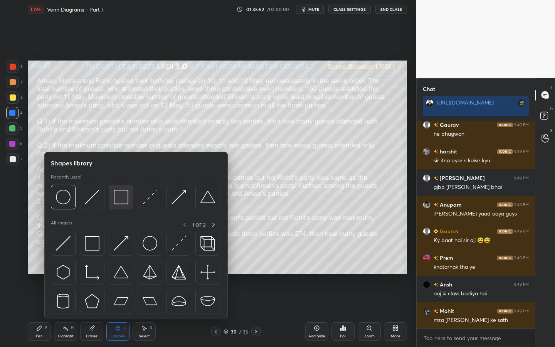
click at [119, 197] on img at bounding box center [121, 197] width 15 height 15
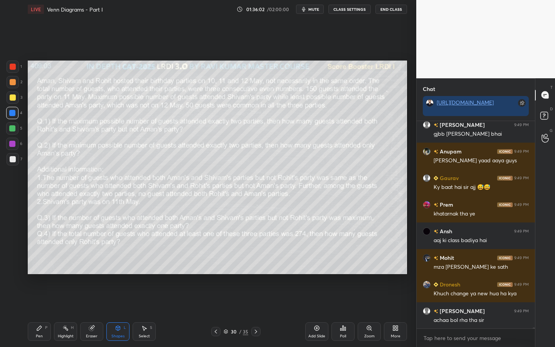
click at [12, 89] on div "2" at bounding box center [15, 83] width 16 height 15
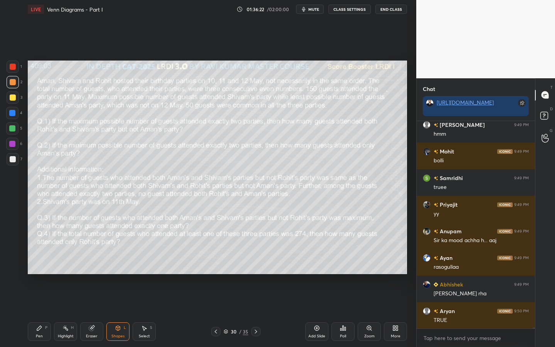
click at [41, 300] on icon at bounding box center [39, 328] width 6 height 6
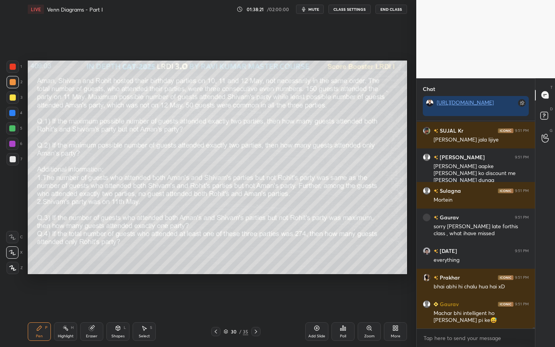
scroll to position [34807, 0]
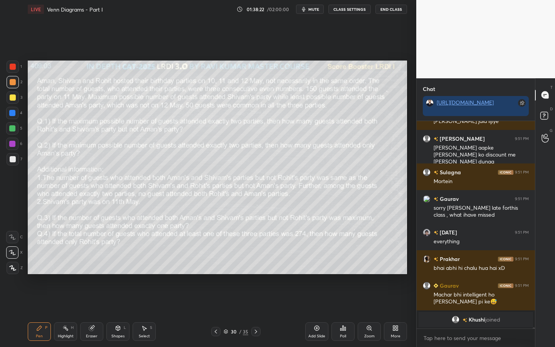
click at [90, 300] on icon at bounding box center [91, 328] width 5 height 5
click at [11, 267] on span "Erase all" at bounding box center [13, 267] width 12 height 5
click at [15, 244] on div "X" at bounding box center [14, 250] width 17 height 15
click at [14, 238] on icon at bounding box center [12, 237] width 7 height 5
click at [117, 300] on icon at bounding box center [118, 328] width 6 height 6
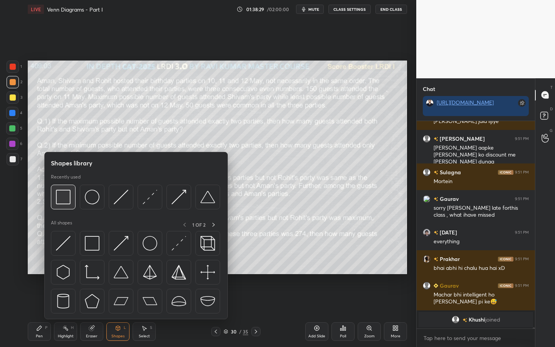
click at [64, 204] on img at bounding box center [63, 197] width 15 height 15
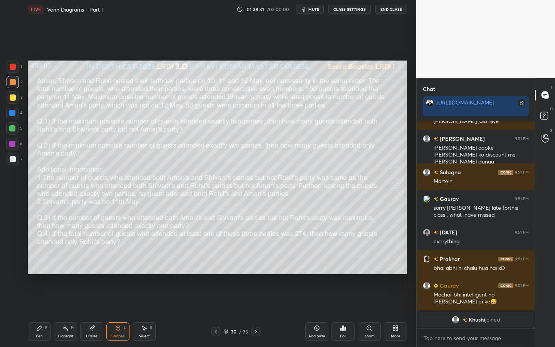
click at [13, 66] on div at bounding box center [13, 67] width 6 height 6
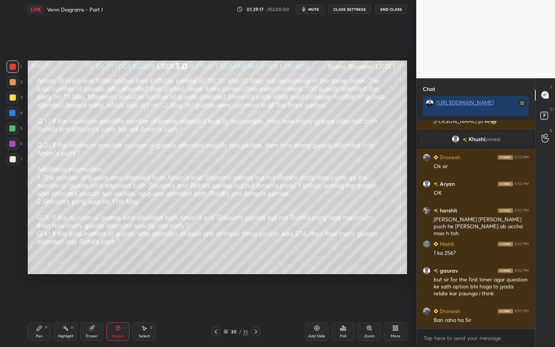
scroll to position [34905, 0]
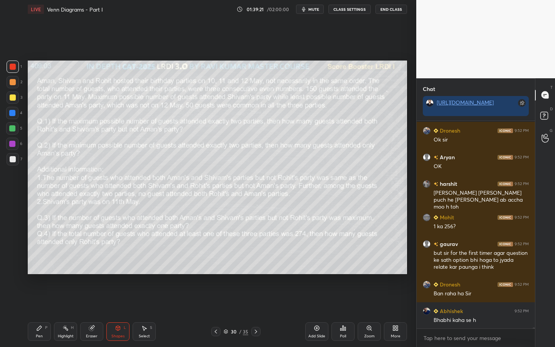
click at [96, 300] on div "Eraser" at bounding box center [91, 331] width 23 height 19
click at [14, 269] on span "Erase all" at bounding box center [13, 267] width 12 height 5
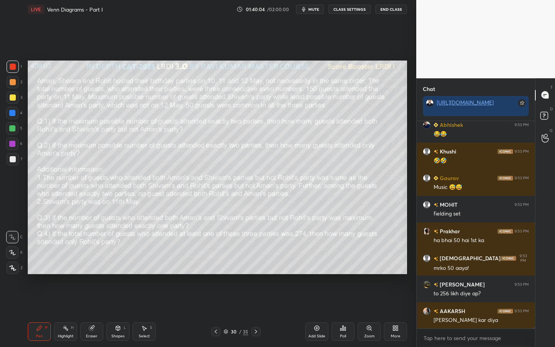
scroll to position [35364, 0]
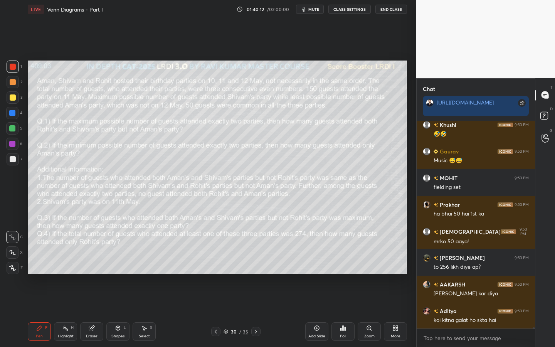
click at [91, 300] on icon at bounding box center [91, 328] width 5 height 5
click at [11, 271] on div "Erase all" at bounding box center [12, 268] width 12 height 12
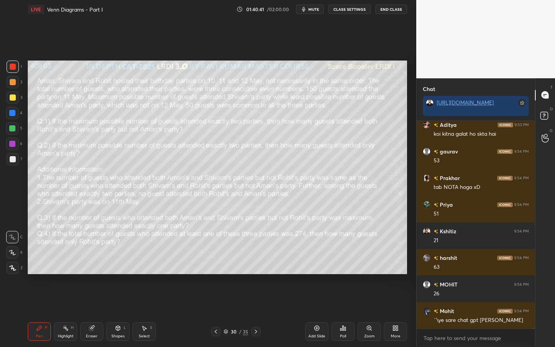
scroll to position [35577, 0]
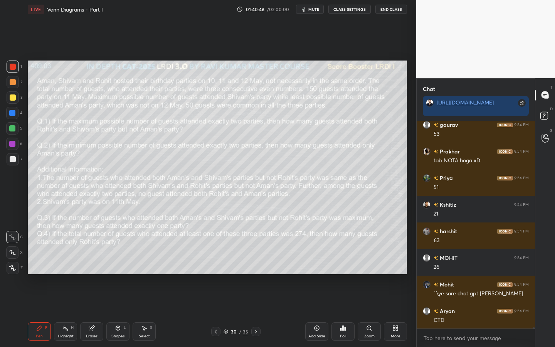
click at [92, 300] on icon at bounding box center [91, 328] width 5 height 5
click at [12, 268] on span "Erase all" at bounding box center [13, 267] width 12 height 5
click at [8, 82] on div at bounding box center [13, 82] width 12 height 12
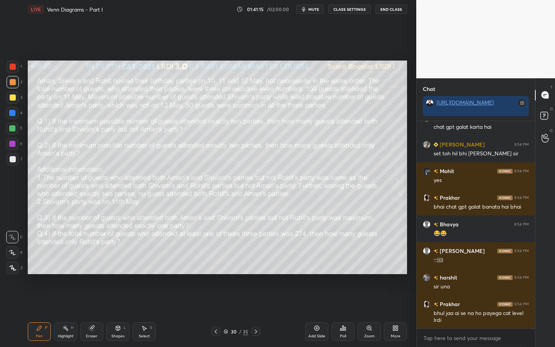
scroll to position [35851, 0]
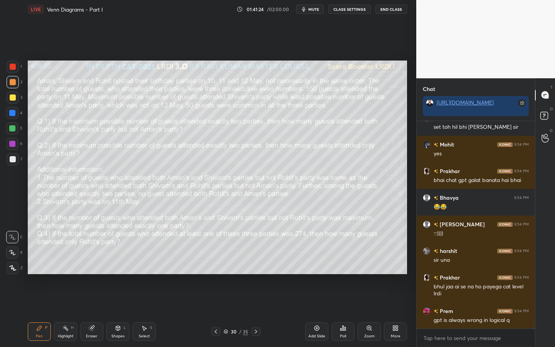
click at [88, 300] on div "Eraser" at bounding box center [91, 331] width 23 height 19
click at [15, 274] on div "Erase all" at bounding box center [12, 268] width 12 height 12
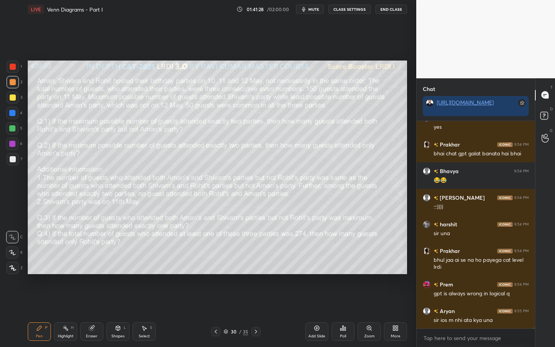
click at [253, 300] on icon at bounding box center [256, 332] width 6 height 6
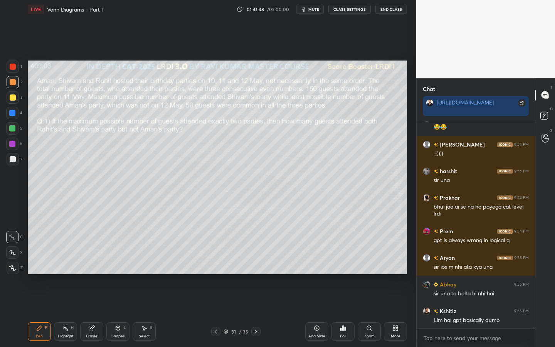
scroll to position [35938, 0]
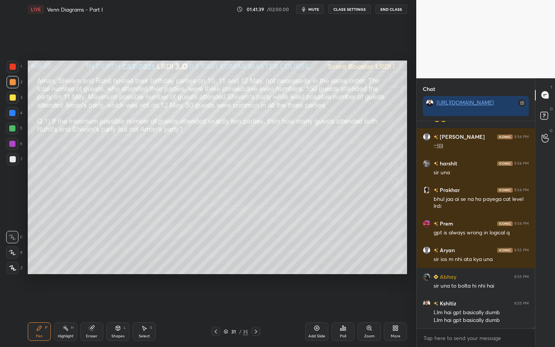
click at [14, 62] on div at bounding box center [13, 67] width 12 height 12
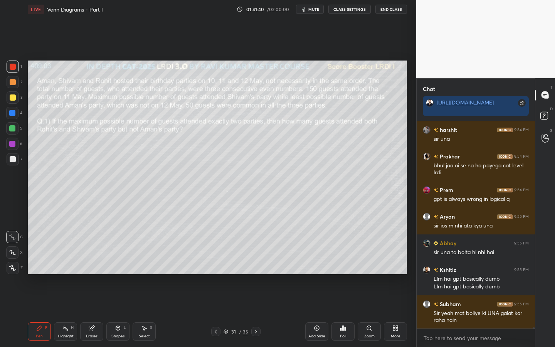
click at [12, 254] on icon at bounding box center [12, 252] width 7 height 5
click at [12, 269] on icon at bounding box center [12, 267] width 7 height 5
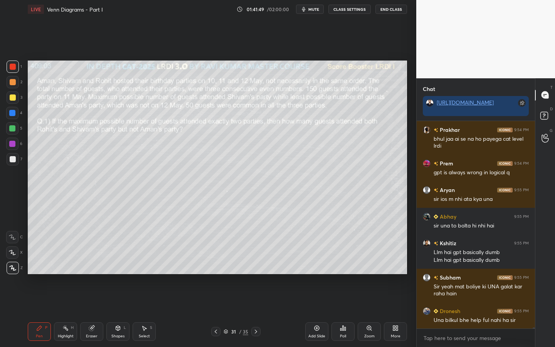
scroll to position [36032, 0]
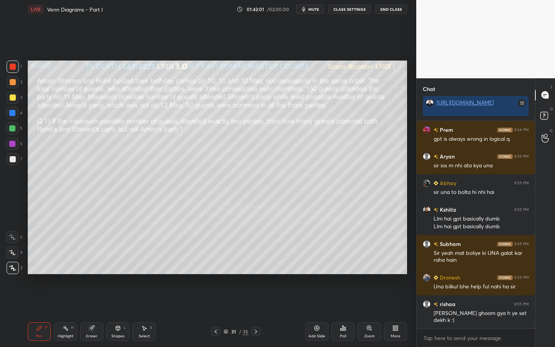
drag, startPoint x: 12, startPoint y: 115, endPoint x: 27, endPoint y: 111, distance: 15.2
click at [12, 115] on div at bounding box center [12, 113] width 6 height 6
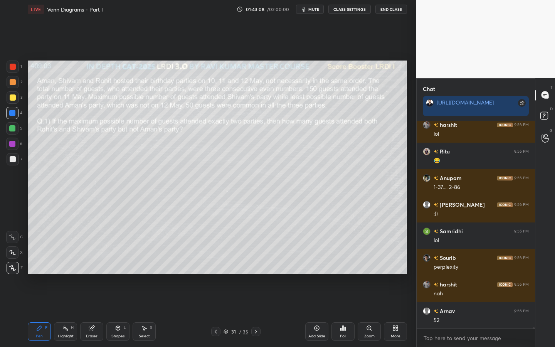
scroll to position [35925, 0]
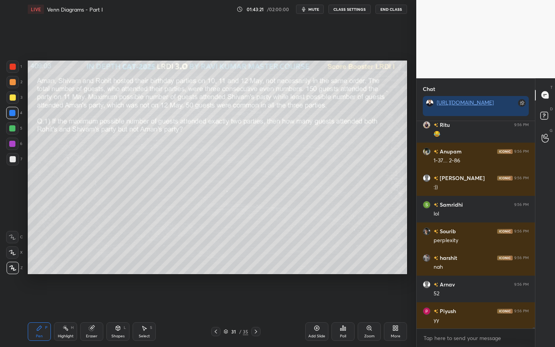
click at [13, 83] on div at bounding box center [13, 82] width 6 height 6
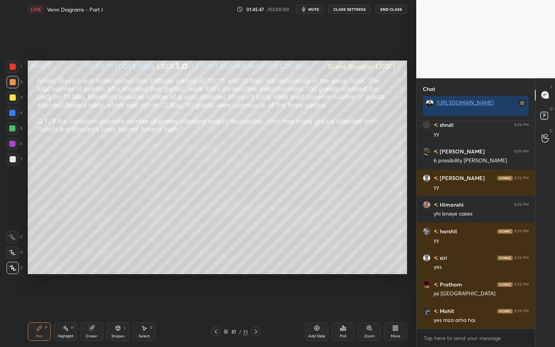
scroll to position [36864, 0]
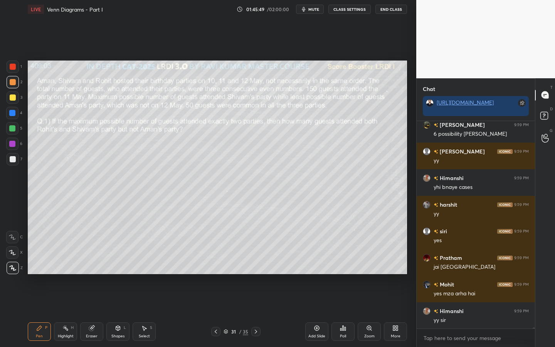
click at [10, 136] on div "5" at bounding box center [14, 129] width 16 height 15
click at [13, 255] on div at bounding box center [12, 252] width 12 height 12
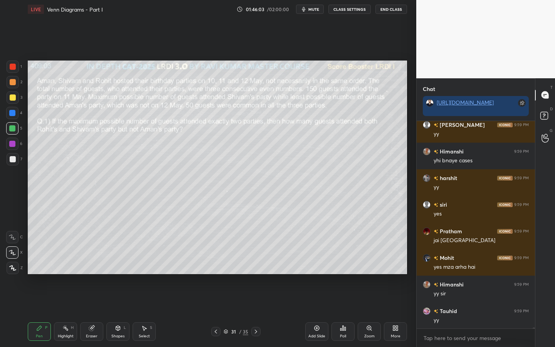
scroll to position [36917, 0]
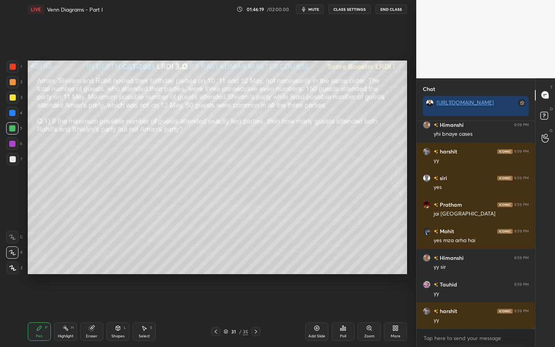
click at [61, 300] on div "Highlight" at bounding box center [66, 336] width 16 height 4
click at [36, 300] on div "Pen" at bounding box center [39, 336] width 7 height 4
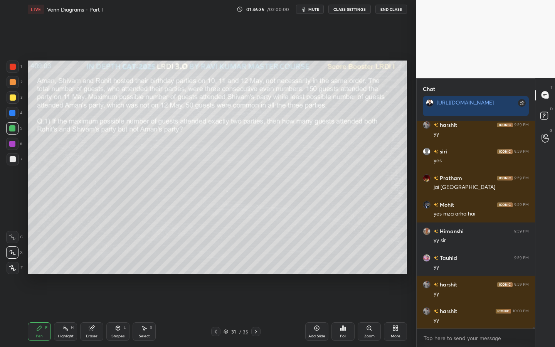
scroll to position [36971, 0]
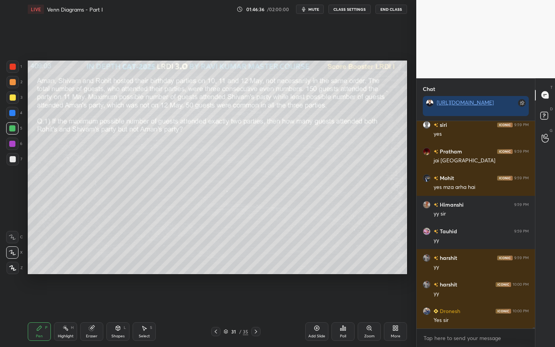
click at [215, 300] on icon at bounding box center [216, 332] width 6 height 6
click at [317, 300] on icon at bounding box center [317, 328] width 6 height 6
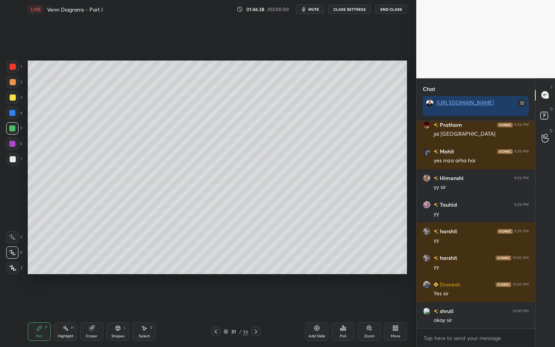
click at [14, 67] on div at bounding box center [13, 67] width 6 height 6
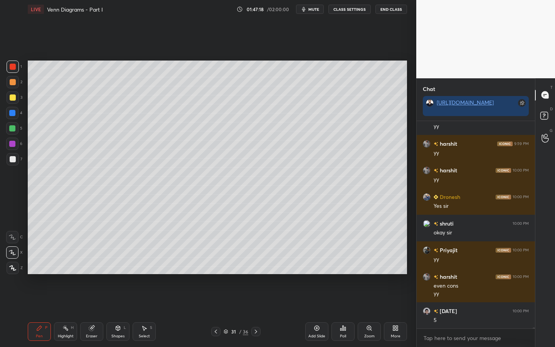
scroll to position [37112, 0]
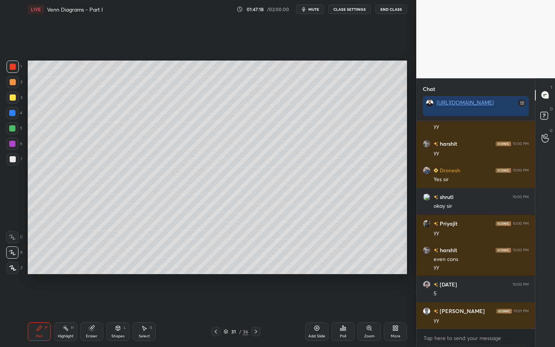
click at [214, 300] on div at bounding box center [215, 331] width 9 height 9
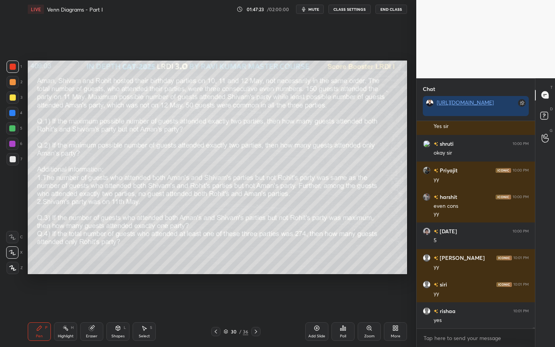
scroll to position [37191, 0]
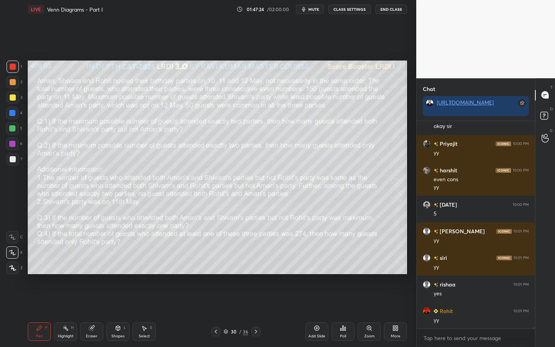
click at [257, 300] on icon at bounding box center [256, 332] width 6 height 6
click at [256, 300] on icon at bounding box center [256, 332] width 6 height 6
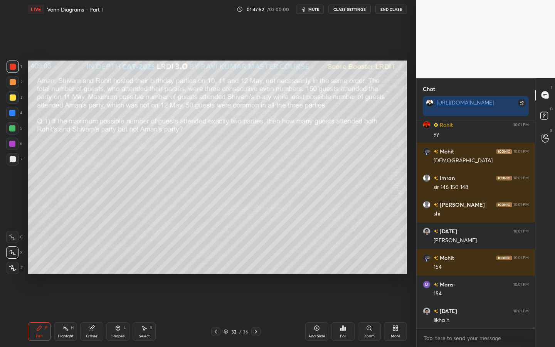
scroll to position [37404, 0]
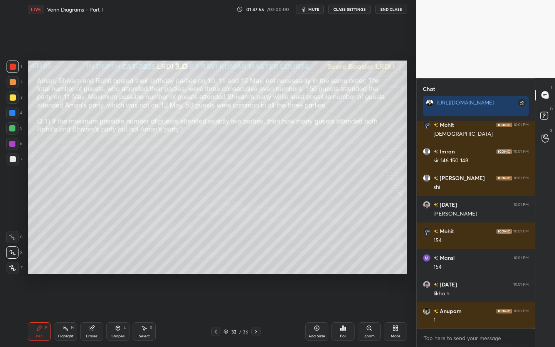
drag, startPoint x: 11, startPoint y: 113, endPoint x: 21, endPoint y: 113, distance: 10.0
click at [12, 113] on div at bounding box center [12, 113] width 6 height 6
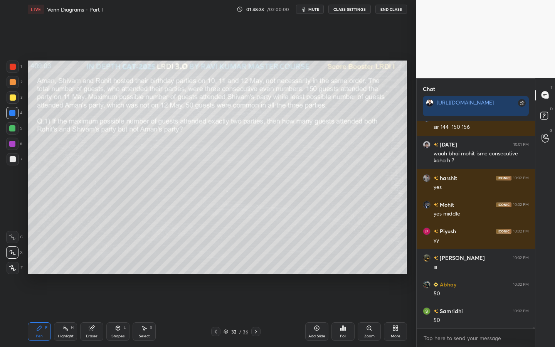
scroll to position [37651, 0]
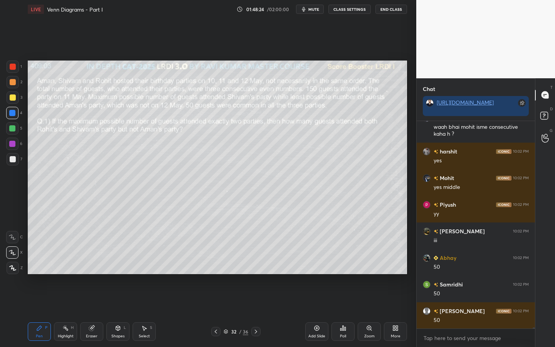
click at [14, 135] on div "5" at bounding box center [14, 129] width 16 height 15
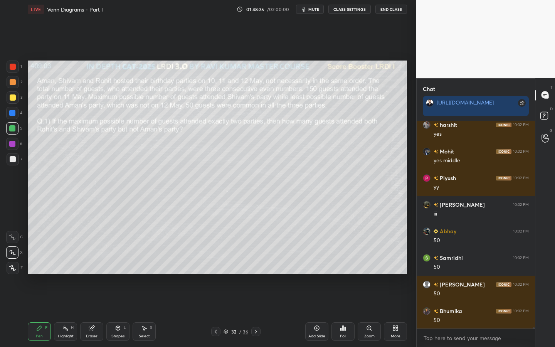
click at [13, 89] on div "2" at bounding box center [15, 83] width 16 height 15
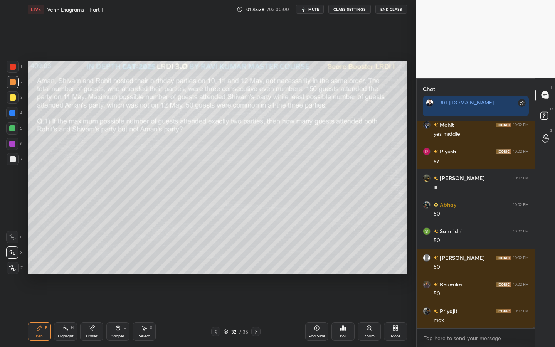
click at [15, 160] on div at bounding box center [13, 159] width 6 height 6
click at [68, 300] on div "Highlight H" at bounding box center [65, 331] width 23 height 19
click at [38, 300] on div "Pen" at bounding box center [39, 336] width 7 height 4
drag, startPoint x: 11, startPoint y: 128, endPoint x: 21, endPoint y: 133, distance: 11.4
click at [10, 128] on div at bounding box center [12, 128] width 6 height 6
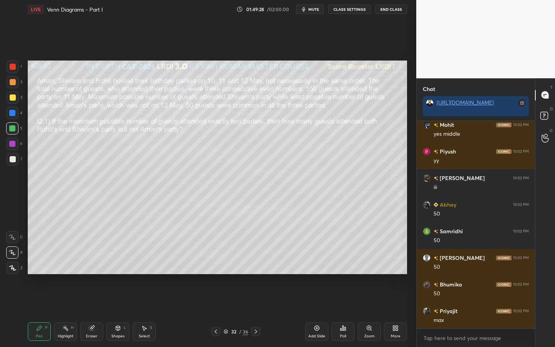
click at [14, 68] on div at bounding box center [13, 67] width 6 height 6
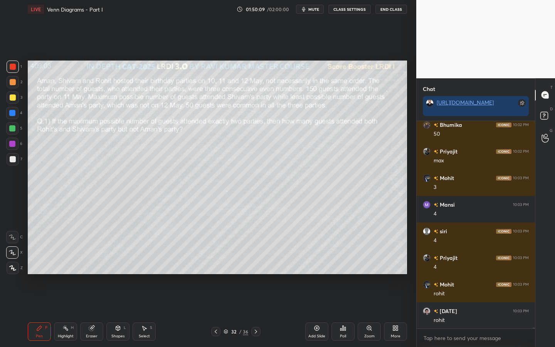
scroll to position [37890, 0]
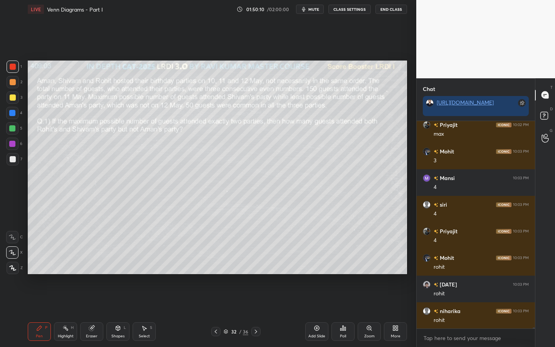
click at [71, 300] on div "H" at bounding box center [72, 328] width 3 height 4
click at [38, 300] on div "Pen P" at bounding box center [39, 331] width 23 height 19
click at [10, 129] on div at bounding box center [12, 128] width 6 height 6
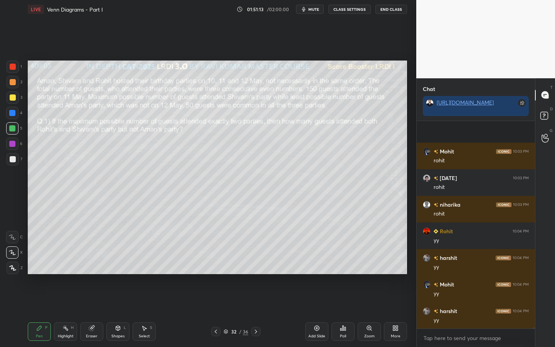
scroll to position [38050, 0]
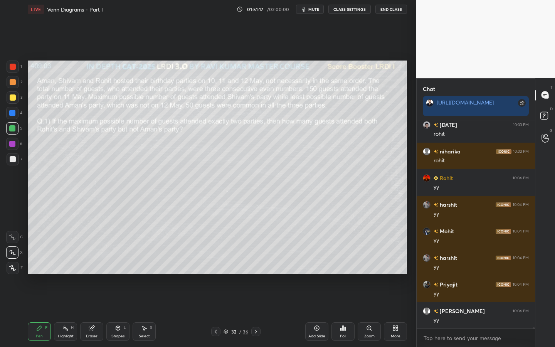
click at [216, 300] on icon at bounding box center [216, 332] width 6 height 6
click at [10, 67] on div at bounding box center [13, 67] width 6 height 6
click at [317, 300] on icon at bounding box center [317, 328] width 6 height 6
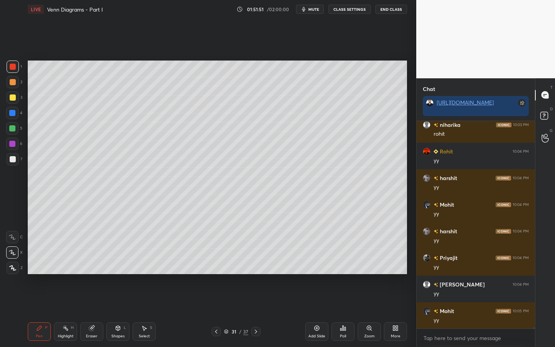
scroll to position [38130, 0]
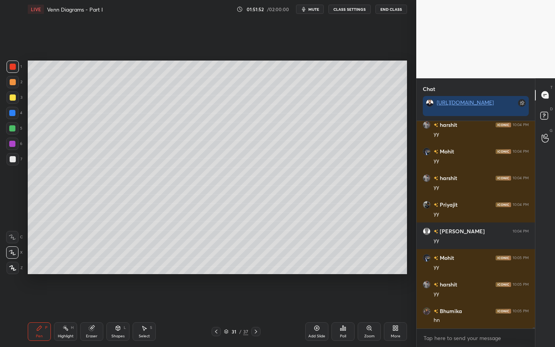
click at [13, 78] on div at bounding box center [13, 82] width 12 height 12
click at [116, 300] on icon at bounding box center [118, 328] width 4 height 5
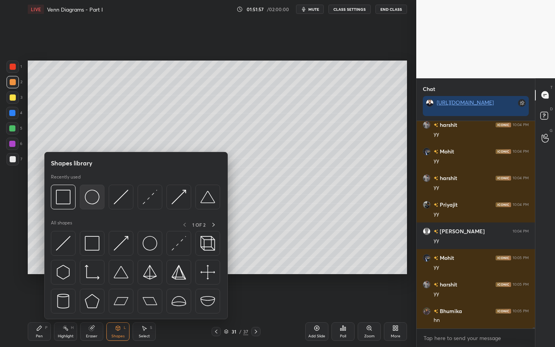
click at [89, 197] on img at bounding box center [92, 197] width 15 height 15
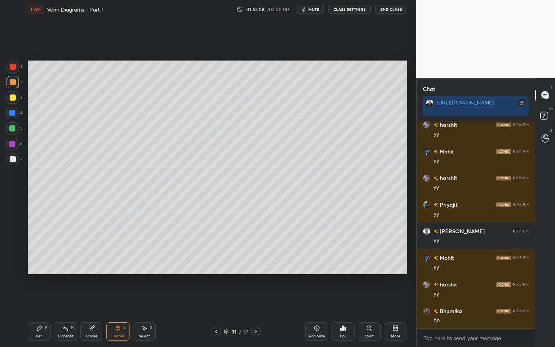
click at [47, 300] on div "Pen P" at bounding box center [39, 331] width 23 height 19
click at [11, 127] on div at bounding box center [12, 128] width 6 height 6
click at [216, 300] on icon at bounding box center [216, 332] width 6 height 6
click at [257, 300] on icon at bounding box center [256, 332] width 6 height 6
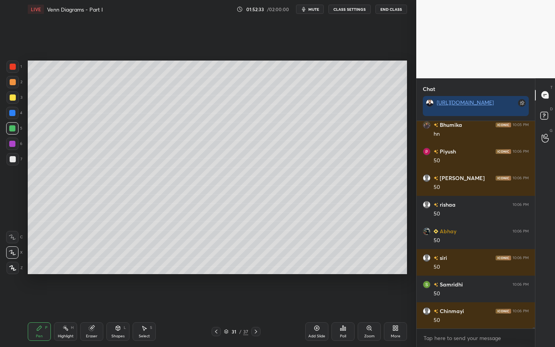
scroll to position [38343, 0]
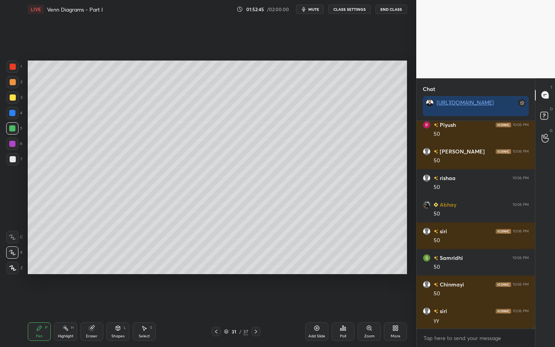
click at [218, 300] on icon at bounding box center [216, 332] width 6 height 6
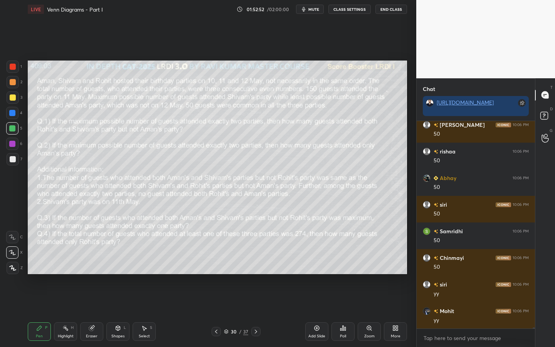
click at [256, 300] on icon at bounding box center [256, 332] width 2 height 4
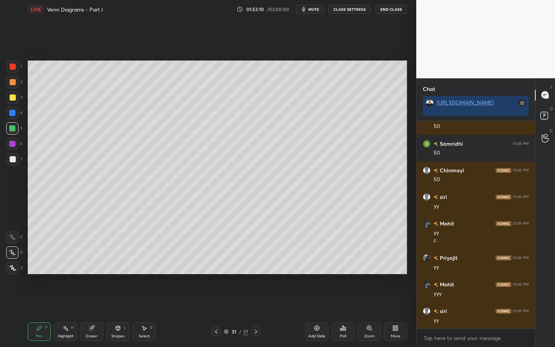
scroll to position [38484, 0]
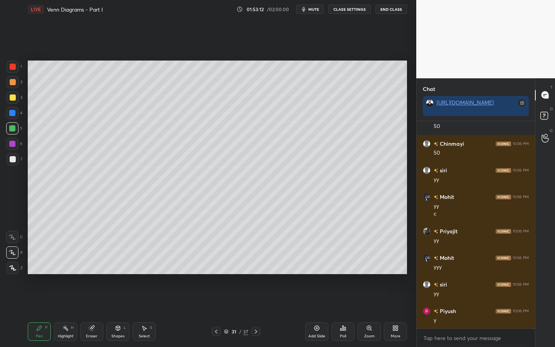
click at [15, 114] on div at bounding box center [12, 113] width 12 height 12
click at [67, 300] on div "Highlight" at bounding box center [66, 336] width 16 height 4
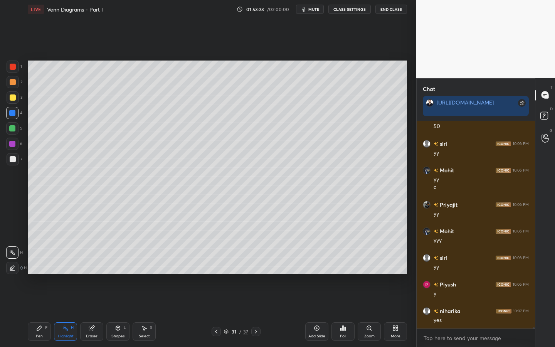
click at [42, 300] on div "Pen P" at bounding box center [39, 331] width 23 height 19
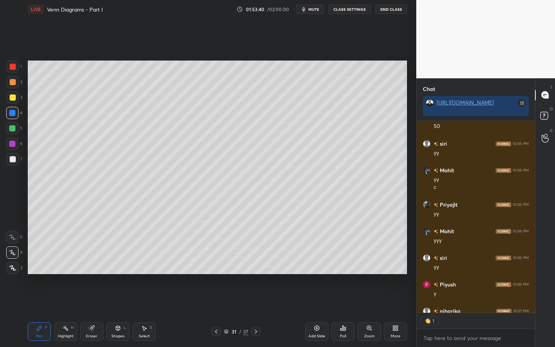
scroll to position [3, 3]
click at [64, 300] on div "Highlight" at bounding box center [66, 336] width 16 height 4
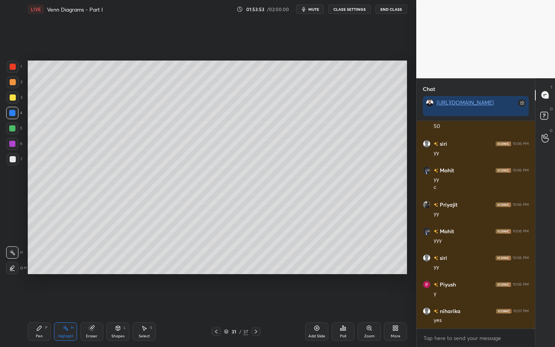
scroll to position [38537, 0]
click at [213, 300] on div "Pen P Highlight H Eraser Shapes L Select S 31 / 37 Add Slide Poll Zoom More" at bounding box center [218, 331] width 380 height 31
click at [216, 300] on icon at bounding box center [216, 332] width 6 height 6
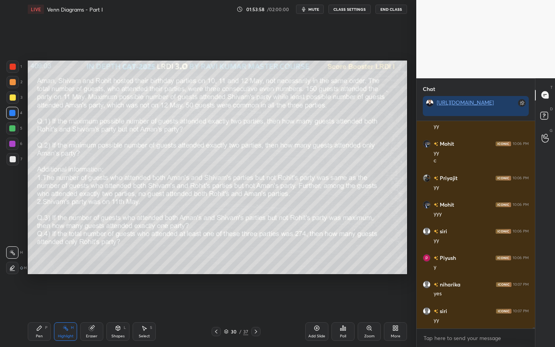
click at [217, 300] on icon at bounding box center [216, 332] width 6 height 6
click at [256, 300] on icon at bounding box center [256, 332] width 2 height 4
click at [255, 300] on icon at bounding box center [256, 332] width 2 height 4
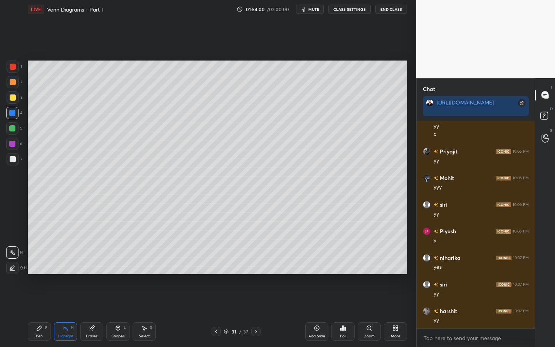
click at [255, 300] on icon at bounding box center [256, 332] width 6 height 6
click at [253, 300] on icon at bounding box center [256, 332] width 6 height 6
click at [13, 71] on div at bounding box center [13, 67] width 12 height 12
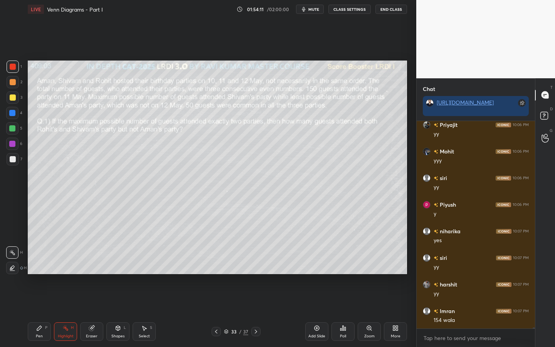
scroll to position [38635, 0]
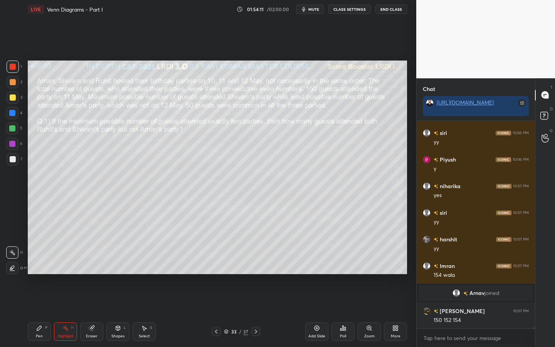
click at [36, 300] on div "Pen" at bounding box center [39, 336] width 7 height 4
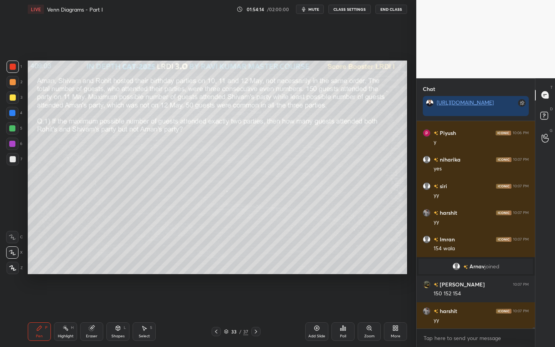
scroll to position [38688, 0]
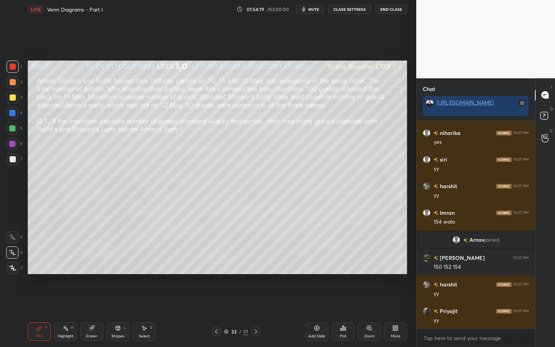
click at [257, 300] on icon at bounding box center [256, 332] width 6 height 6
click at [215, 300] on icon at bounding box center [216, 332] width 6 height 6
click at [217, 300] on icon at bounding box center [216, 332] width 6 height 6
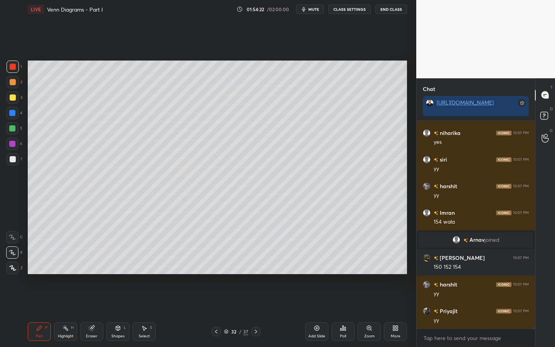
click at [217, 300] on icon at bounding box center [216, 332] width 6 height 6
click at [62, 300] on div "Highlight" at bounding box center [66, 336] width 16 height 4
drag, startPoint x: 39, startPoint y: 334, endPoint x: 75, endPoint y: 308, distance: 44.5
click at [38, 300] on div "Pen" at bounding box center [39, 336] width 7 height 4
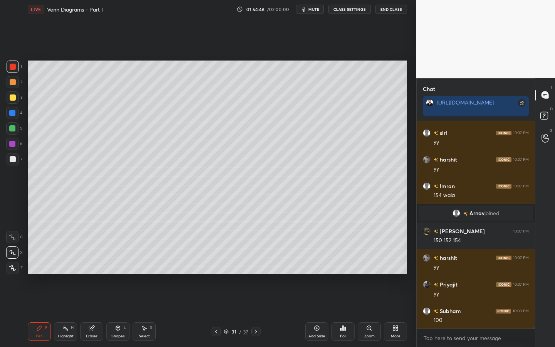
scroll to position [38742, 0]
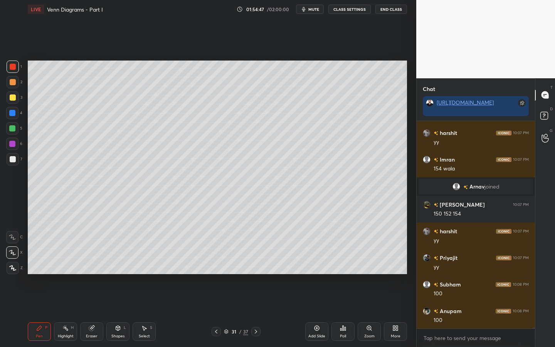
click at [66, 300] on rect at bounding box center [66, 329] width 4 height 4
click at [40, 300] on div "Pen" at bounding box center [39, 336] width 7 height 4
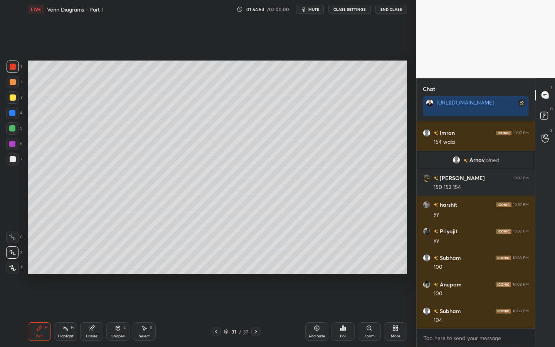
scroll to position [38821, 0]
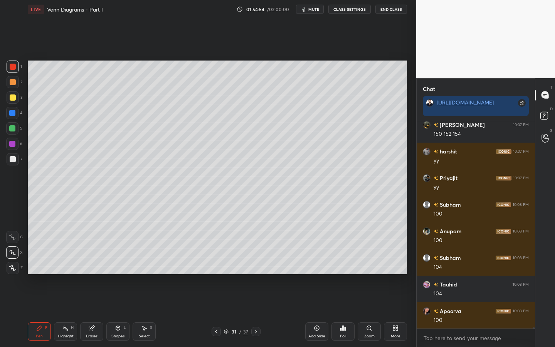
click at [62, 300] on icon at bounding box center [65, 328] width 6 height 6
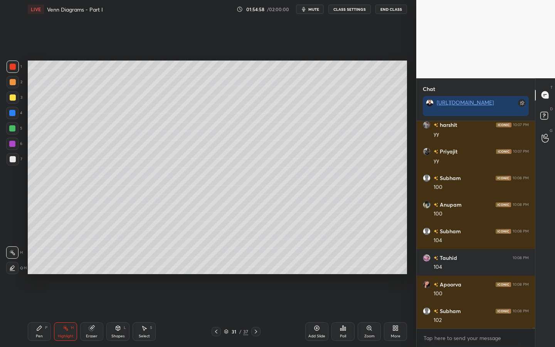
click at [38, 300] on icon at bounding box center [39, 328] width 5 height 5
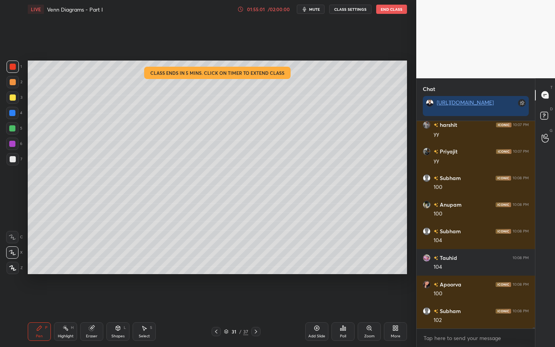
scroll to position [38875, 0]
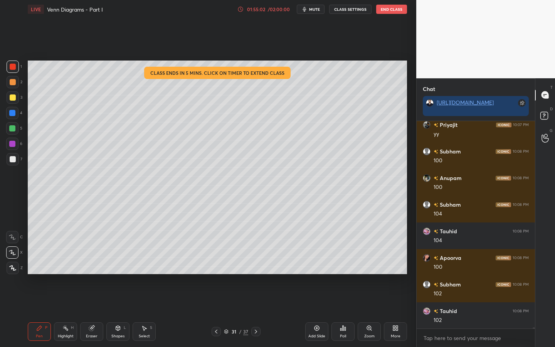
click at [242, 12] on div "01:55:02 / 02:00:00 mute CLASS SETTINGS End Class" at bounding box center [323, 9] width 170 height 9
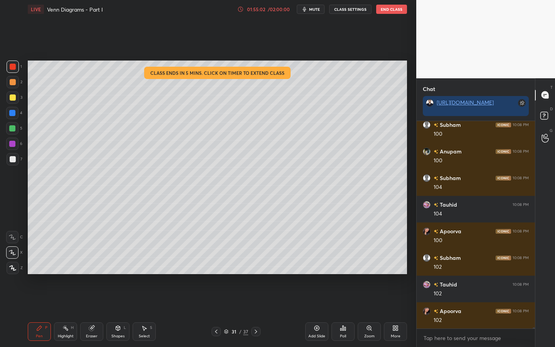
click at [242, 10] on icon at bounding box center [241, 9] width 6 height 6
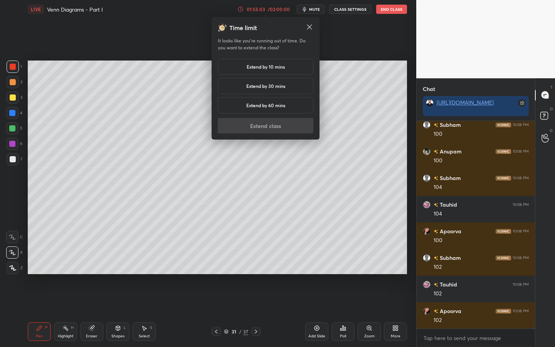
click at [262, 103] on h5 "Extend by 60 mins" at bounding box center [265, 105] width 39 height 7
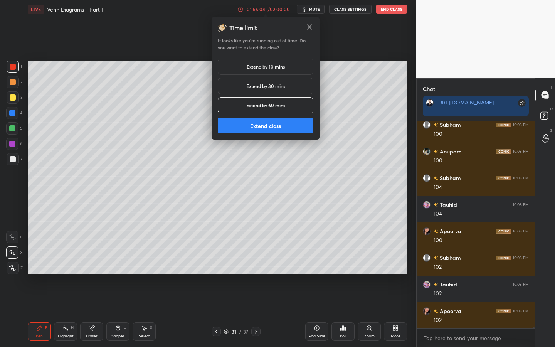
click at [266, 127] on button "Extend class" at bounding box center [266, 125] width 96 height 15
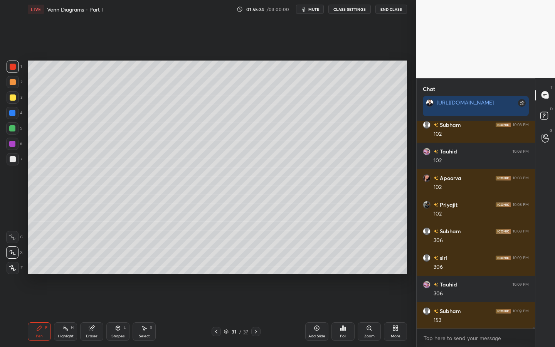
scroll to position [39061, 0]
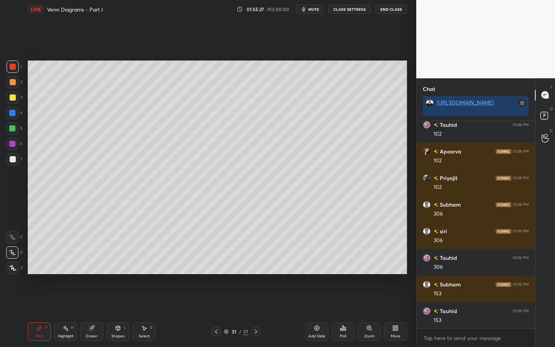
click at [12, 161] on div at bounding box center [13, 159] width 6 height 6
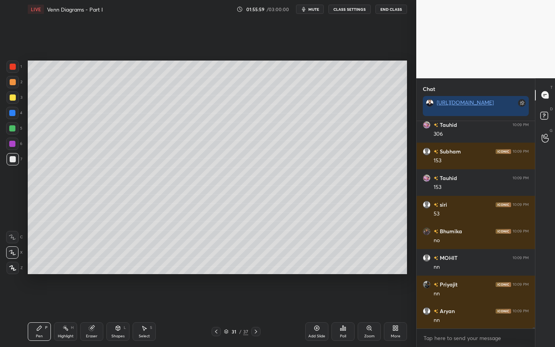
scroll to position [39221, 0]
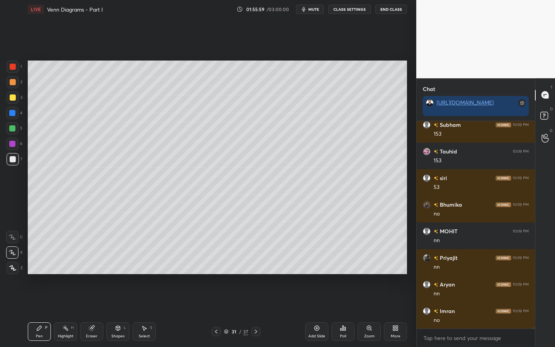
click at [217, 300] on icon at bounding box center [216, 332] width 6 height 6
click at [216, 300] on icon at bounding box center [216, 332] width 2 height 4
click at [259, 300] on div at bounding box center [256, 331] width 9 height 9
click at [19, 71] on div "1" at bounding box center [14, 67] width 15 height 12
click at [255, 300] on icon at bounding box center [256, 332] width 6 height 6
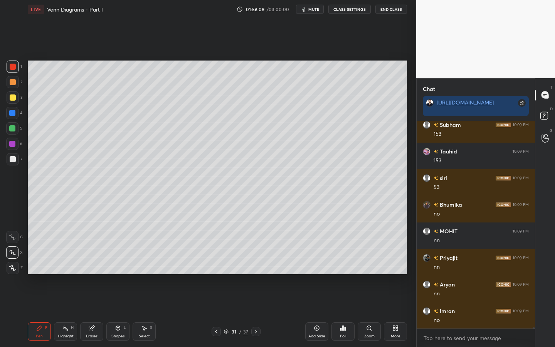
click at [256, 300] on icon at bounding box center [256, 332] width 6 height 6
click at [255, 300] on icon at bounding box center [256, 332] width 6 height 6
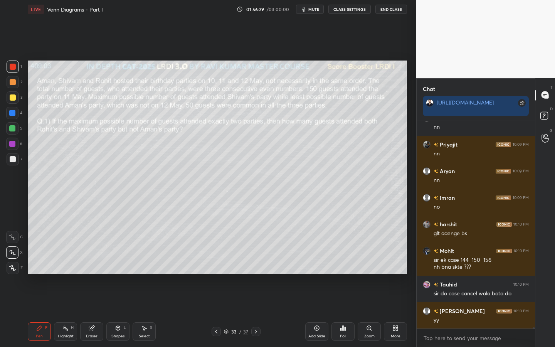
scroll to position [39361, 0]
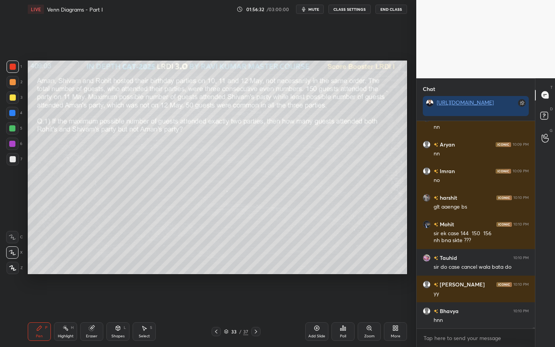
click at [12, 136] on div "5" at bounding box center [14, 129] width 16 height 15
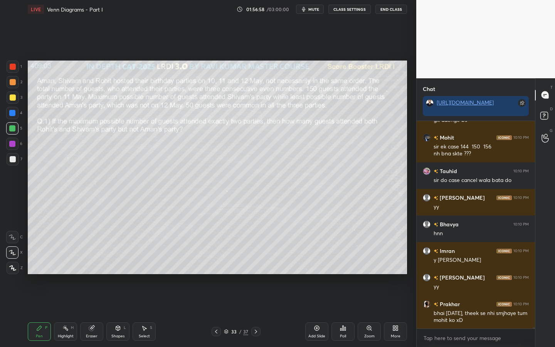
scroll to position [39481, 0]
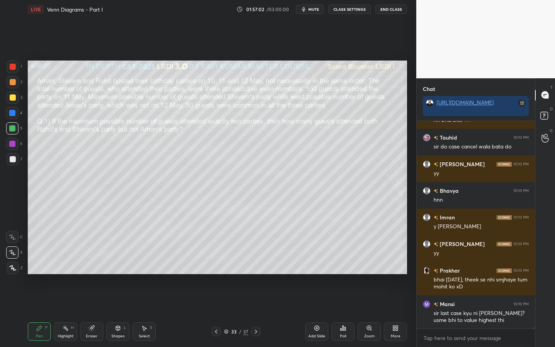
click at [13, 115] on div at bounding box center [12, 113] width 6 height 6
click at [13, 61] on div at bounding box center [13, 67] width 12 height 12
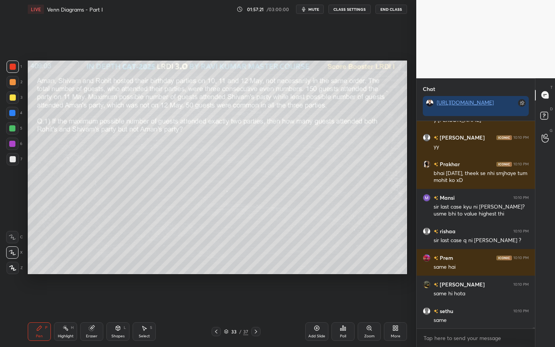
scroll to position [39614, 0]
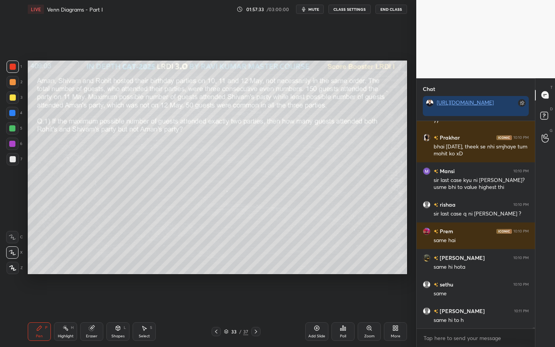
click at [216, 300] on icon at bounding box center [216, 332] width 6 height 6
click at [215, 300] on icon at bounding box center [216, 332] width 6 height 6
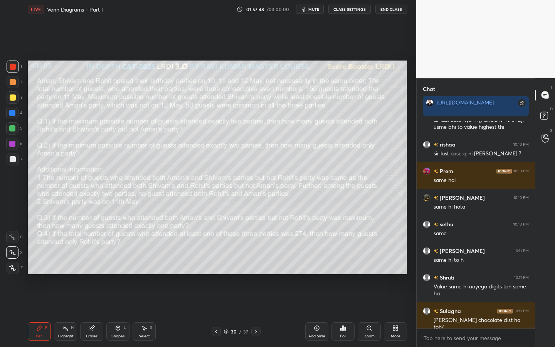
scroll to position [39701, 0]
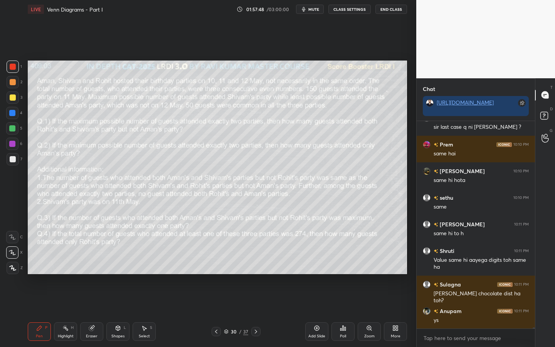
click at [10, 108] on div at bounding box center [12, 113] width 12 height 12
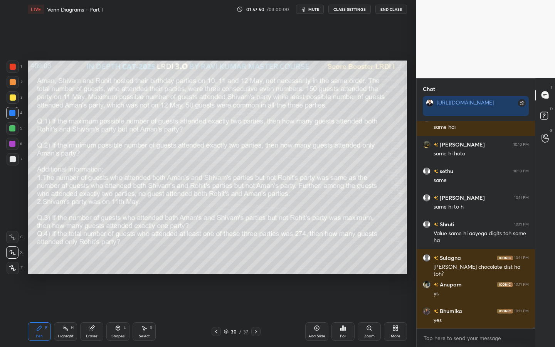
scroll to position [39754, 0]
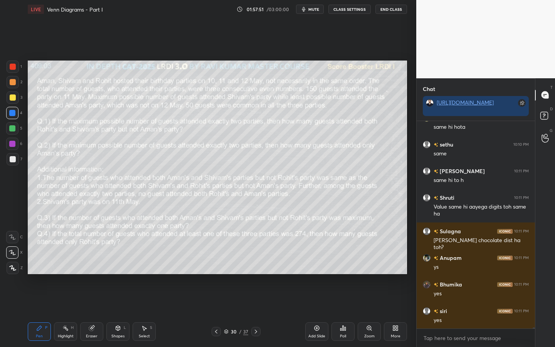
click at [12, 86] on div at bounding box center [13, 82] width 12 height 12
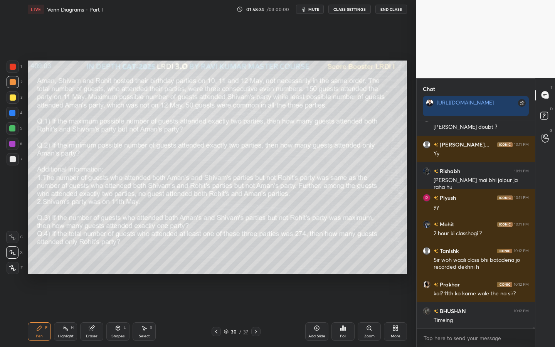
scroll to position [40320, 0]
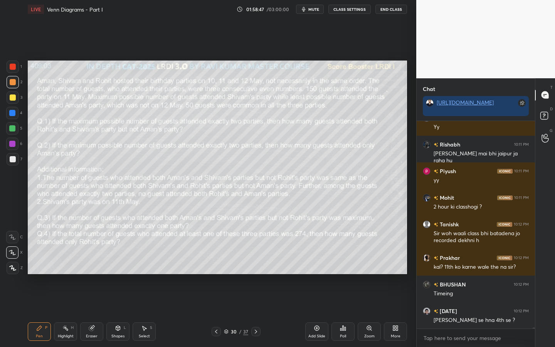
click at [12, 112] on div at bounding box center [12, 113] width 6 height 6
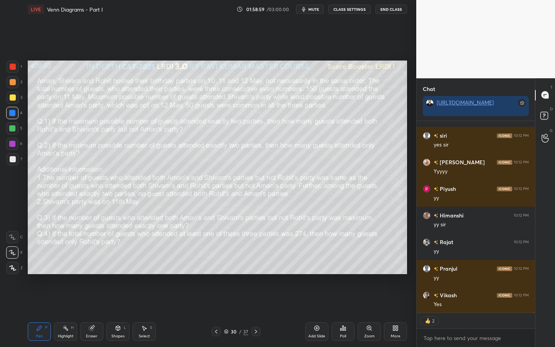
scroll to position [40788, 0]
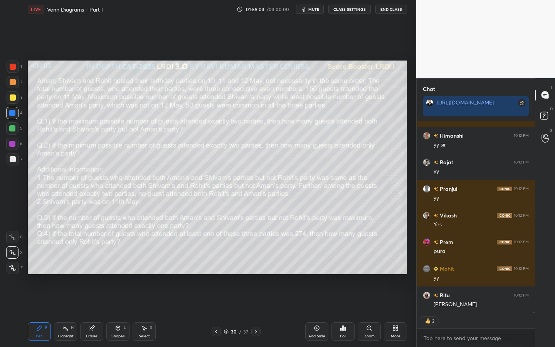
click at [257, 300] on icon at bounding box center [256, 332] width 2 height 4
click at [256, 300] on icon at bounding box center [256, 332] width 6 height 6
click at [257, 300] on icon at bounding box center [256, 332] width 6 height 6
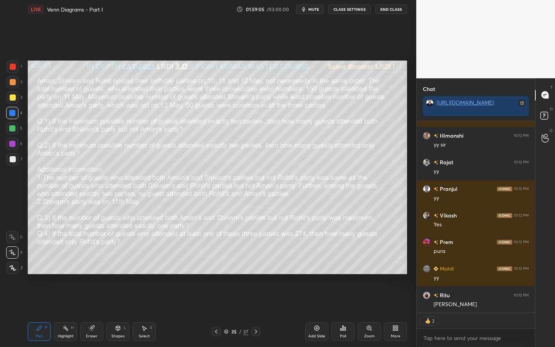
click at [257, 300] on icon at bounding box center [256, 332] width 6 height 6
click at [256, 300] on div at bounding box center [256, 331] width 9 height 9
click at [257, 300] on div at bounding box center [256, 331] width 9 height 9
click at [316, 300] on icon at bounding box center [317, 328] width 6 height 6
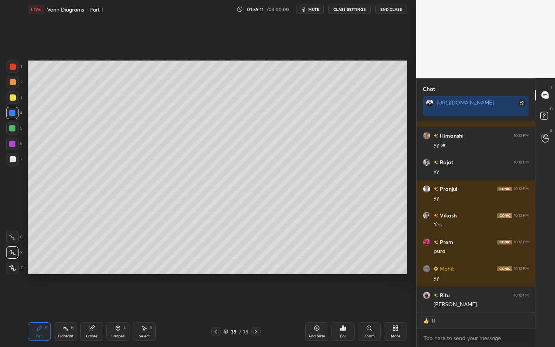
click at [16, 91] on div "3" at bounding box center [15, 97] width 16 height 12
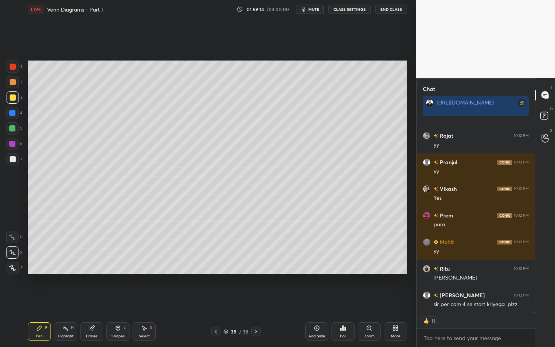
scroll to position [40842, 0]
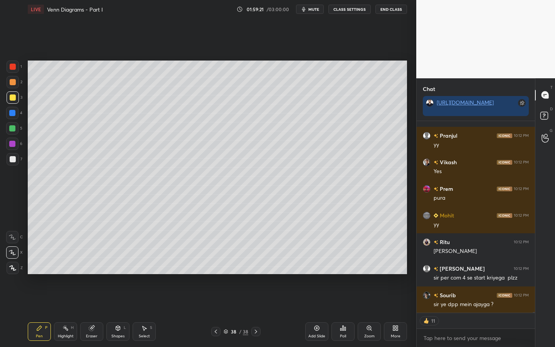
drag, startPoint x: 18, startPoint y: 116, endPoint x: 24, endPoint y: 120, distance: 7.5
click at [19, 117] on div "4" at bounding box center [14, 113] width 16 height 12
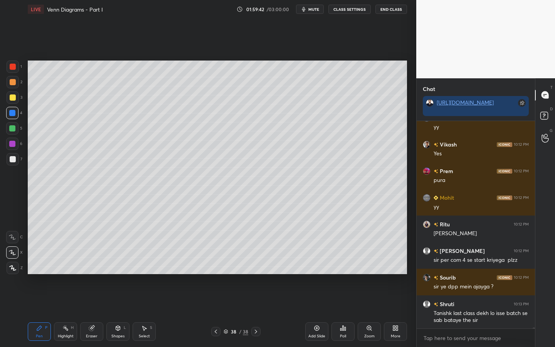
scroll to position [40893, 0]
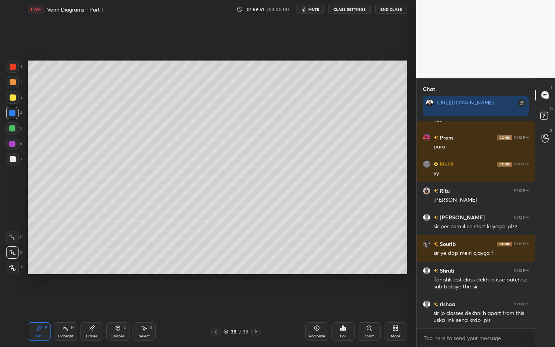
click at [15, 128] on div at bounding box center [12, 128] width 12 height 12
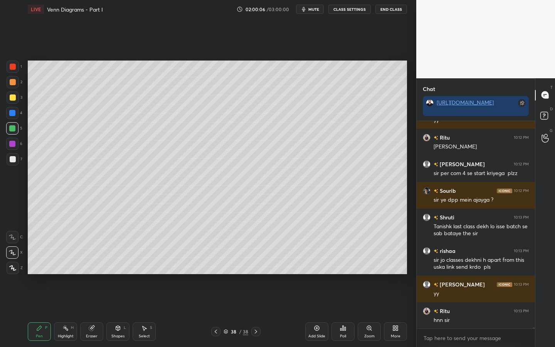
scroll to position [40973, 0]
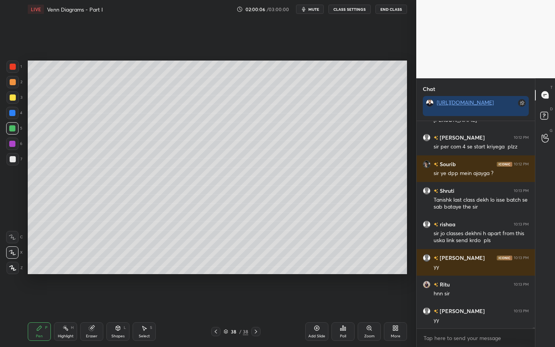
click at [14, 114] on div at bounding box center [12, 113] width 6 height 6
click at [11, 92] on div at bounding box center [13, 97] width 12 height 12
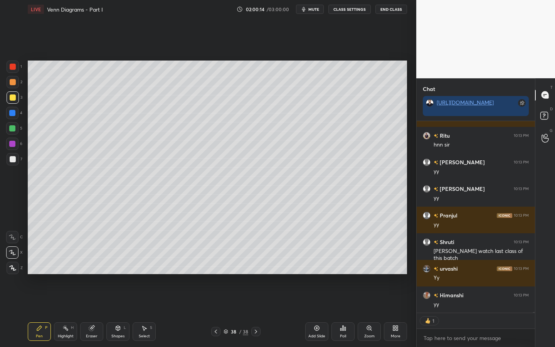
scroll to position [41148, 0]
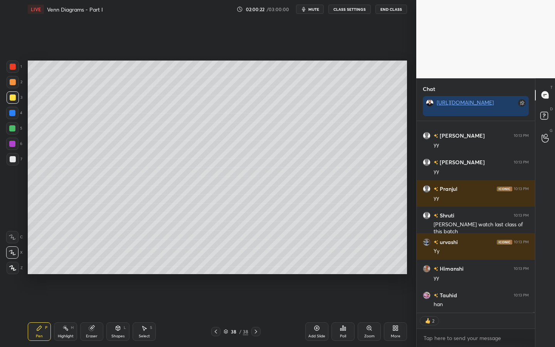
click at [397, 300] on icon at bounding box center [397, 330] width 2 height 2
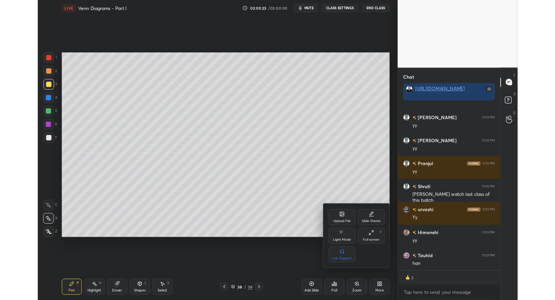
scroll to position [41175, 0]
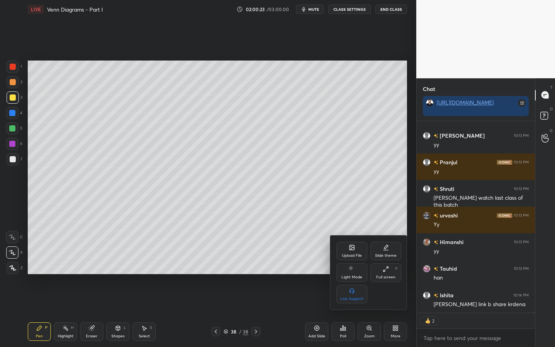
click at [387, 270] on icon at bounding box center [386, 269] width 6 height 6
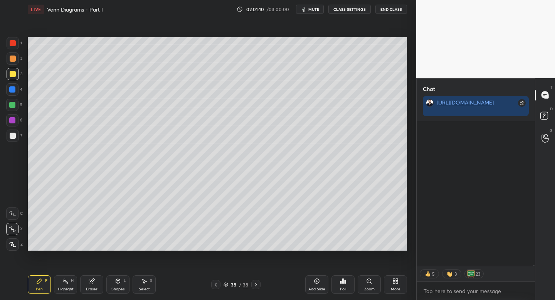
scroll to position [142, 116]
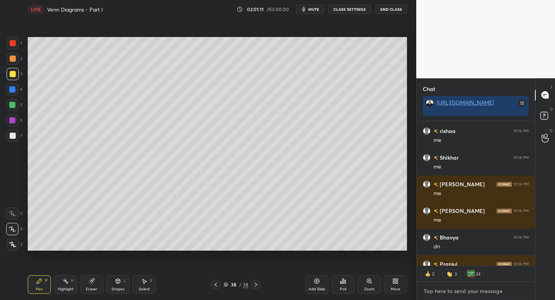
type textarea "x"
click at [442, 286] on textarea at bounding box center [476, 291] width 106 height 12
click at [439, 292] on textarea at bounding box center [476, 291] width 106 height 12
click at [438, 293] on textarea at bounding box center [476, 291] width 106 height 12
click at [438, 294] on textarea at bounding box center [476, 291] width 106 height 12
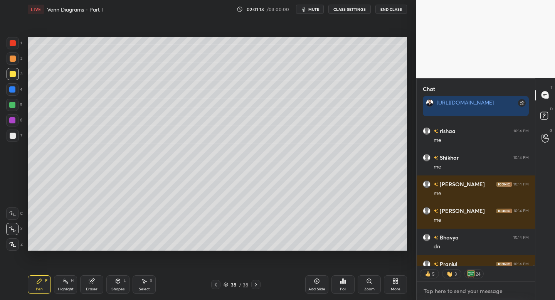
click at [437, 294] on textarea at bounding box center [476, 291] width 106 height 12
paste textarea "[URL][DOMAIN_NAME]"
type textarea "[URL][DOMAIN_NAME]"
type textarea "x"
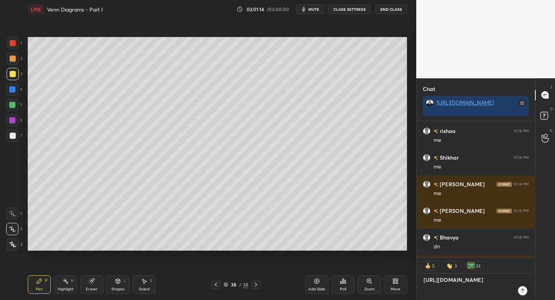
scroll to position [177, 116]
type textarea "[URL][DOMAIN_NAME]"
click at [523, 294] on div at bounding box center [522, 290] width 9 height 9
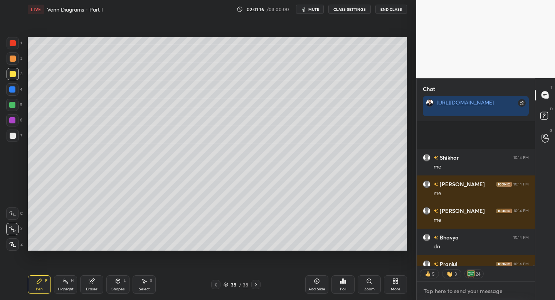
scroll to position [42234, 0]
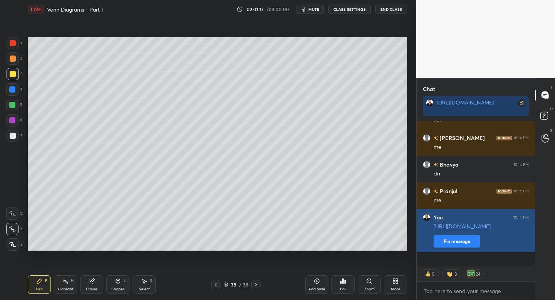
click at [454, 248] on button "Pin message" at bounding box center [457, 241] width 46 height 12
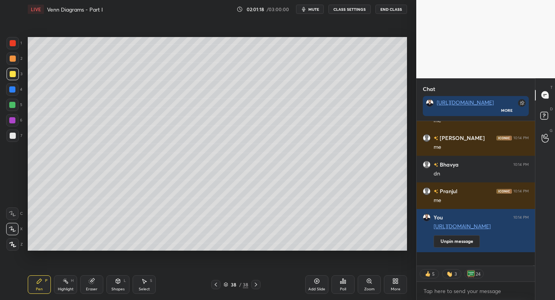
click at [395, 282] on icon at bounding box center [396, 281] width 6 height 6
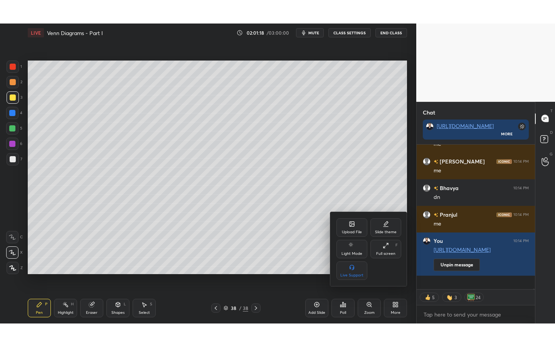
scroll to position [42261, 0]
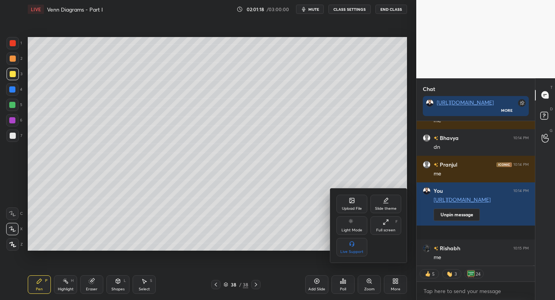
click at [386, 224] on icon at bounding box center [386, 222] width 6 height 6
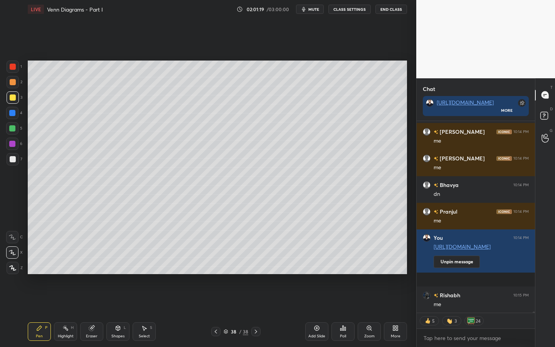
scroll to position [298, 386]
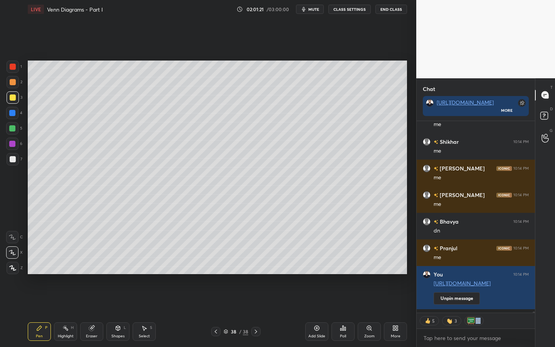
click at [535, 300] on div "5 3 24" at bounding box center [476, 320] width 118 height 15
click at [489, 300] on div "x" at bounding box center [476, 338] width 118 height 18
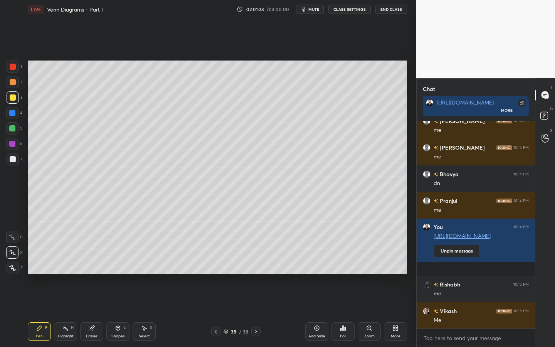
click at [93, 300] on icon at bounding box center [91, 328] width 5 height 5
click at [13, 271] on div "Erase all" at bounding box center [12, 268] width 12 height 12
drag, startPoint x: 13, startPoint y: 65, endPoint x: 16, endPoint y: 69, distance: 4.6
click at [13, 66] on div at bounding box center [13, 67] width 6 height 6
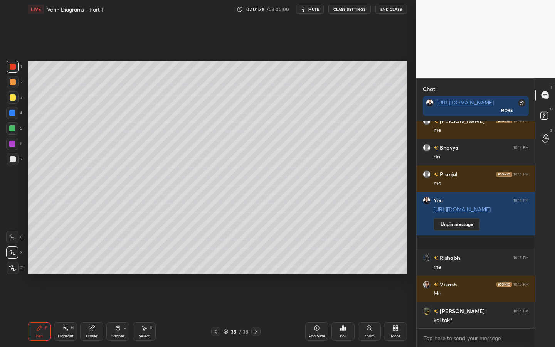
scroll to position [42314, 0]
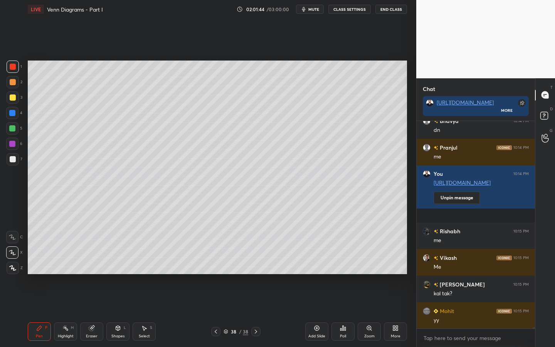
drag, startPoint x: 10, startPoint y: 115, endPoint x: 23, endPoint y: 121, distance: 13.8
click at [11, 115] on div at bounding box center [12, 113] width 6 height 6
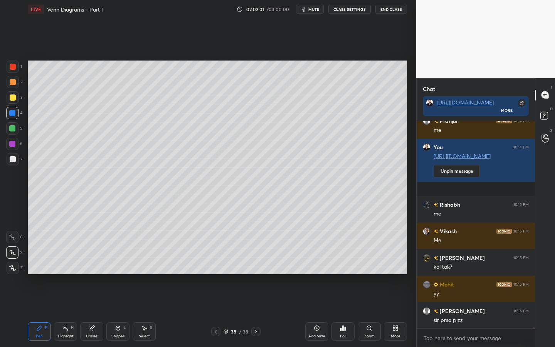
click at [316, 300] on icon at bounding box center [317, 328] width 6 height 6
drag, startPoint x: 12, startPoint y: 68, endPoint x: 17, endPoint y: 72, distance: 6.0
click at [12, 68] on div at bounding box center [13, 67] width 6 height 6
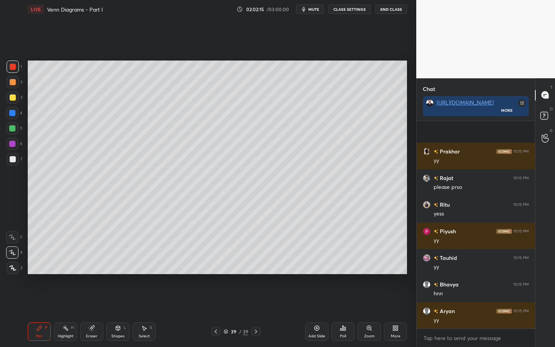
scroll to position [40947, 0]
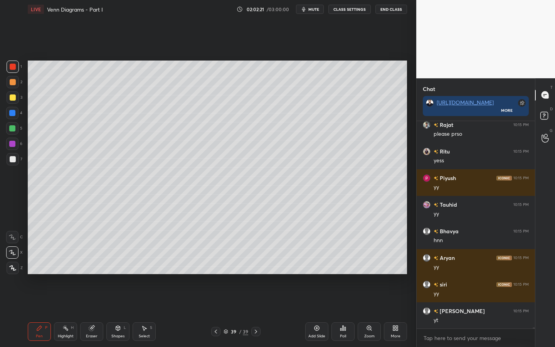
click at [8, 130] on div at bounding box center [12, 128] width 12 height 12
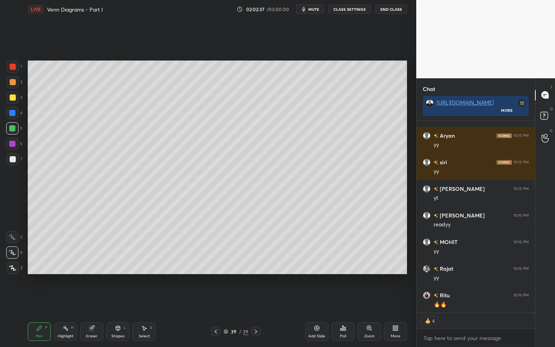
scroll to position [41095, 0]
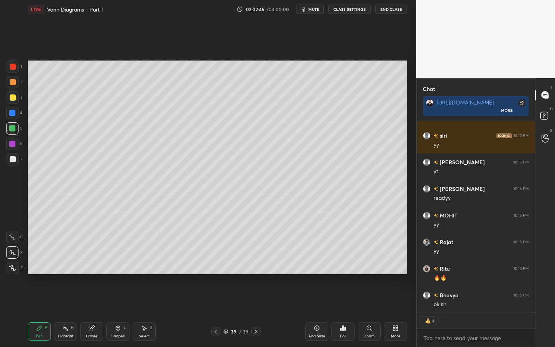
click at [228, 300] on icon at bounding box center [226, 331] width 5 height 5
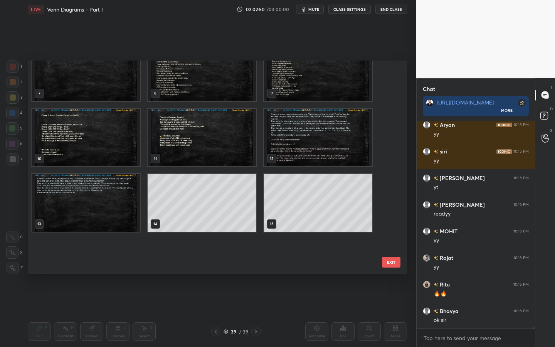
scroll to position [0, 0]
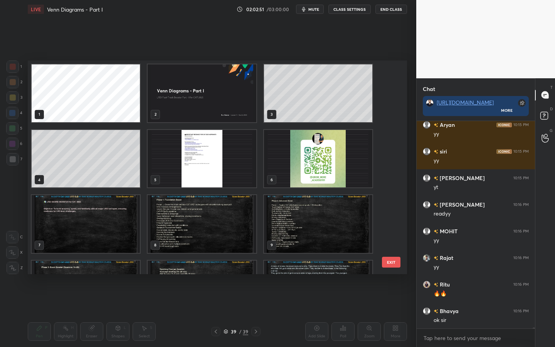
click at [242, 162] on img "grid" at bounding box center [202, 159] width 108 height 58
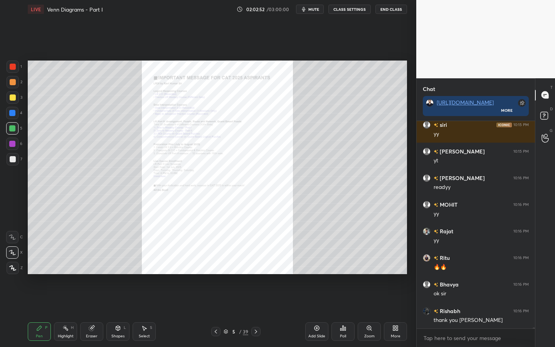
scroll to position [3, 3]
click at [368, 300] on div "Zoom" at bounding box center [369, 331] width 23 height 19
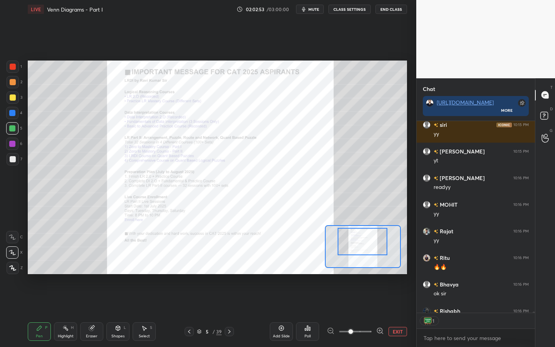
click at [371, 245] on div at bounding box center [363, 241] width 50 height 27
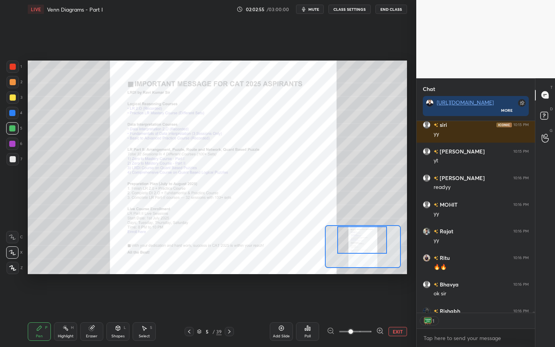
click at [7, 69] on div at bounding box center [13, 67] width 12 height 12
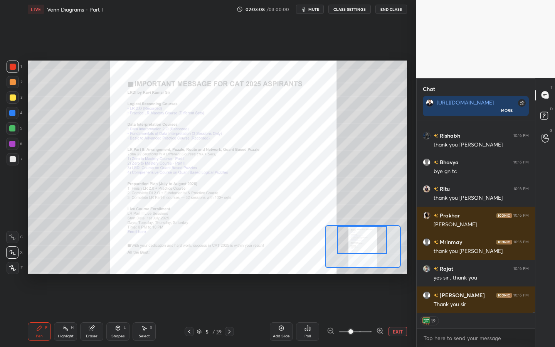
scroll to position [41315, 0]
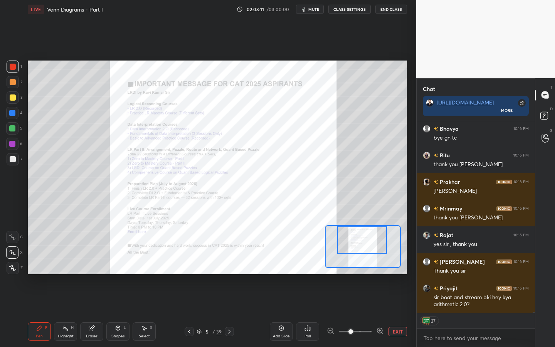
click at [189, 300] on icon at bounding box center [189, 332] width 6 height 6
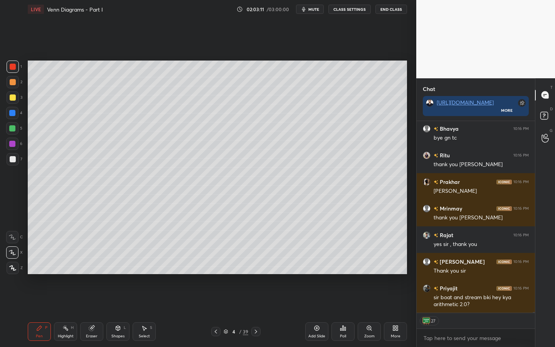
click at [190, 300] on div "4 / 39" at bounding box center [236, 331] width 139 height 9
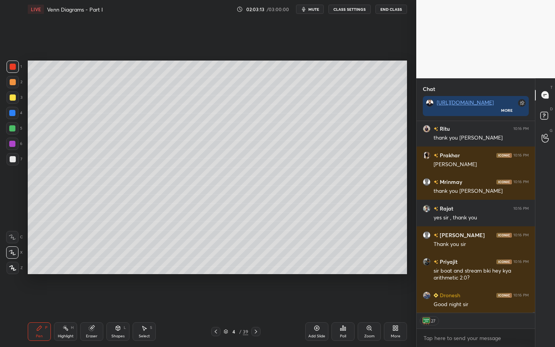
click at [219, 300] on icon at bounding box center [216, 332] width 6 height 6
click at [218, 300] on icon at bounding box center [216, 332] width 6 height 6
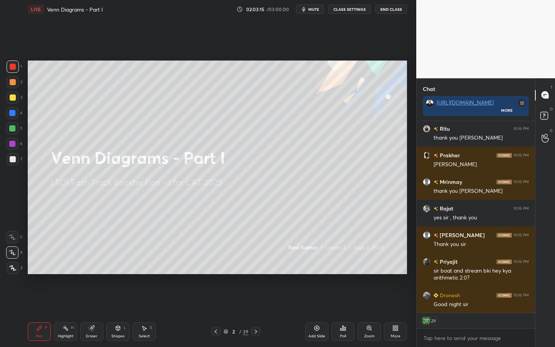
scroll to position [41369, 0]
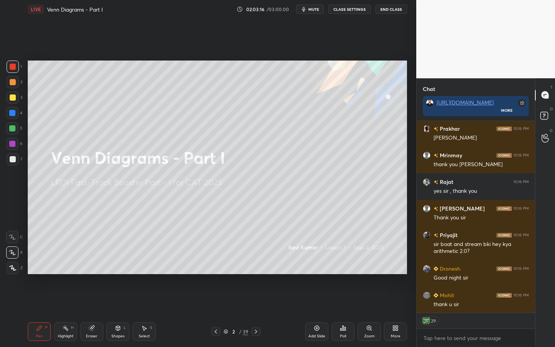
click at [120, 300] on icon at bounding box center [118, 328] width 4 height 5
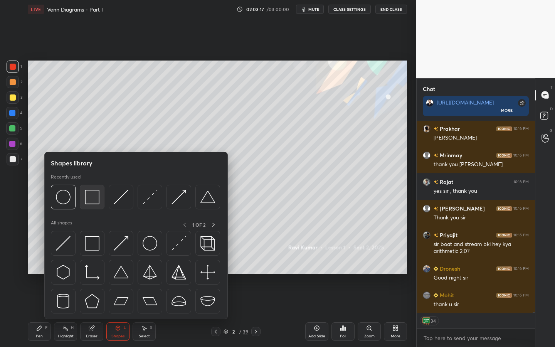
click at [90, 199] on img at bounding box center [92, 197] width 15 height 15
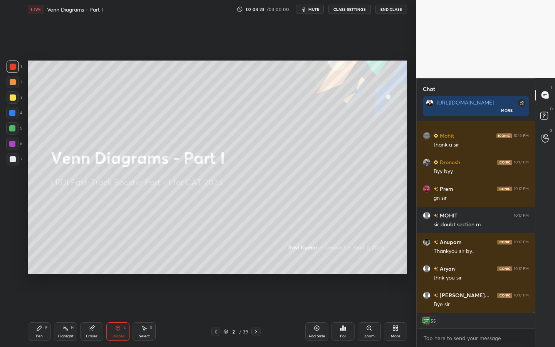
scroll to position [41555, 0]
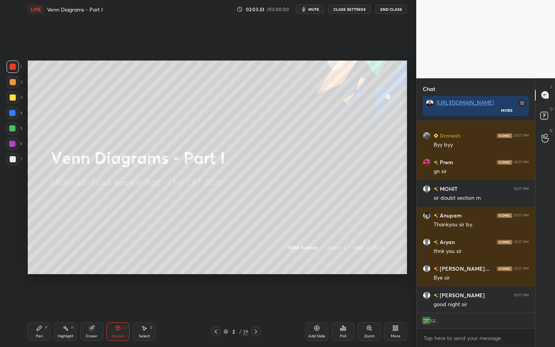
click at [35, 300] on div "Pen P" at bounding box center [39, 331] width 23 height 19
click at [544, 115] on rect at bounding box center [544, 115] width 7 height 7
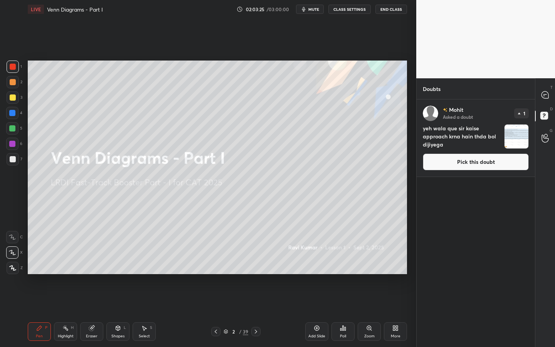
click at [505, 158] on button "Pick this doubt" at bounding box center [476, 162] width 106 height 17
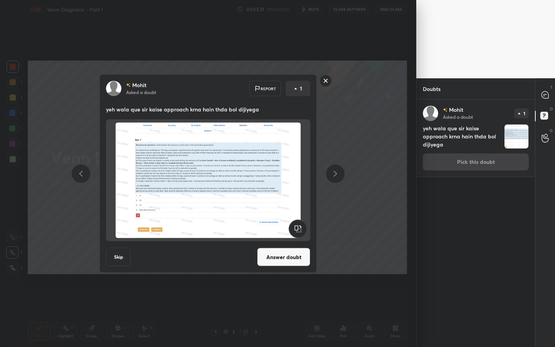
click at [324, 84] on rect at bounding box center [326, 81] width 12 height 12
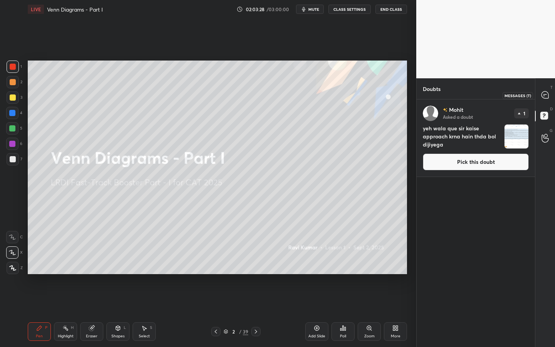
click at [541, 93] on div at bounding box center [545, 95] width 15 height 14
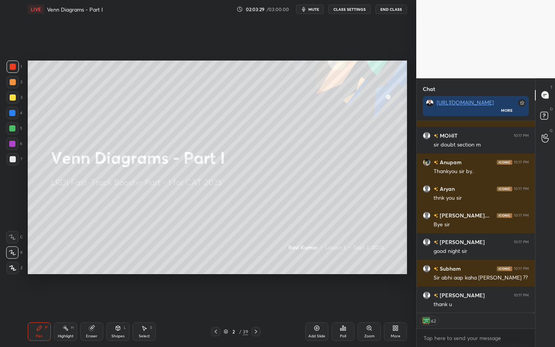
click at [227, 300] on div "2 / 39" at bounding box center [236, 331] width 25 height 7
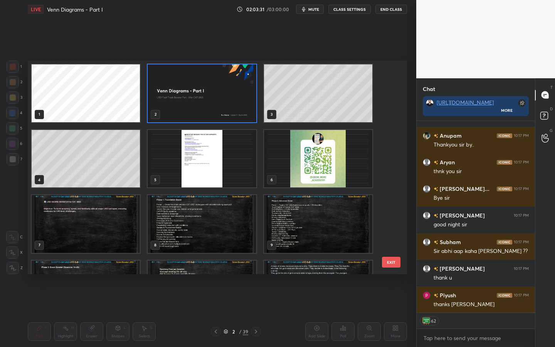
click at [388, 92] on div "1 2 3 4 5 6 7 8 9 10 11 12 13 14 15" at bounding box center [211, 168] width 366 height 214
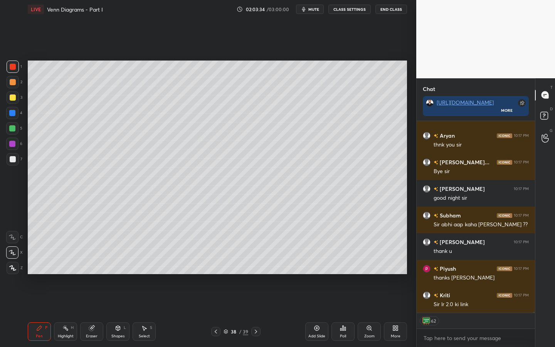
click at [542, 118] on rect at bounding box center [544, 115] width 7 height 7
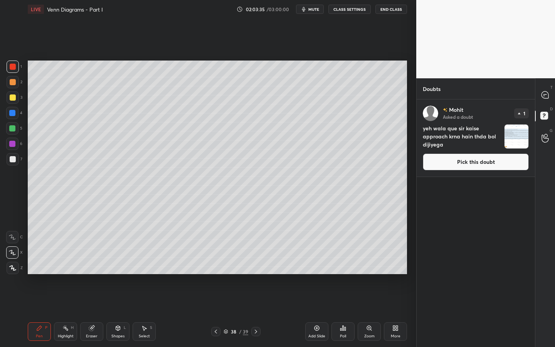
click at [477, 162] on button "Pick this doubt" at bounding box center [476, 162] width 106 height 17
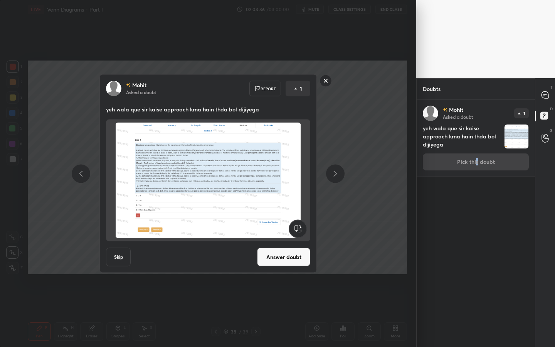
click at [299, 262] on button "Answer doubt" at bounding box center [283, 257] width 53 height 19
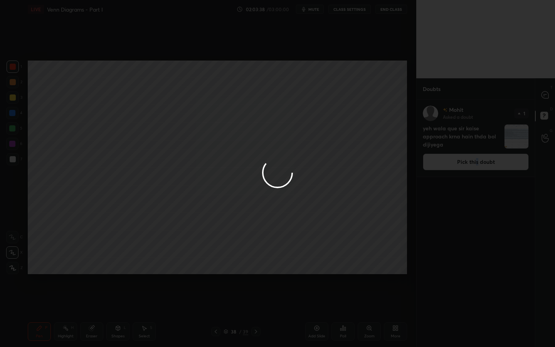
click at [546, 97] on div at bounding box center [277, 173] width 555 height 347
click at [546, 96] on div at bounding box center [277, 173] width 555 height 347
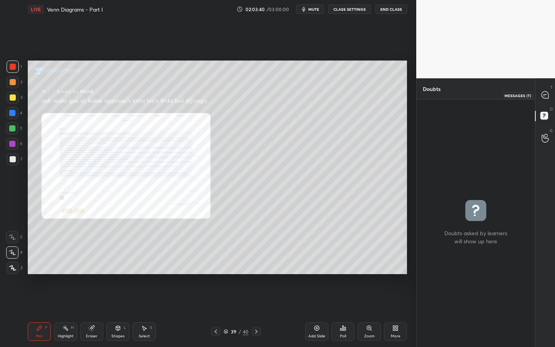
click at [545, 93] on icon at bounding box center [545, 94] width 7 height 7
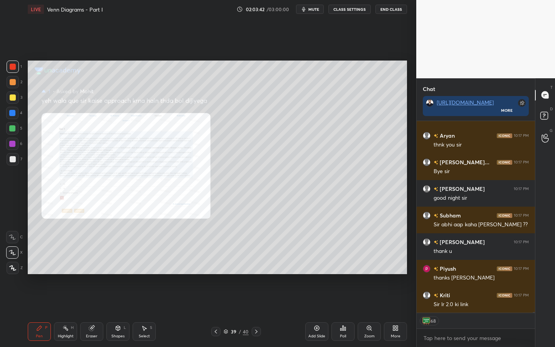
click at [393, 300] on icon at bounding box center [396, 328] width 6 height 6
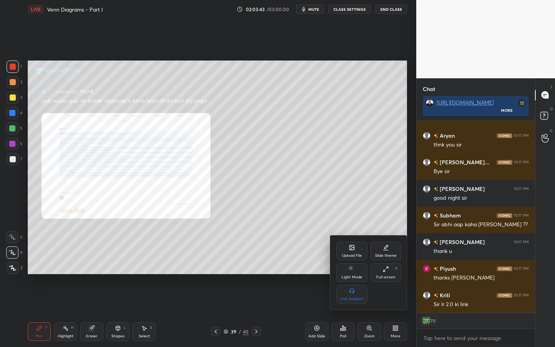
click at [369, 300] on div at bounding box center [277, 173] width 555 height 347
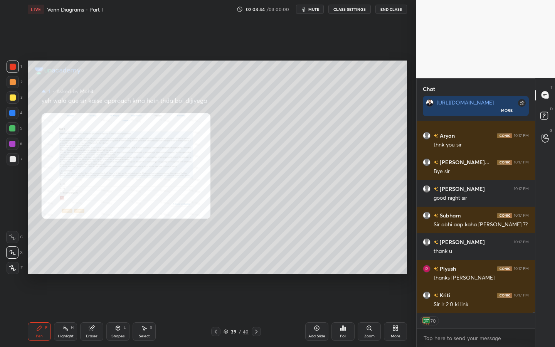
click at [369, 300] on div "Zoom" at bounding box center [369, 331] width 23 height 19
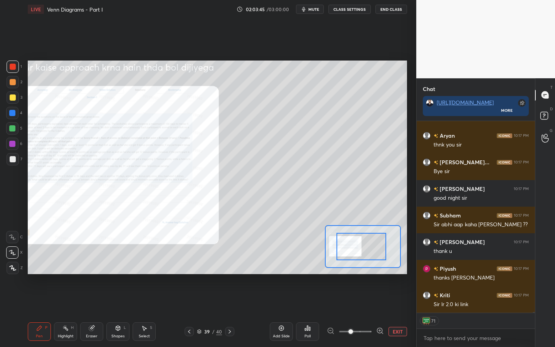
drag, startPoint x: 369, startPoint y: 248, endPoint x: 354, endPoint y: 252, distance: 15.1
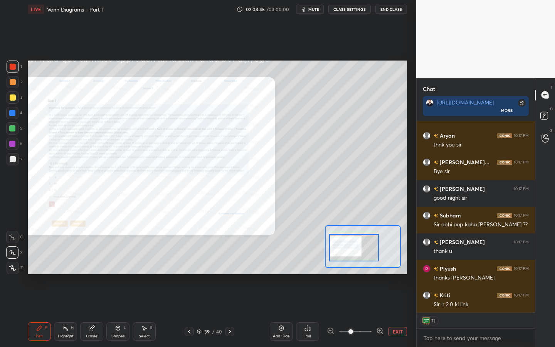
click at [356, 253] on div at bounding box center [354, 247] width 50 height 27
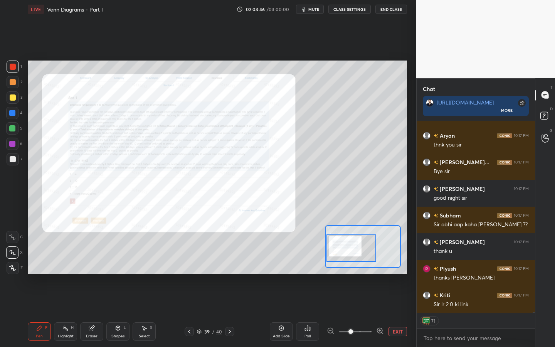
drag, startPoint x: 380, startPoint y: 329, endPoint x: 371, endPoint y: 293, distance: 37.0
click at [380, 300] on icon at bounding box center [380, 331] width 8 height 8
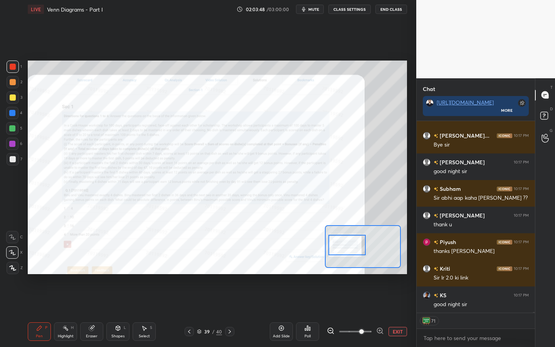
drag, startPoint x: 359, startPoint y: 244, endPoint x: 354, endPoint y: 241, distance: 5.6
click at [354, 241] on div at bounding box center [347, 245] width 37 height 20
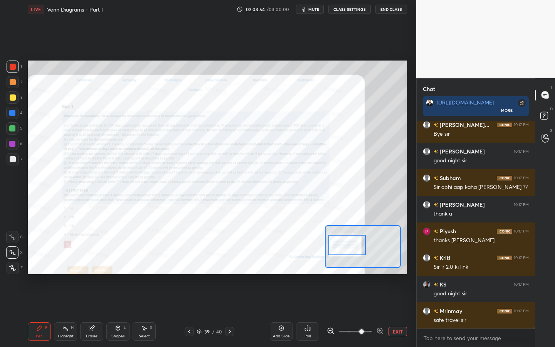
click at [13, 111] on div at bounding box center [12, 113] width 6 height 6
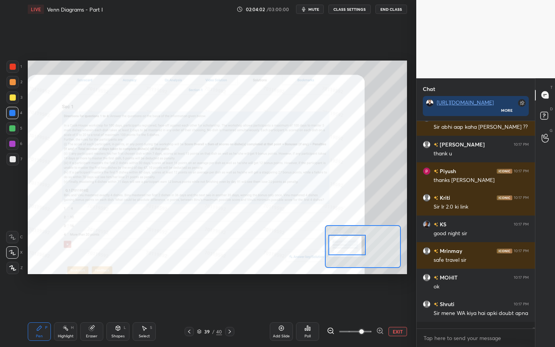
click at [399, 300] on button "EXIT" at bounding box center [398, 331] width 19 height 9
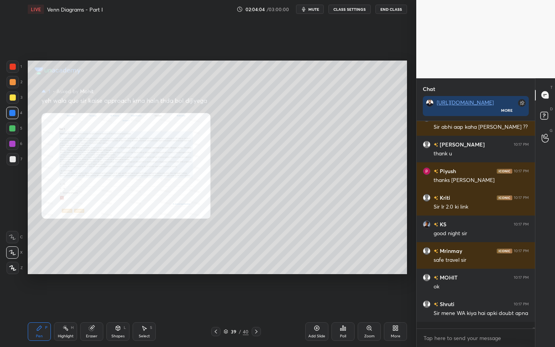
click at [391, 12] on button "End Class" at bounding box center [392, 9] width 32 height 9
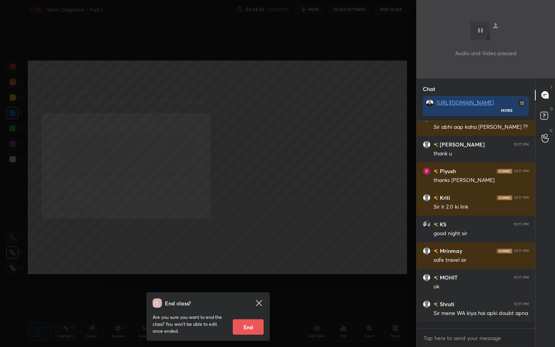
click at [246, 300] on button "End" at bounding box center [248, 326] width 31 height 15
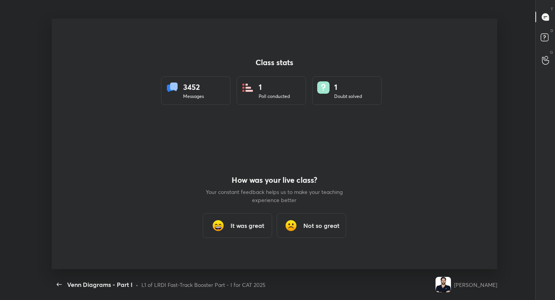
type textarea "x"
